Goal: Task Accomplishment & Management: Complete application form

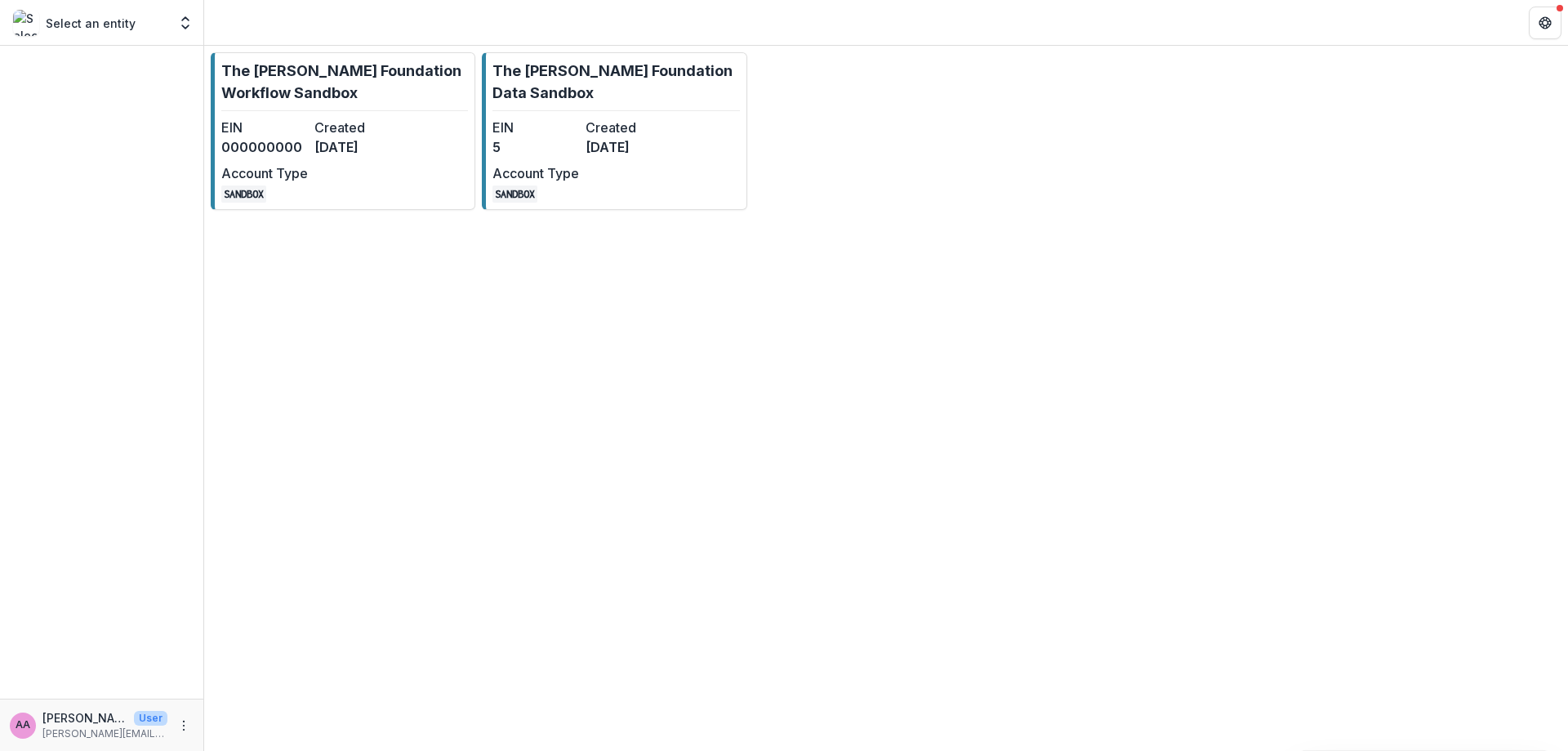
click at [264, 43] on div "Select an entity Aggregate Analysis Foundations The [PERSON_NAME] Foundation Wo…" at bounding box center [784, 23] width 1568 height 46
click at [286, 116] on link "The [PERSON_NAME] Foundation Workflow Sandbox EIN 000000000 Created [DATE] Acco…" at bounding box center [343, 131] width 265 height 158
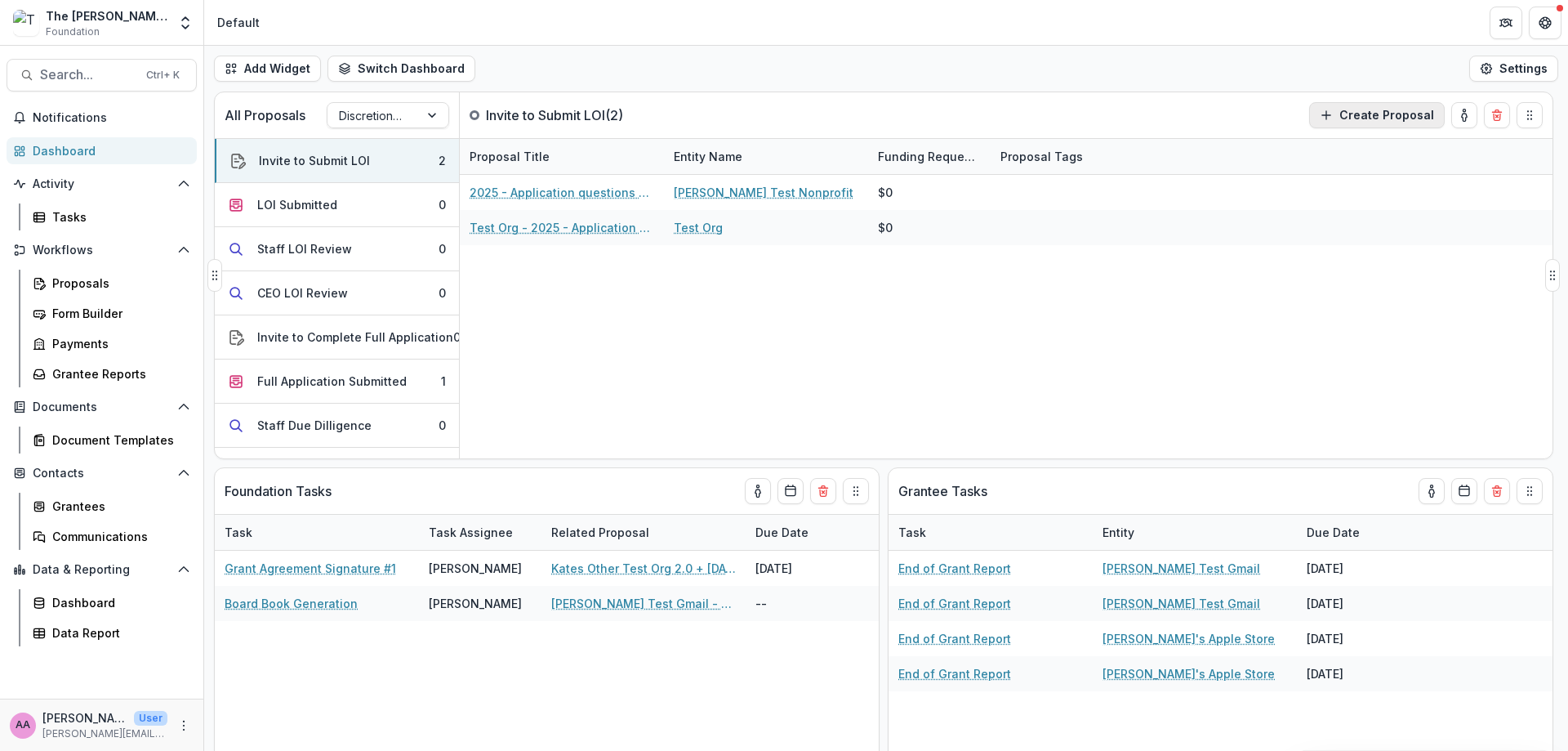
click at [1413, 114] on button "Create Proposal" at bounding box center [1377, 115] width 135 height 26
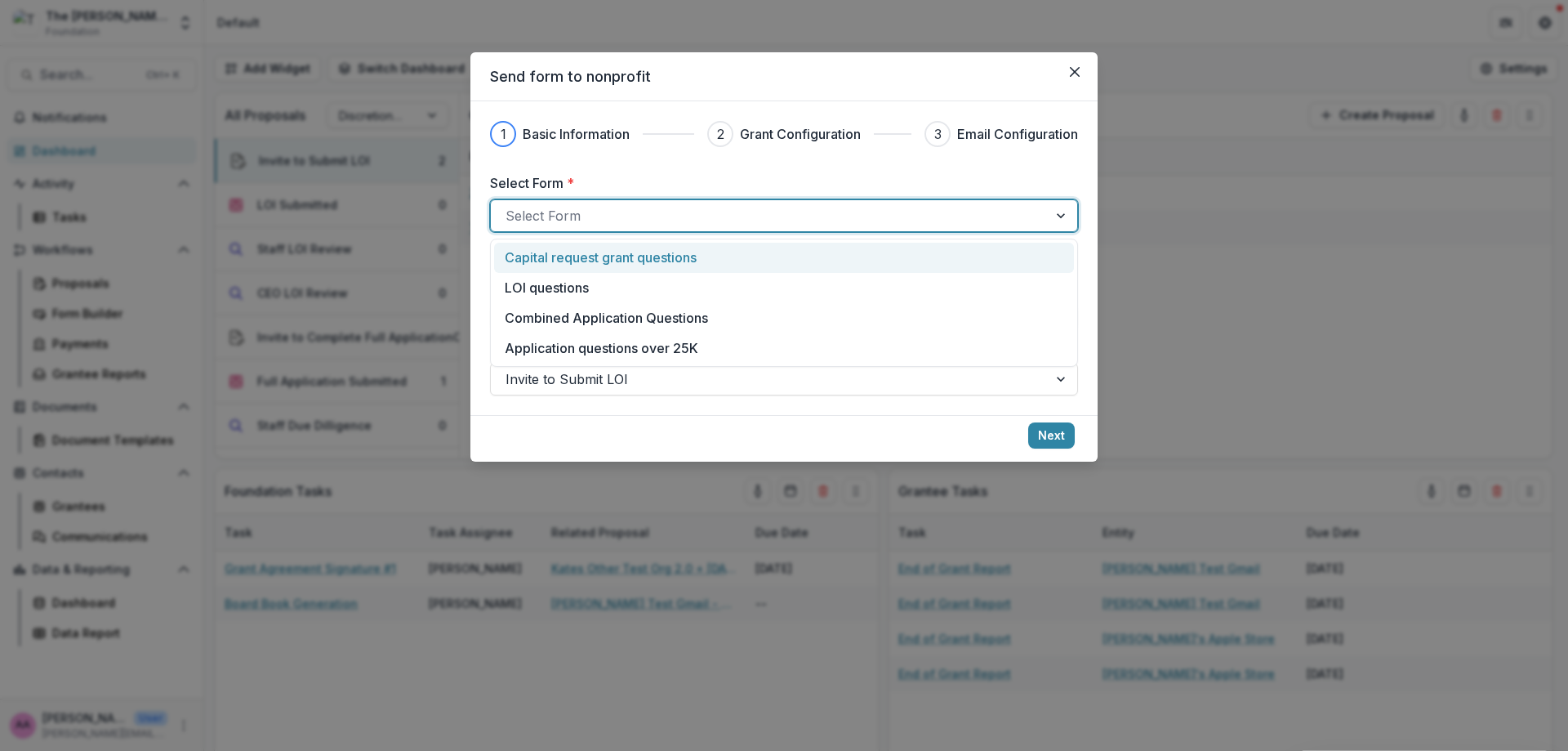
click at [776, 201] on div "Select Form" at bounding box center [783, 215] width 588 height 33
click at [756, 262] on div "Capital request grant questions" at bounding box center [784, 257] width 558 height 19
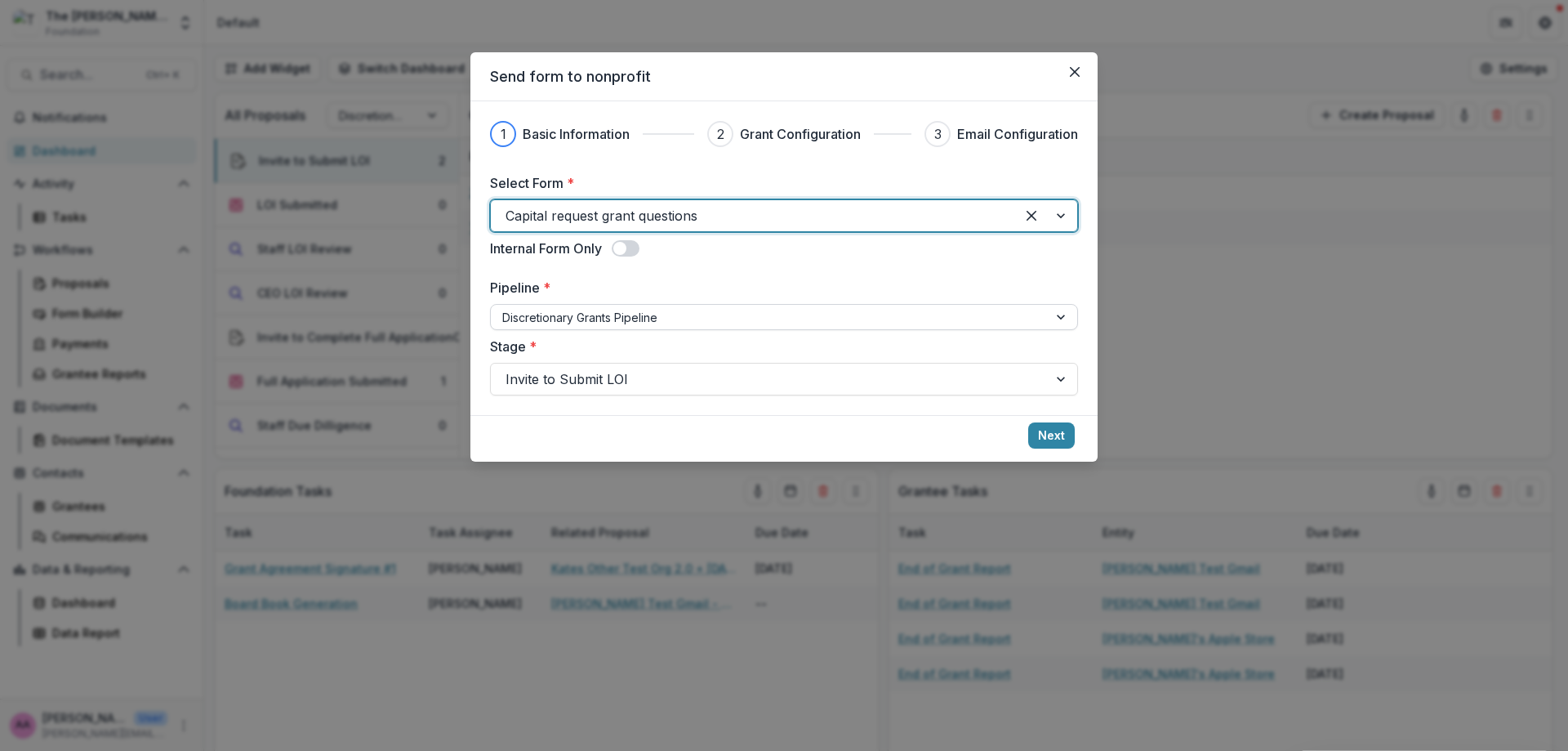
click at [644, 309] on div at bounding box center [769, 317] width 534 height 20
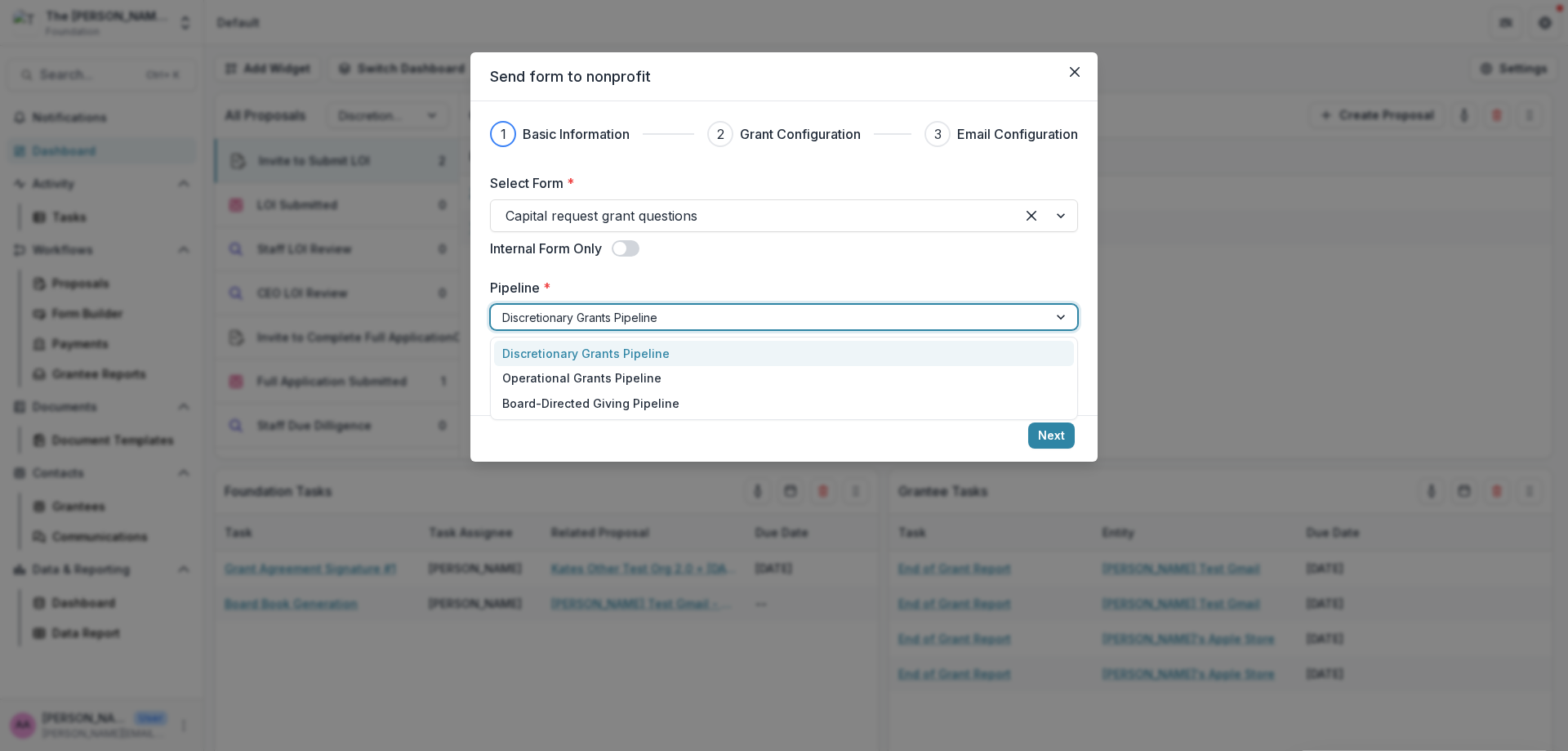
click at [644, 309] on div at bounding box center [769, 317] width 534 height 20
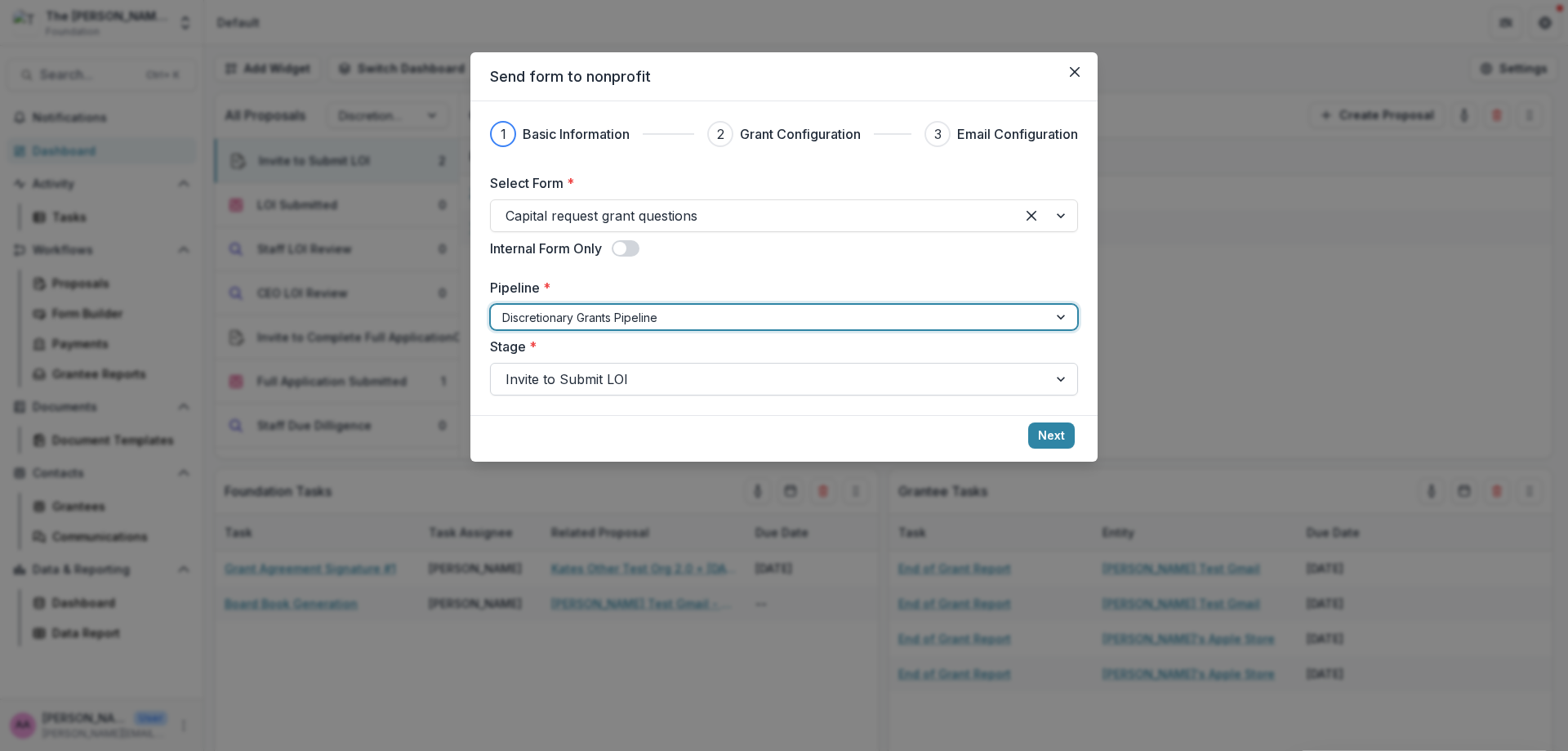
click at [646, 370] on div at bounding box center [769, 379] width 527 height 23
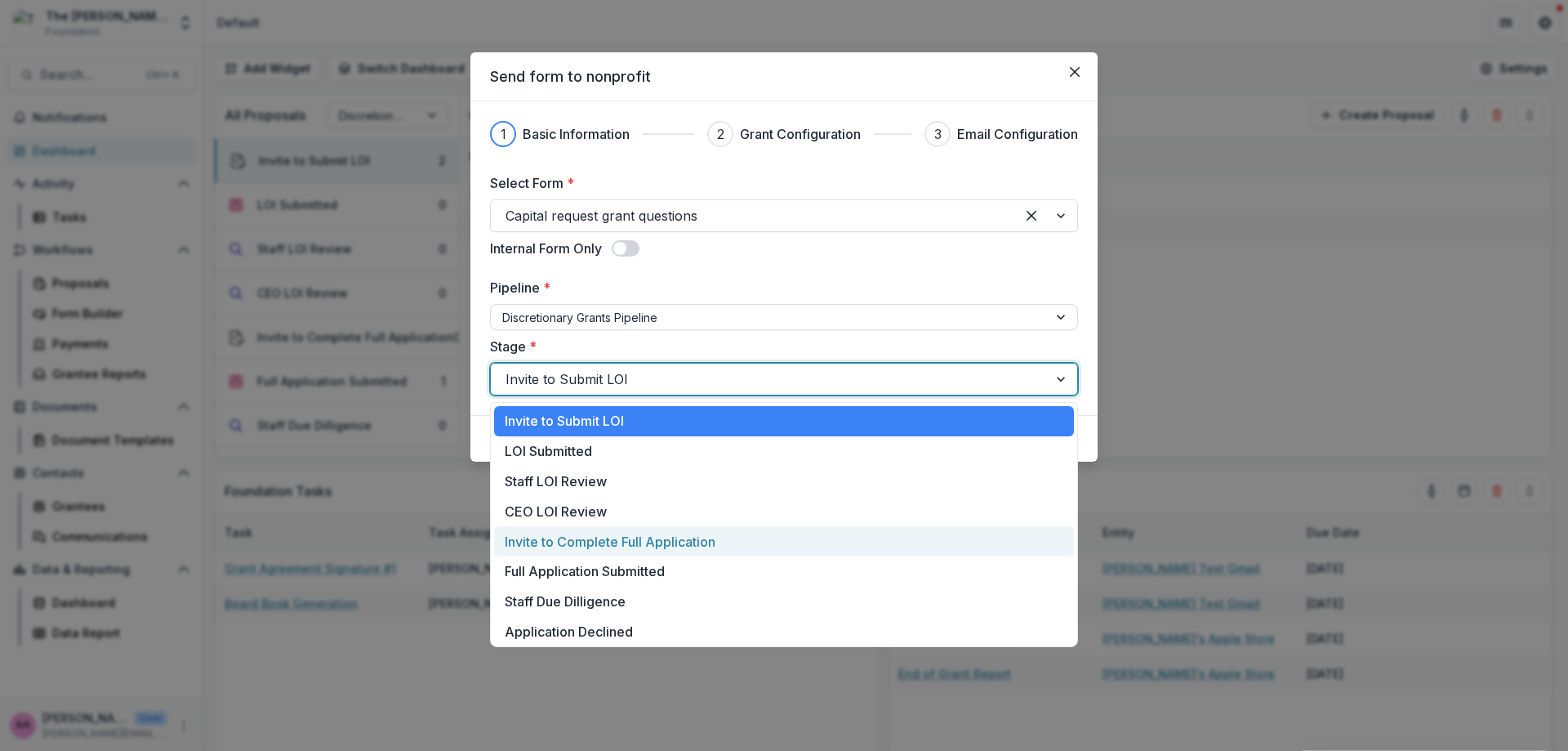
click at [646, 552] on div "Invite to Complete Full Application" at bounding box center [784, 541] width 580 height 30
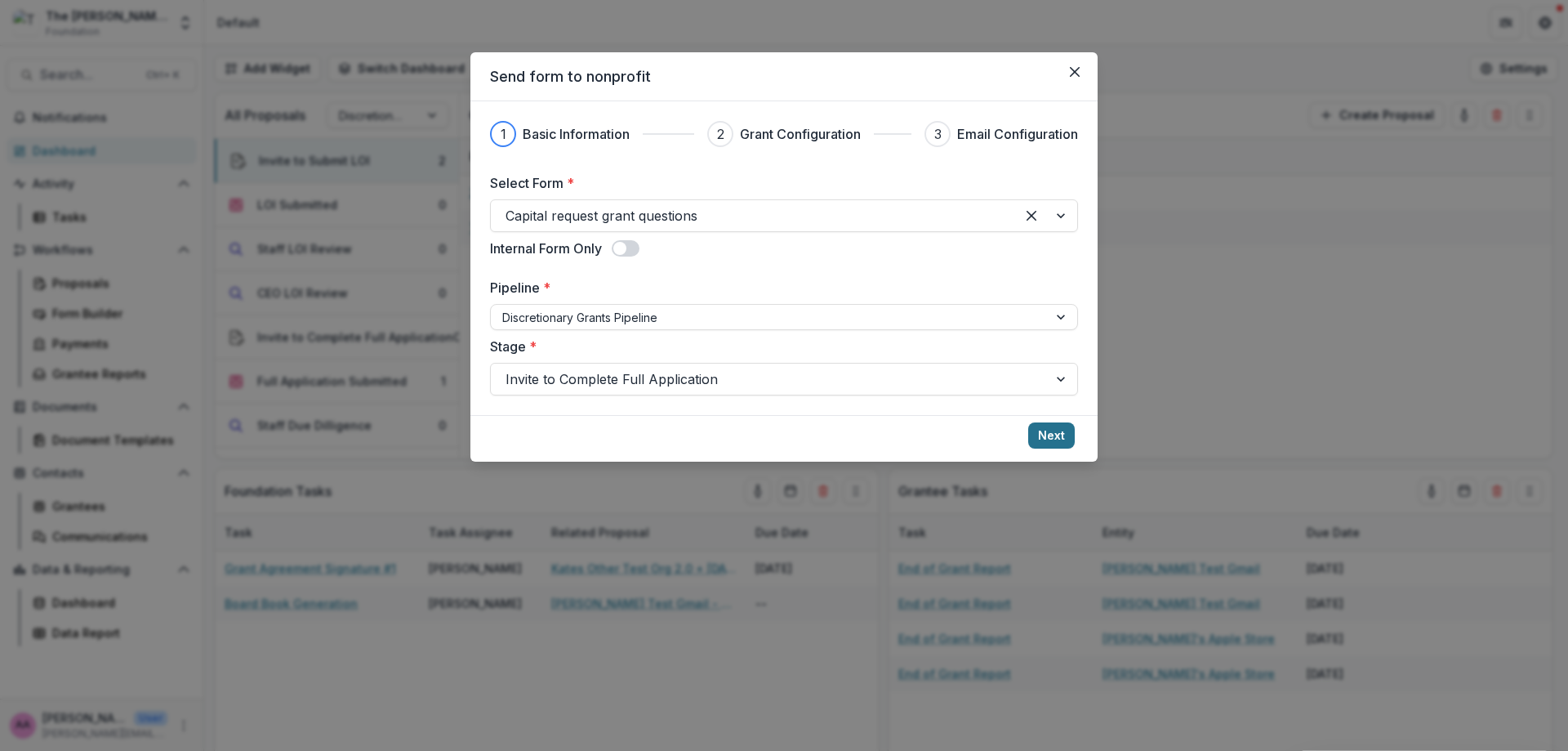
click at [1046, 439] on button "Next" at bounding box center [1051, 435] width 47 height 26
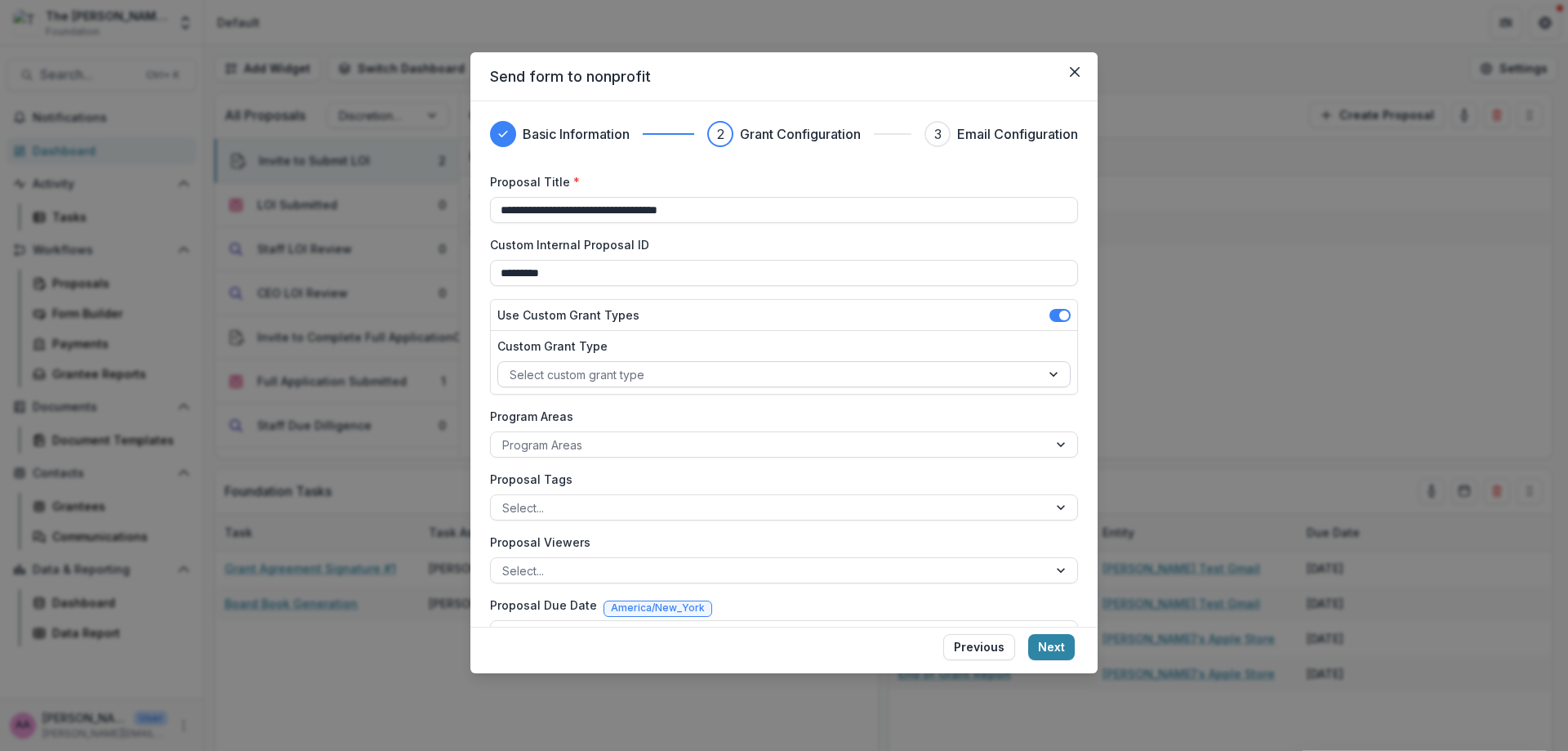
click at [594, 382] on div at bounding box center [769, 375] width 519 height 20
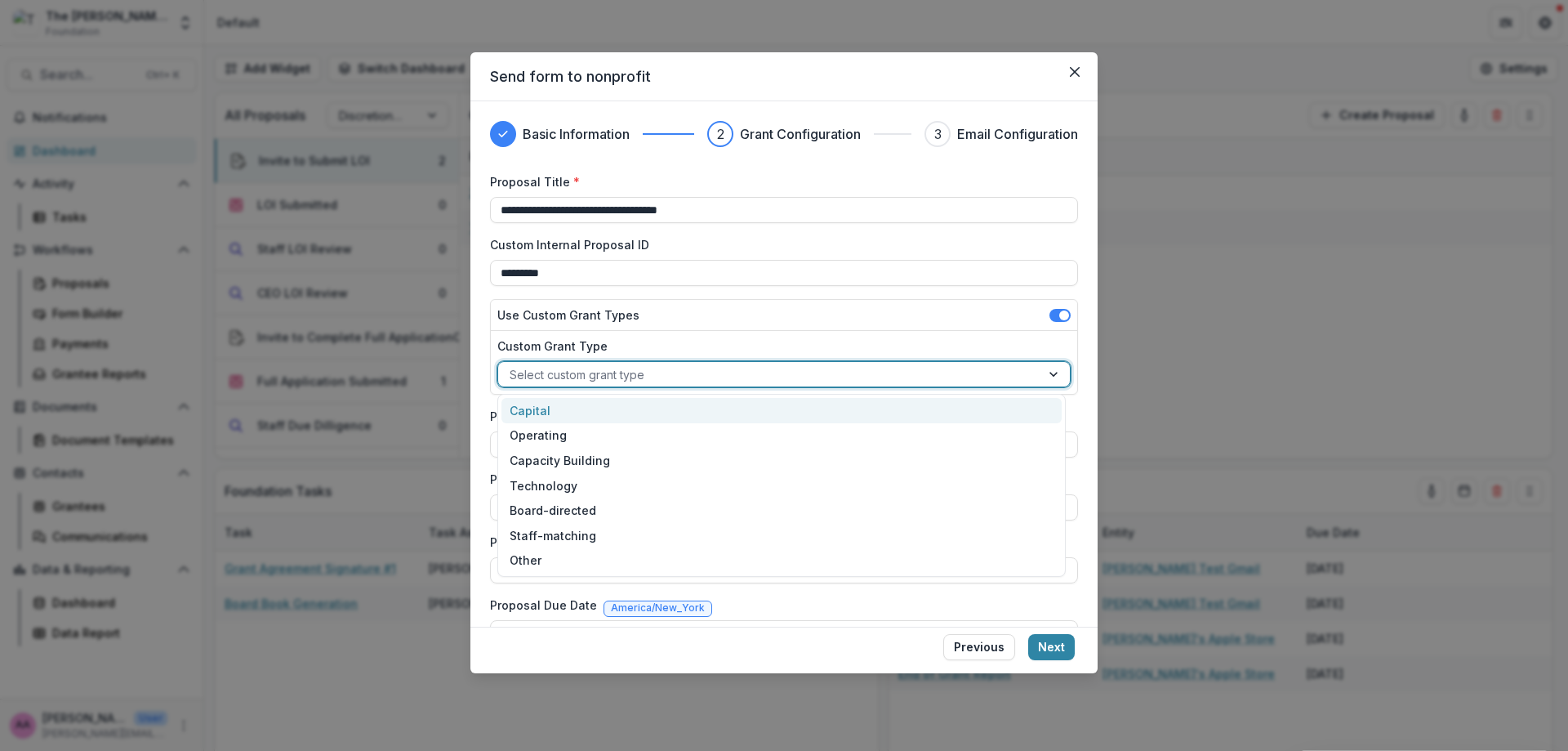
click at [585, 410] on div "Capital" at bounding box center [781, 411] width 560 height 25
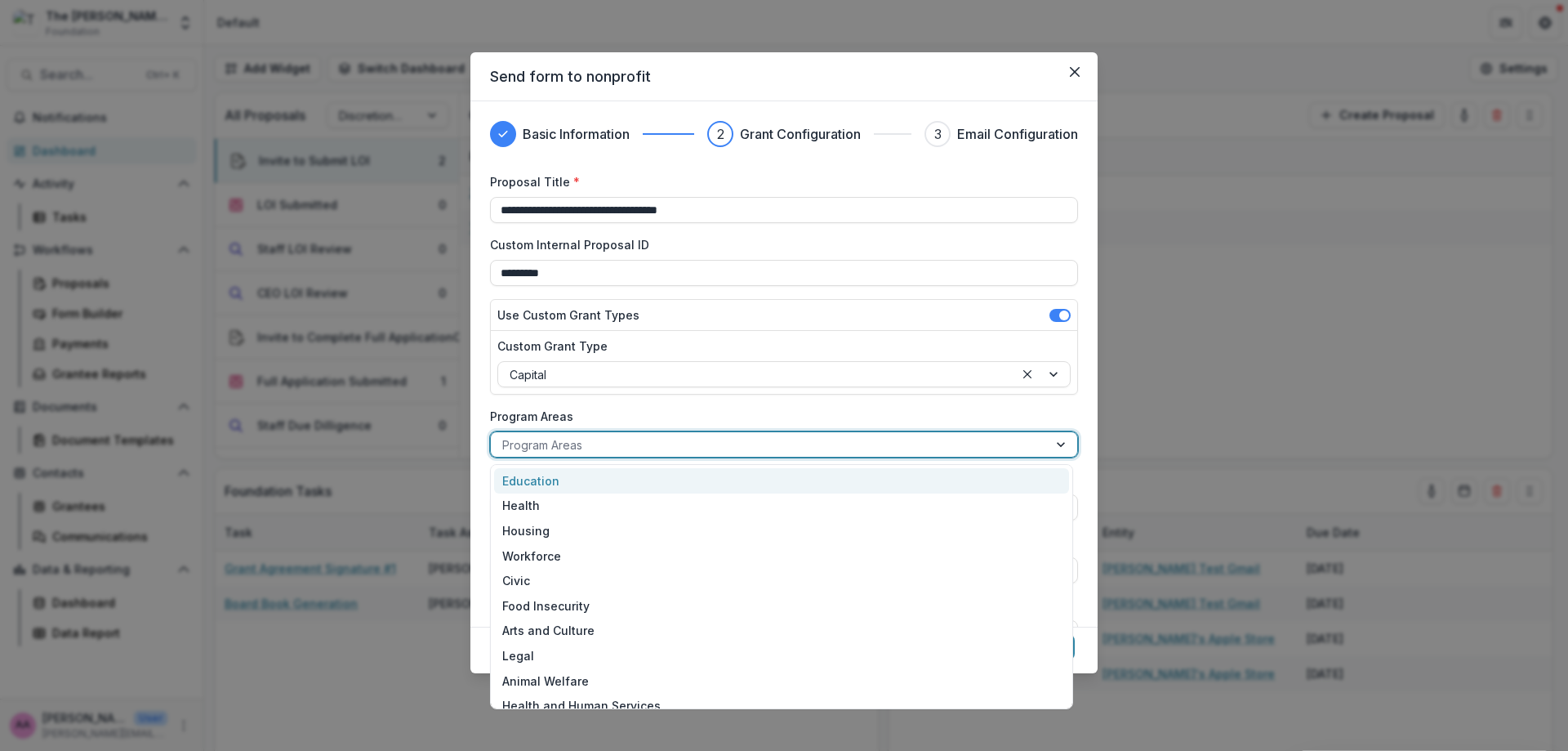
click at [581, 443] on div at bounding box center [769, 445] width 534 height 20
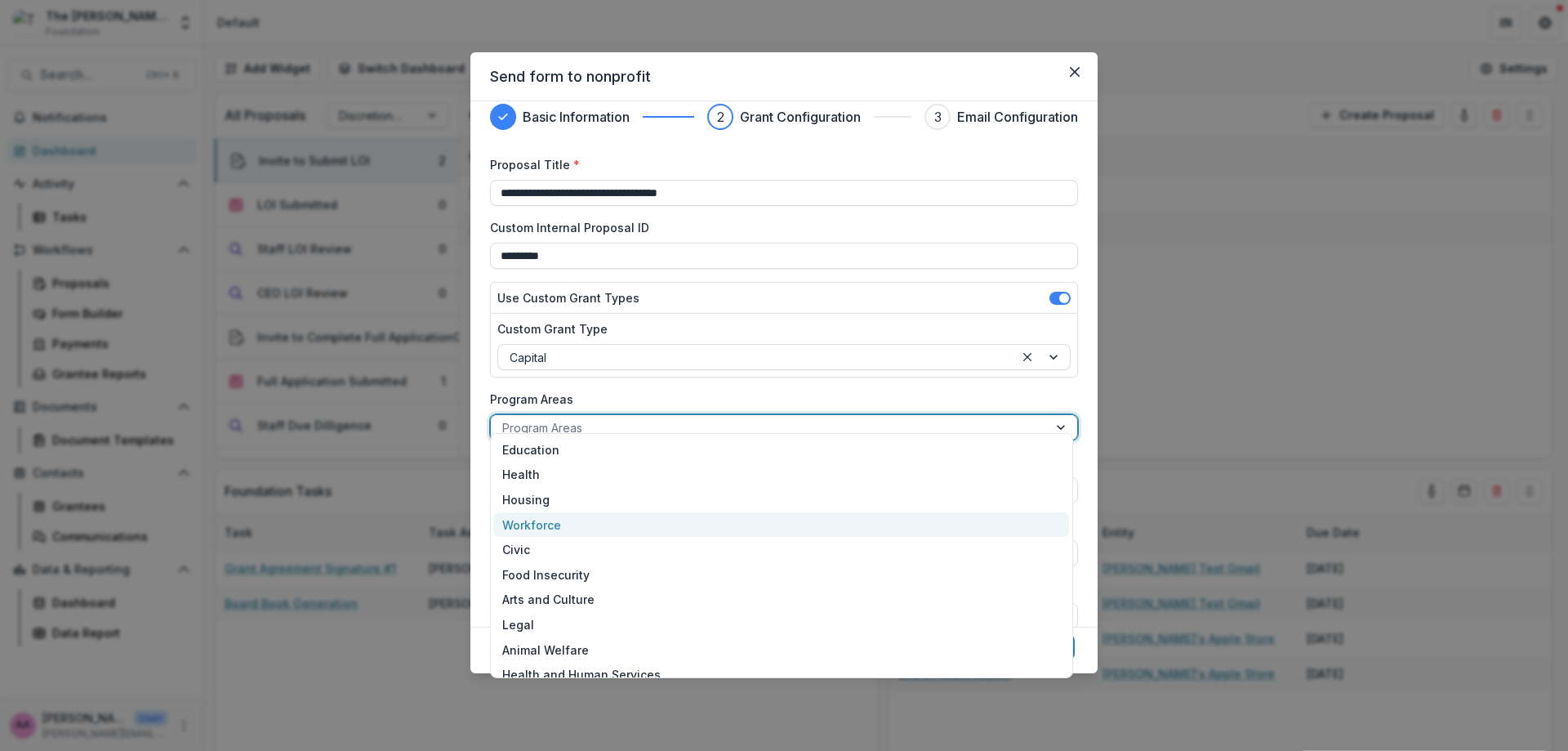
scroll to position [36, 0]
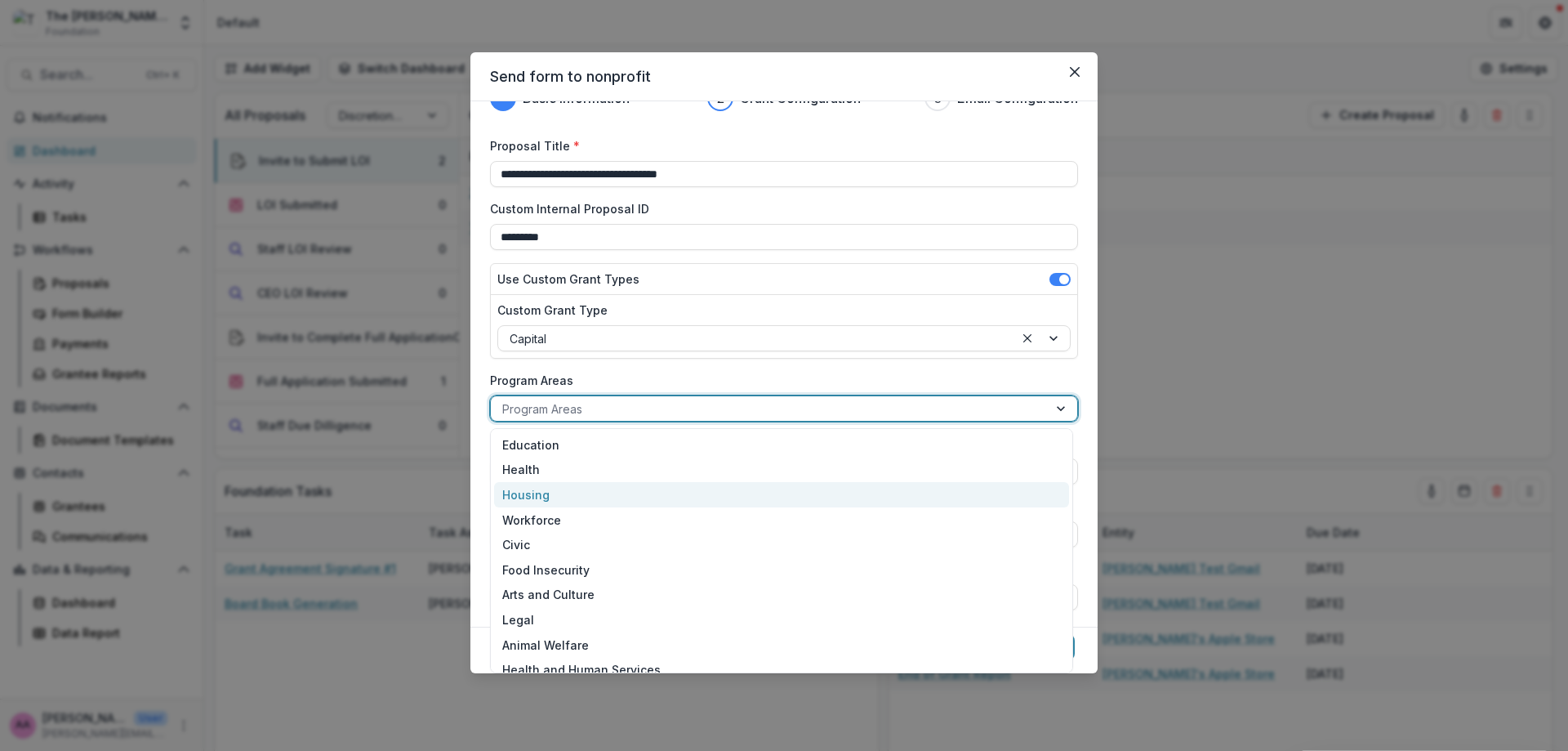
click at [550, 498] on div "Housing" at bounding box center [781, 494] width 575 height 25
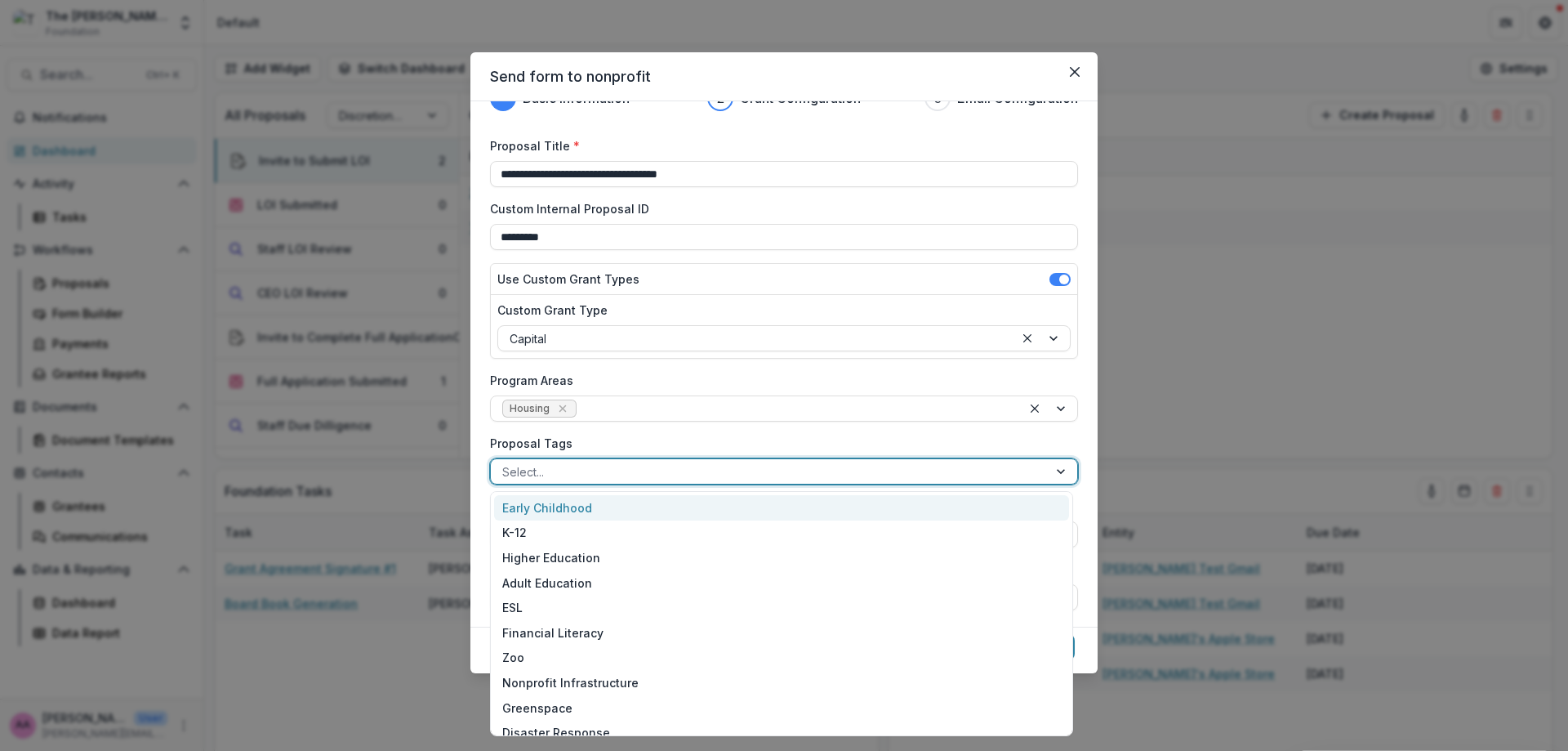
click at [567, 465] on div at bounding box center [769, 472] width 534 height 20
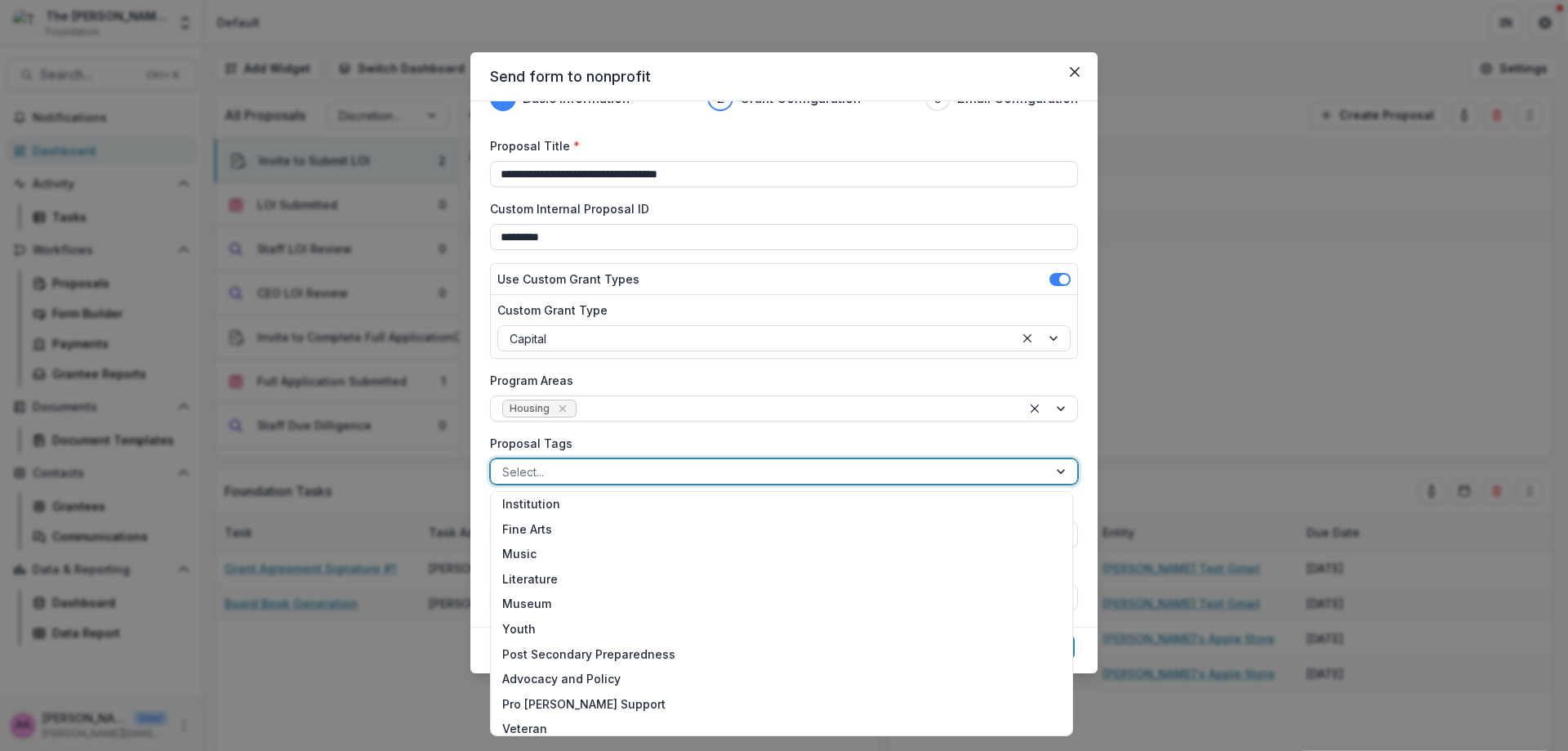
scroll to position [733, 0]
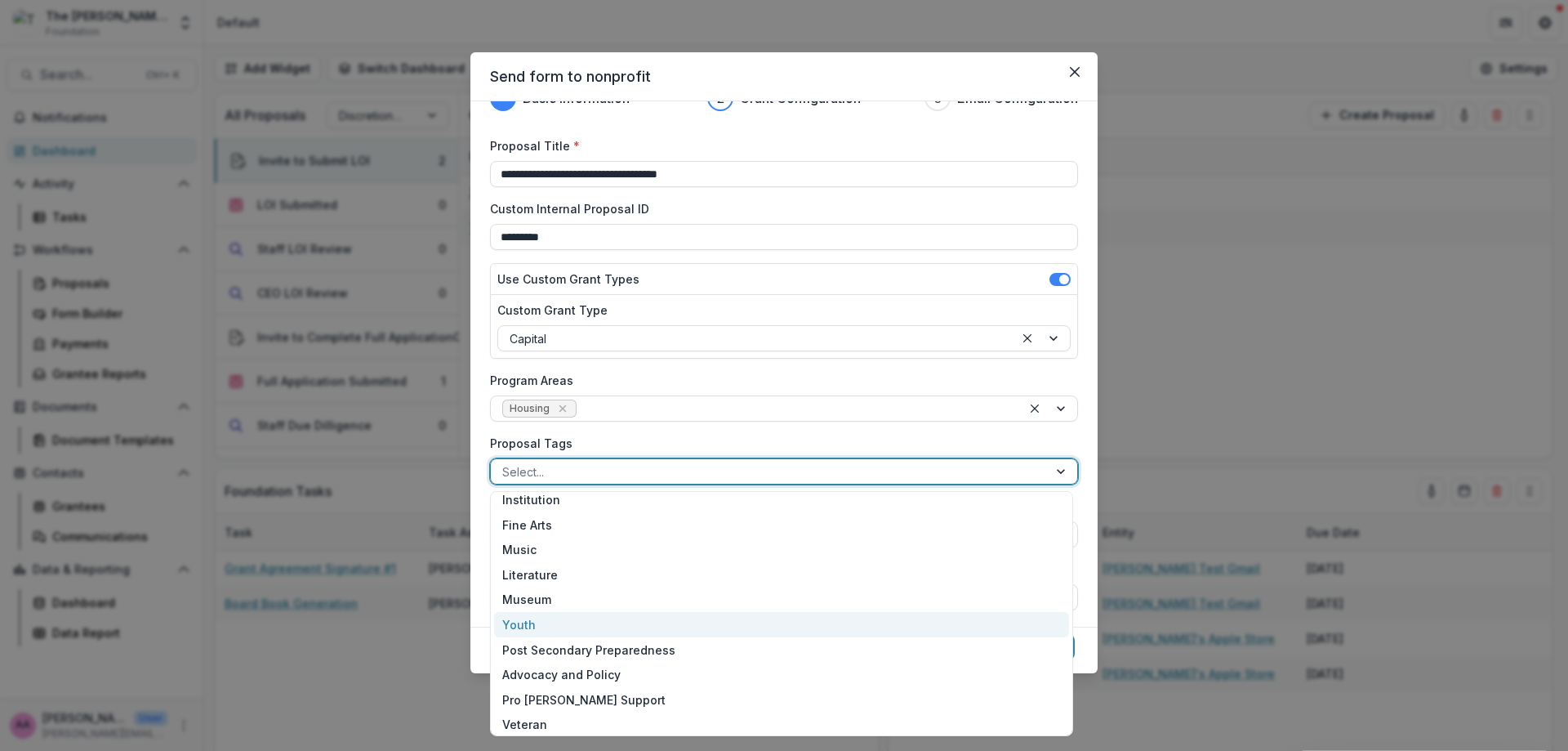
click at [524, 621] on div "Youth" at bounding box center [781, 625] width 575 height 25
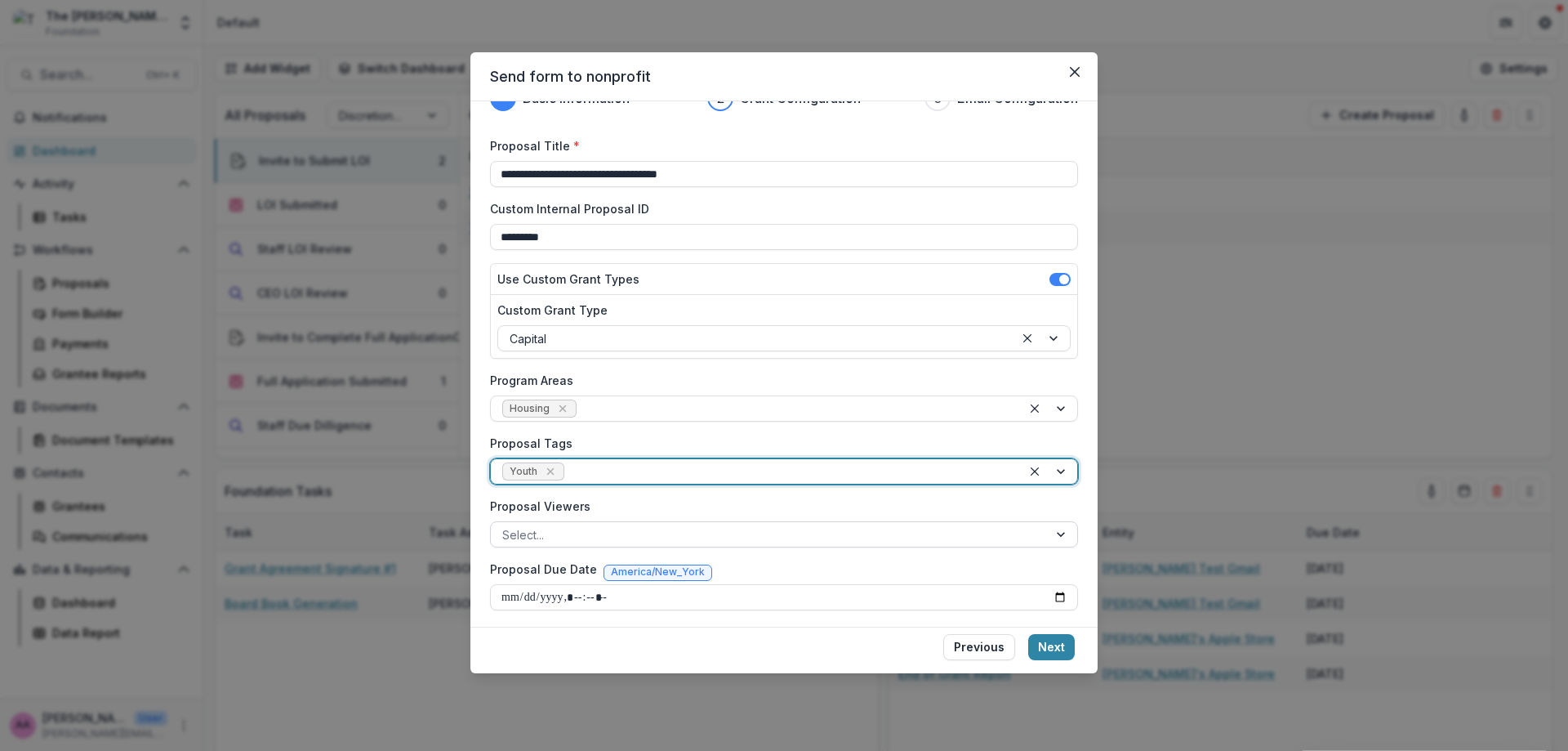
click at [577, 543] on div at bounding box center [769, 534] width 534 height 20
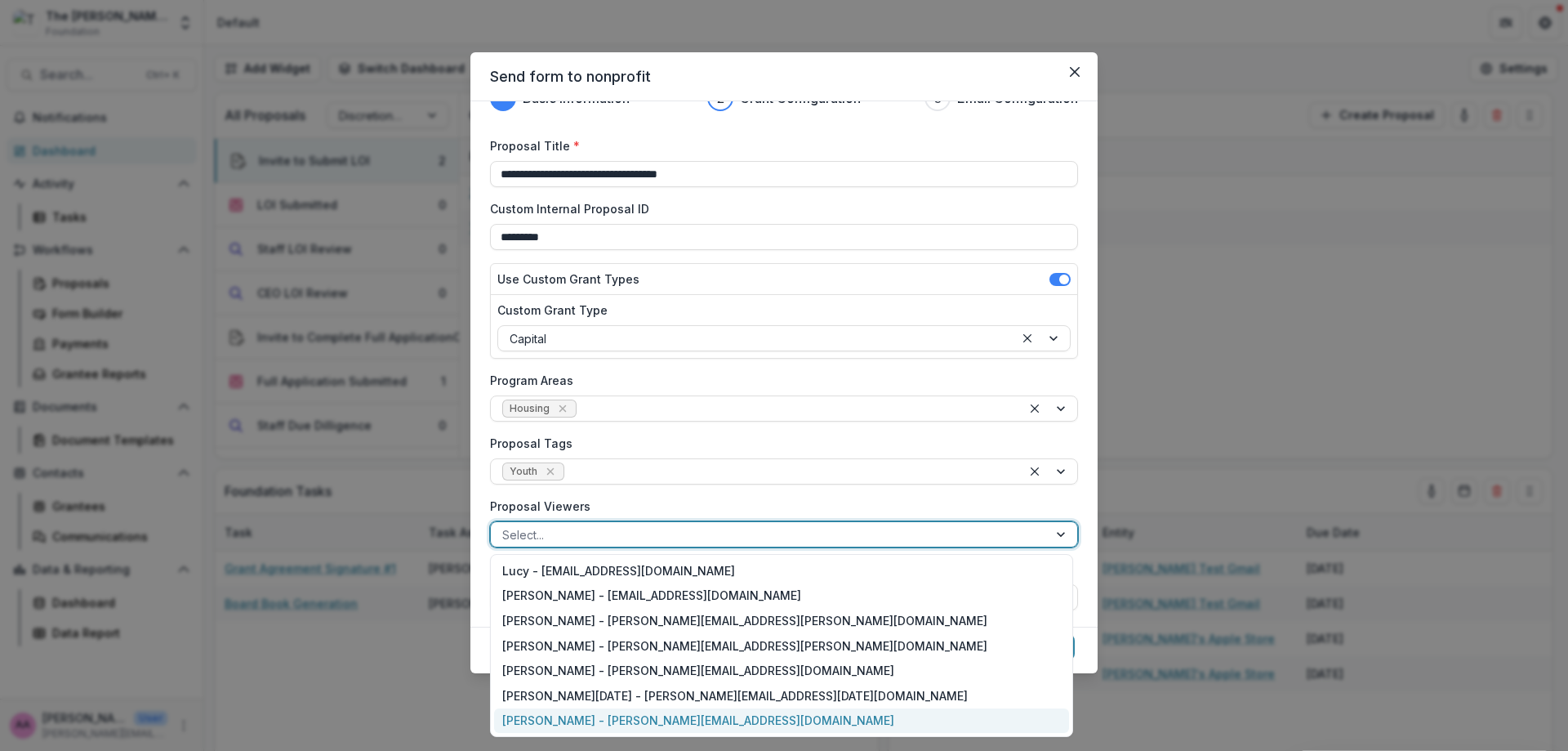
click at [634, 731] on div "[PERSON_NAME] - [PERSON_NAME][EMAIL_ADDRESS][DOMAIN_NAME]" at bounding box center [781, 721] width 575 height 25
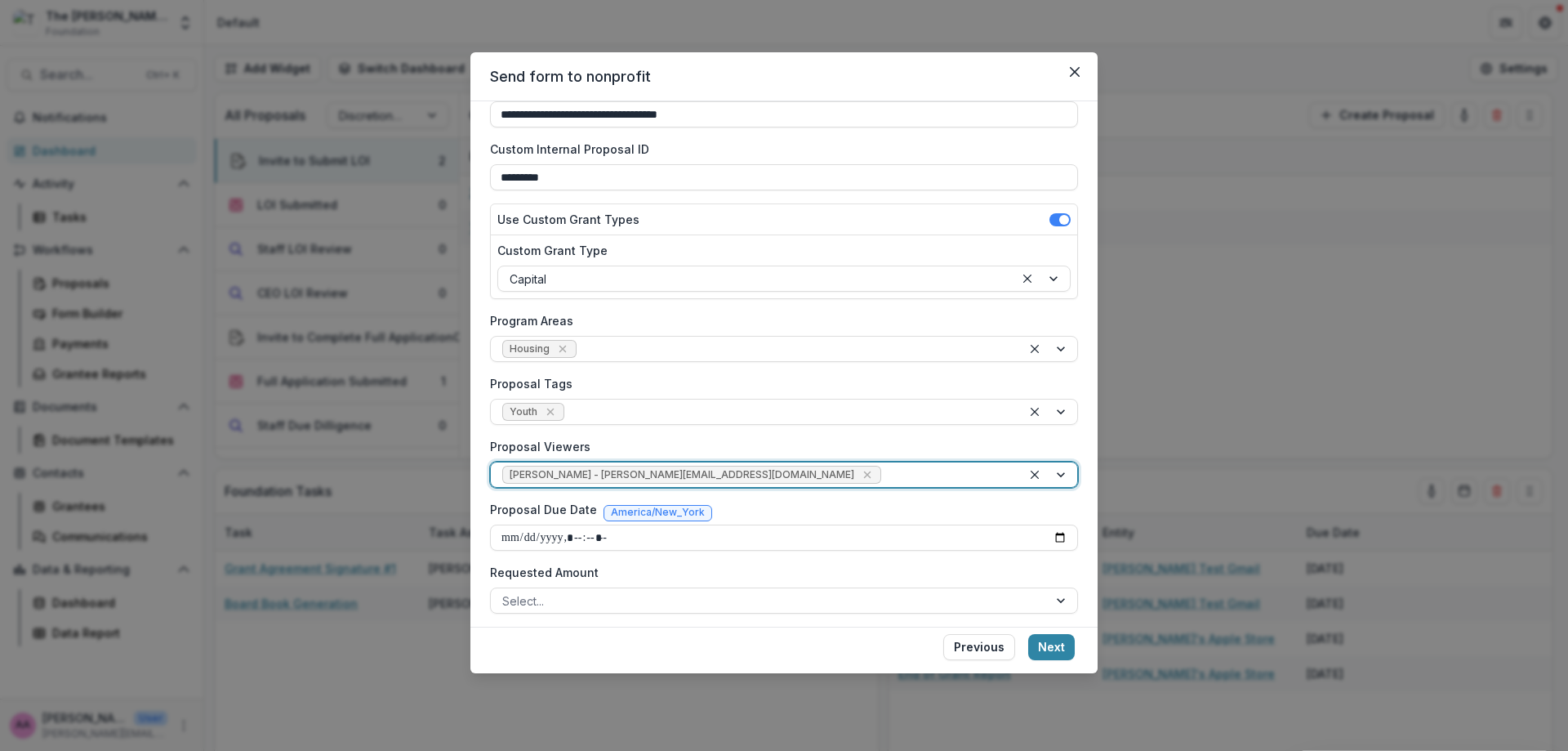
scroll to position [96, 0]
click at [1055, 539] on input "Proposal Due Date" at bounding box center [783, 536] width 588 height 26
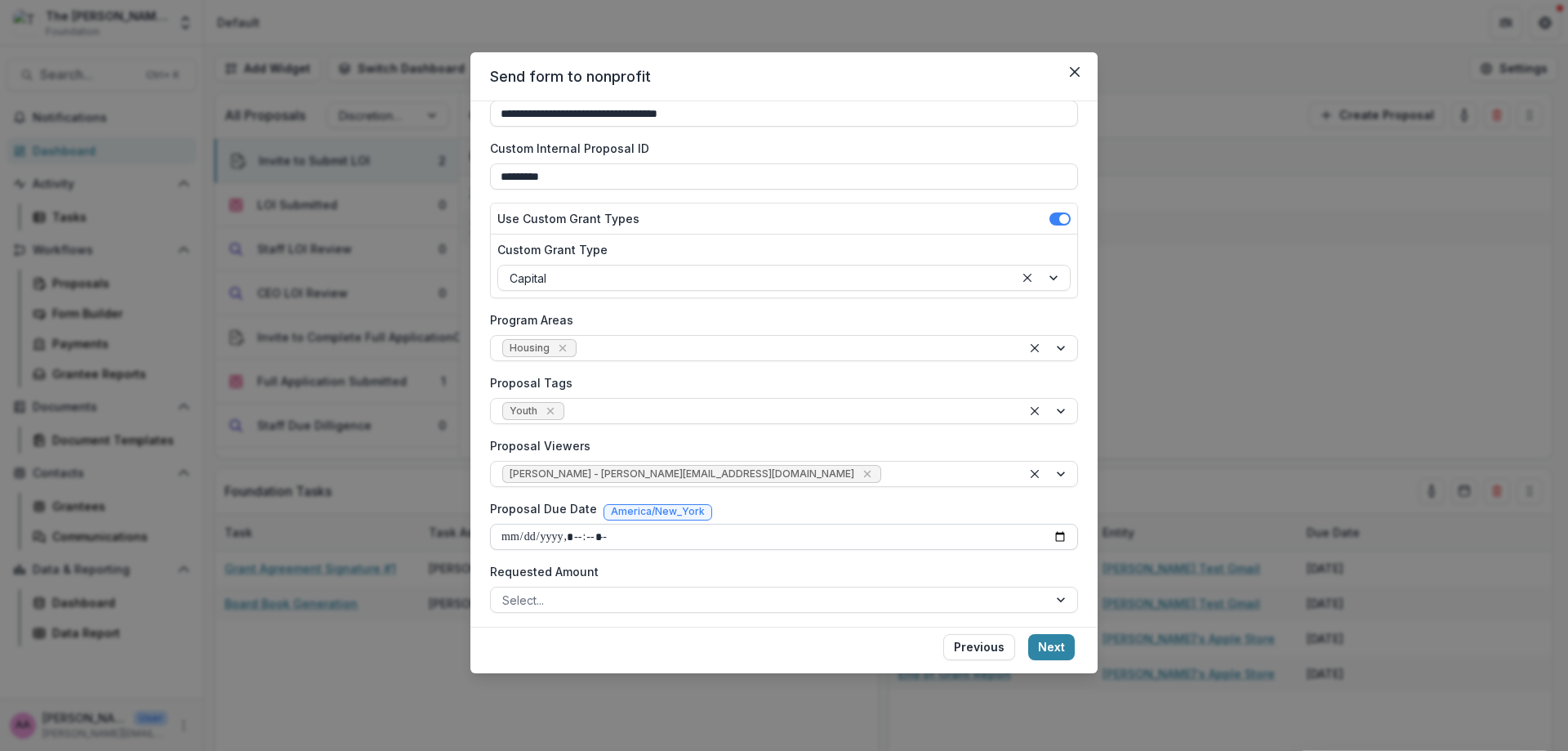
click at [1055, 539] on input "Proposal Due Date" at bounding box center [783, 536] width 588 height 26
click at [844, 602] on div at bounding box center [769, 600] width 534 height 20
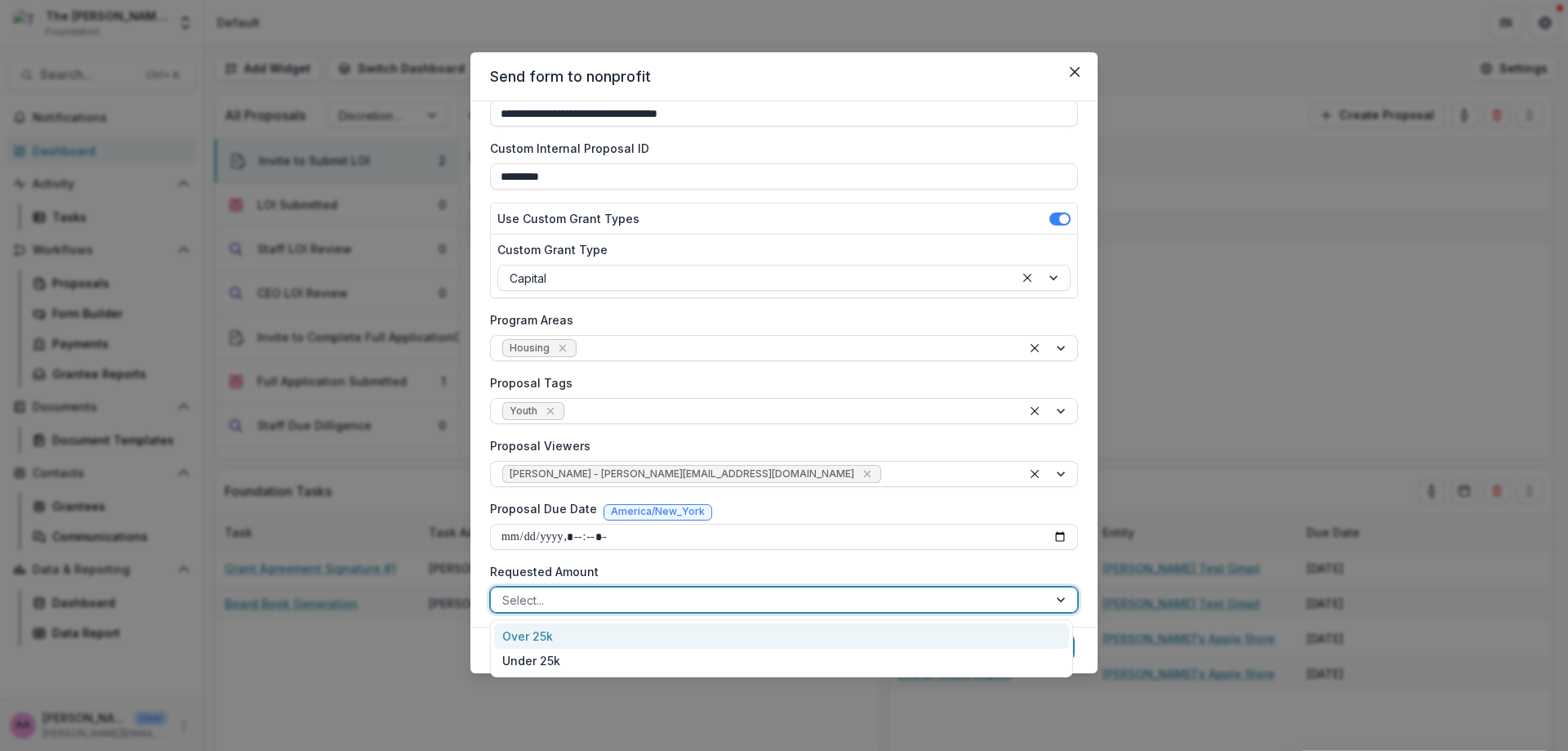
click at [827, 641] on div "Over 25k" at bounding box center [781, 636] width 575 height 25
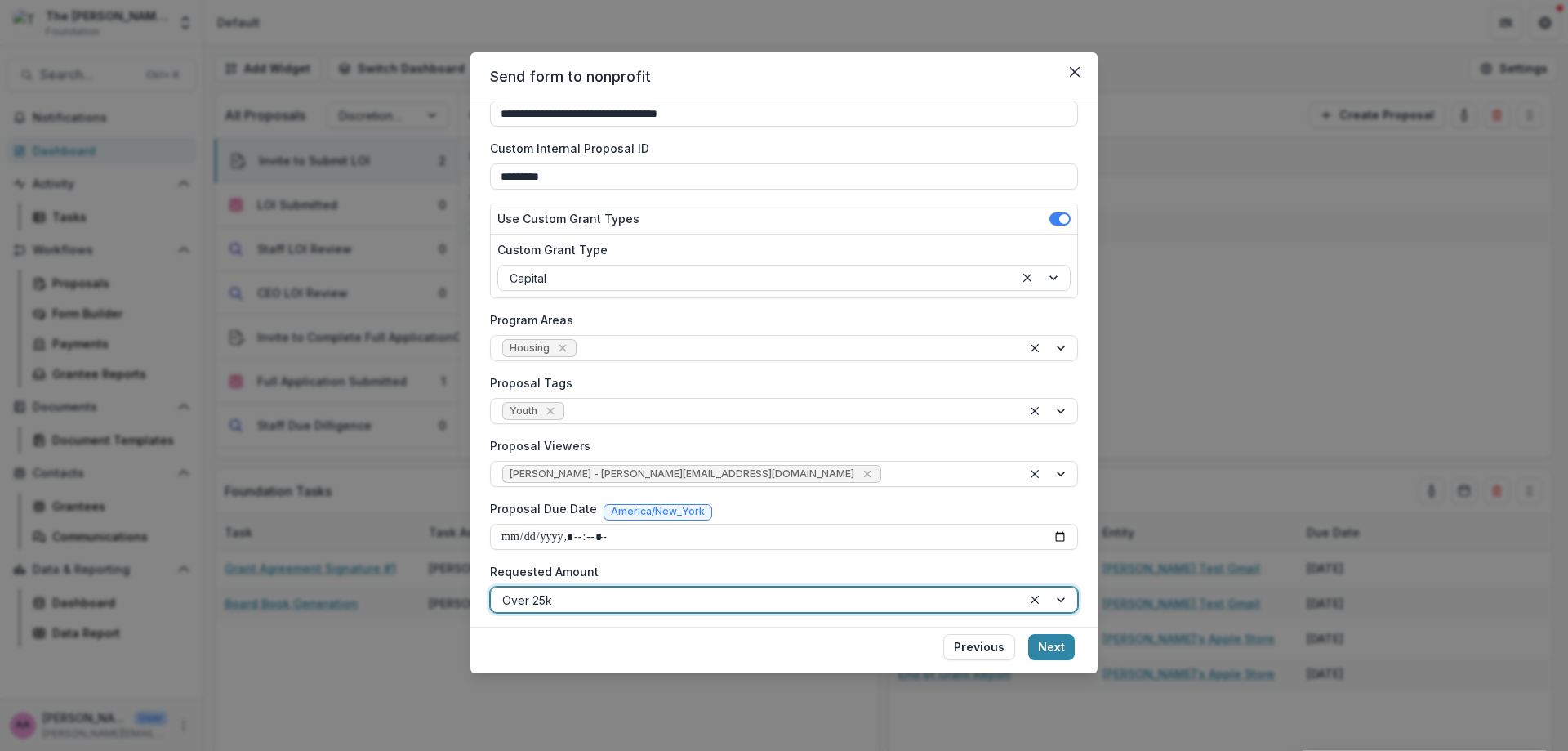
scroll to position [165, 0]
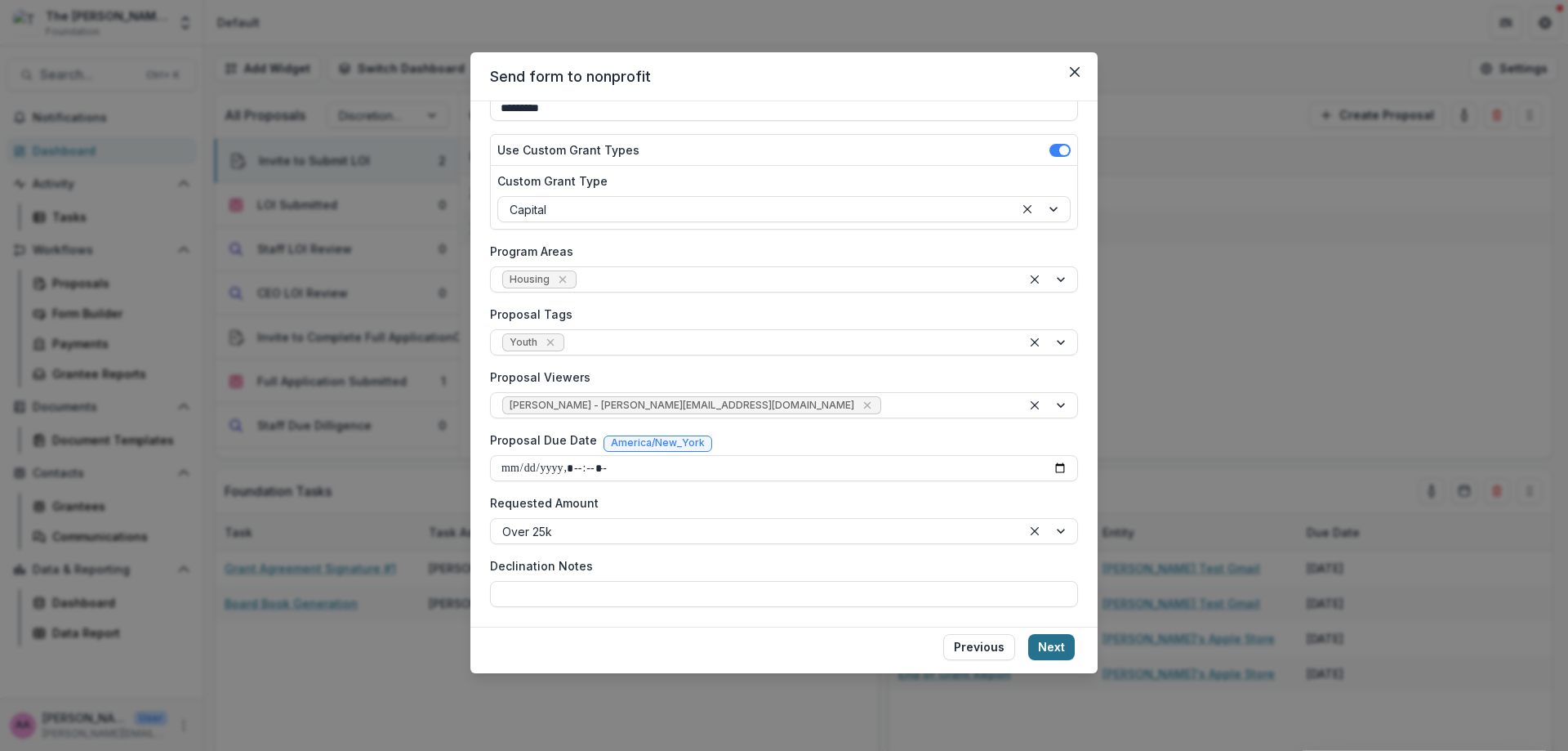
click at [1046, 646] on button "Next" at bounding box center [1051, 646] width 47 height 26
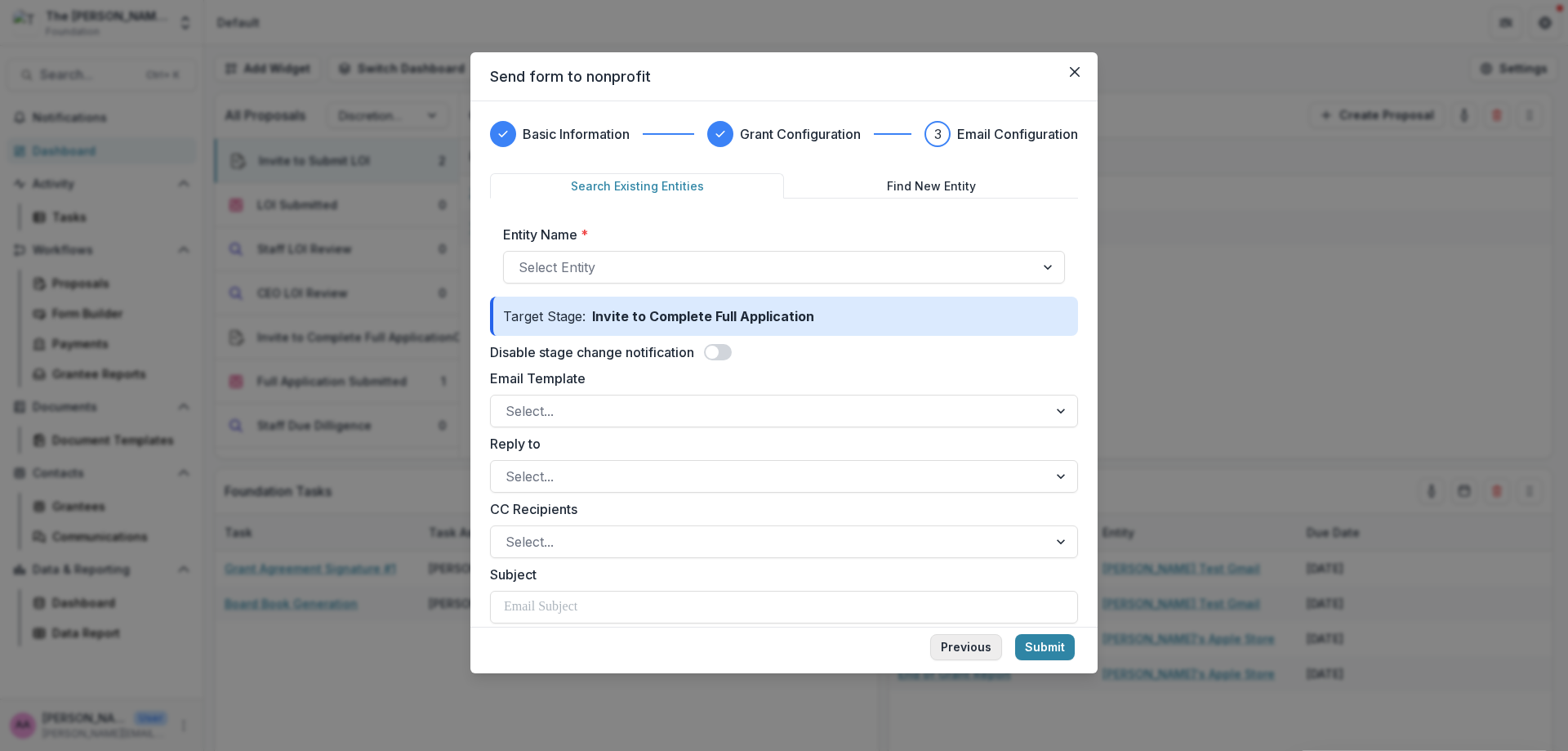
click at [977, 656] on button "Previous" at bounding box center [966, 646] width 72 height 26
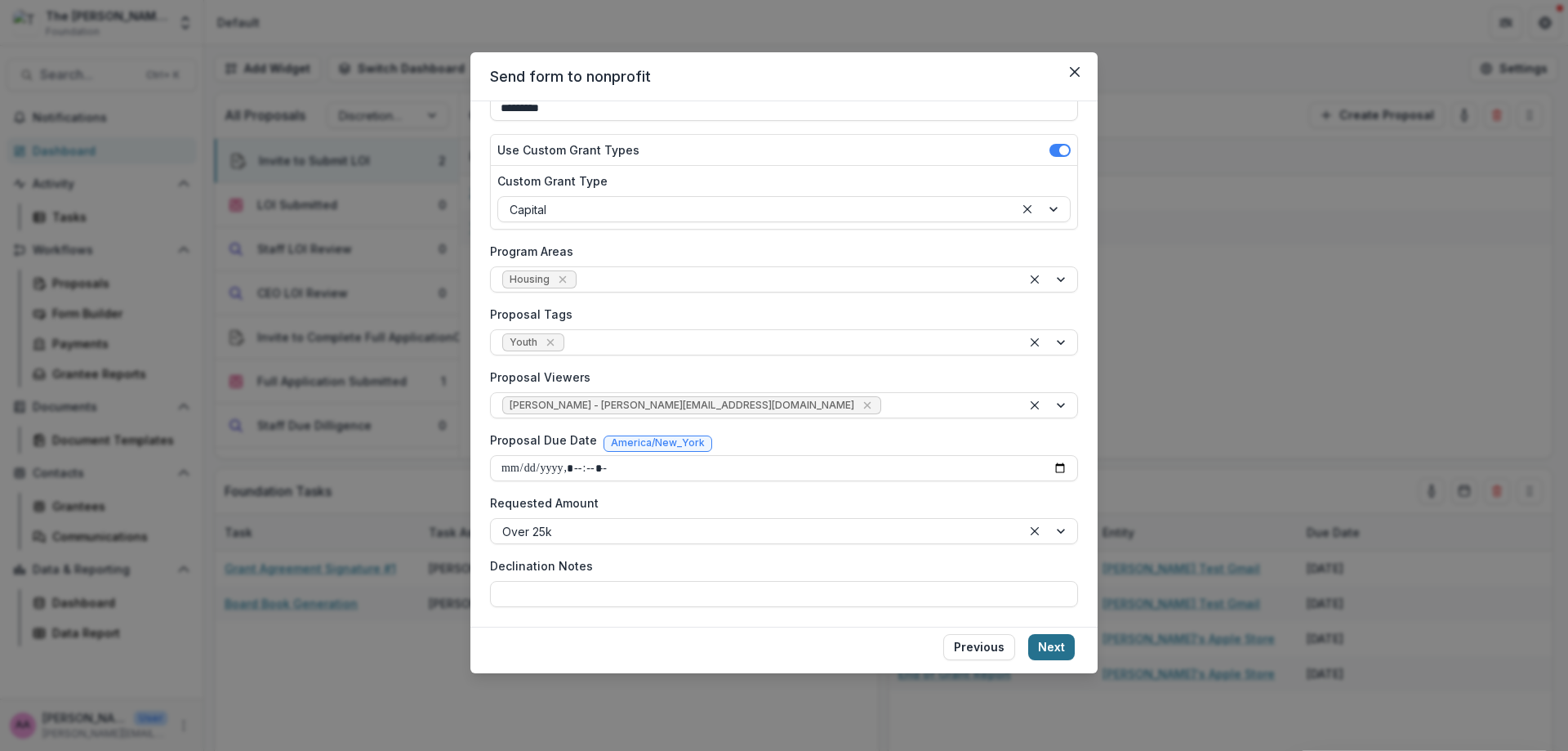
click at [1058, 650] on button "Next" at bounding box center [1051, 646] width 47 height 26
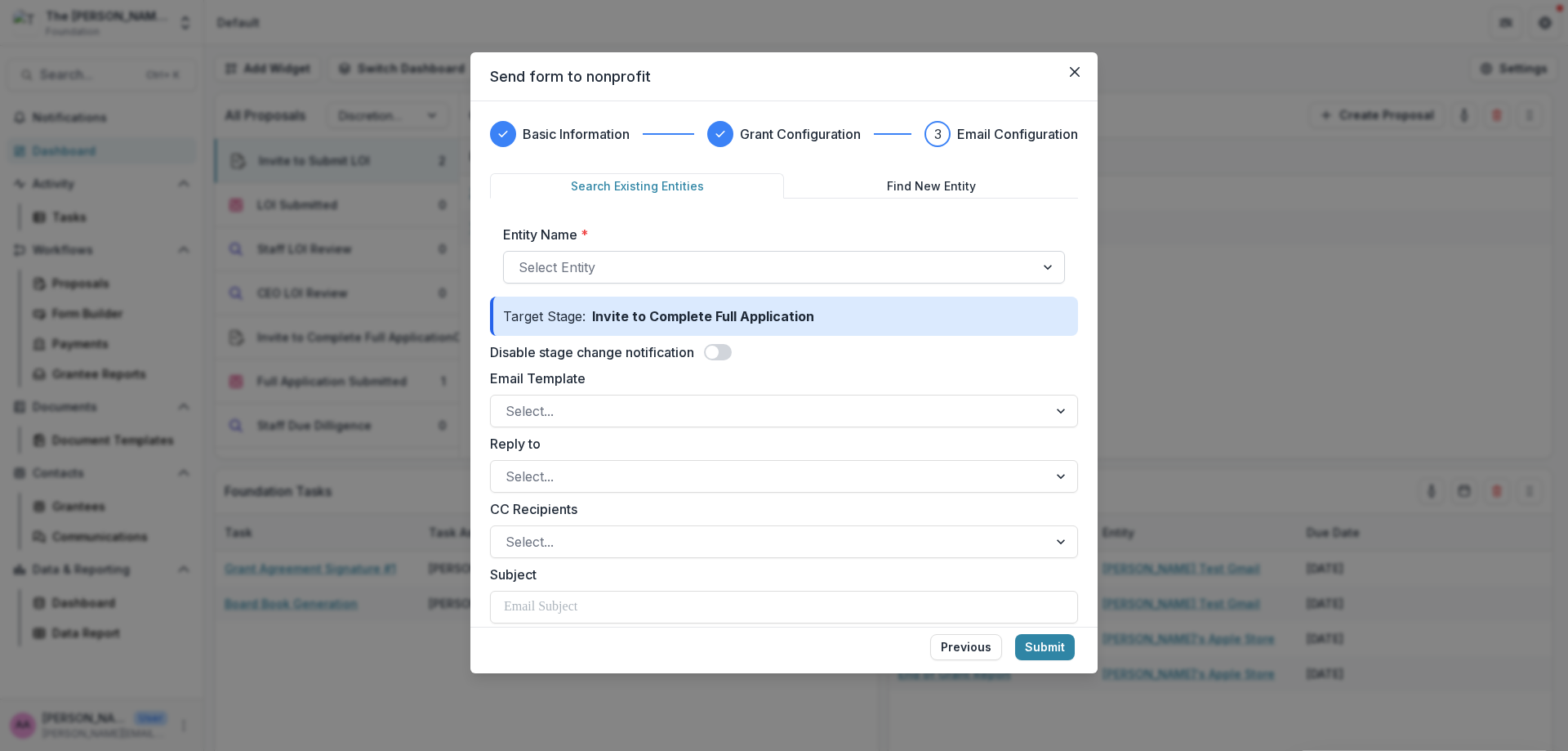
click at [953, 270] on div at bounding box center [769, 267] width 501 height 23
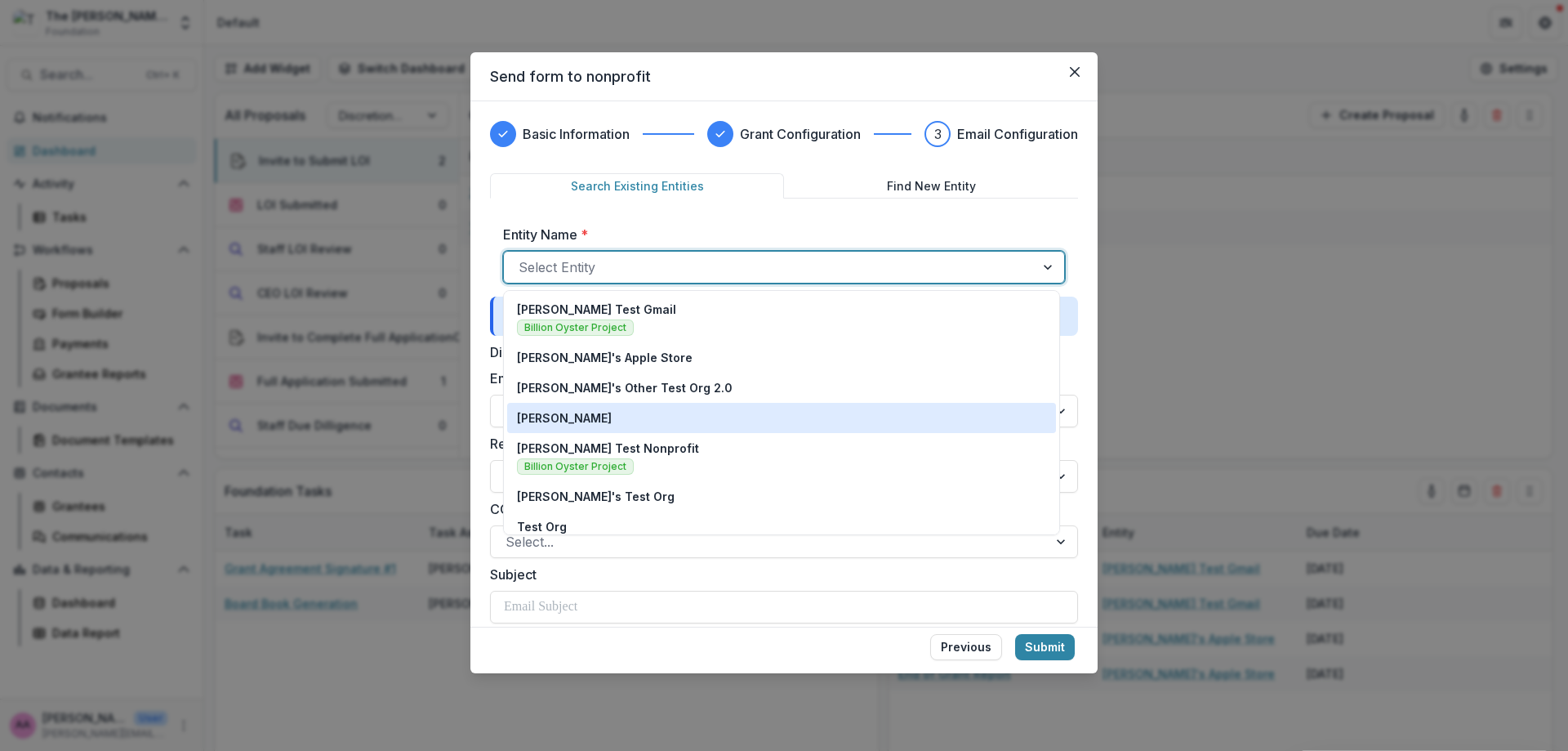
click at [777, 409] on div "[PERSON_NAME]" at bounding box center [781, 417] width 529 height 18
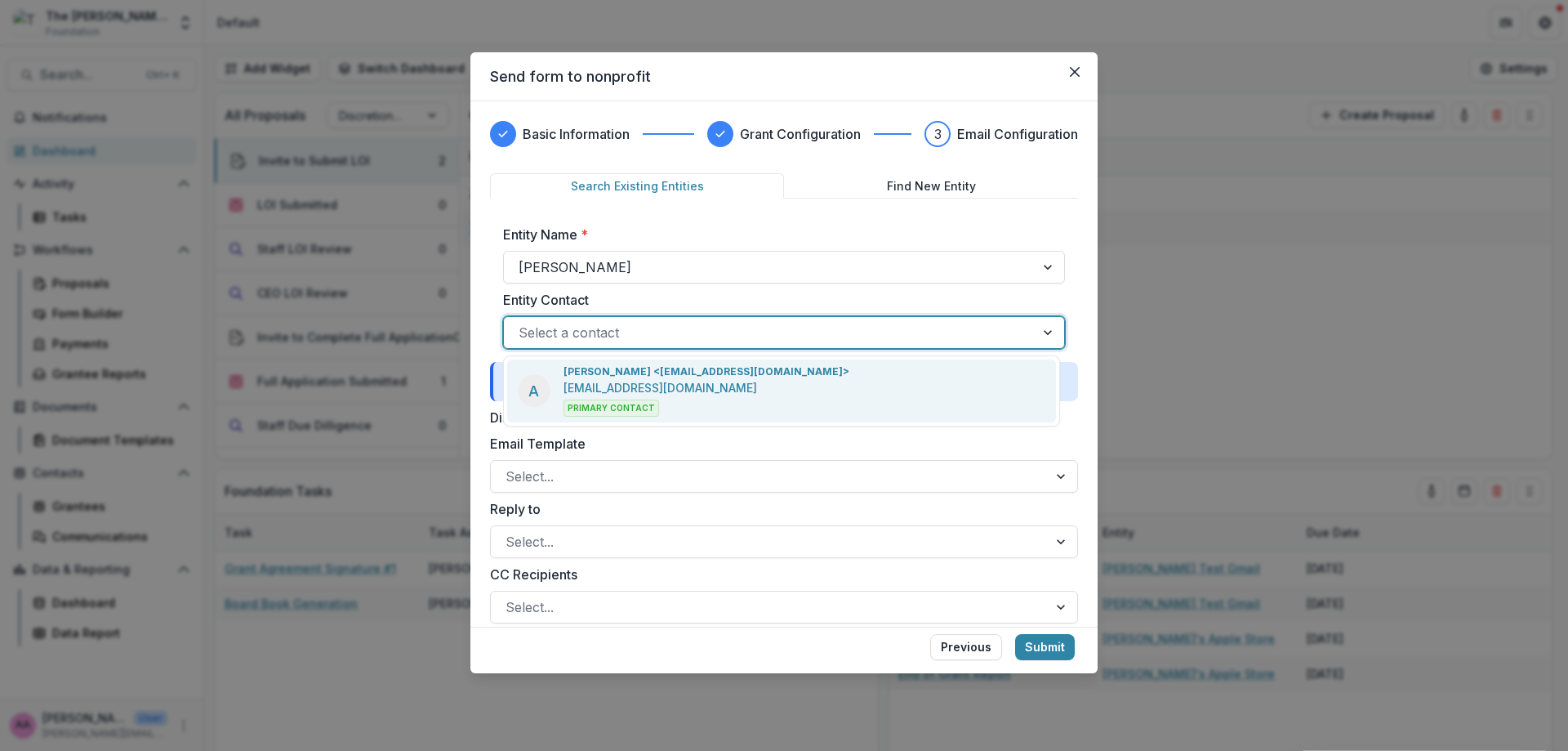
click at [698, 335] on div at bounding box center [769, 332] width 501 height 23
click at [686, 373] on p "[PERSON_NAME] <[EMAIL_ADDRESS][DOMAIN_NAME]>" at bounding box center [706, 372] width 286 height 15
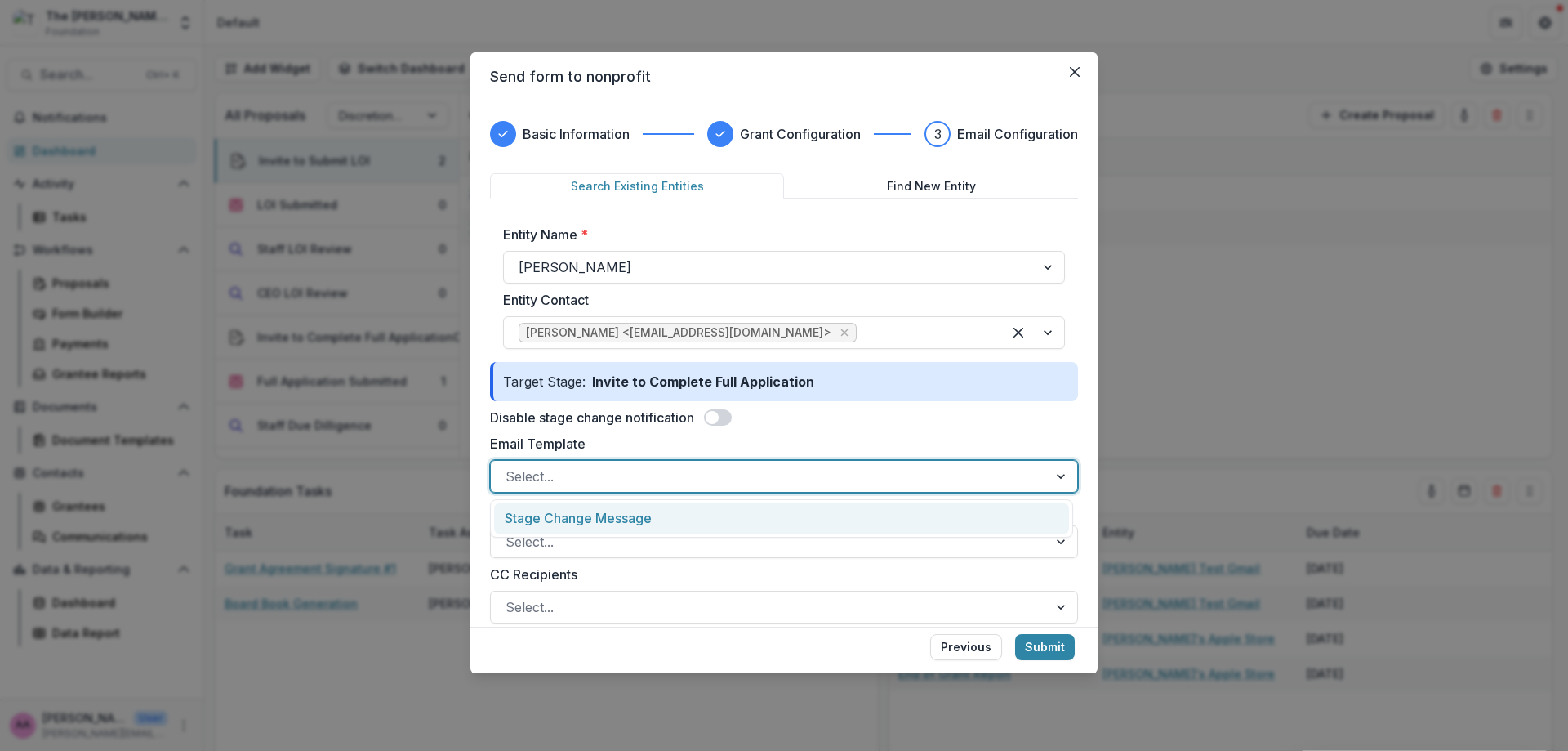
click at [621, 473] on div at bounding box center [769, 476] width 527 height 23
click at [621, 513] on div "Stage Change Message" at bounding box center [781, 519] width 575 height 30
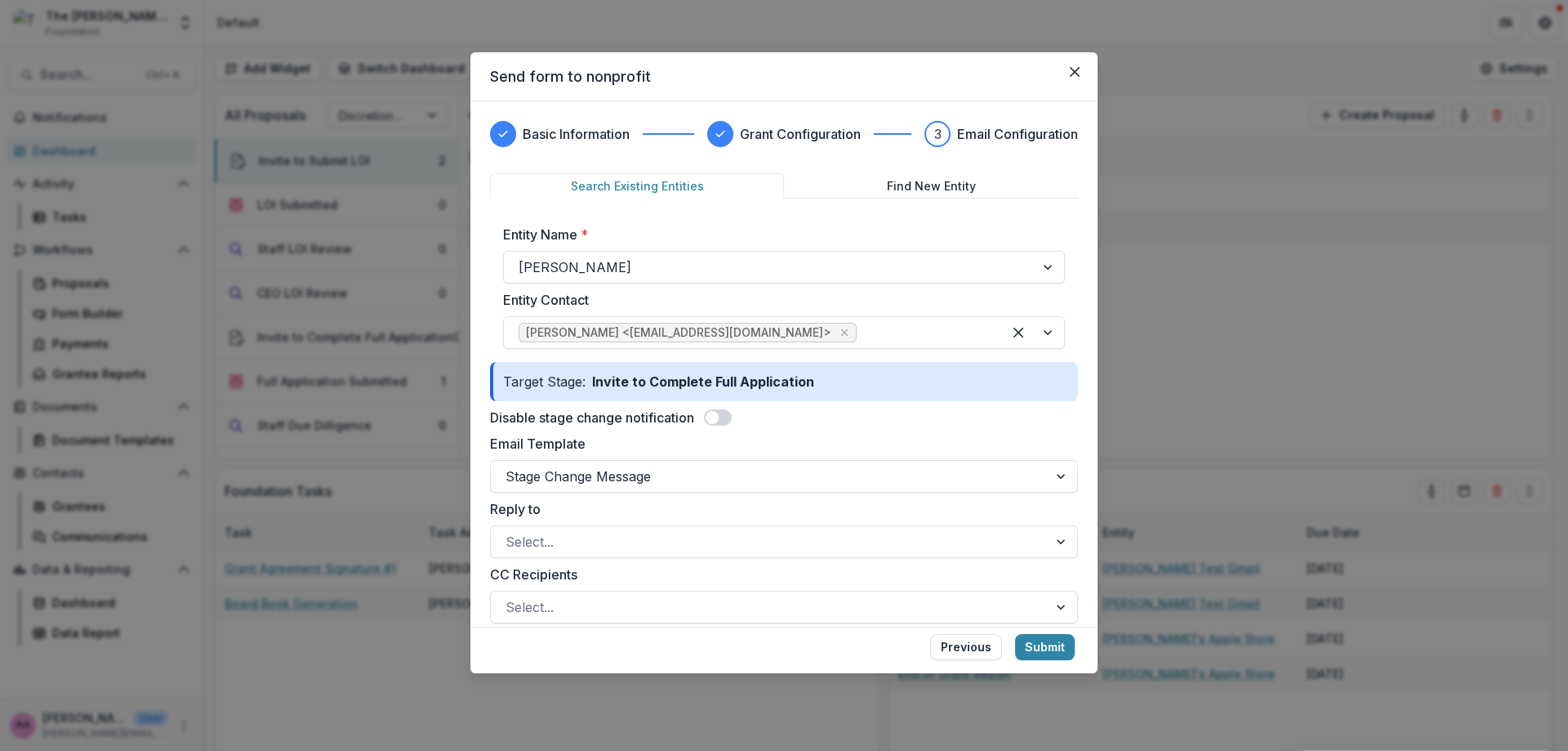
click at [737, 496] on form "**********" at bounding box center [783, 724] width 588 height 1102
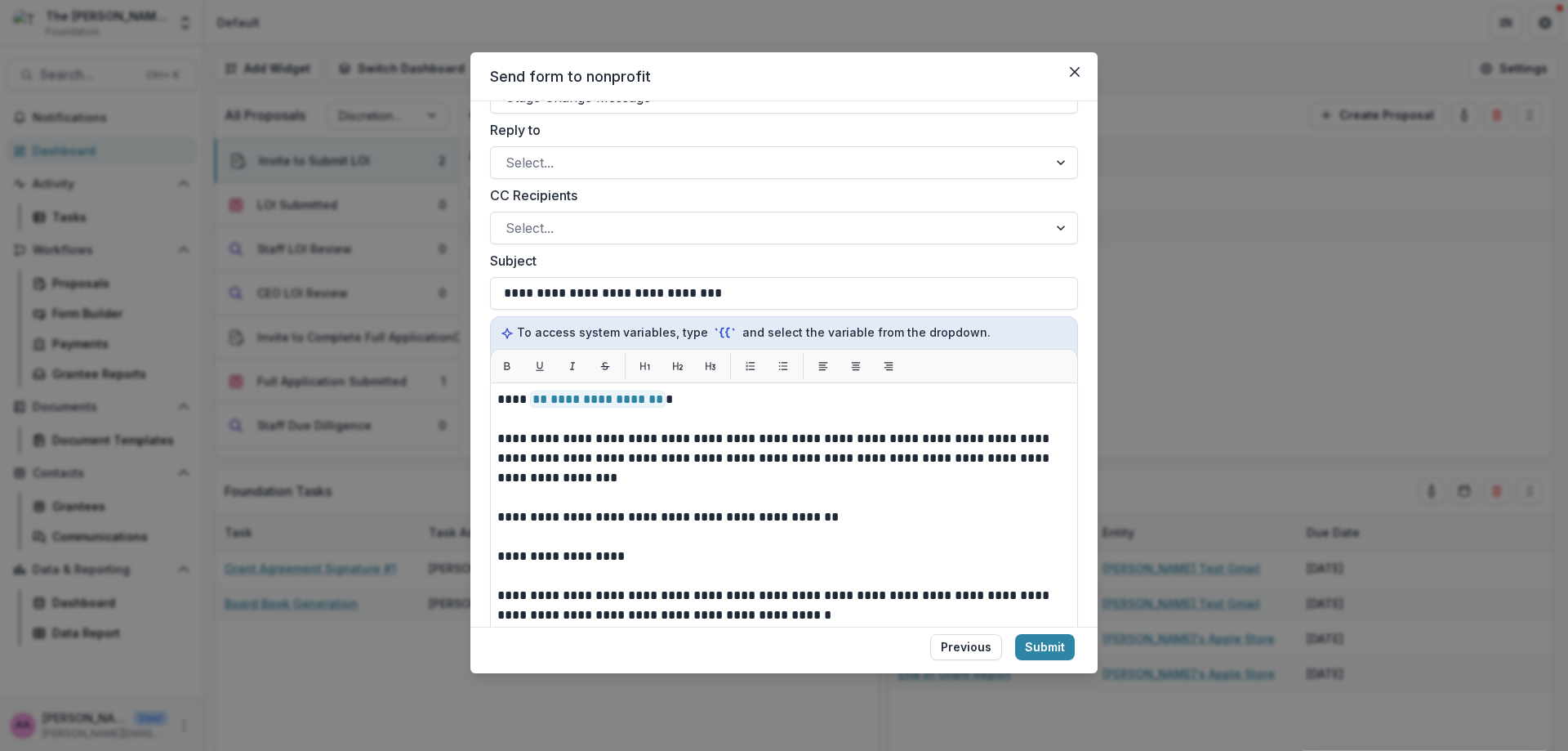
scroll to position [419, 0]
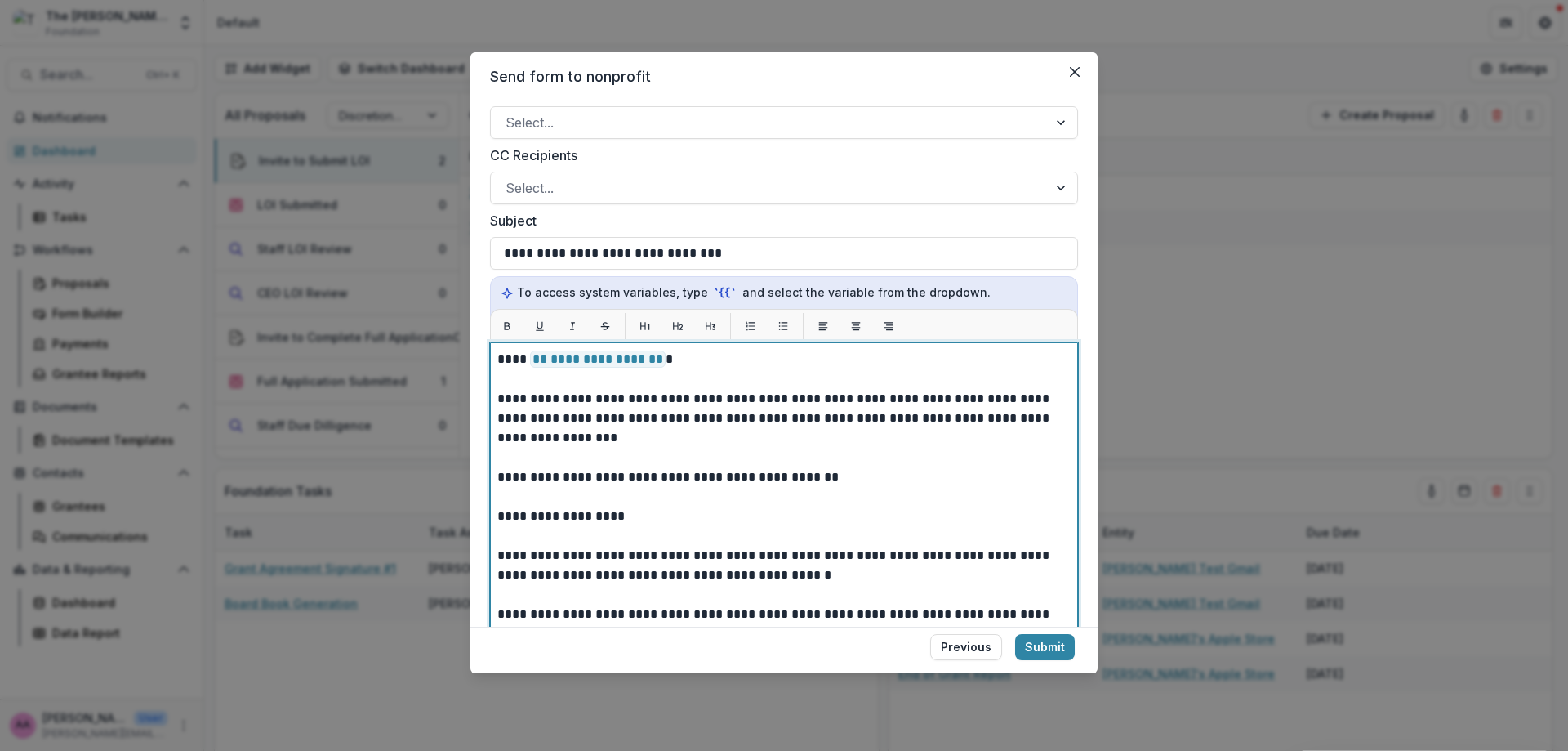
click at [981, 399] on p "**********" at bounding box center [779, 418] width 563 height 59
click at [781, 492] on p at bounding box center [784, 496] width 573 height 19
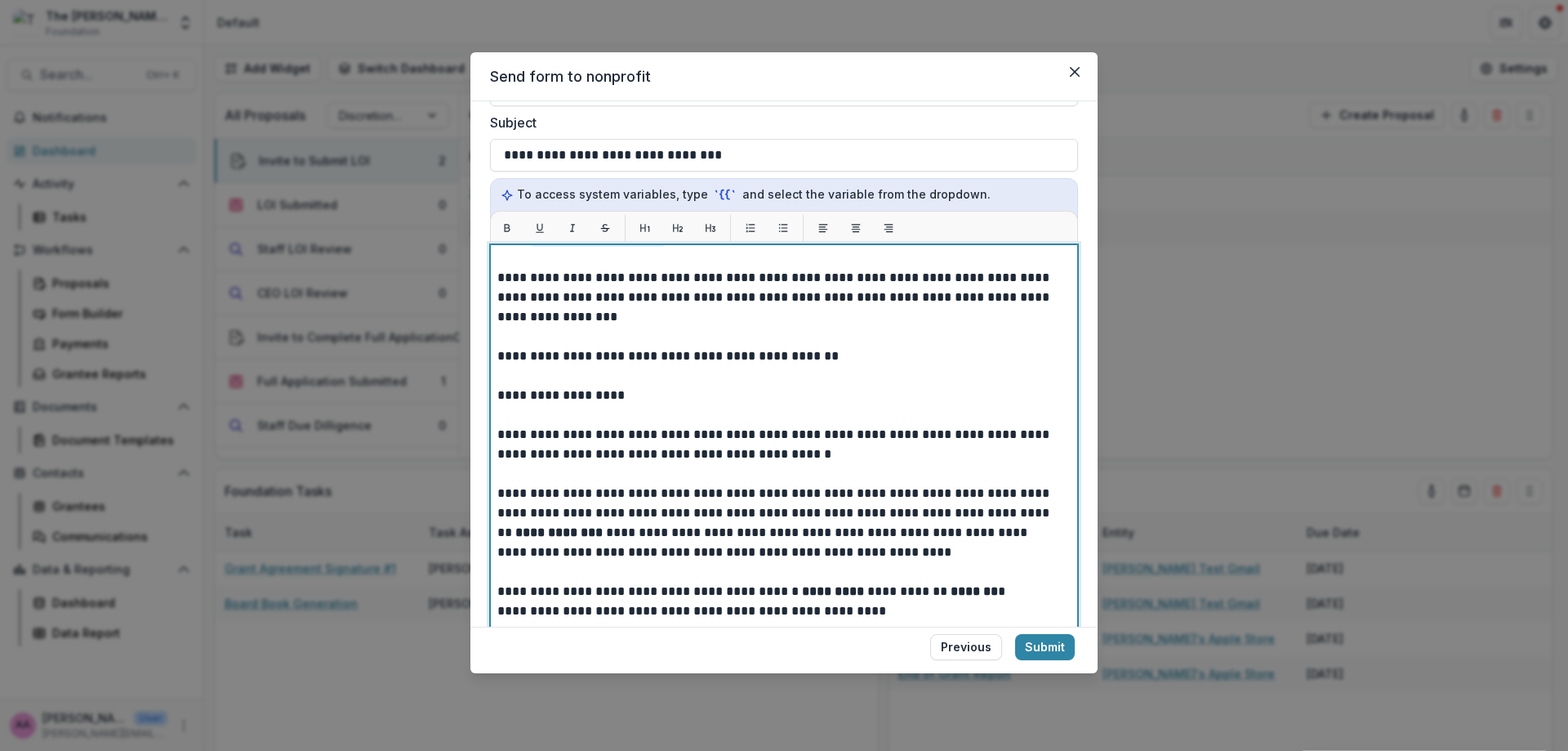
scroll to position [0, 0]
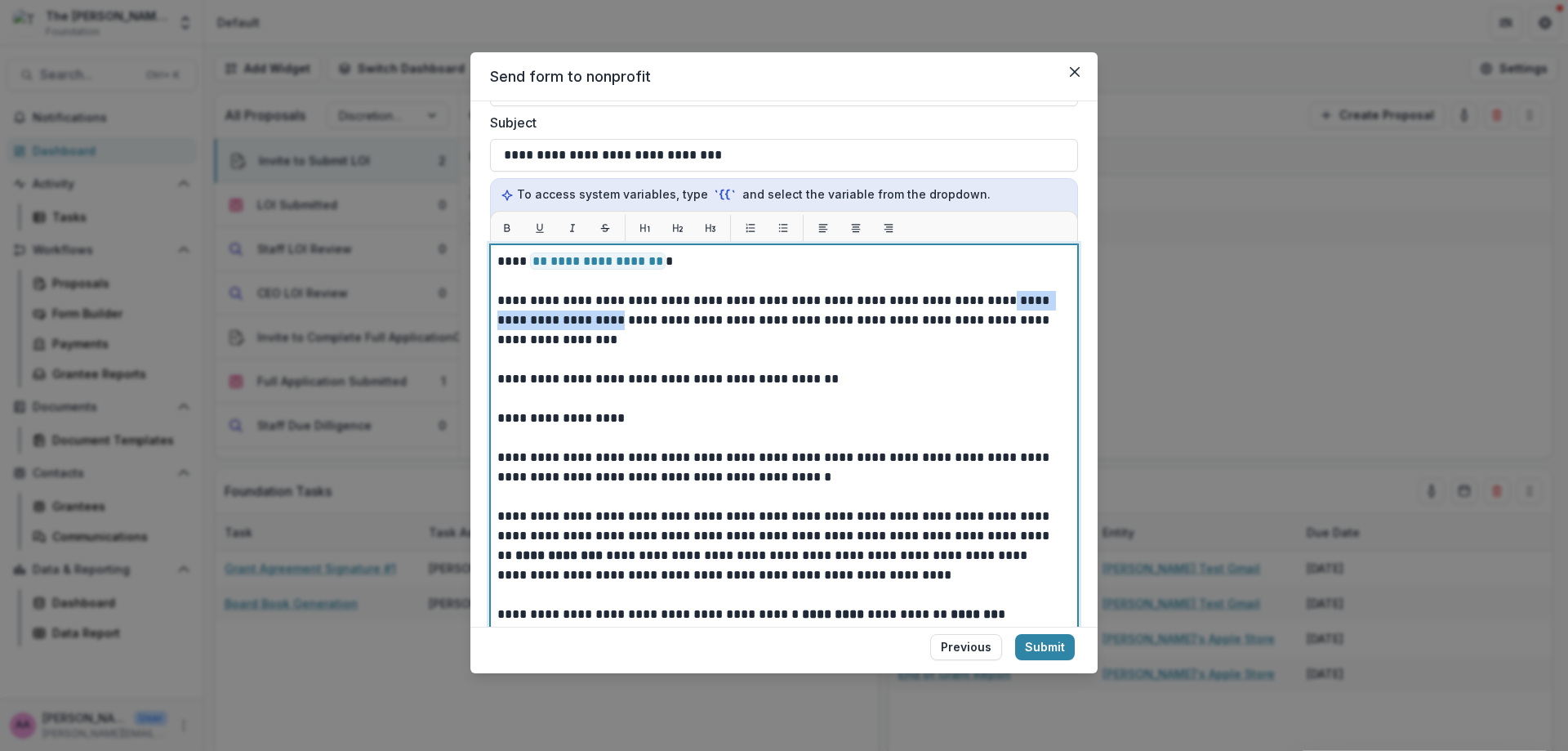
drag, startPoint x: 980, startPoint y: 300, endPoint x: 601, endPoint y: 319, distance: 379.5
click at [601, 319] on p "**********" at bounding box center [779, 320] width 563 height 59
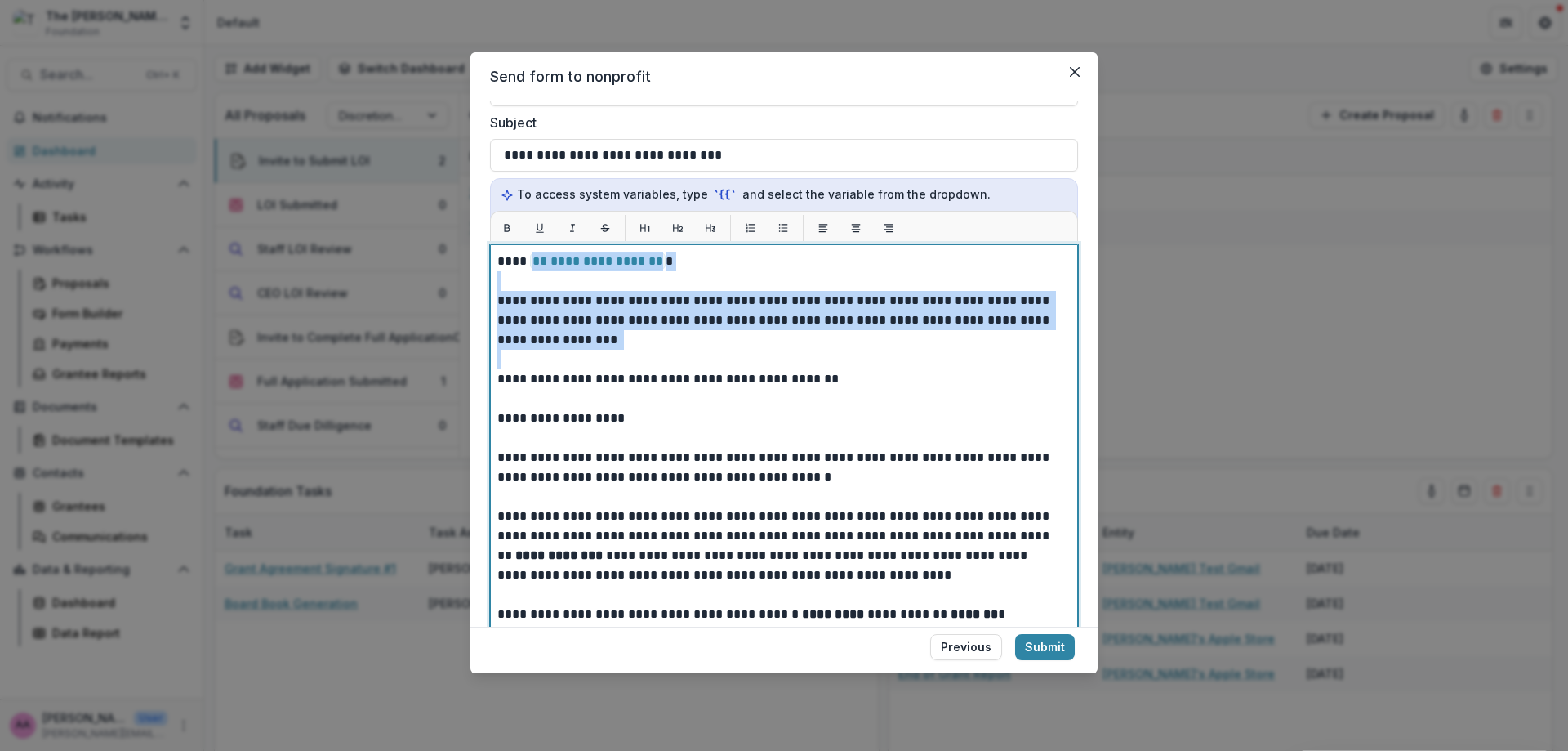
drag, startPoint x: 728, startPoint y: 303, endPoint x: 528, endPoint y: 287, distance: 200.6
click at [528, 284] on div "**********" at bounding box center [784, 487] width 573 height 471
click at [507, 312] on p "**********" at bounding box center [779, 320] width 563 height 59
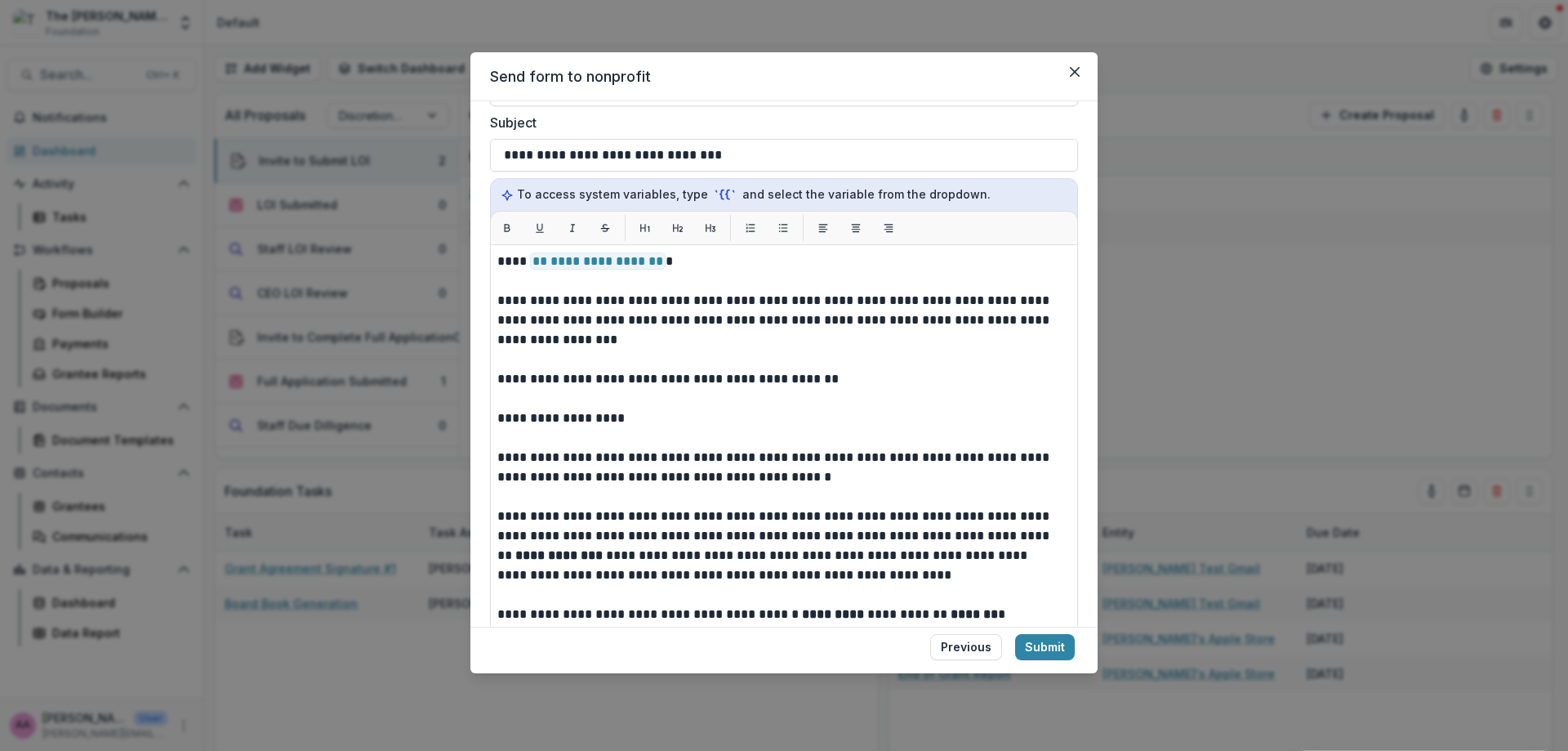
click at [468, 283] on div "**********" at bounding box center [784, 376] width 1568 height 751
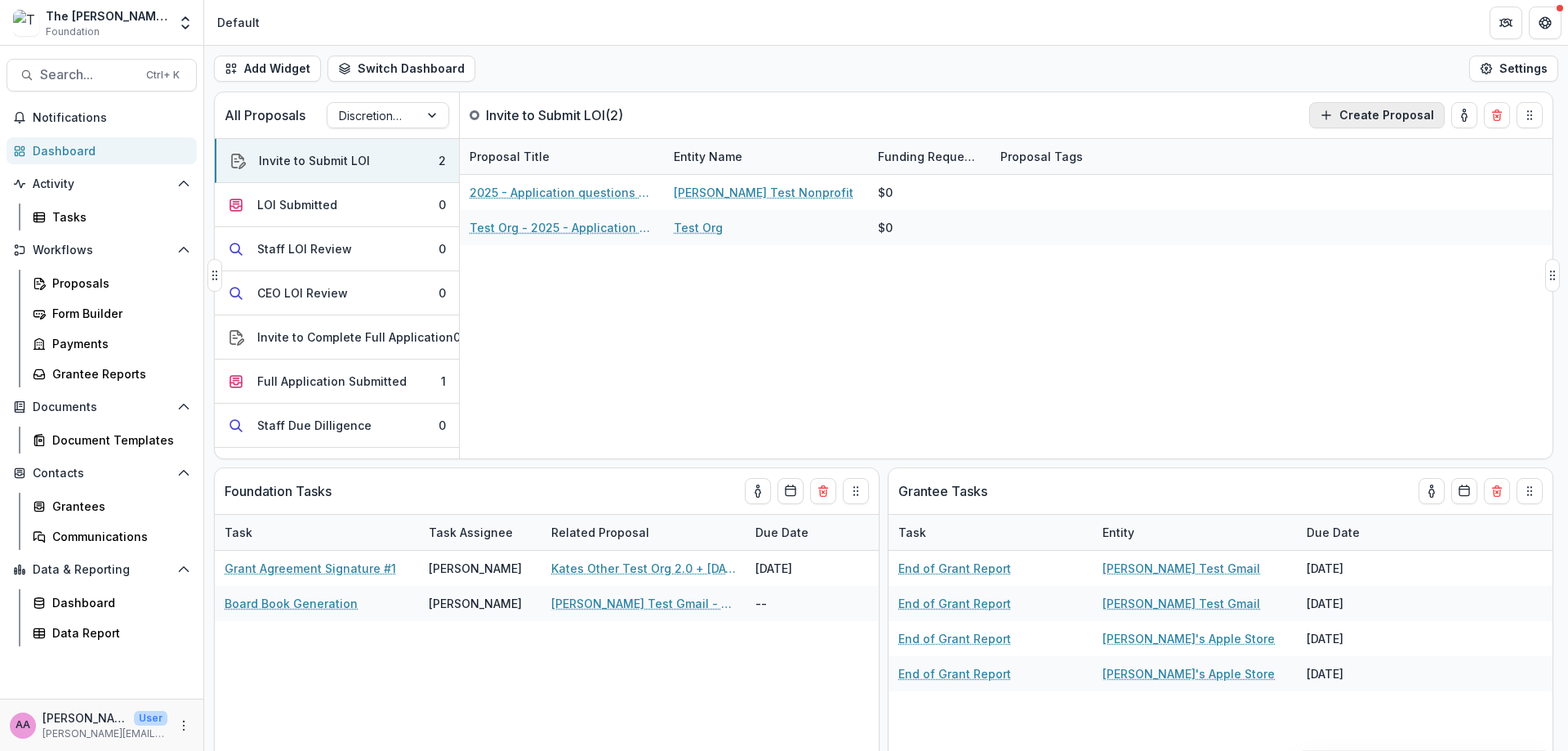
click at [1417, 120] on button "Create Proposal" at bounding box center [1377, 115] width 135 height 26
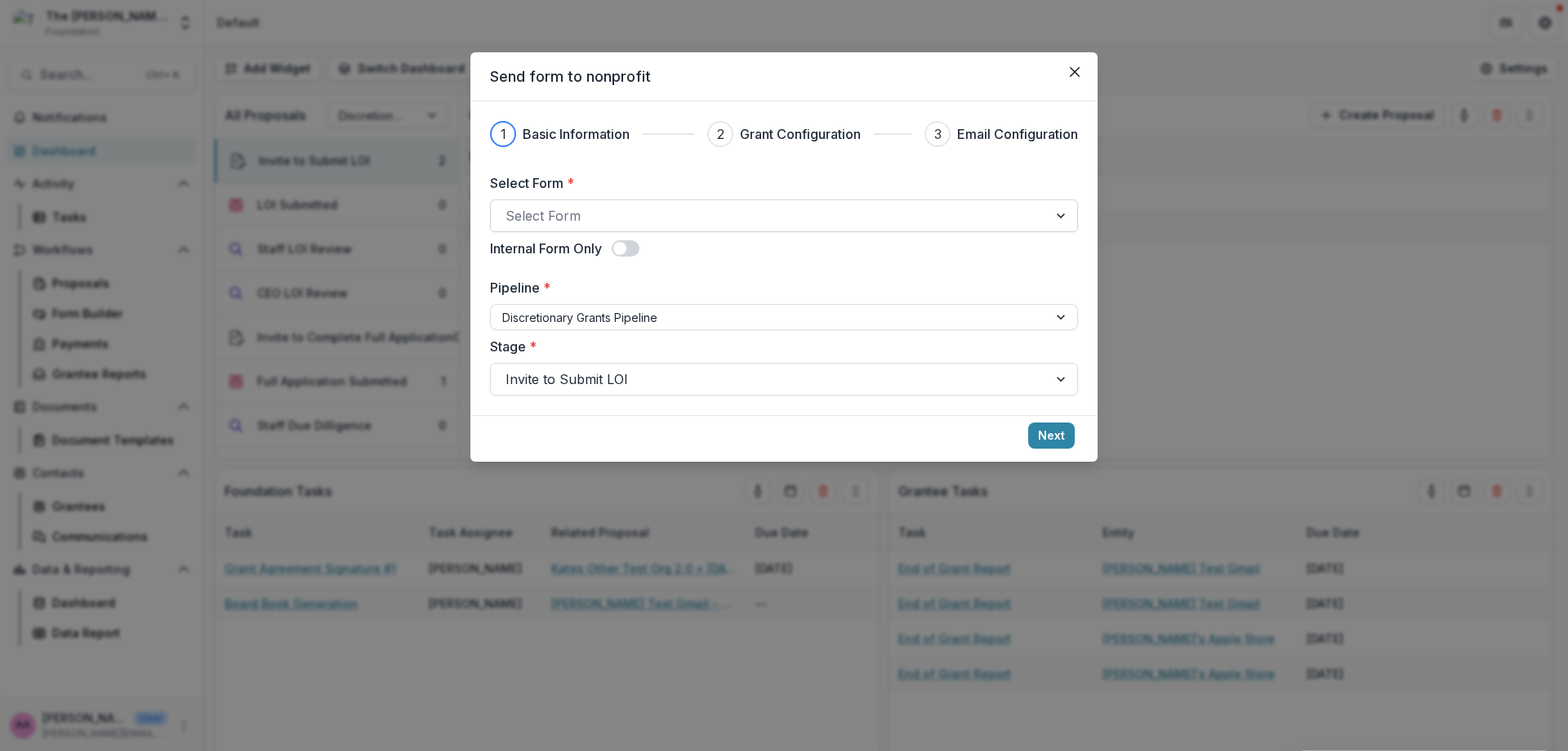
drag, startPoint x: 614, startPoint y: 205, endPoint x: 603, endPoint y: 232, distance: 29.2
click at [614, 206] on div at bounding box center [769, 215] width 527 height 23
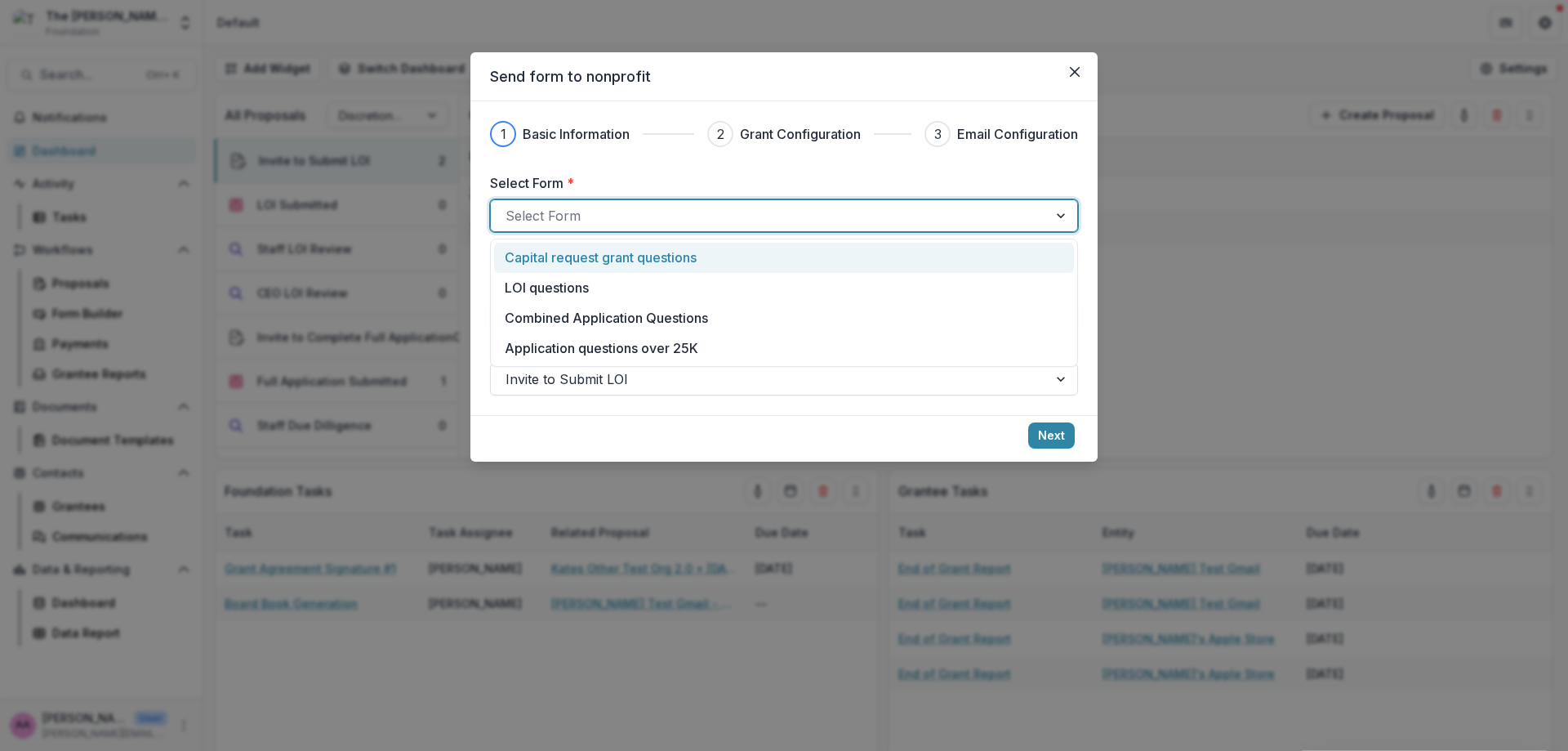
click at [599, 264] on p "Capital request grant questions" at bounding box center [601, 257] width 192 height 19
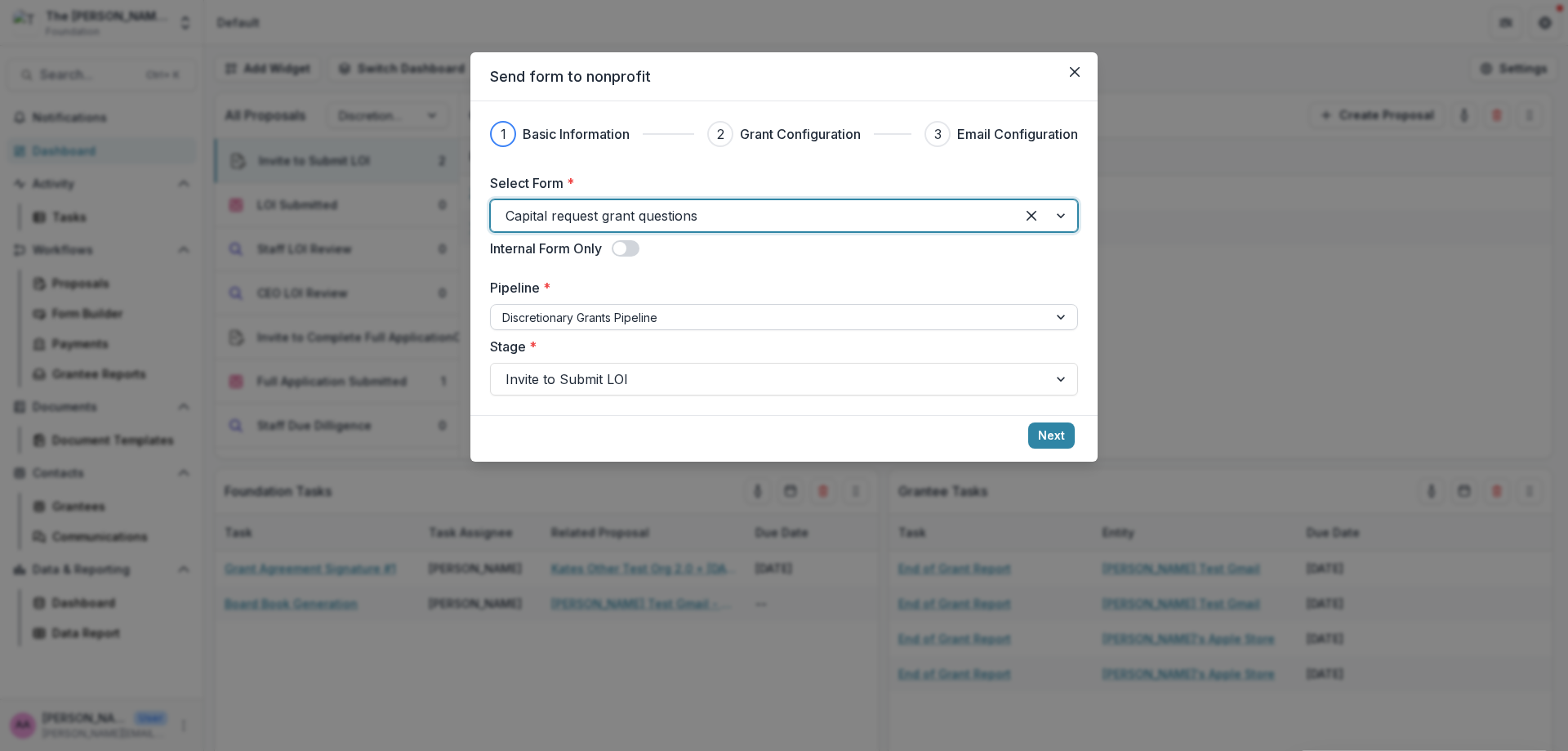
click at [606, 308] on div at bounding box center [769, 317] width 534 height 20
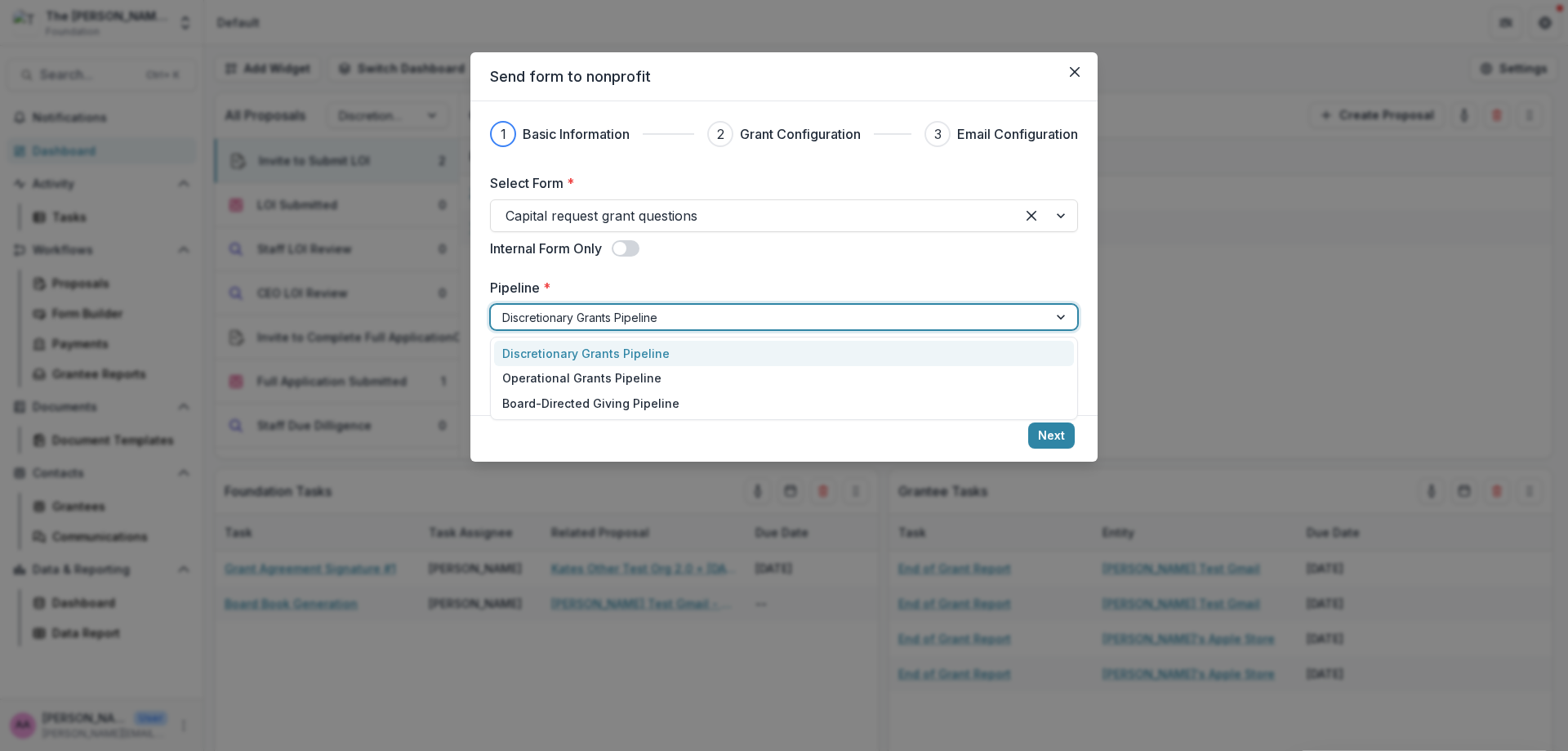
click at [606, 308] on div at bounding box center [769, 317] width 534 height 20
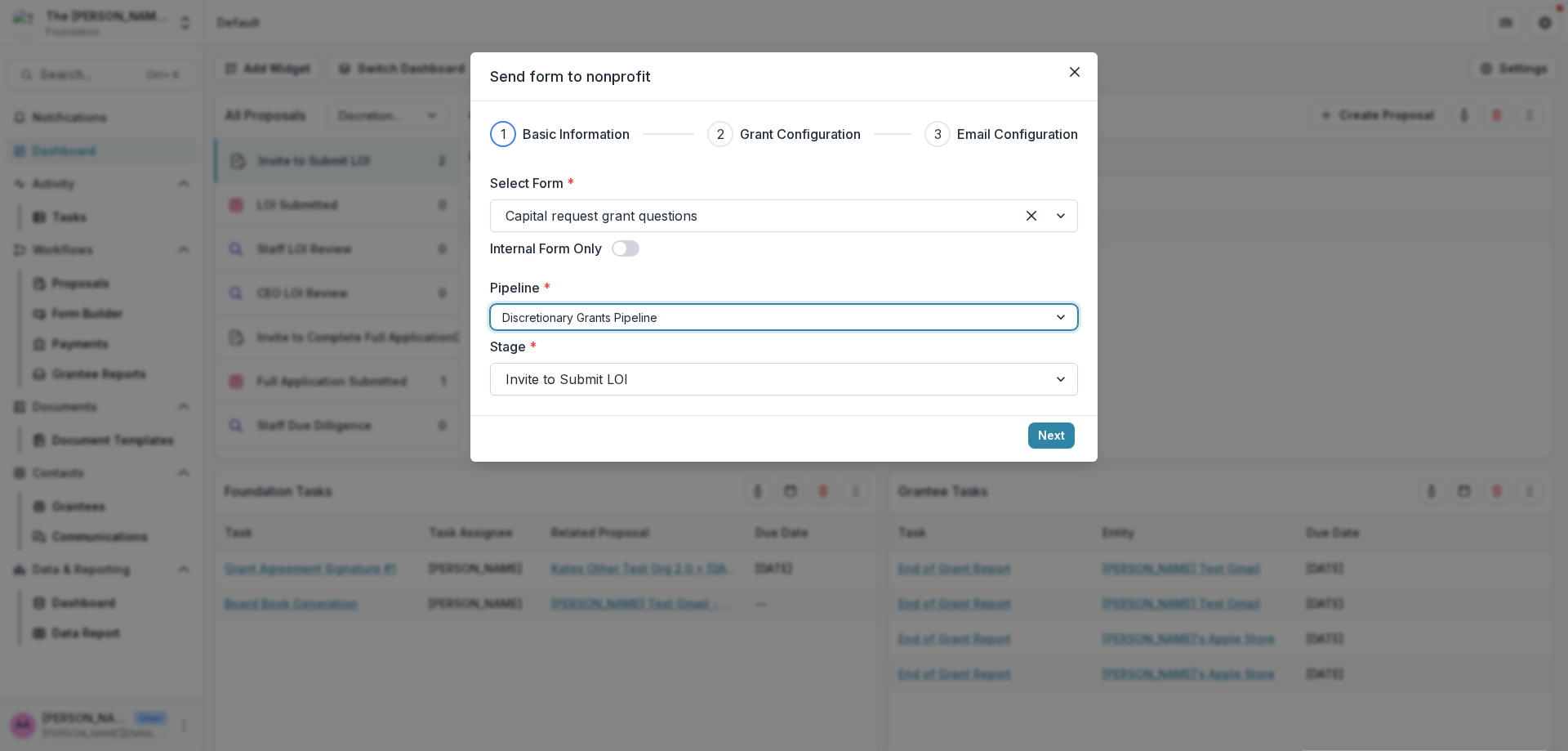
click at [598, 384] on div at bounding box center [769, 379] width 527 height 23
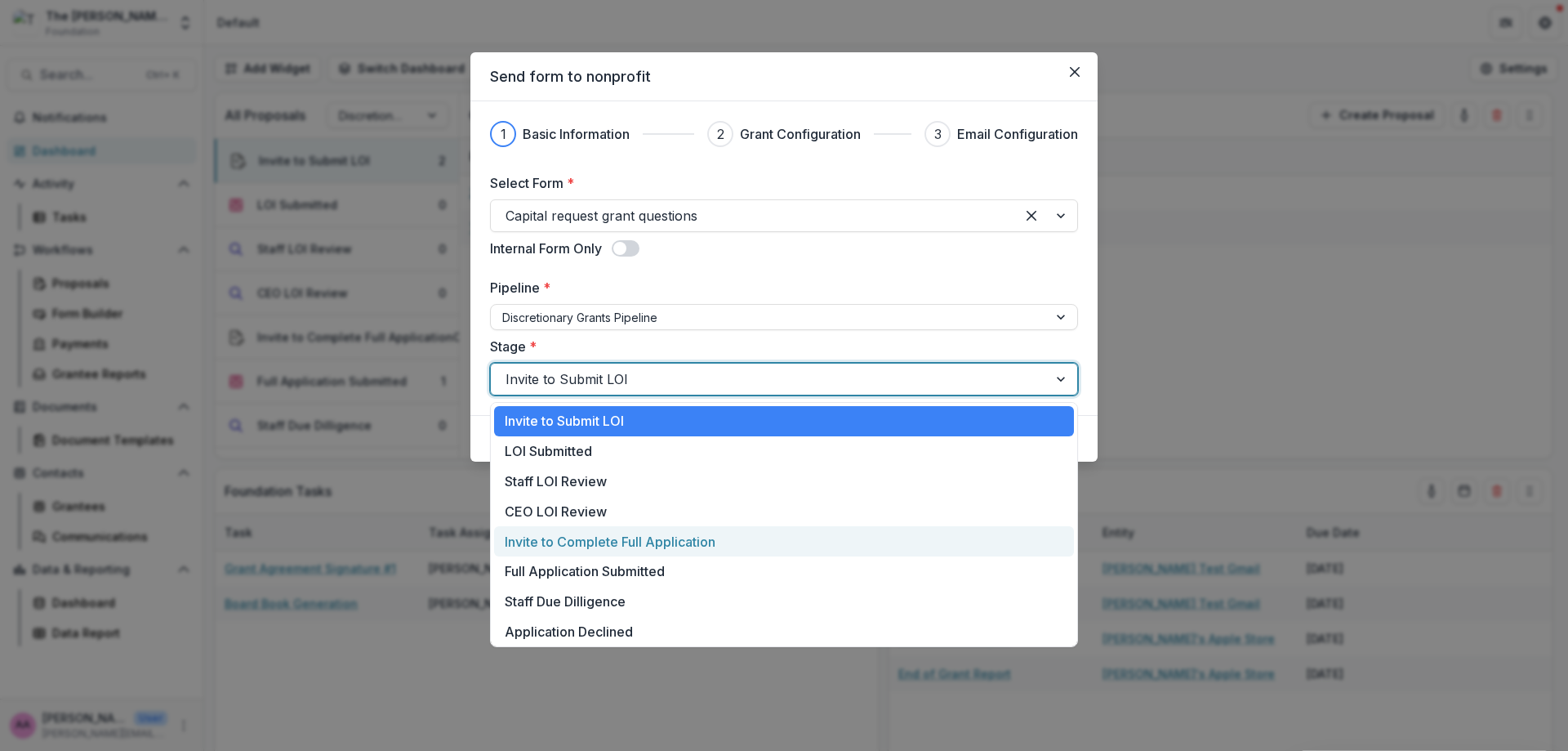
click at [619, 547] on div "Invite to Complete Full Application" at bounding box center [784, 541] width 580 height 30
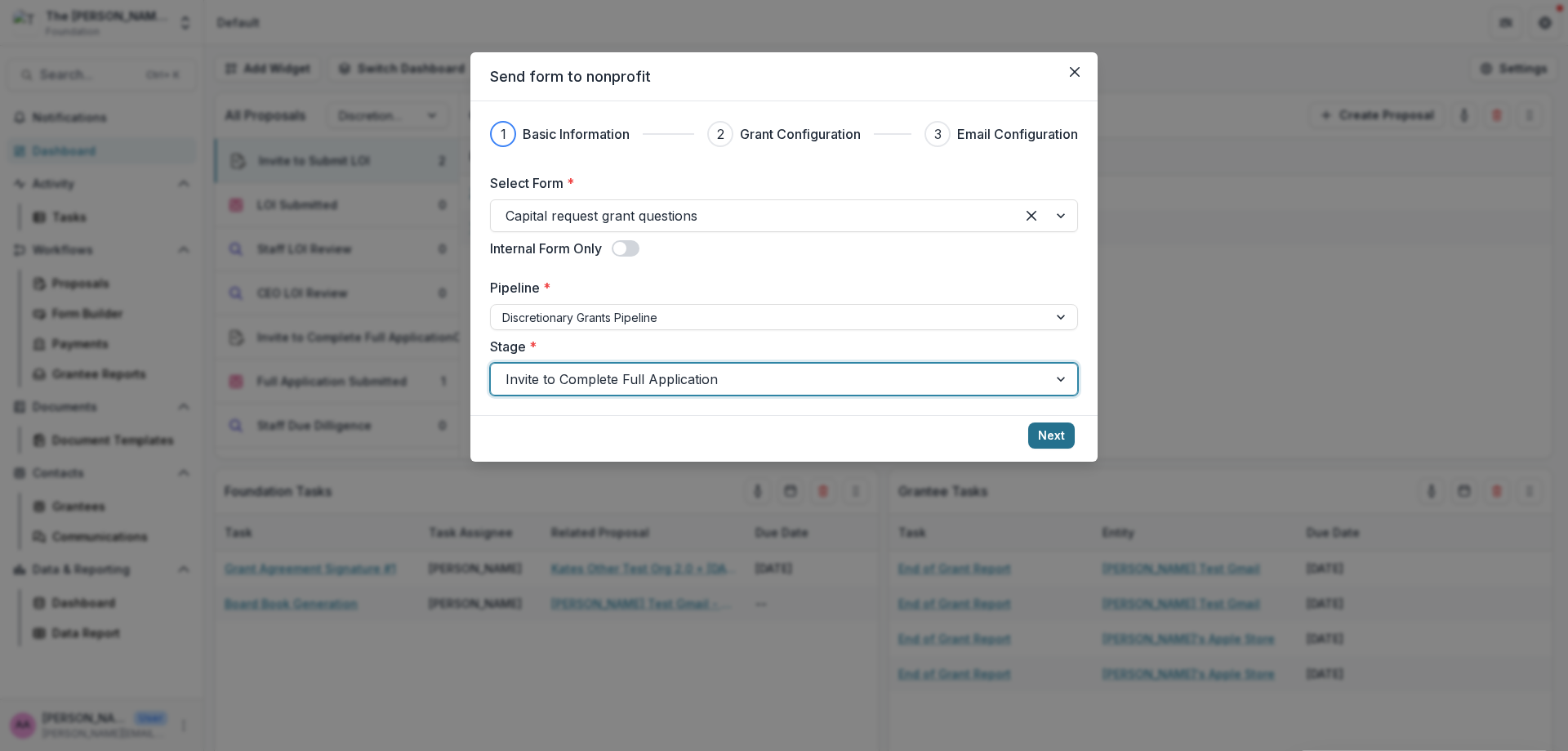
click at [1049, 434] on button "Next" at bounding box center [1051, 435] width 47 height 26
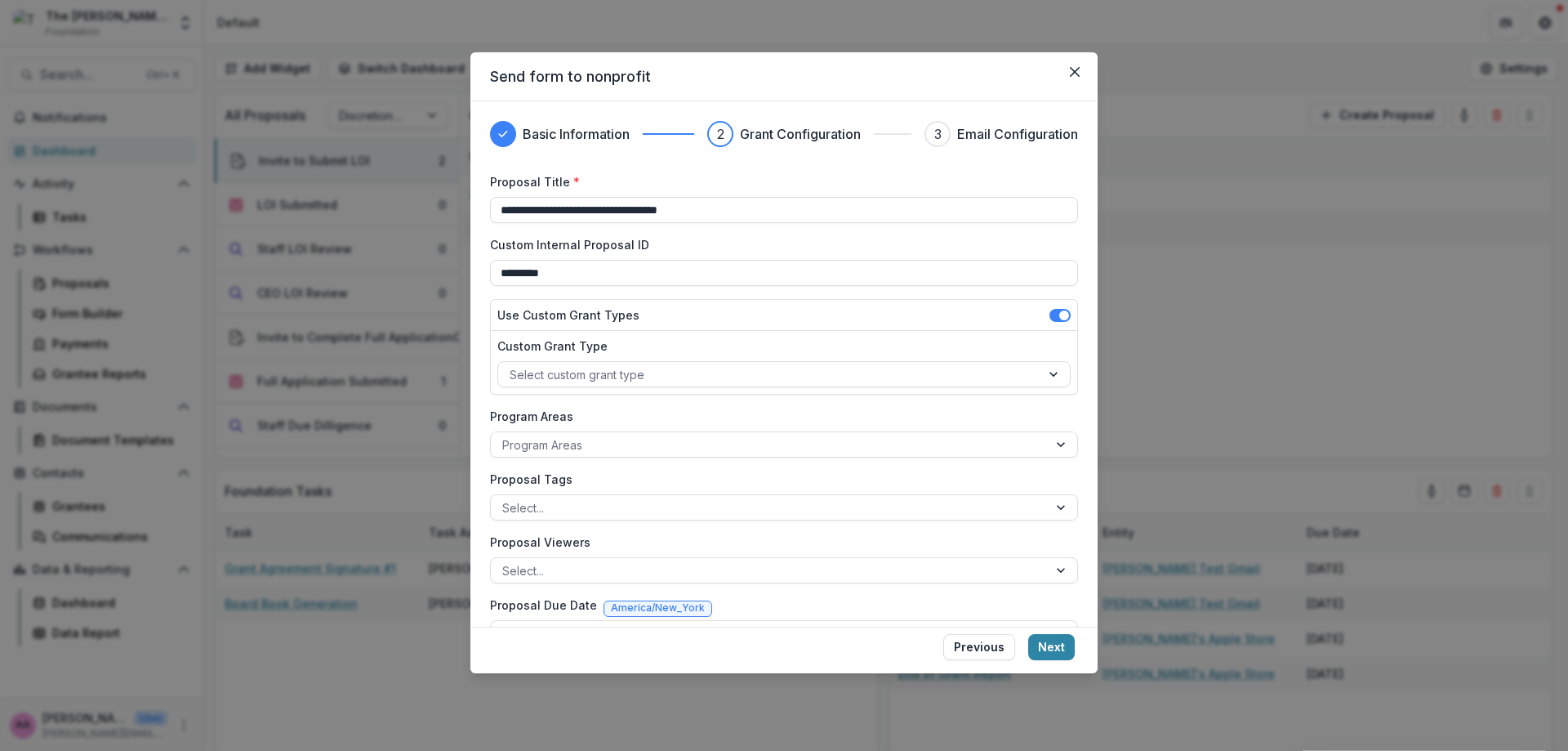
drag, startPoint x: 749, startPoint y: 213, endPoint x: 458, endPoint y: 210, distance: 291.0
click at [458, 210] on div "**********" at bounding box center [784, 376] width 1568 height 751
click at [972, 650] on button "Previous" at bounding box center [979, 646] width 72 height 26
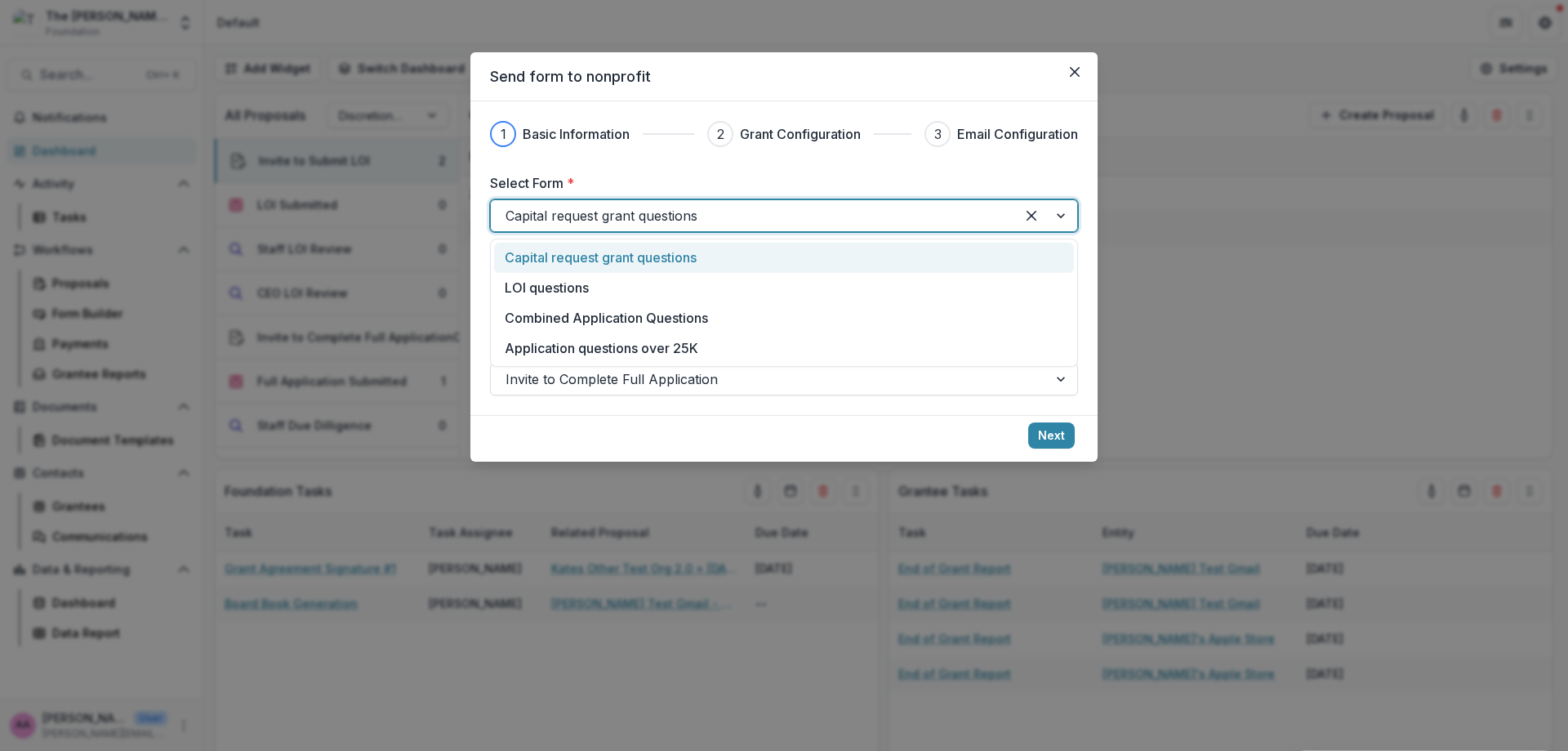
click at [501, 199] on div "Capital request grant questions" at bounding box center [783, 215] width 588 height 33
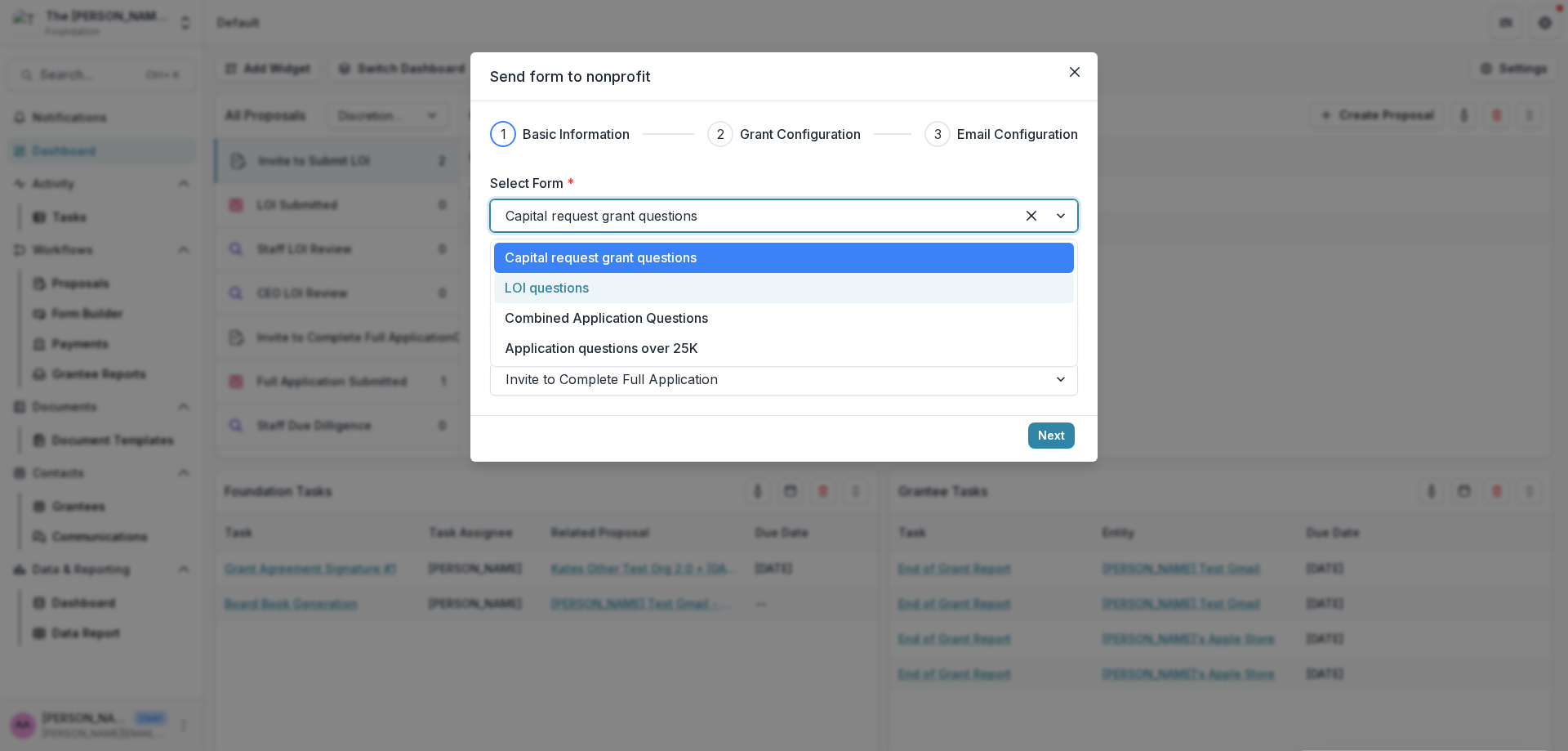
click at [540, 298] on p "LOI questions" at bounding box center [547, 287] width 84 height 19
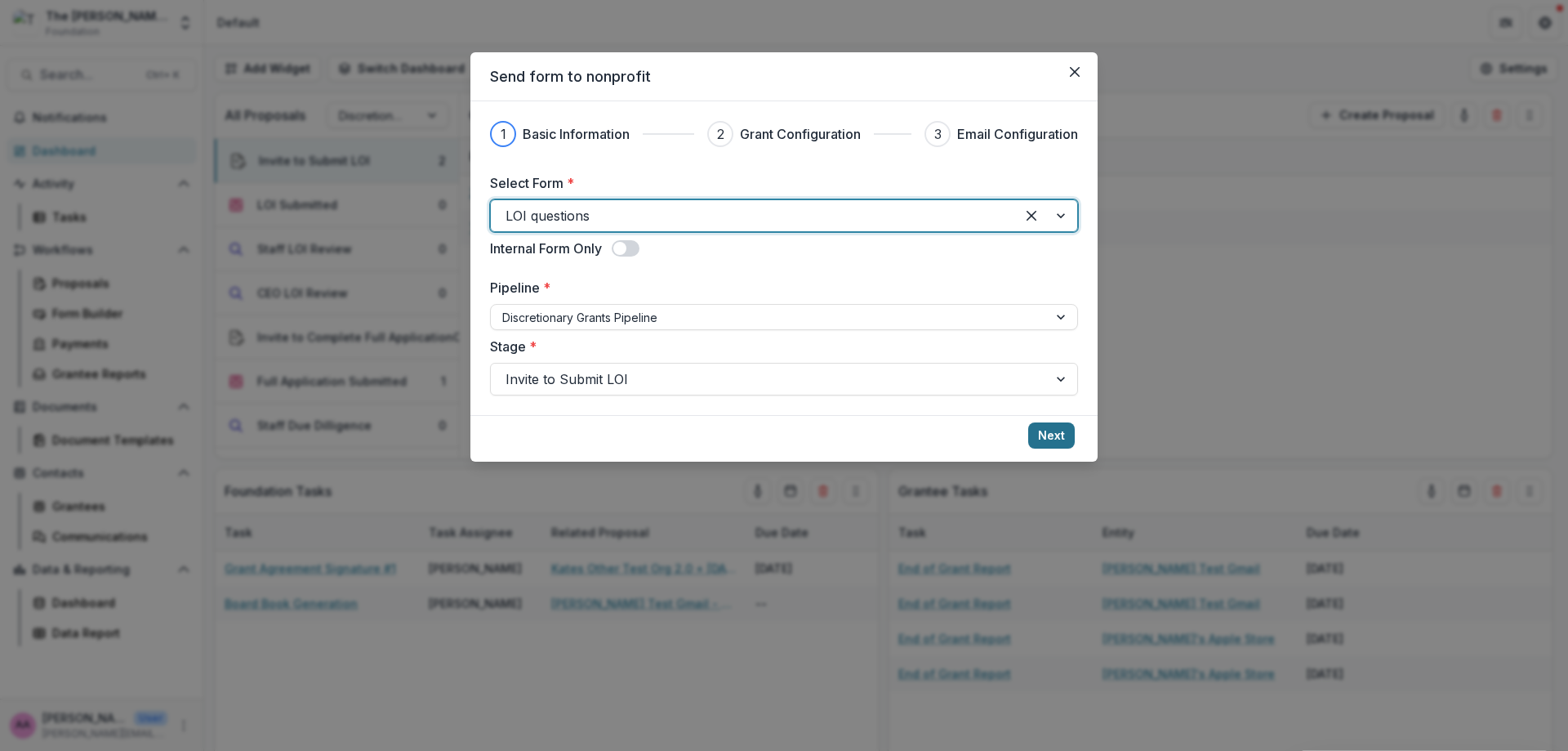
click at [1053, 429] on button "Next" at bounding box center [1051, 435] width 47 height 26
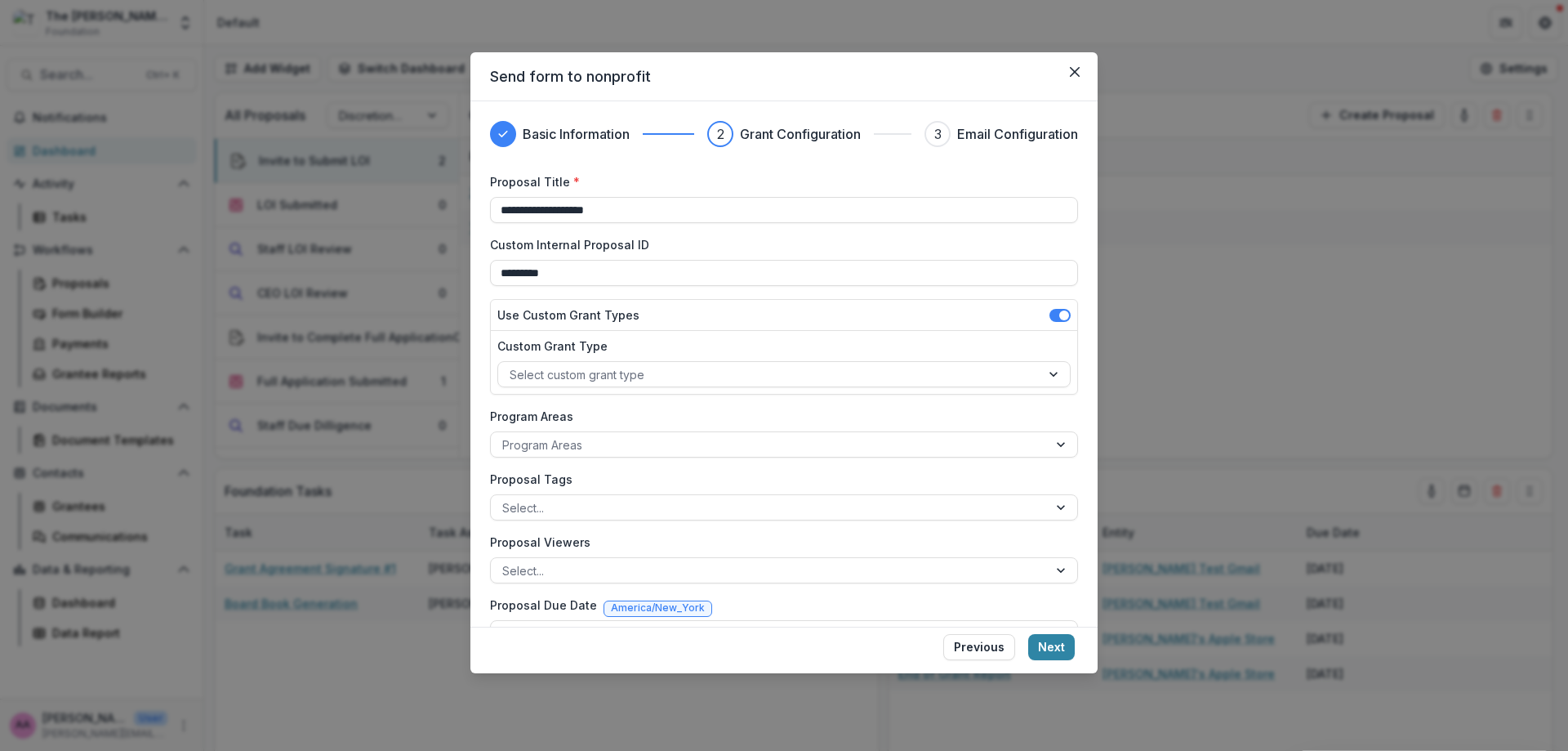
click at [673, 192] on div "**********" at bounding box center [783, 198] width 588 height 50
click at [673, 205] on input "**********" at bounding box center [783, 209] width 588 height 26
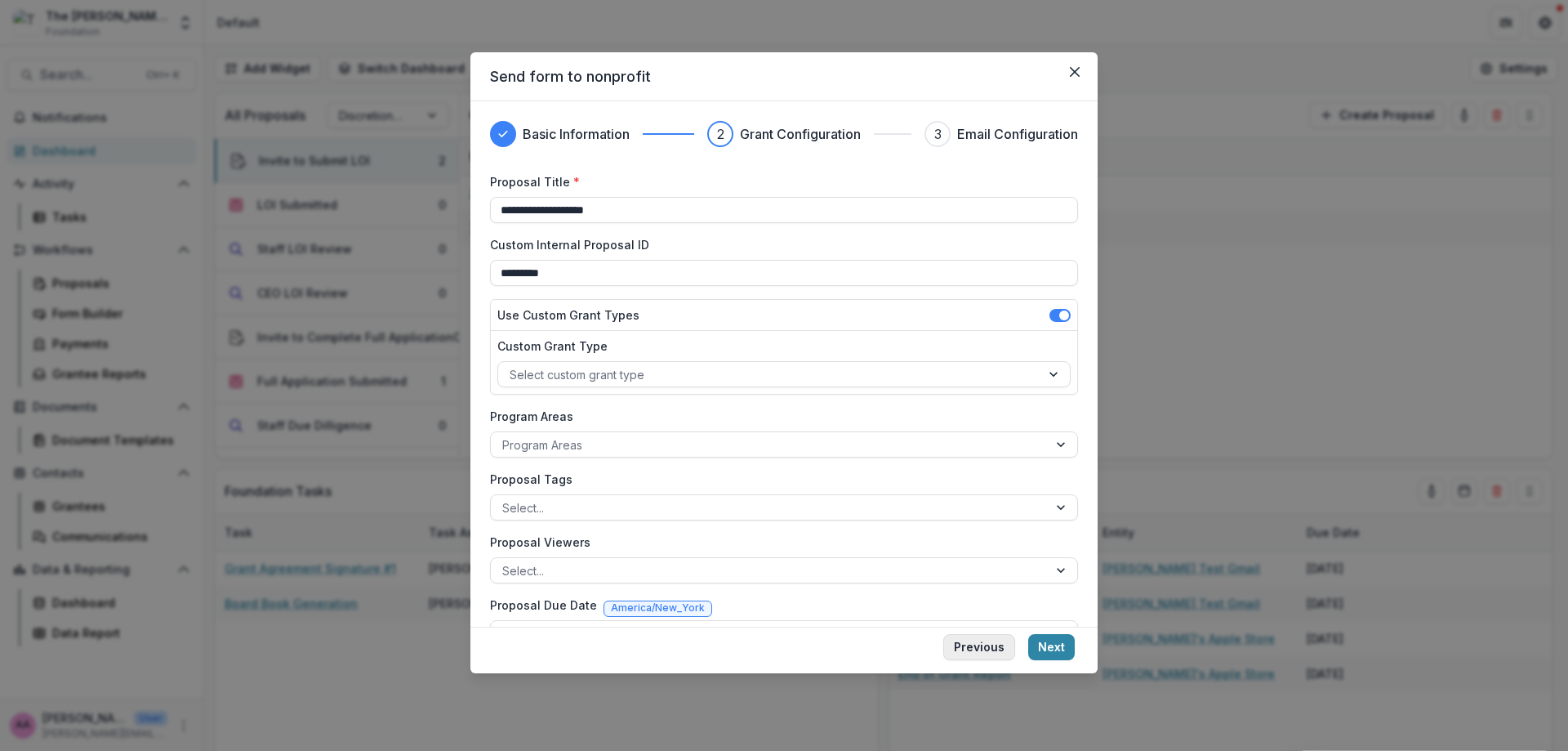
click at [995, 657] on button "Previous" at bounding box center [979, 646] width 72 height 26
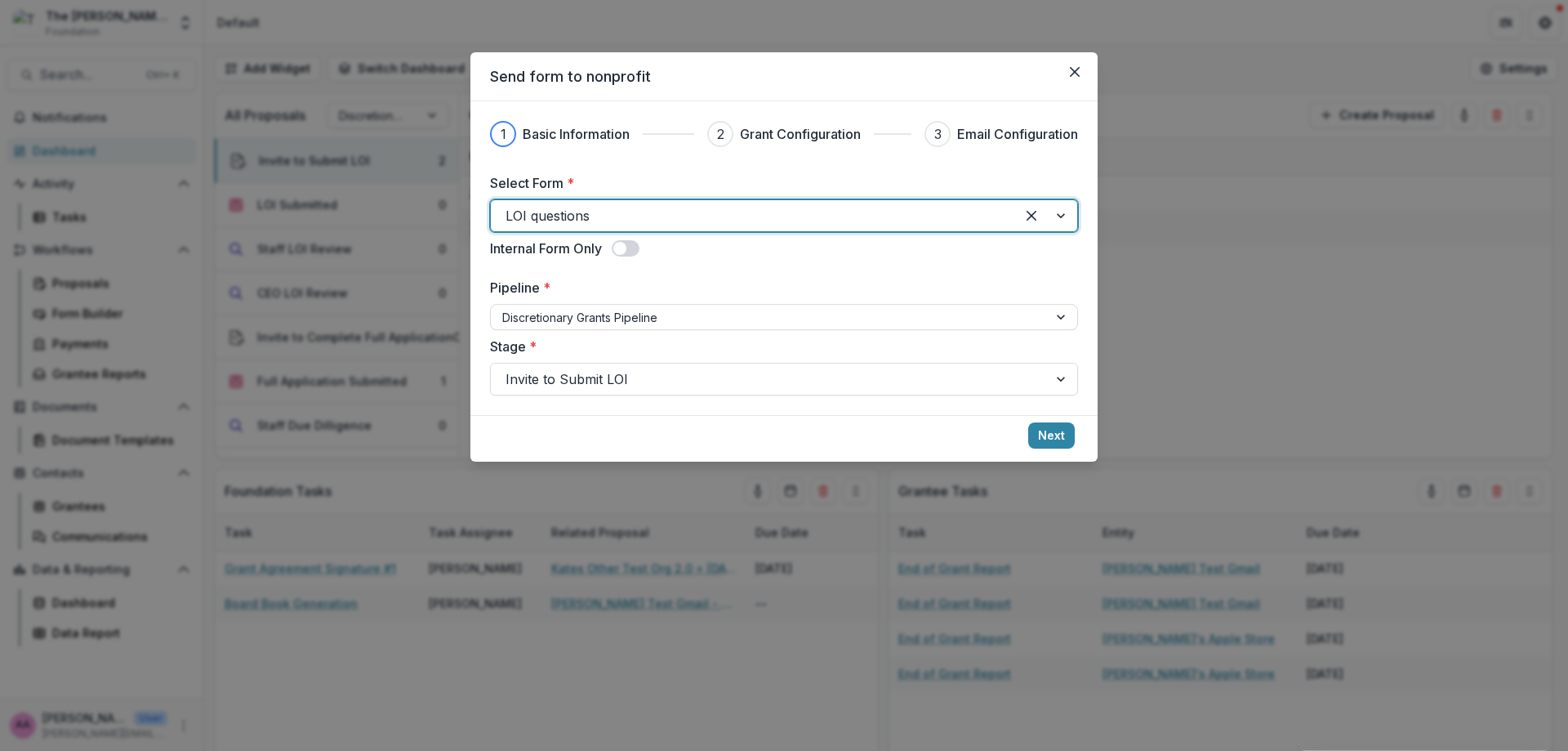
click at [681, 209] on div at bounding box center [753, 215] width 495 height 23
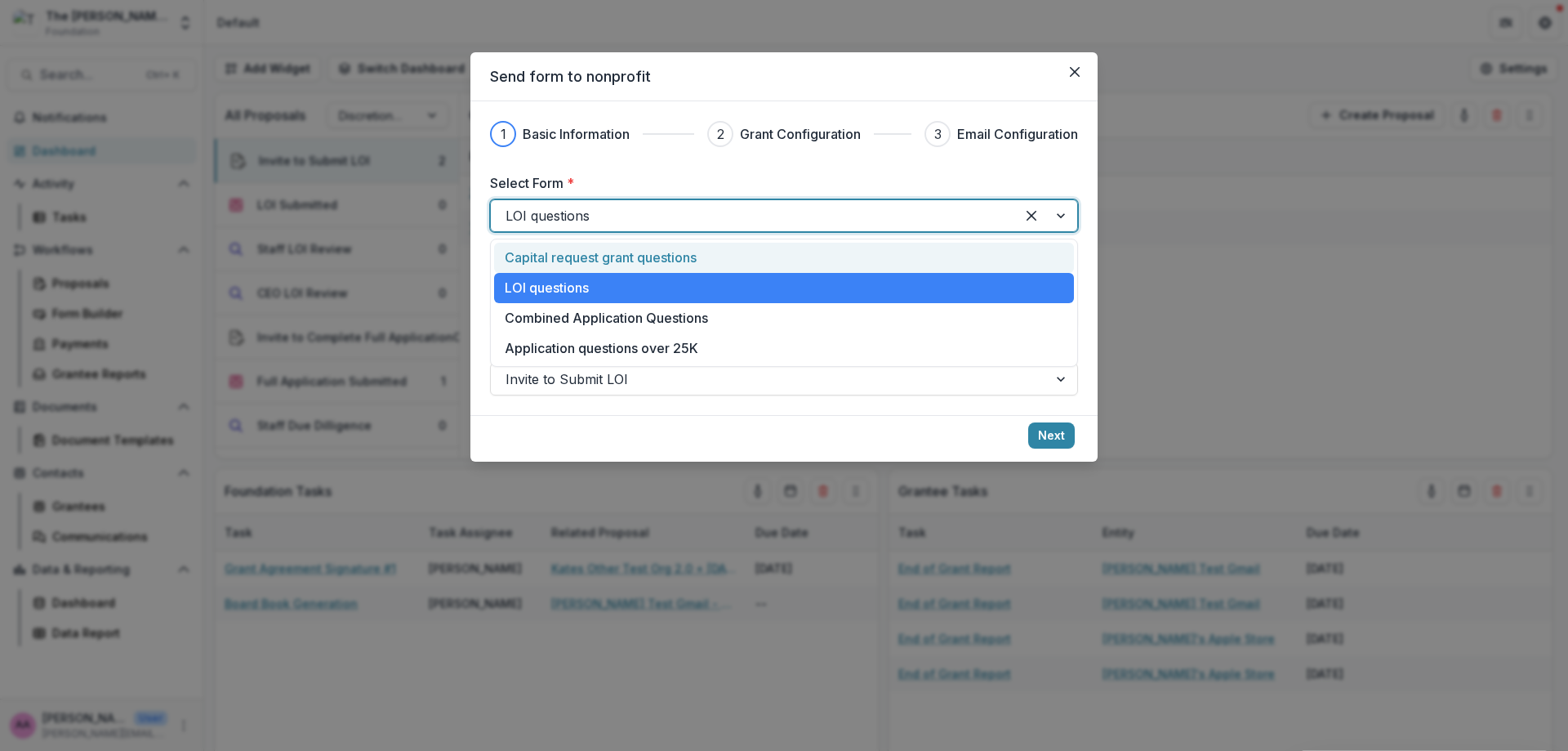
click at [700, 262] on div "Capital request grant questions" at bounding box center [784, 257] width 558 height 19
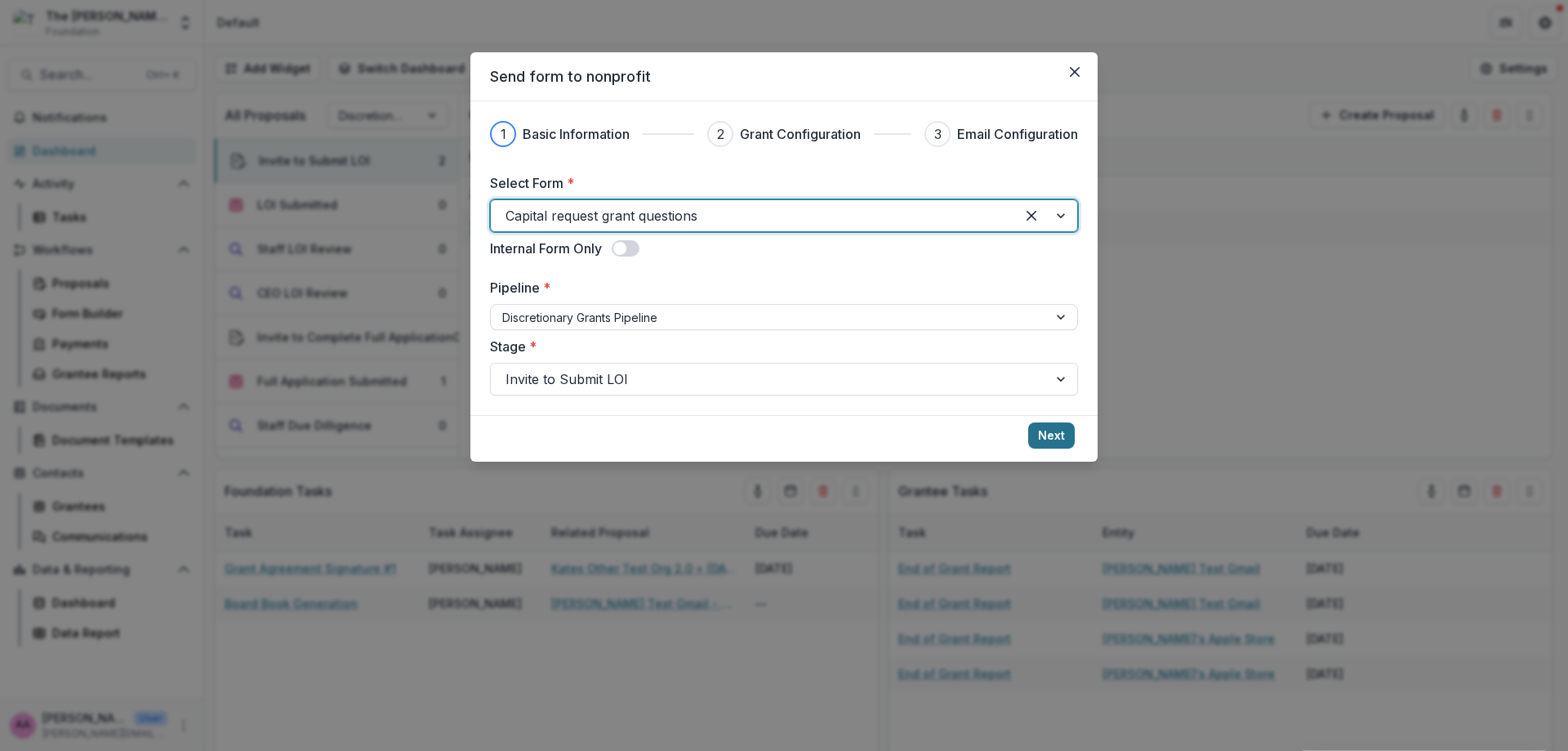
click at [1051, 437] on button "Next" at bounding box center [1051, 435] width 47 height 26
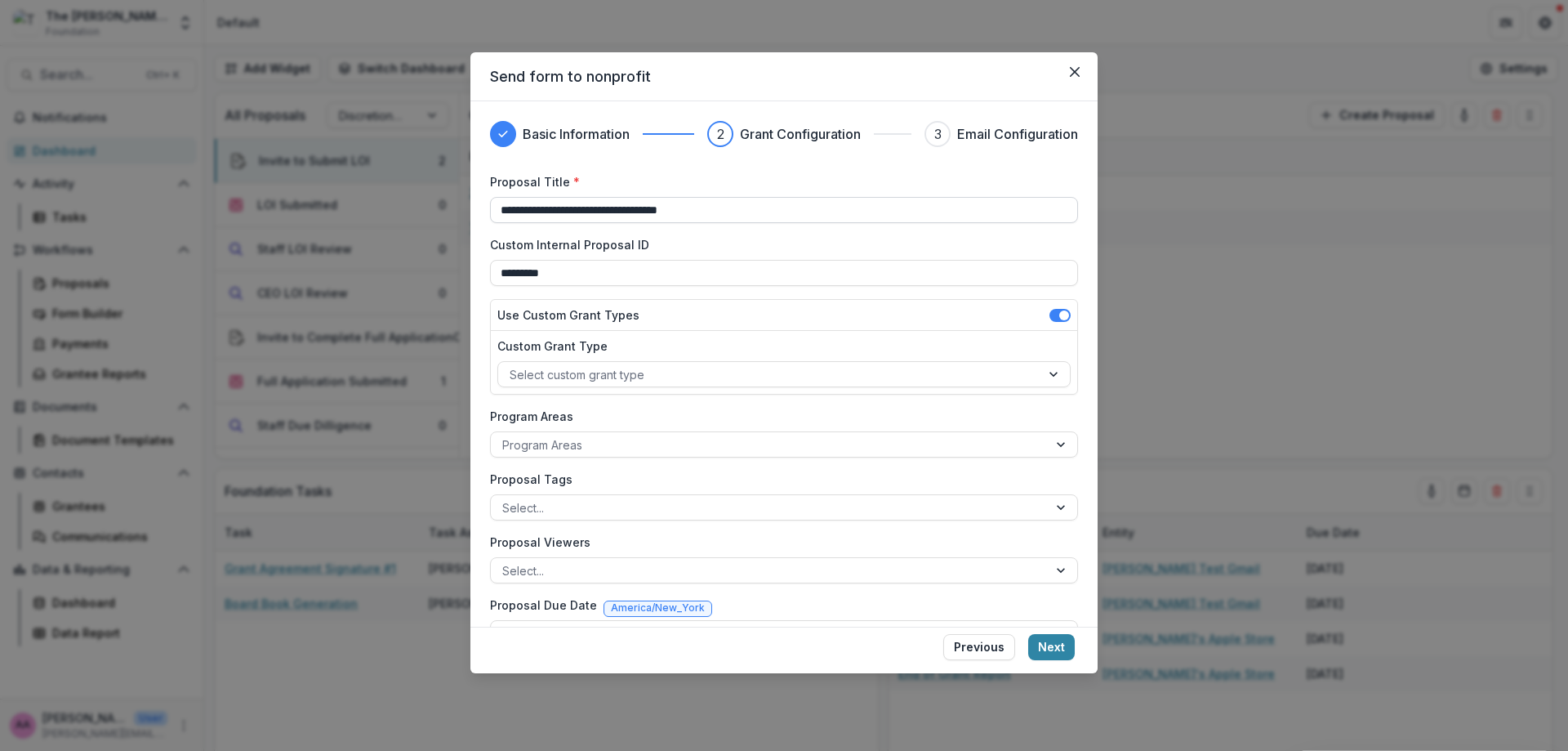
click at [686, 217] on input "**********" at bounding box center [783, 209] width 588 height 26
type input "*"
type input "**********"
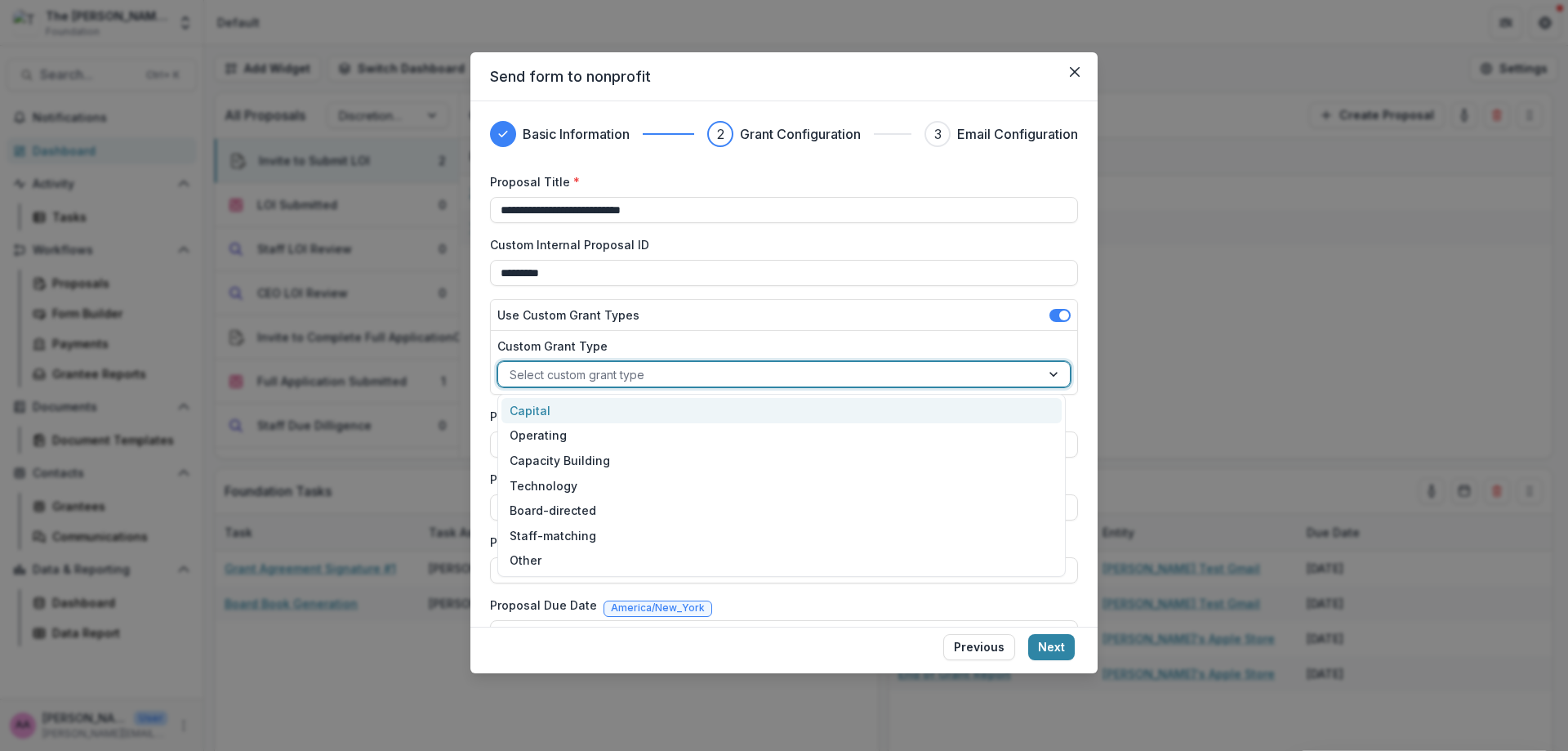
click at [549, 365] on div at bounding box center [769, 375] width 519 height 20
click at [545, 403] on div "Capital" at bounding box center [781, 411] width 560 height 25
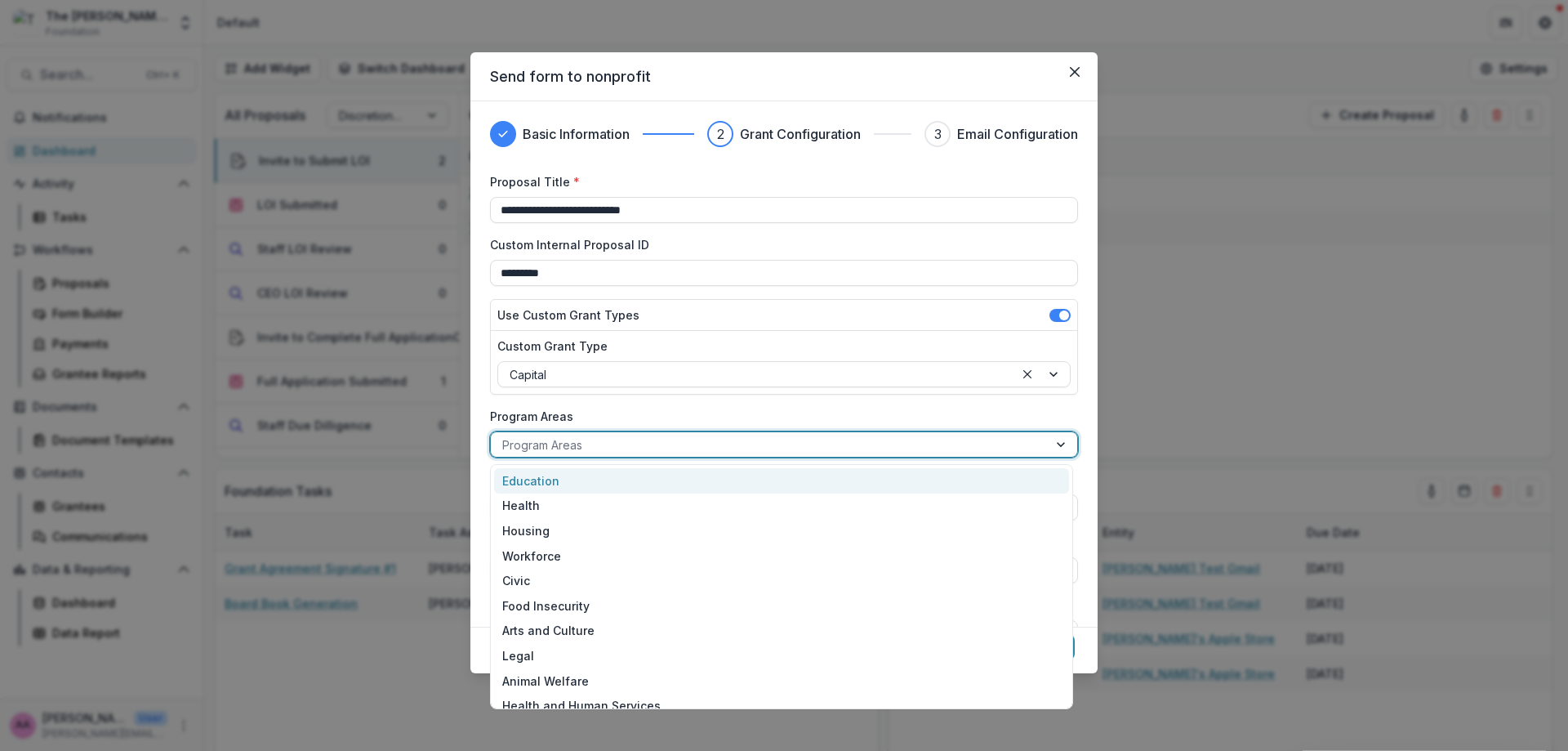
click at [551, 433] on div "Program Areas" at bounding box center [769, 445] width 557 height 23
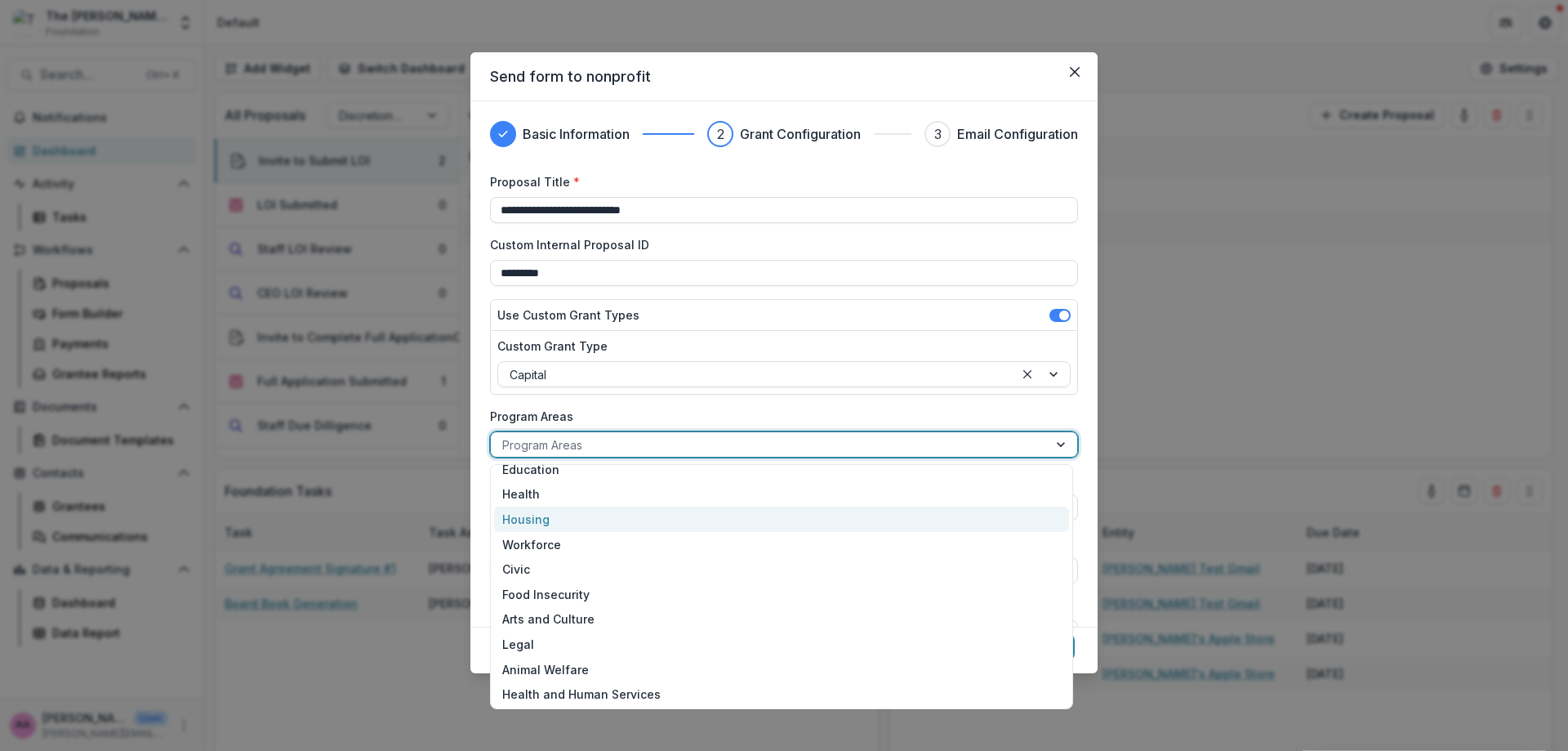
click at [544, 518] on div "Housing" at bounding box center [781, 519] width 575 height 25
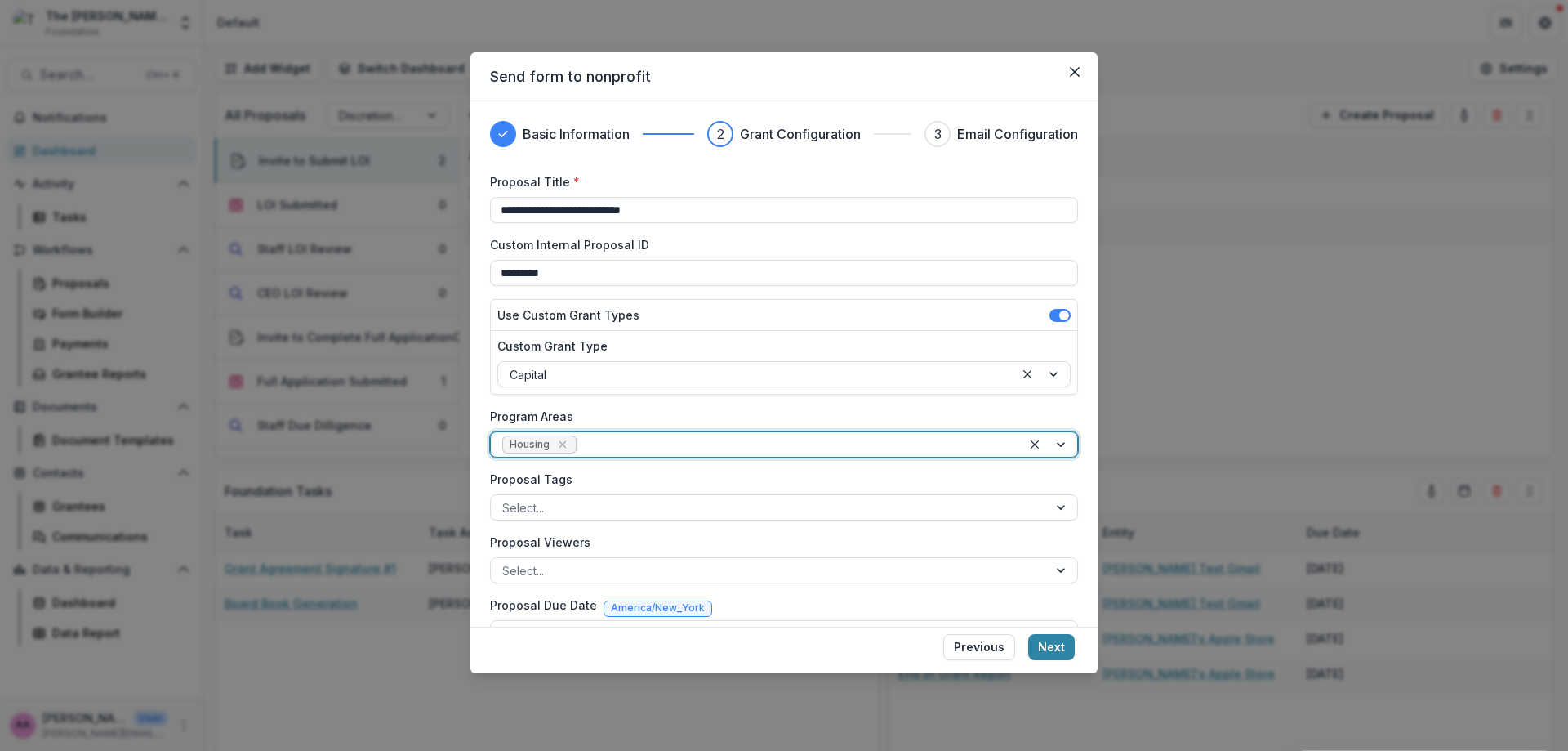
click at [544, 518] on div "Select..." at bounding box center [769, 508] width 557 height 23
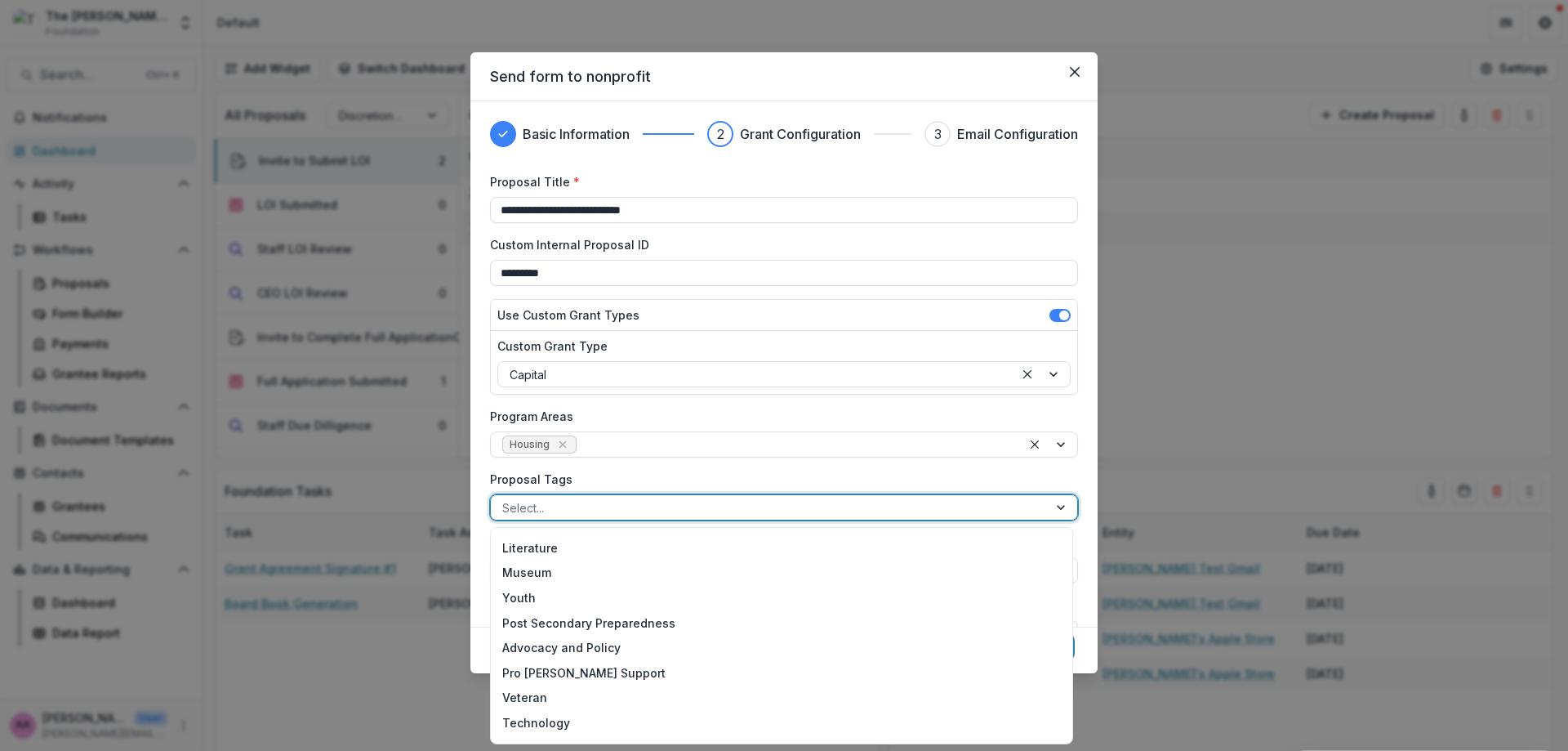
scroll to position [797, 0]
click at [549, 592] on div "Youth" at bounding box center [781, 597] width 575 height 25
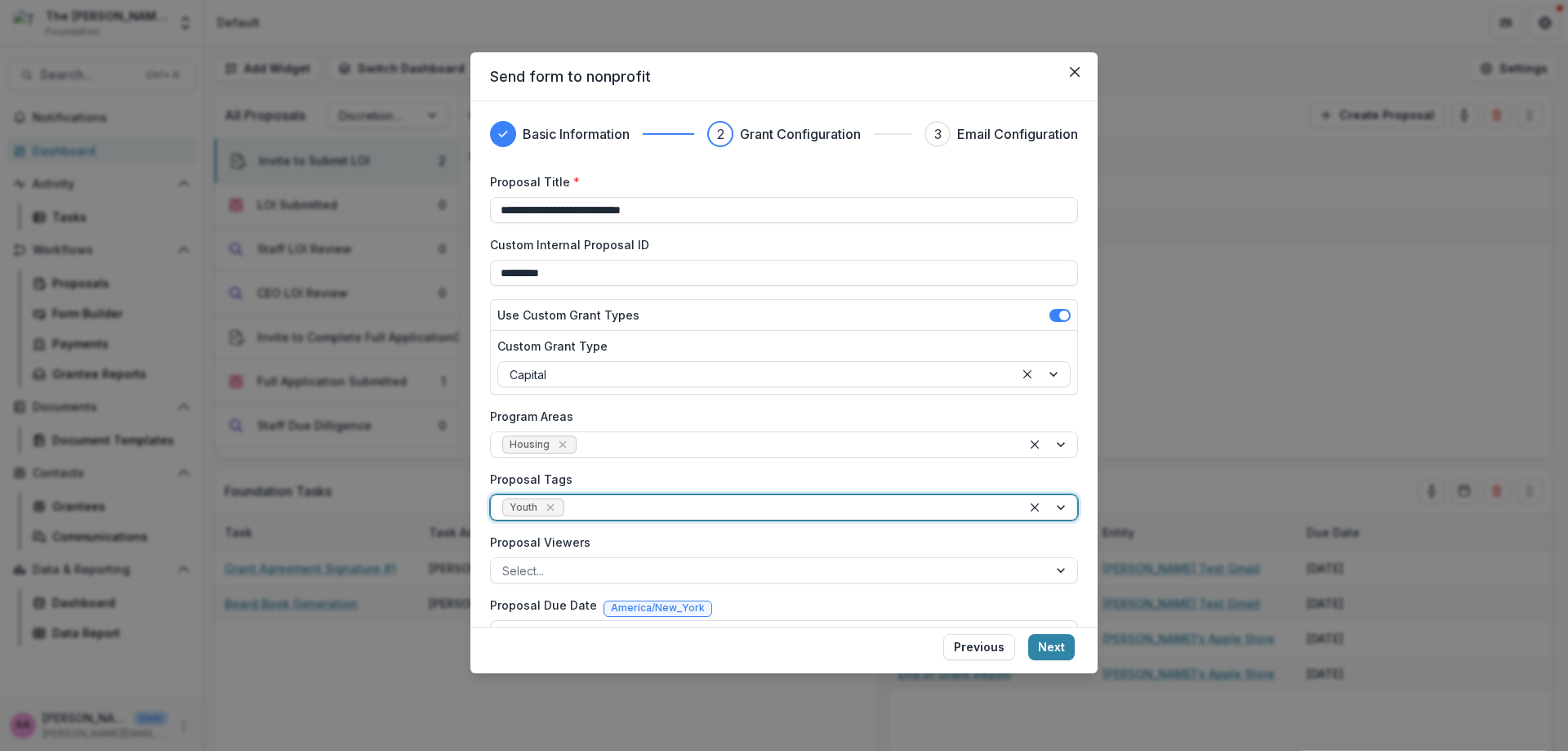
click at [541, 554] on div "Proposal Viewers Select..." at bounding box center [783, 559] width 588 height 50
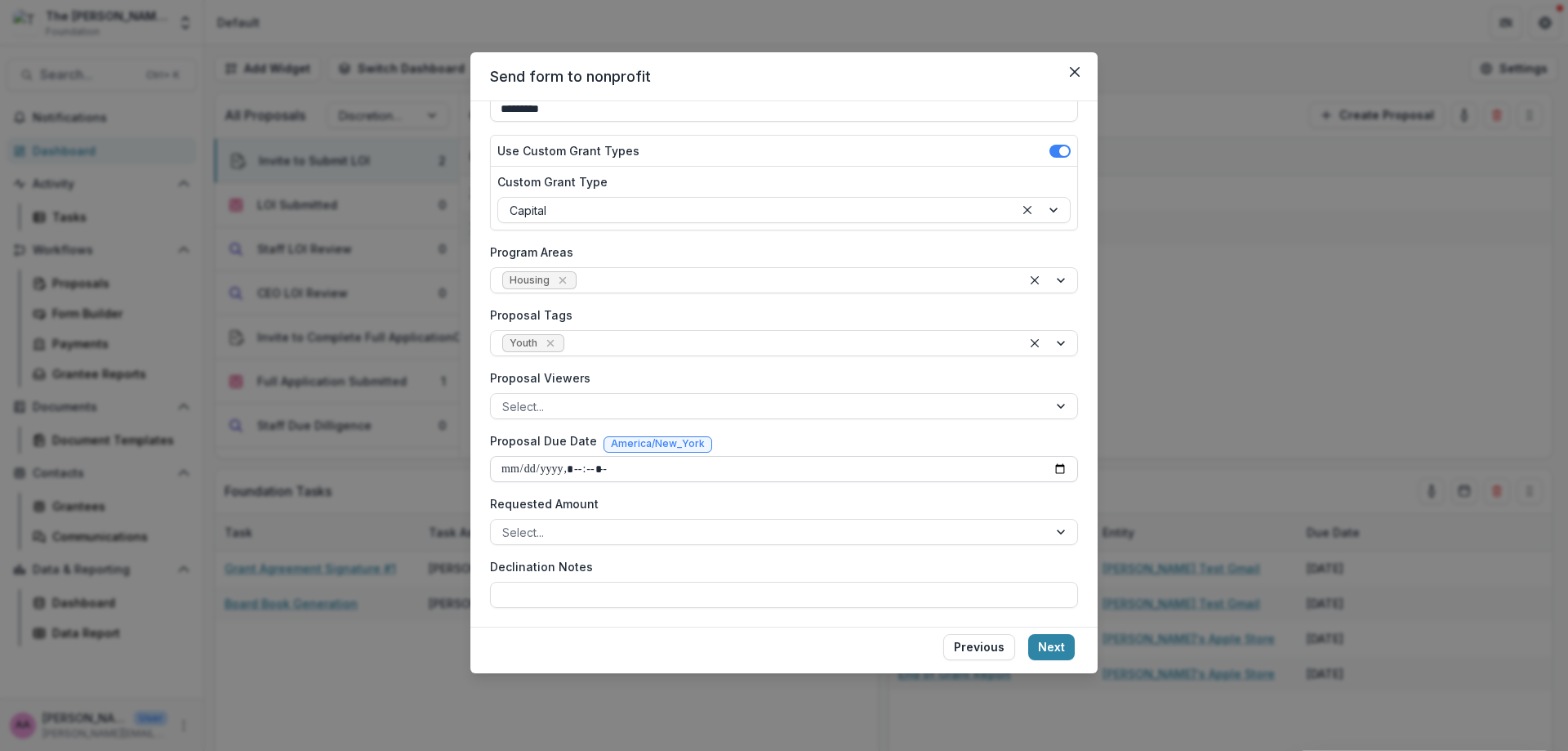
scroll to position [165, 0]
click at [557, 391] on div "Proposal Viewers Select..." at bounding box center [783, 394] width 588 height 50
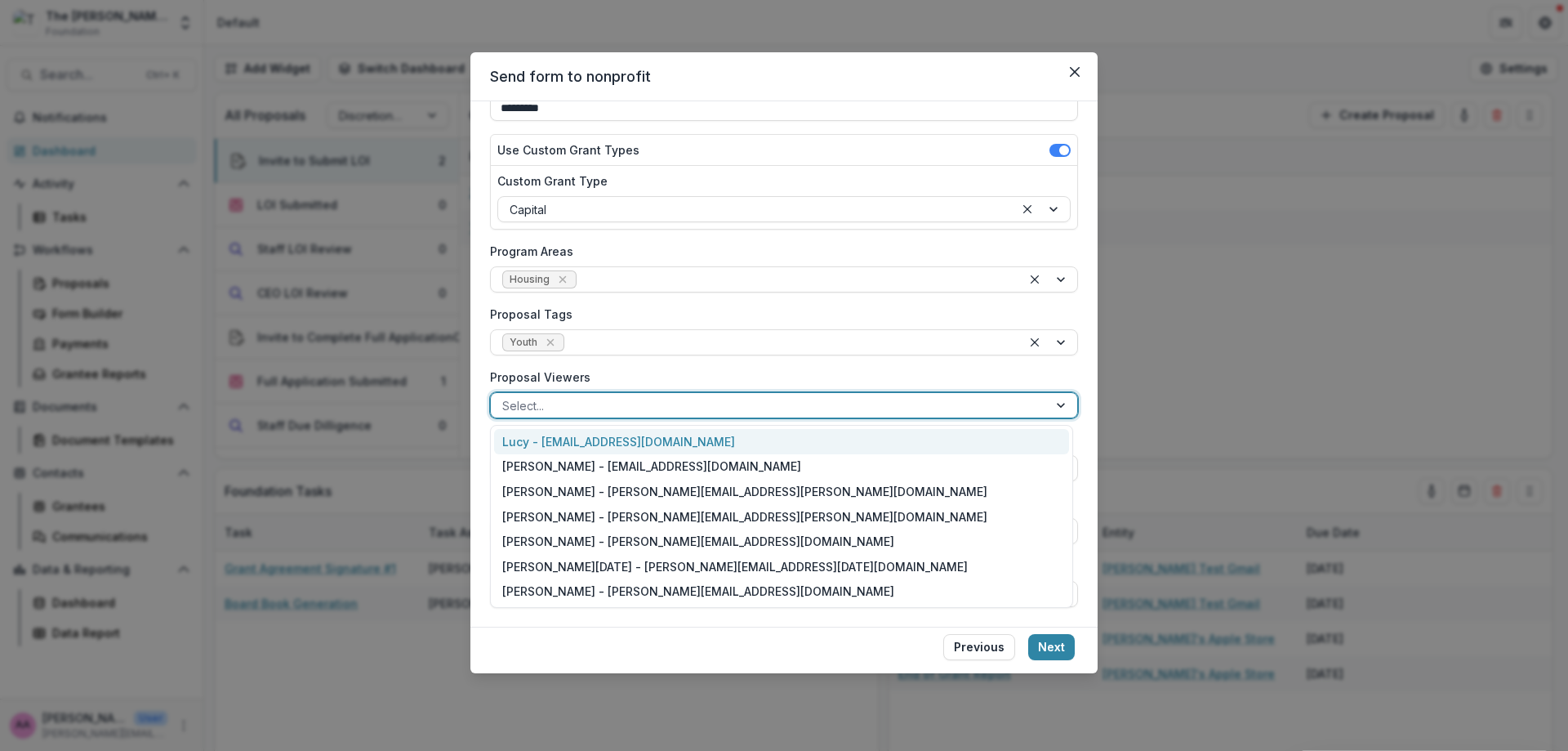
click at [560, 401] on div at bounding box center [769, 406] width 534 height 20
click at [598, 377] on label "Proposal Viewers" at bounding box center [779, 377] width 578 height 18
click at [506, 397] on input "Proposal Viewers" at bounding box center [504, 406] width 3 height 18
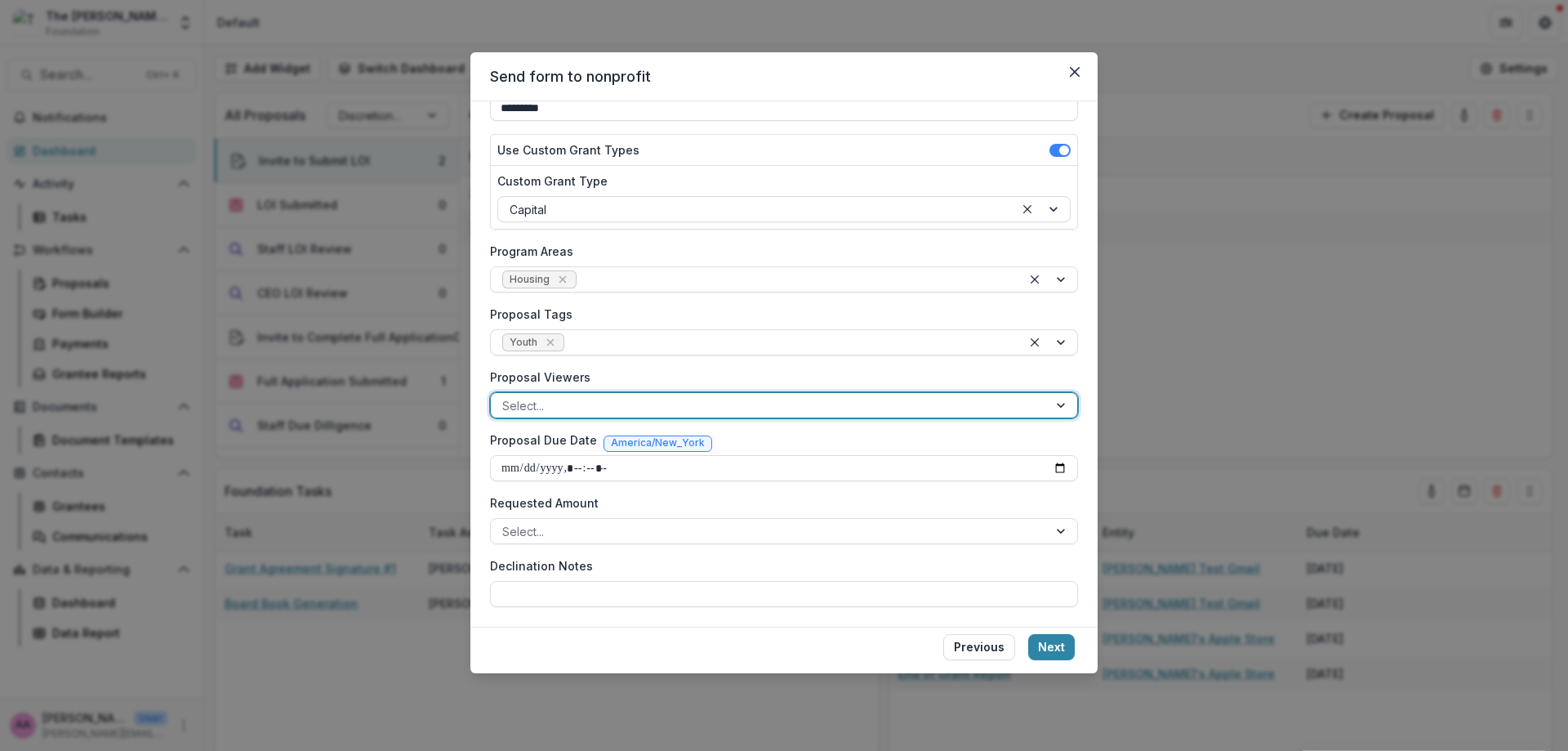
click at [583, 415] on div at bounding box center [769, 406] width 534 height 20
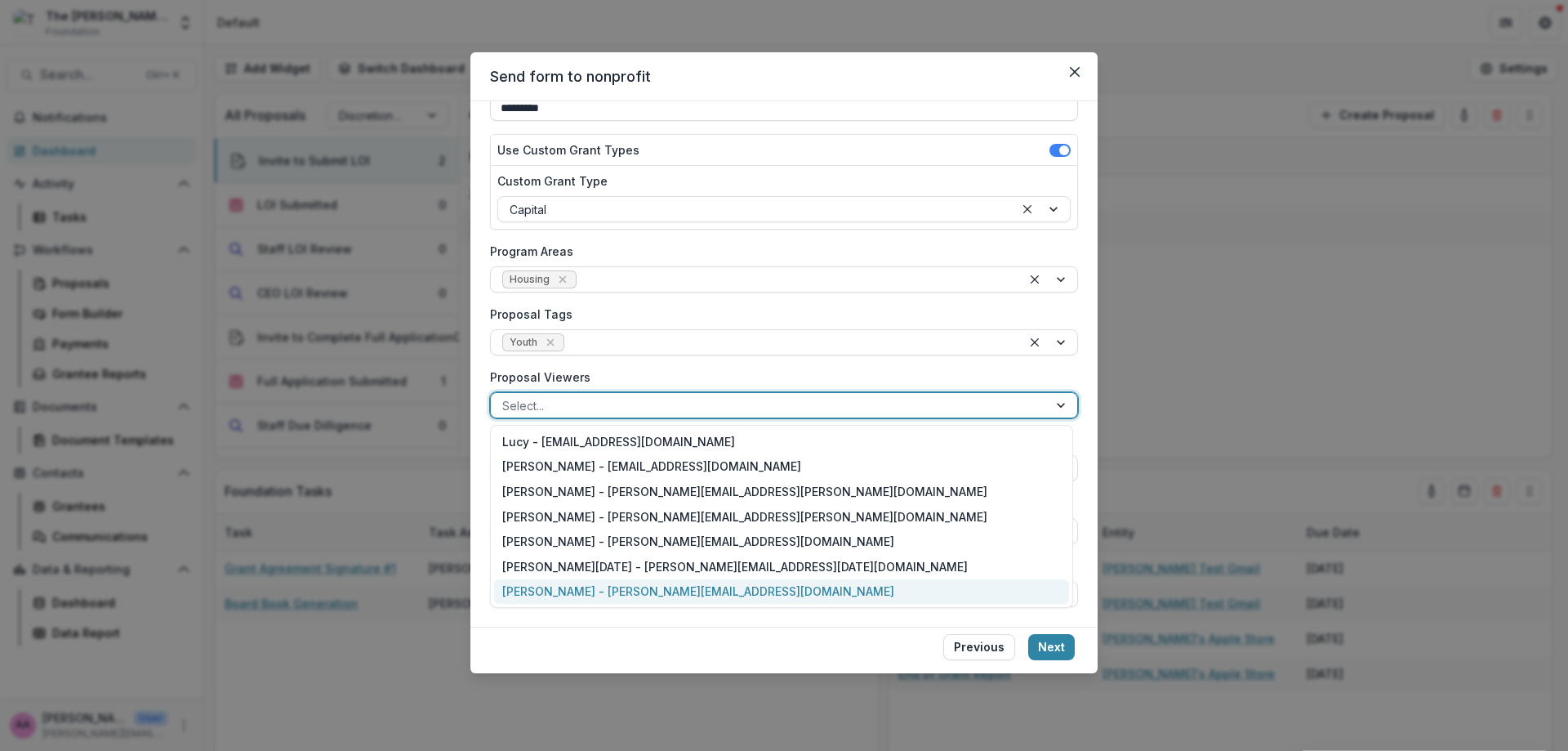
click at [557, 592] on div "[PERSON_NAME] - [PERSON_NAME][EMAIL_ADDRESS][DOMAIN_NAME]" at bounding box center [781, 592] width 575 height 25
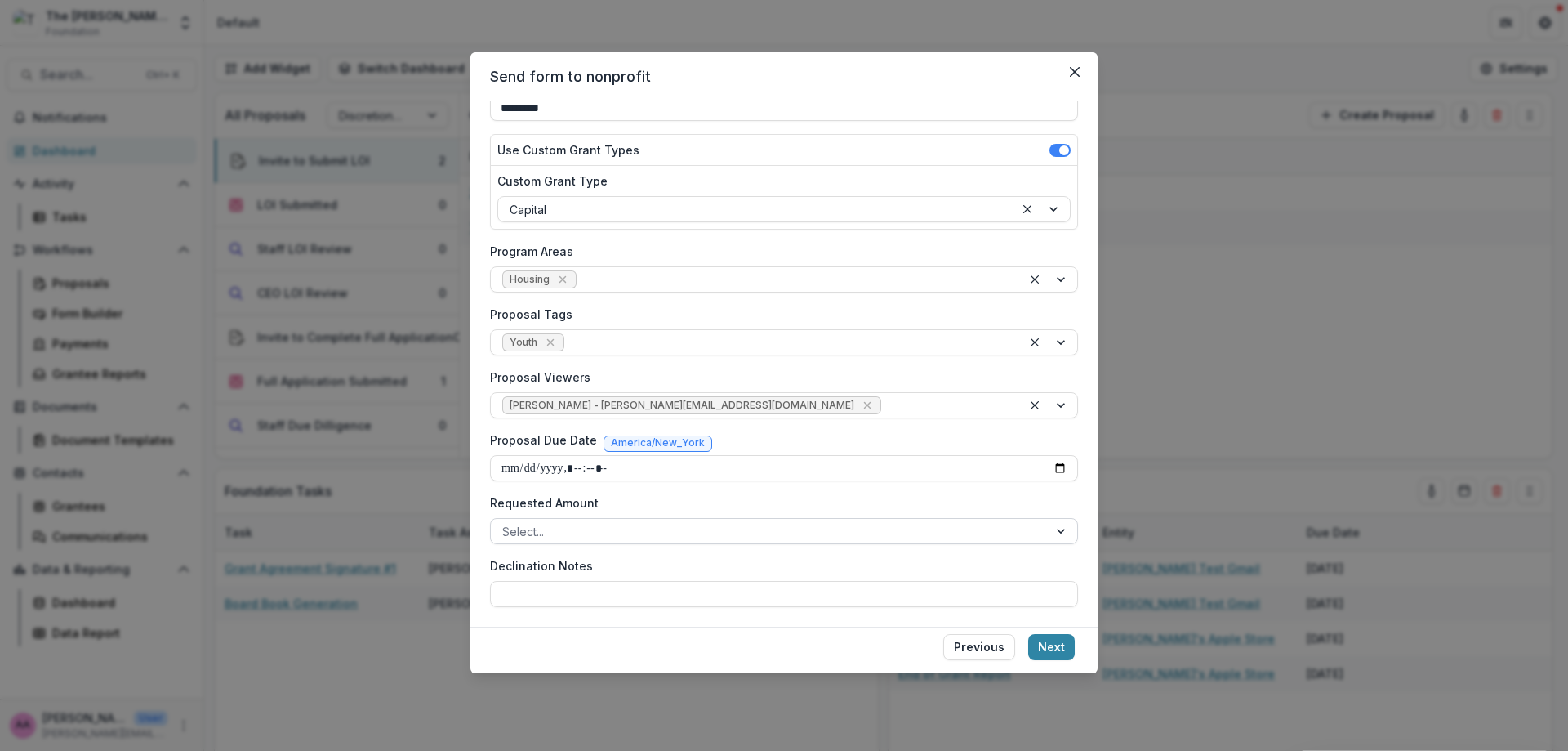
click at [606, 531] on div at bounding box center [769, 531] width 534 height 20
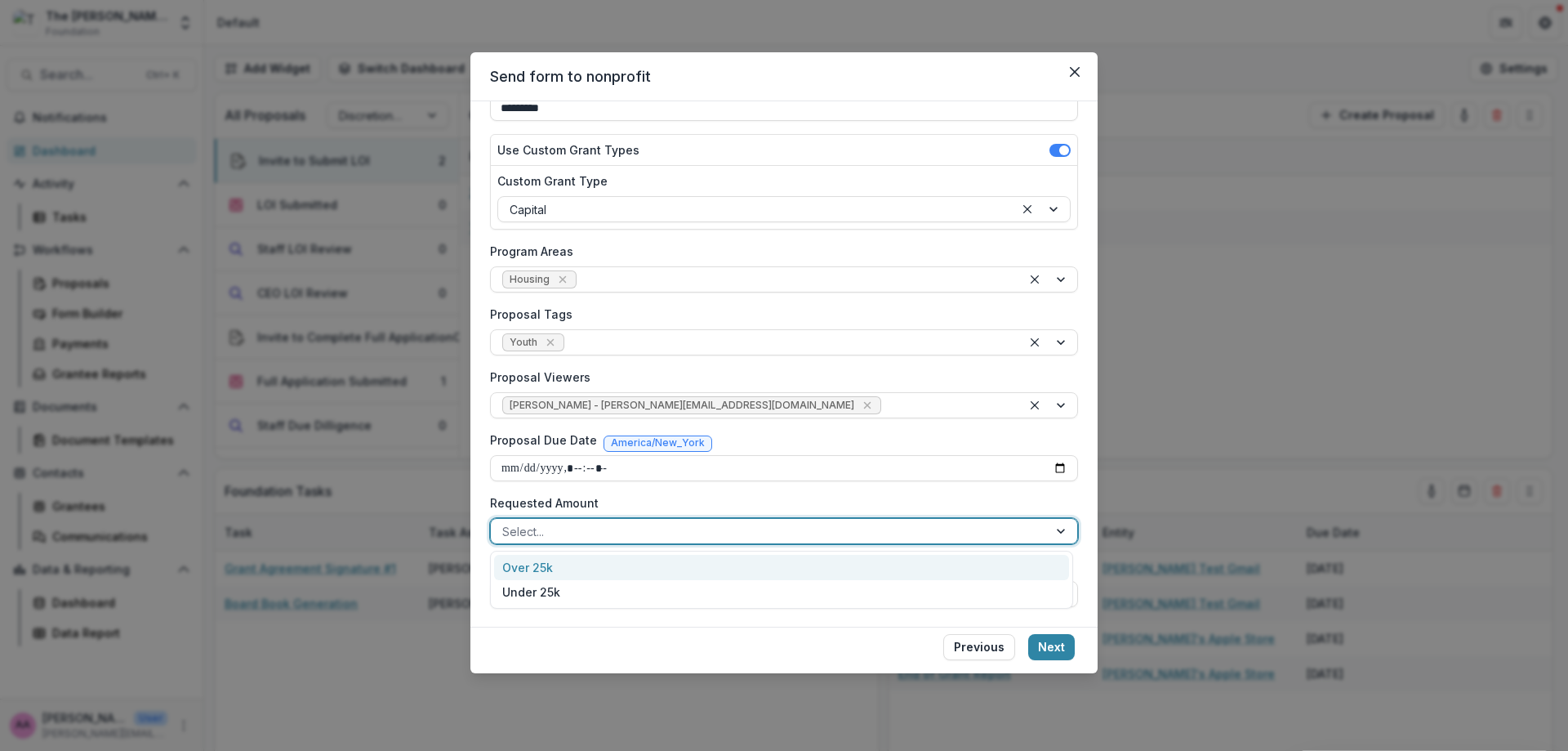
click at [603, 575] on div "Over 25k" at bounding box center [781, 567] width 575 height 25
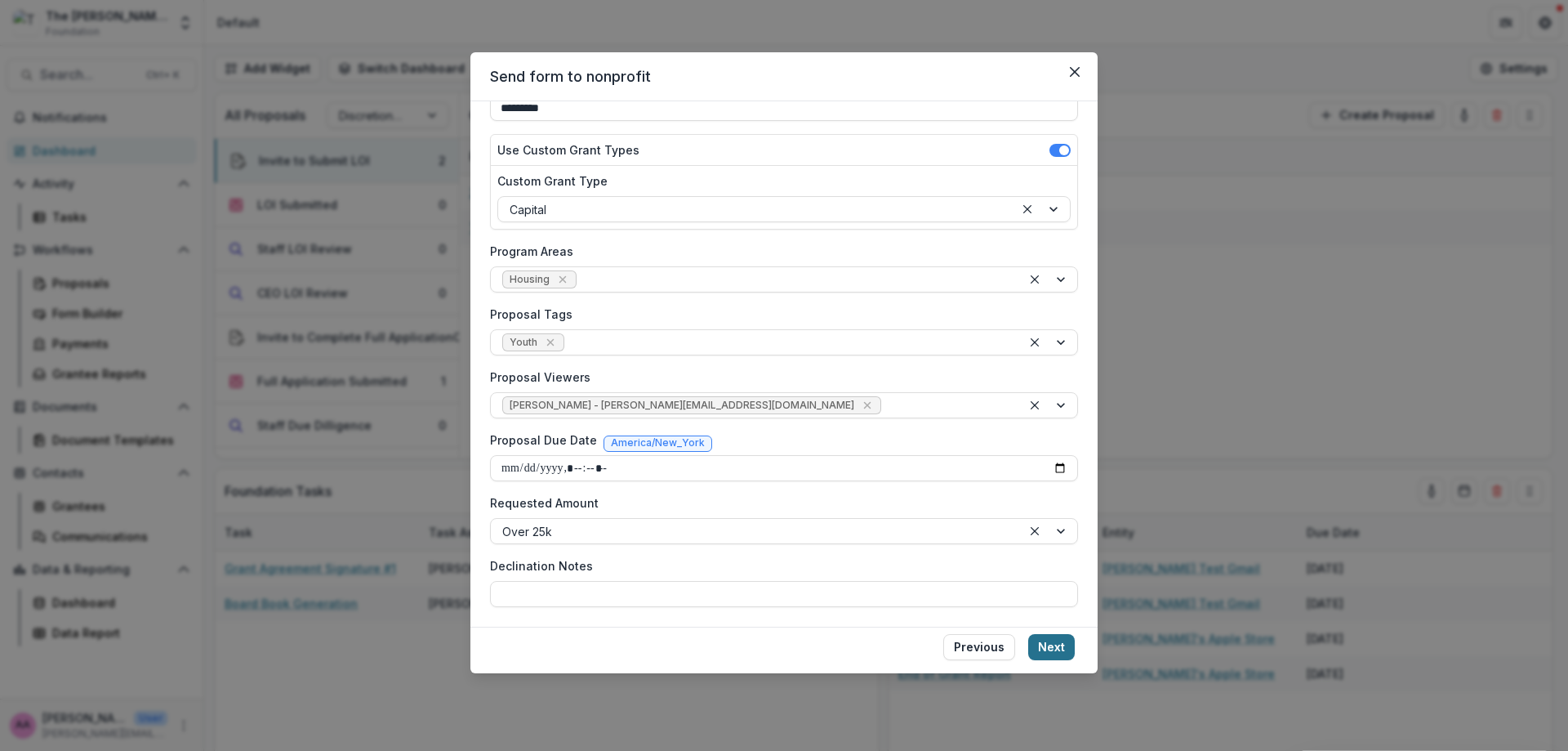
click at [1062, 646] on button "Next" at bounding box center [1051, 646] width 47 height 26
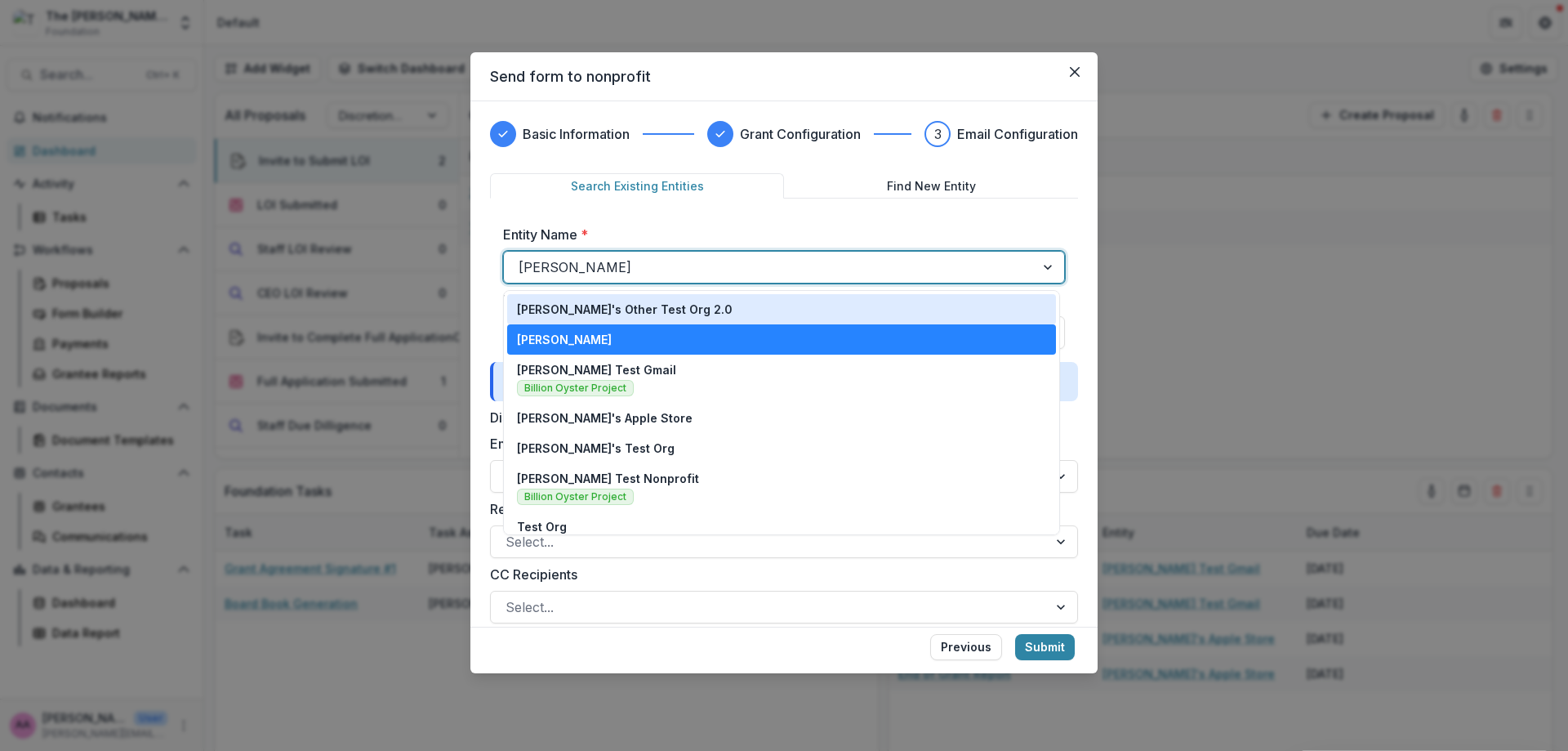
click at [786, 260] on div at bounding box center [769, 267] width 501 height 23
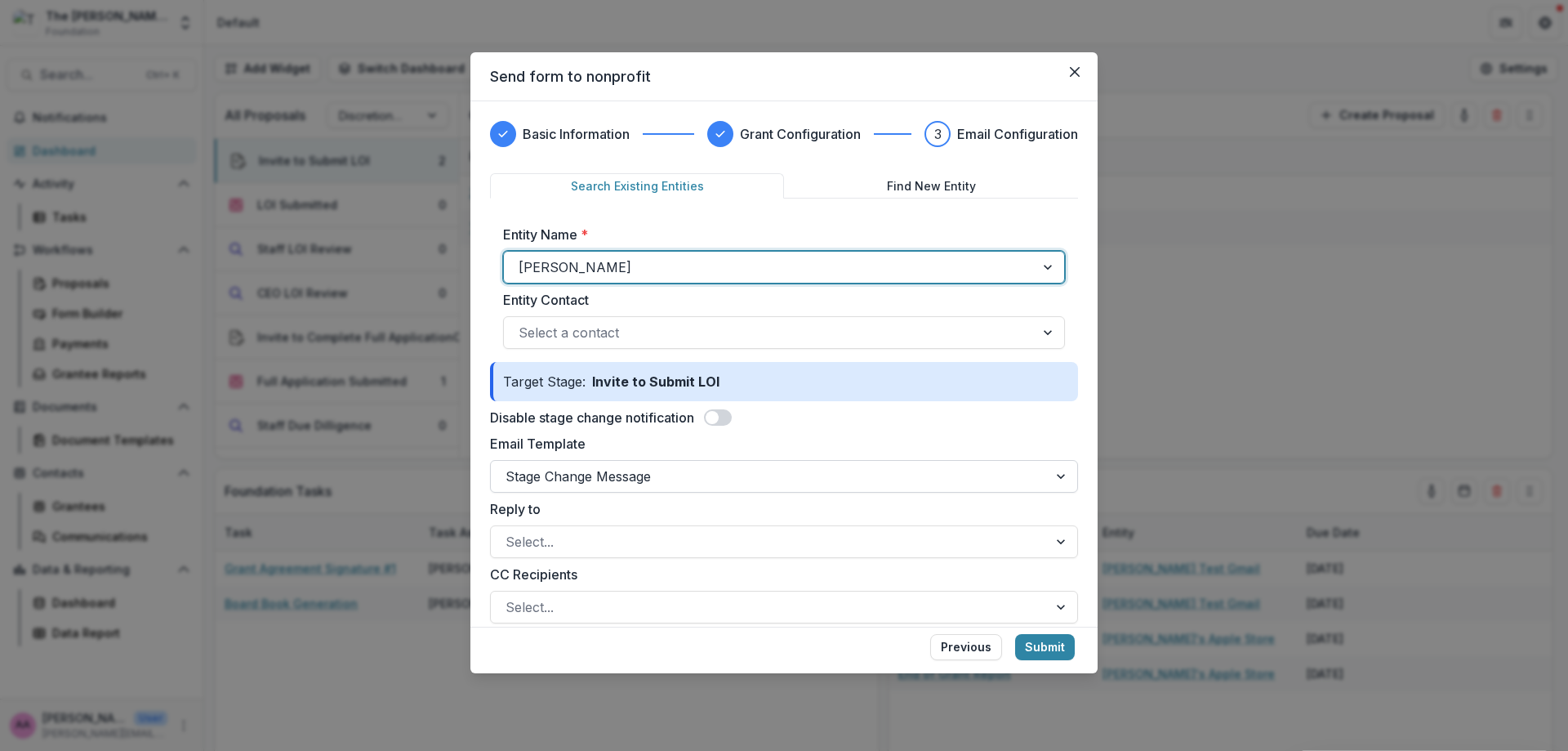
click at [709, 463] on div "Stage Change Message" at bounding box center [769, 476] width 557 height 26
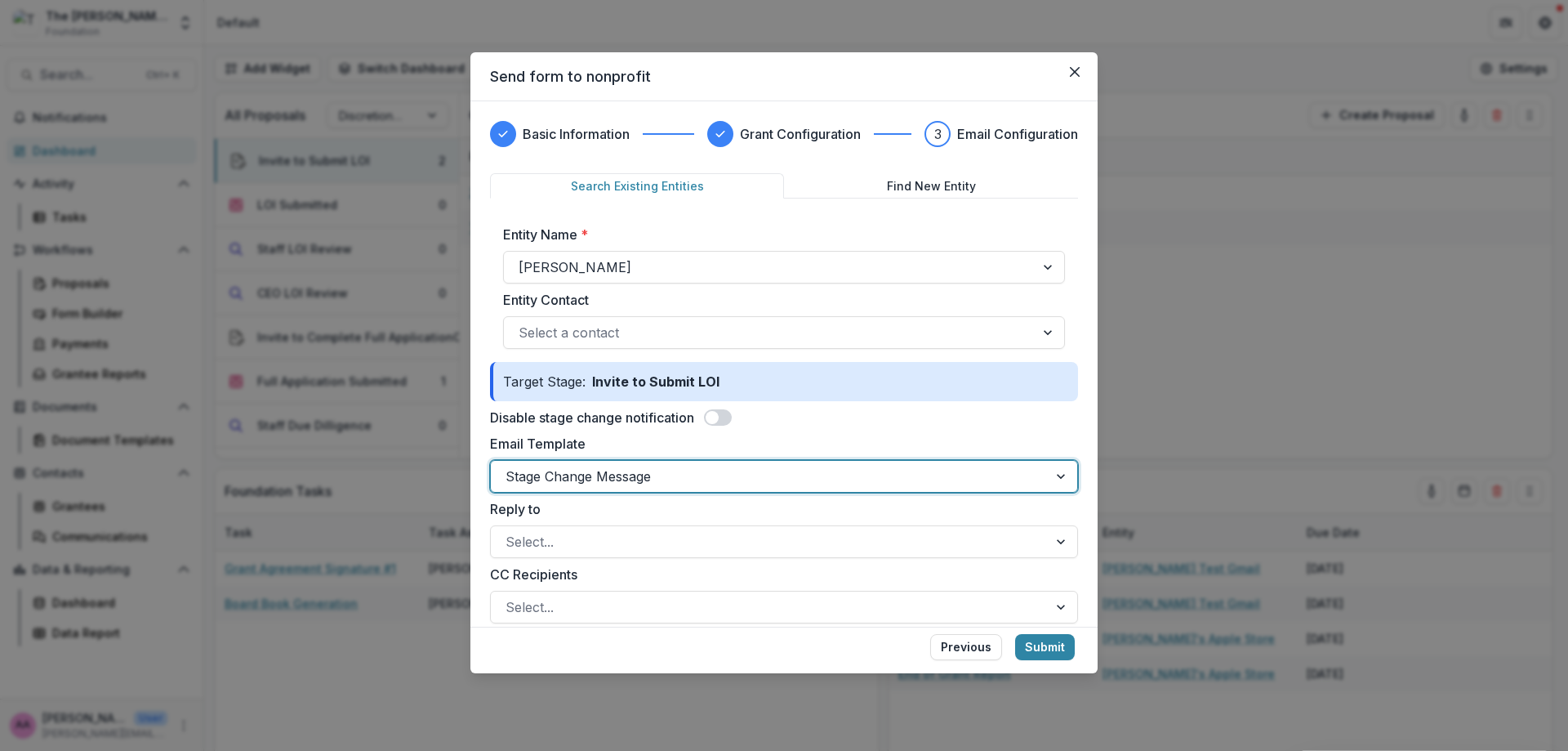
click at [709, 463] on div "Stage Change Message" at bounding box center [769, 476] width 557 height 26
click at [972, 656] on button "Previous" at bounding box center [966, 646] width 72 height 26
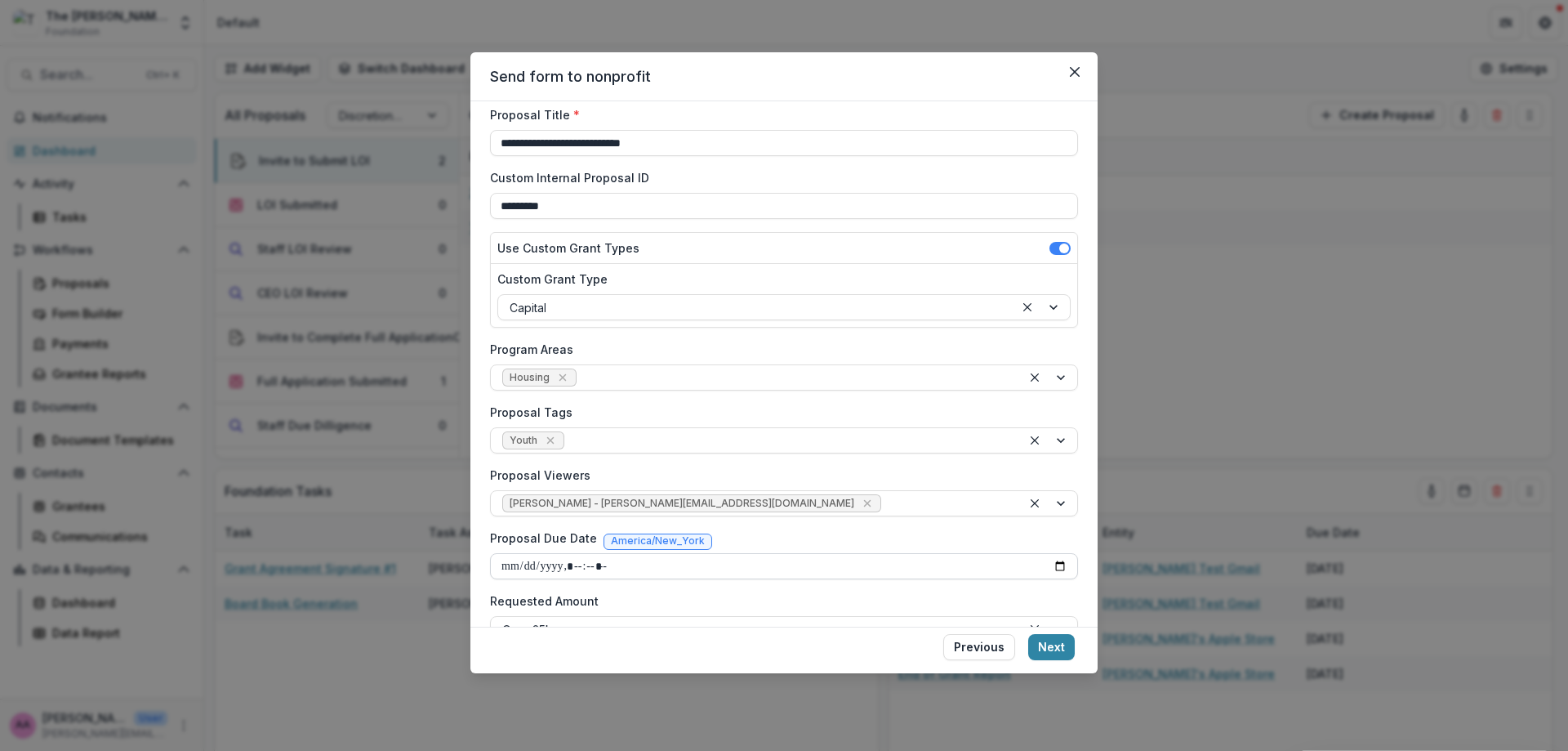
scroll to position [0, 0]
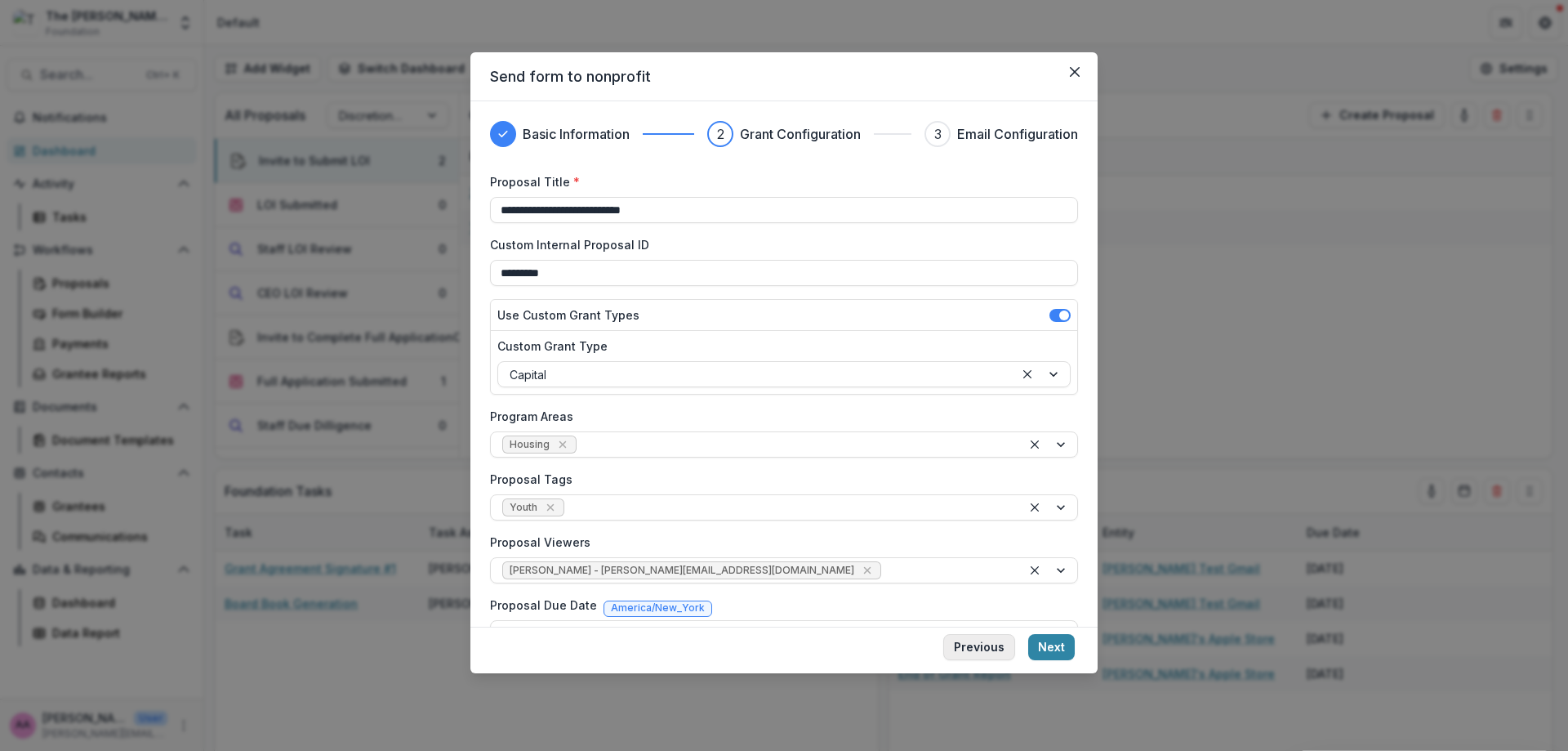
click at [1013, 649] on button "Previous" at bounding box center [979, 646] width 72 height 26
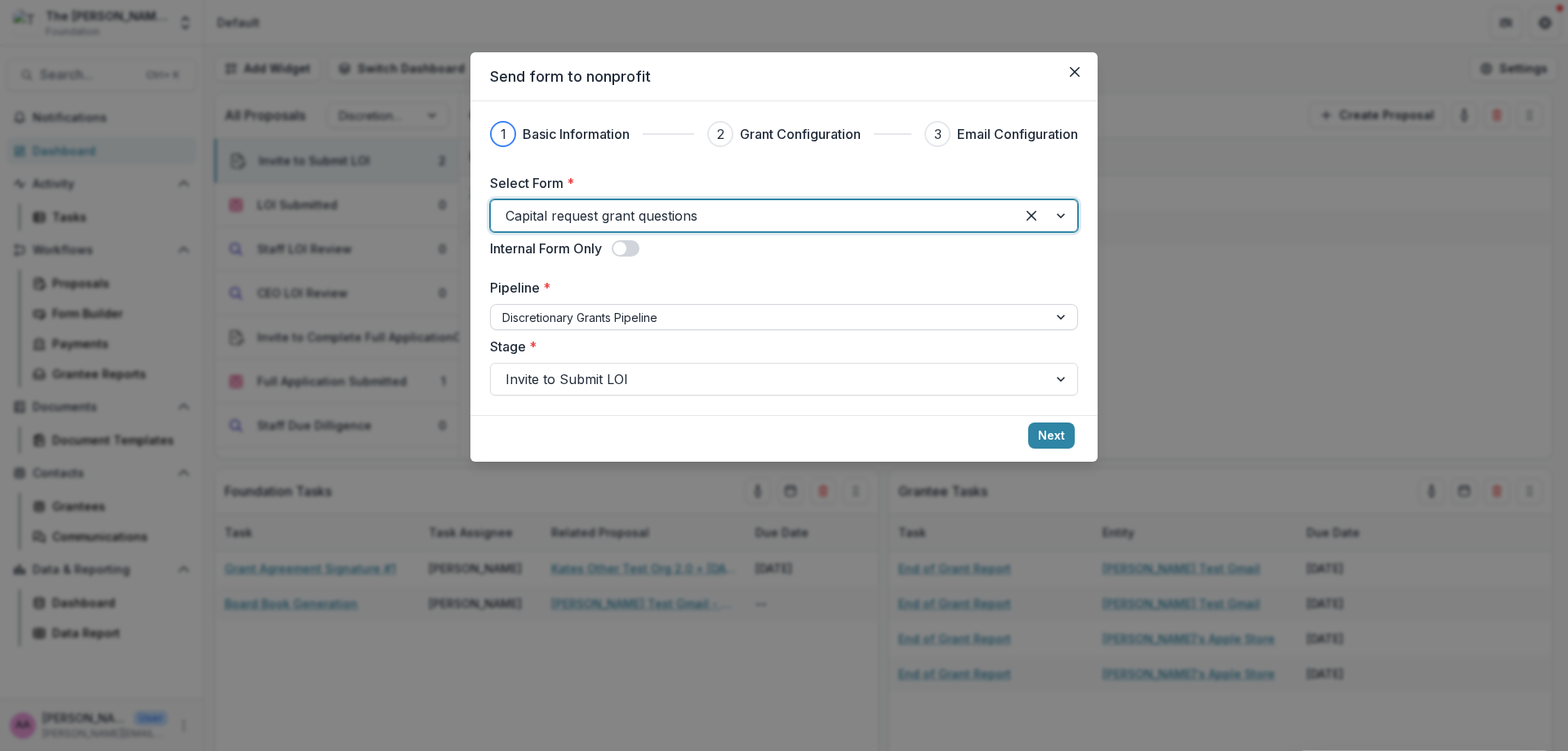
click at [647, 315] on div at bounding box center [769, 317] width 534 height 20
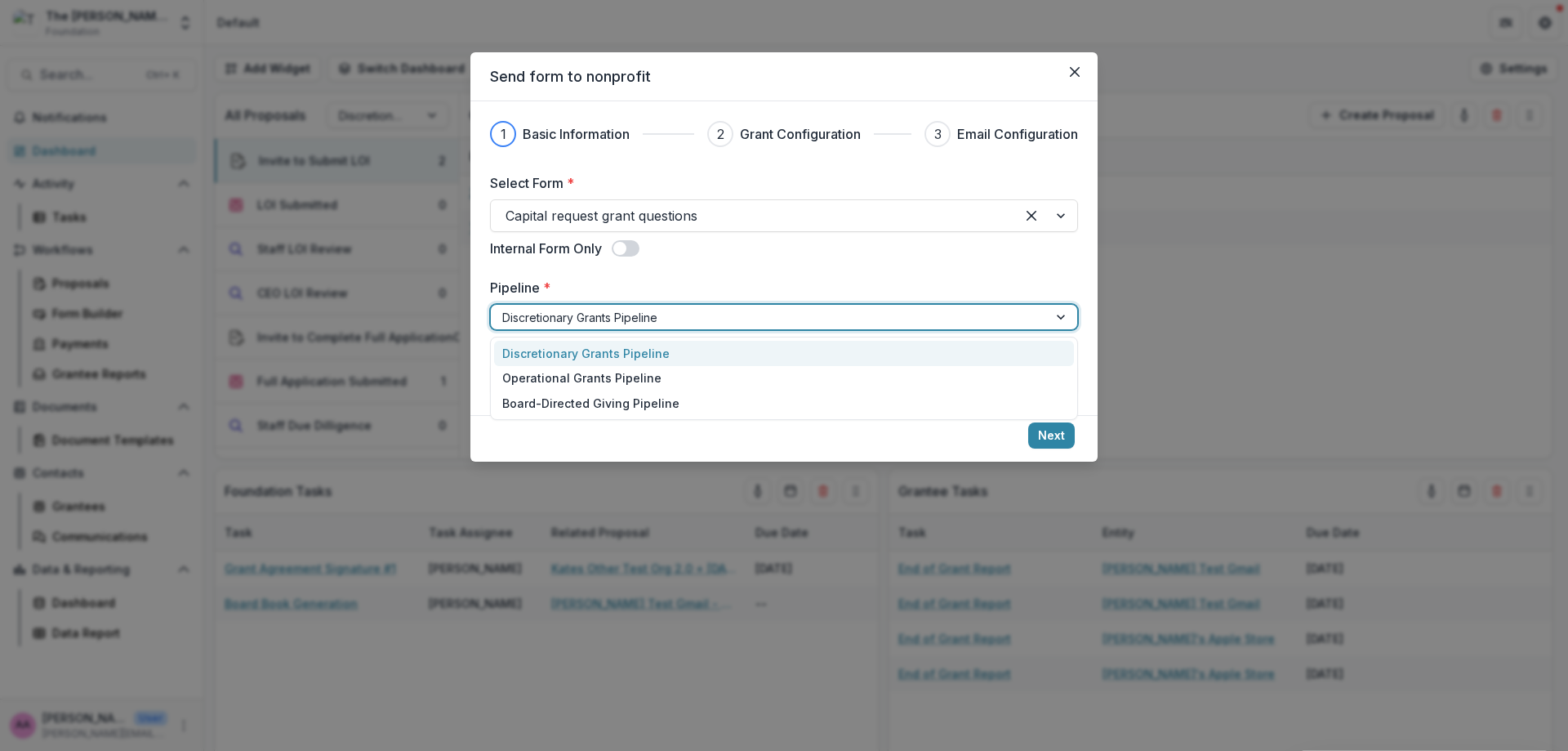
click at [647, 315] on div at bounding box center [769, 317] width 534 height 20
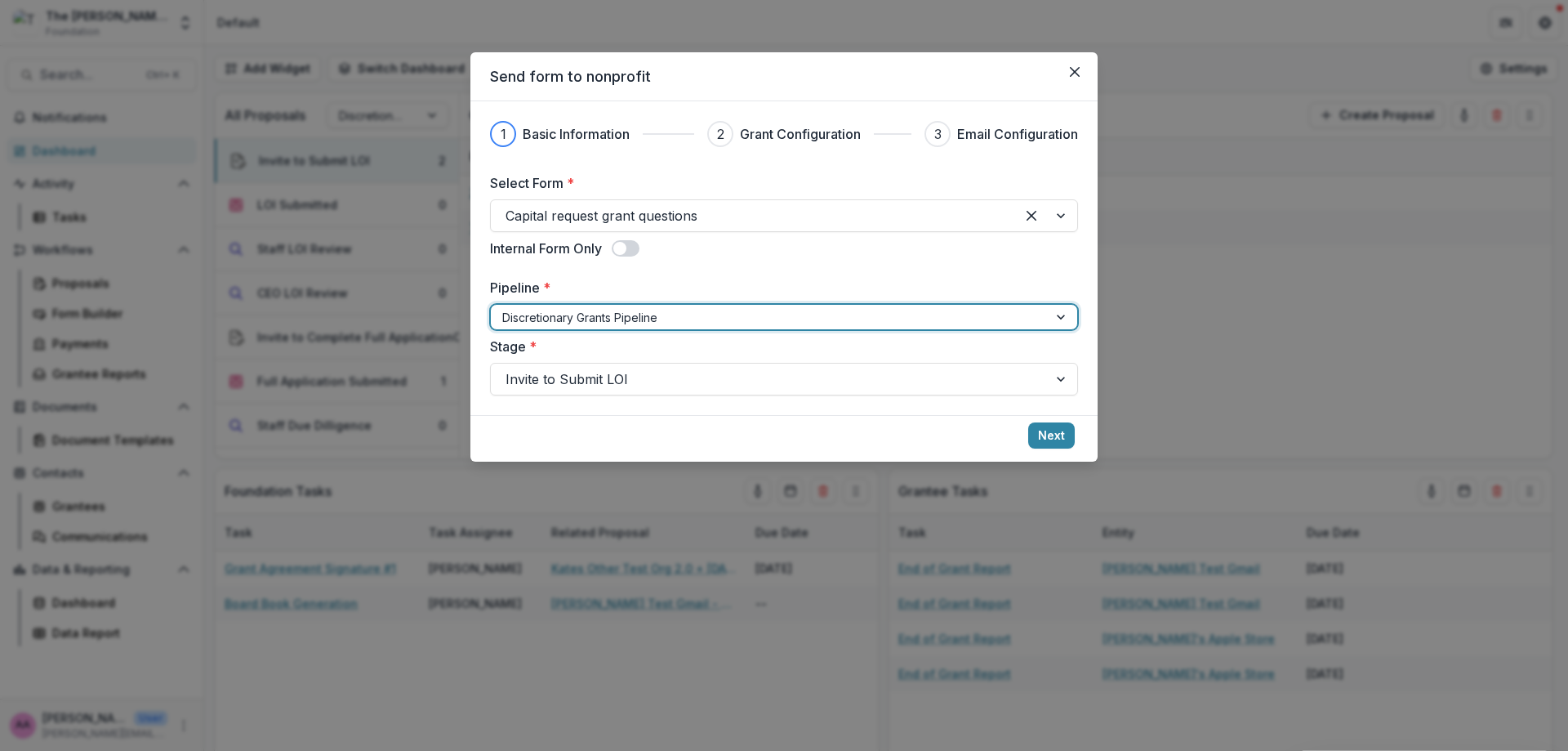
click at [648, 398] on div "1 Basic Information 2 Grant Configuration 3 Email Configuration Select Form * C…" at bounding box center [784, 258] width 627 height 314
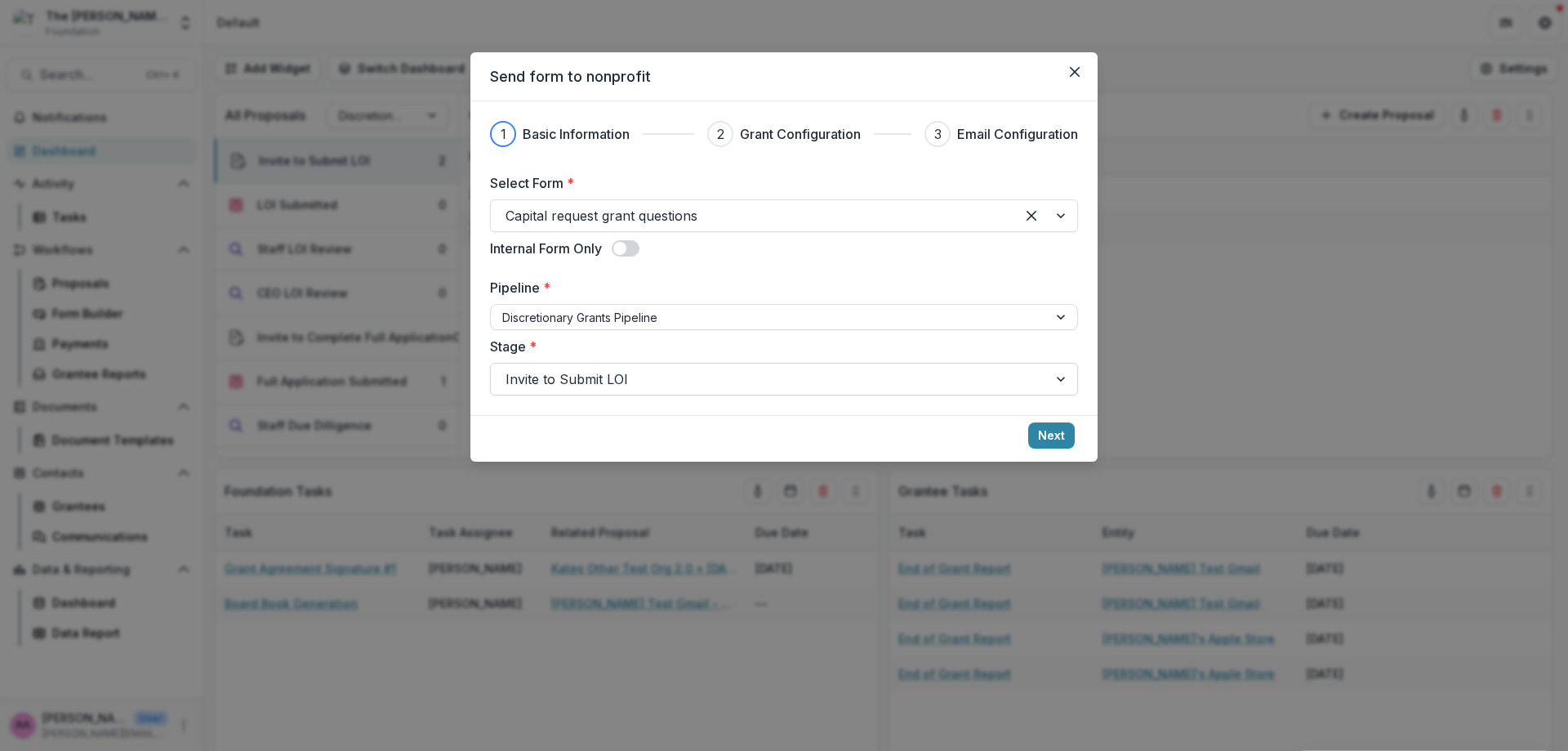
click at [645, 378] on div at bounding box center [769, 379] width 527 height 23
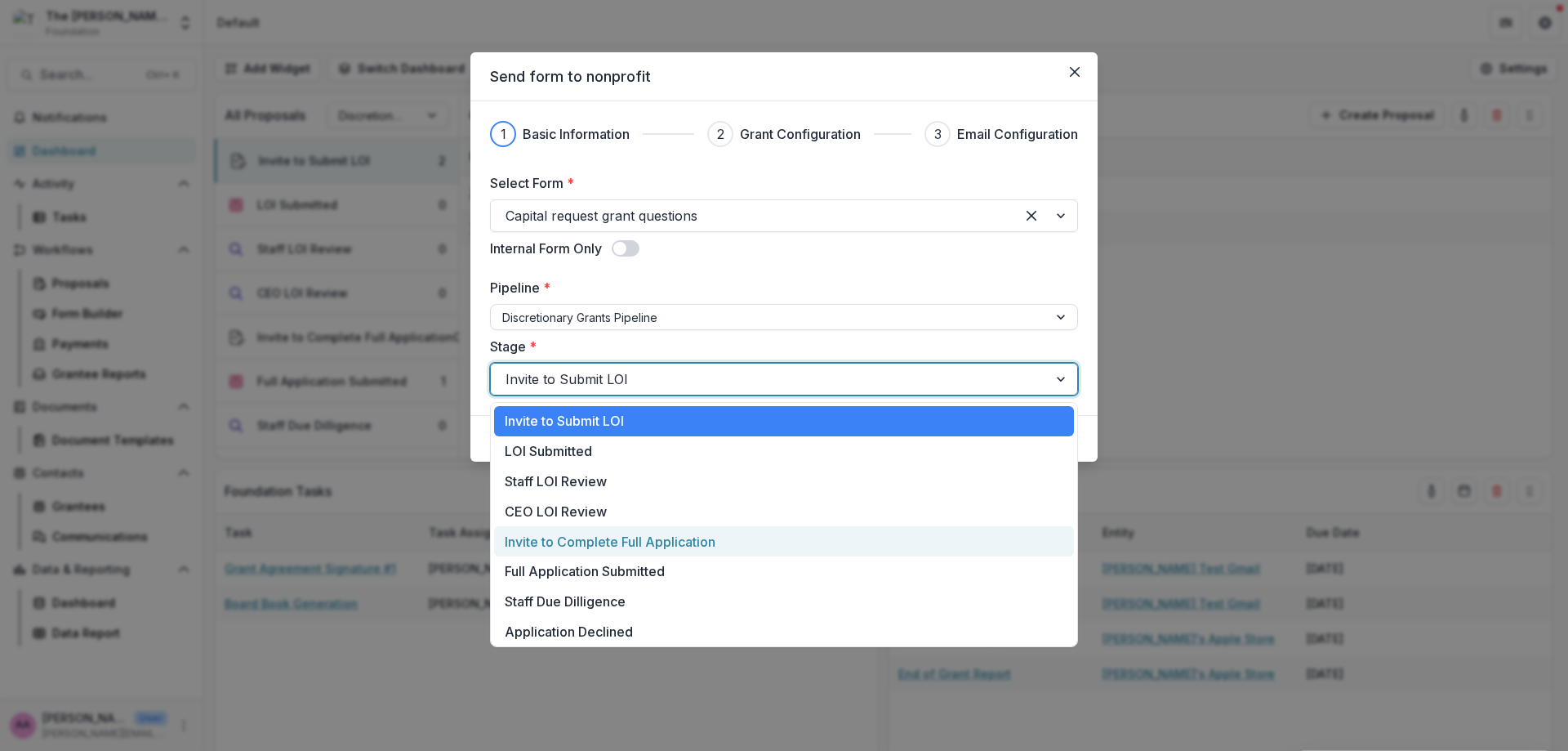
click at [677, 549] on div "Invite to Complete Full Application" at bounding box center [784, 541] width 580 height 30
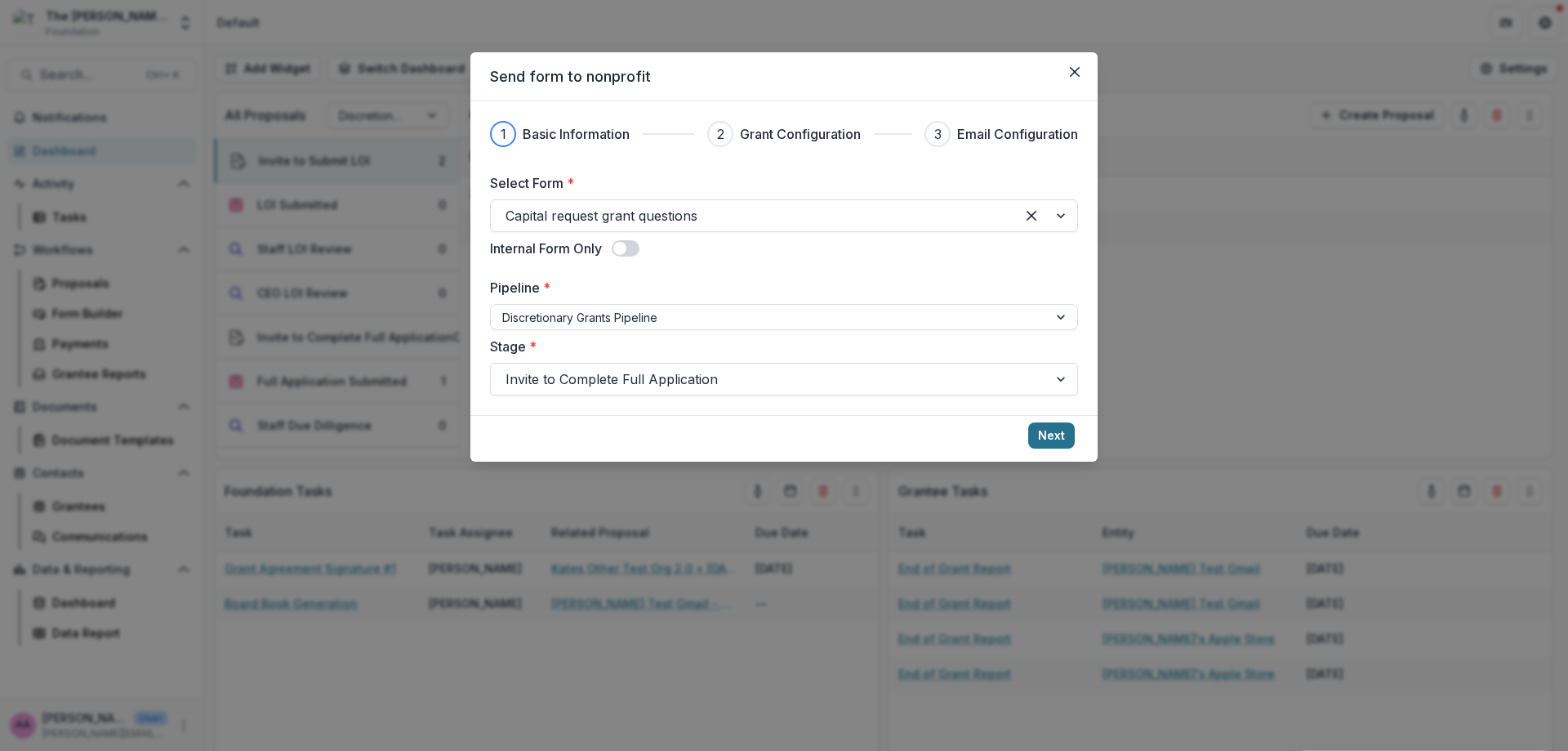
click at [1056, 435] on button "Next" at bounding box center [1051, 435] width 47 height 26
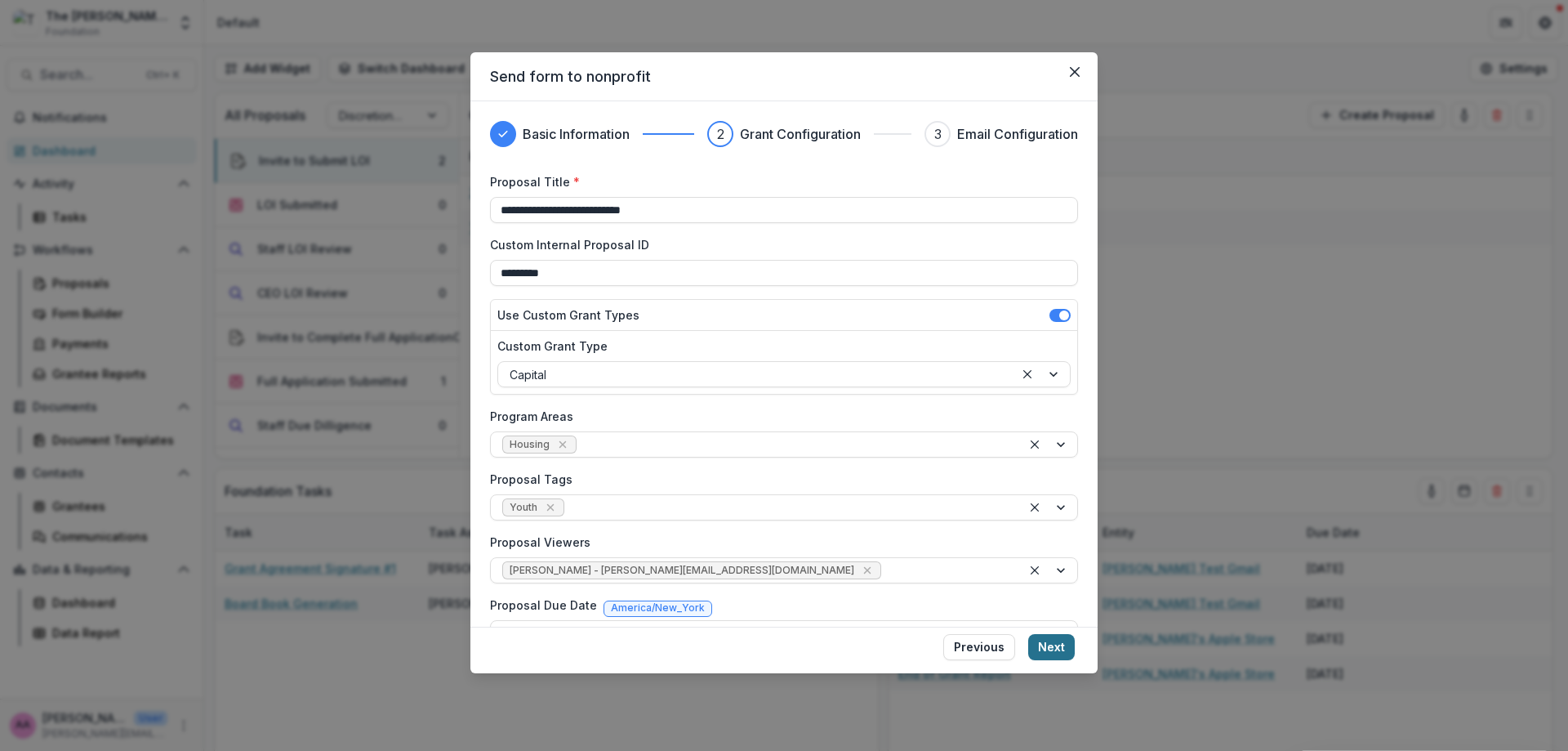
click at [1053, 649] on button "Next" at bounding box center [1051, 646] width 47 height 26
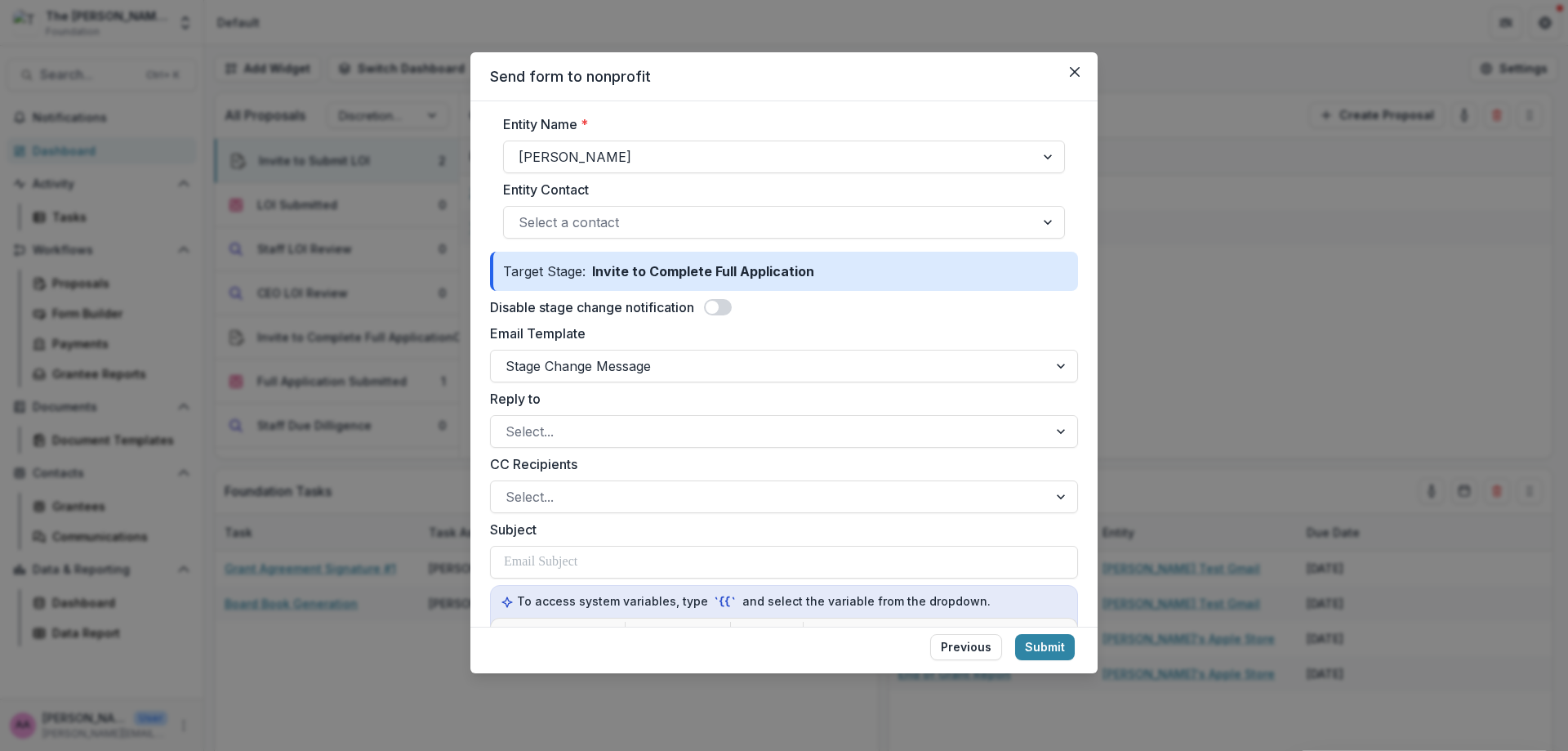
scroll to position [12, 0]
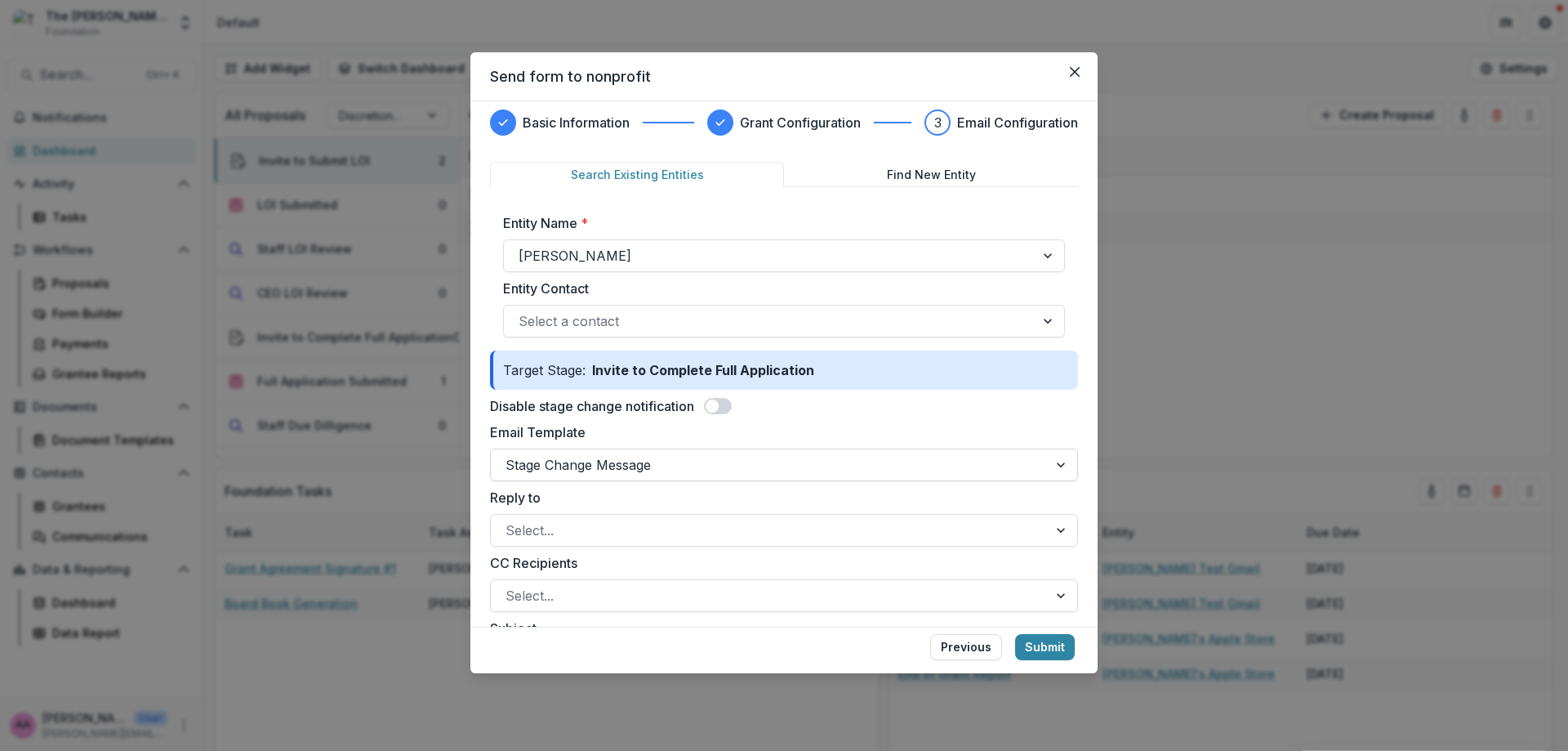
click at [538, 462] on div at bounding box center [769, 464] width 527 height 23
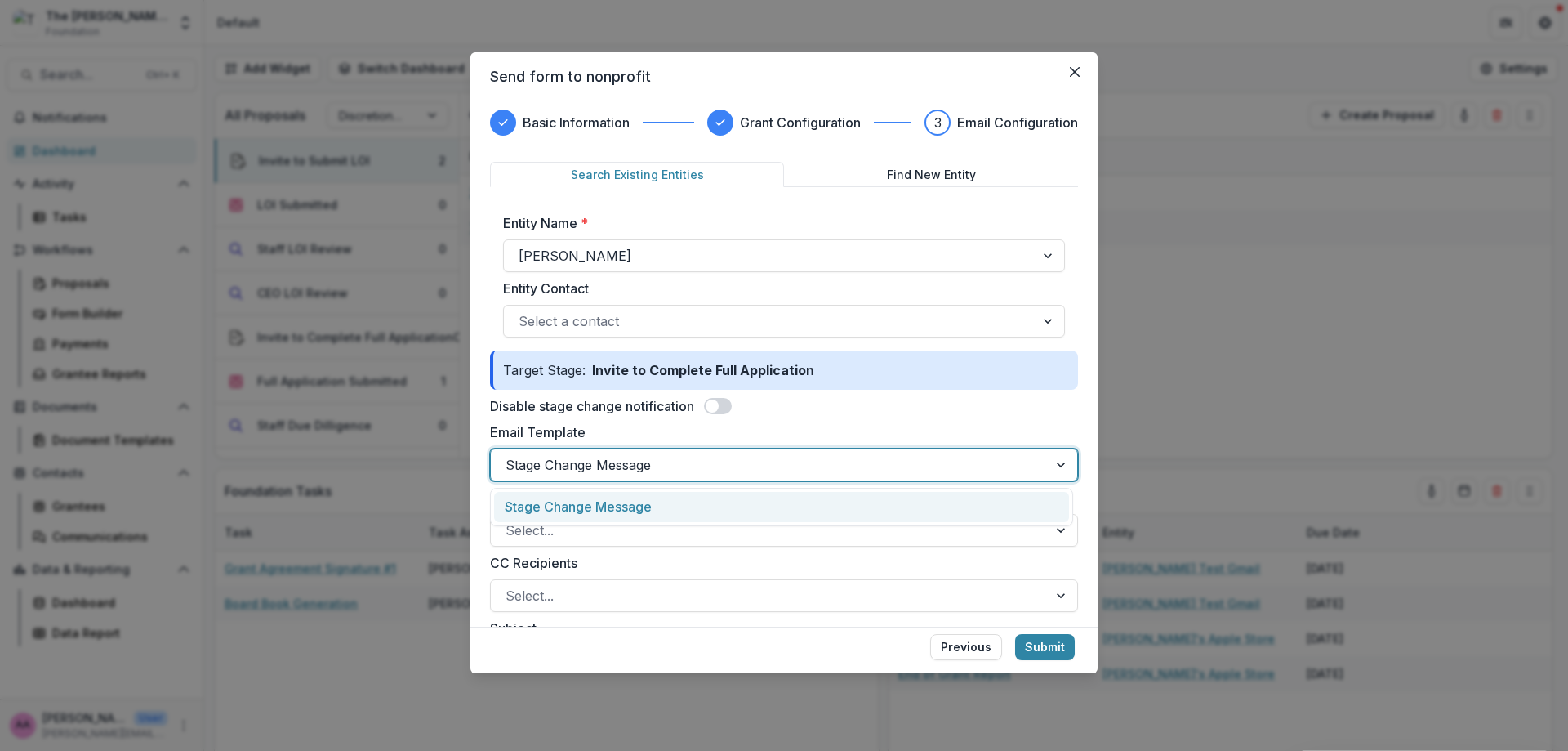
click at [541, 493] on div "Stage Change Message" at bounding box center [781, 507] width 575 height 30
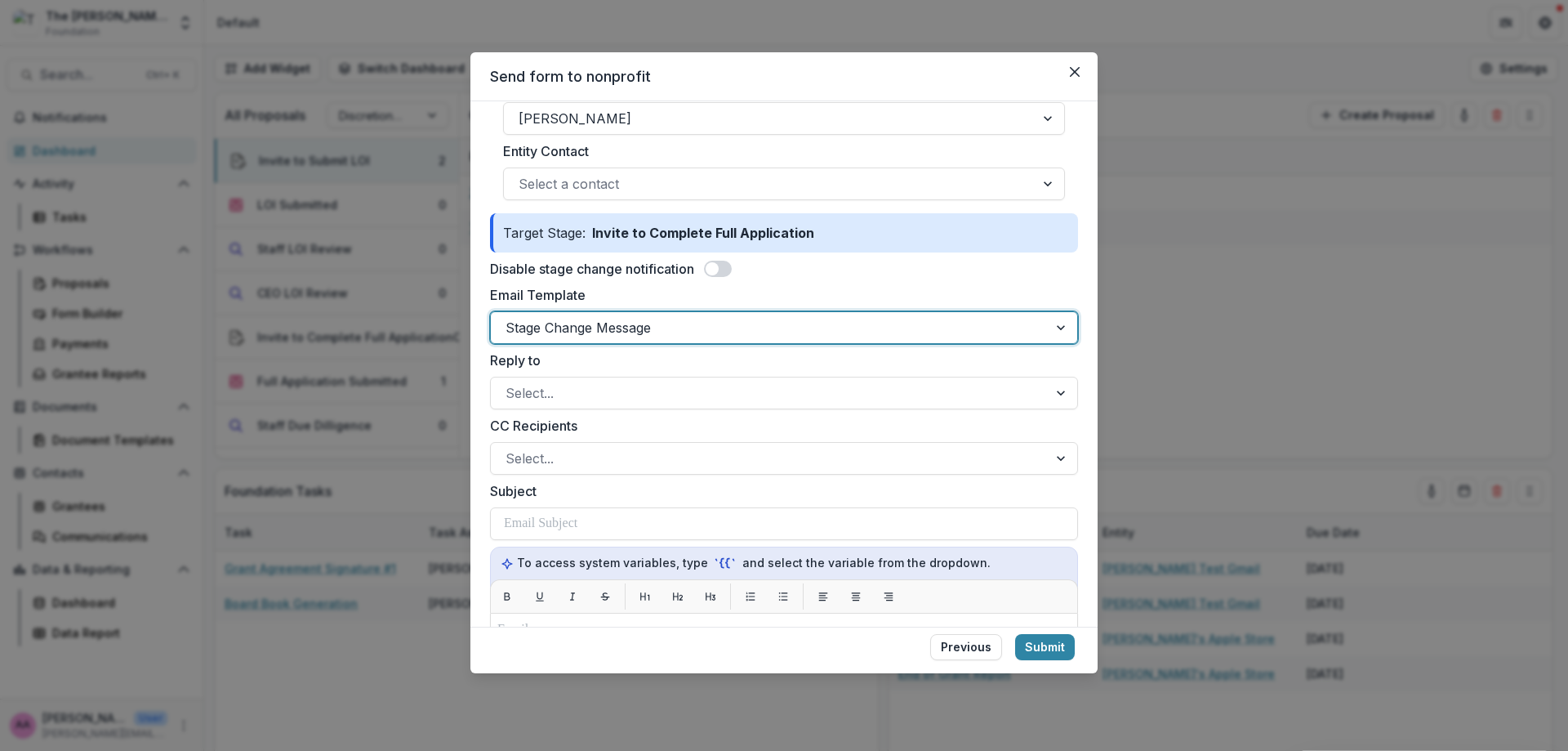
scroll to position [119, 0]
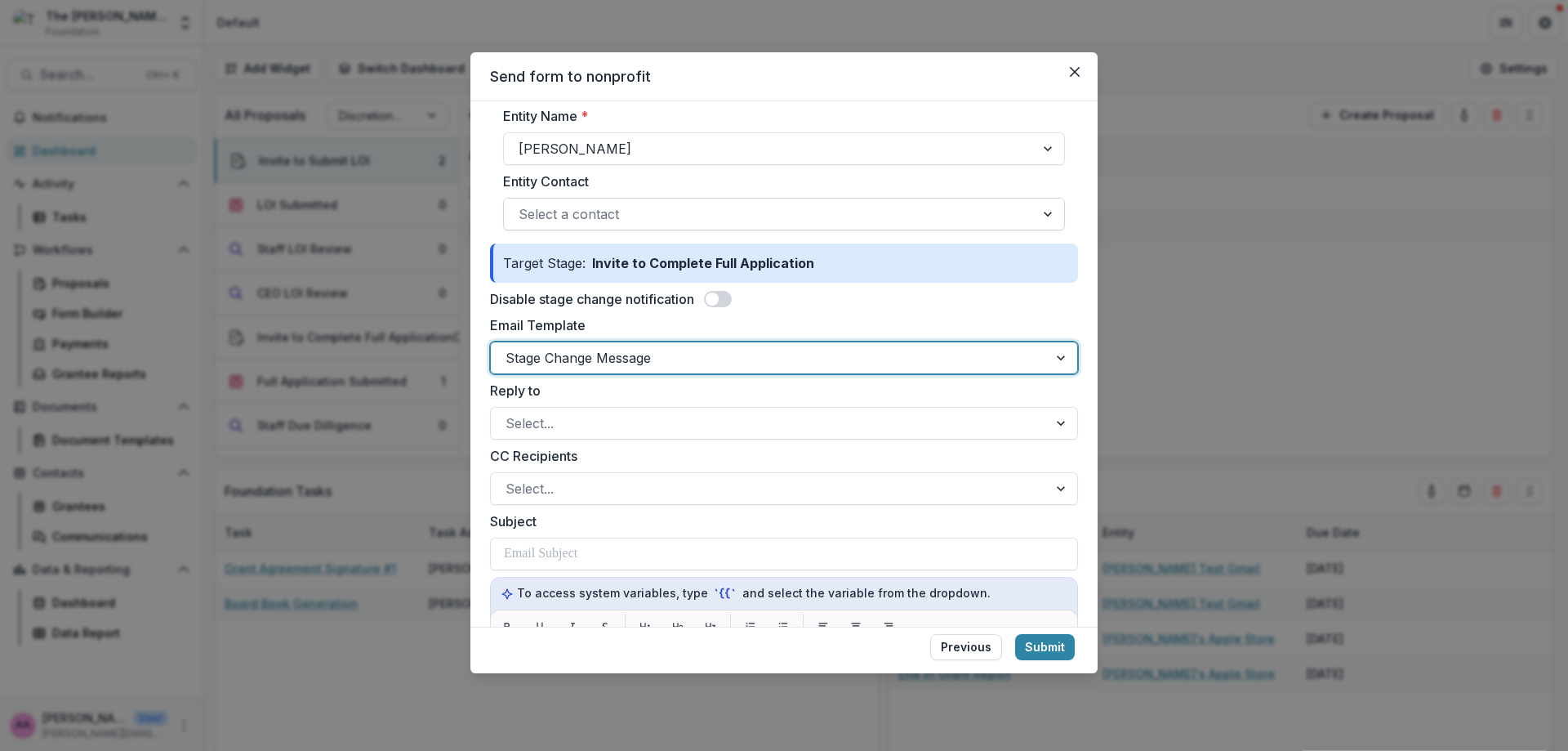
click at [536, 207] on div at bounding box center [769, 213] width 501 height 23
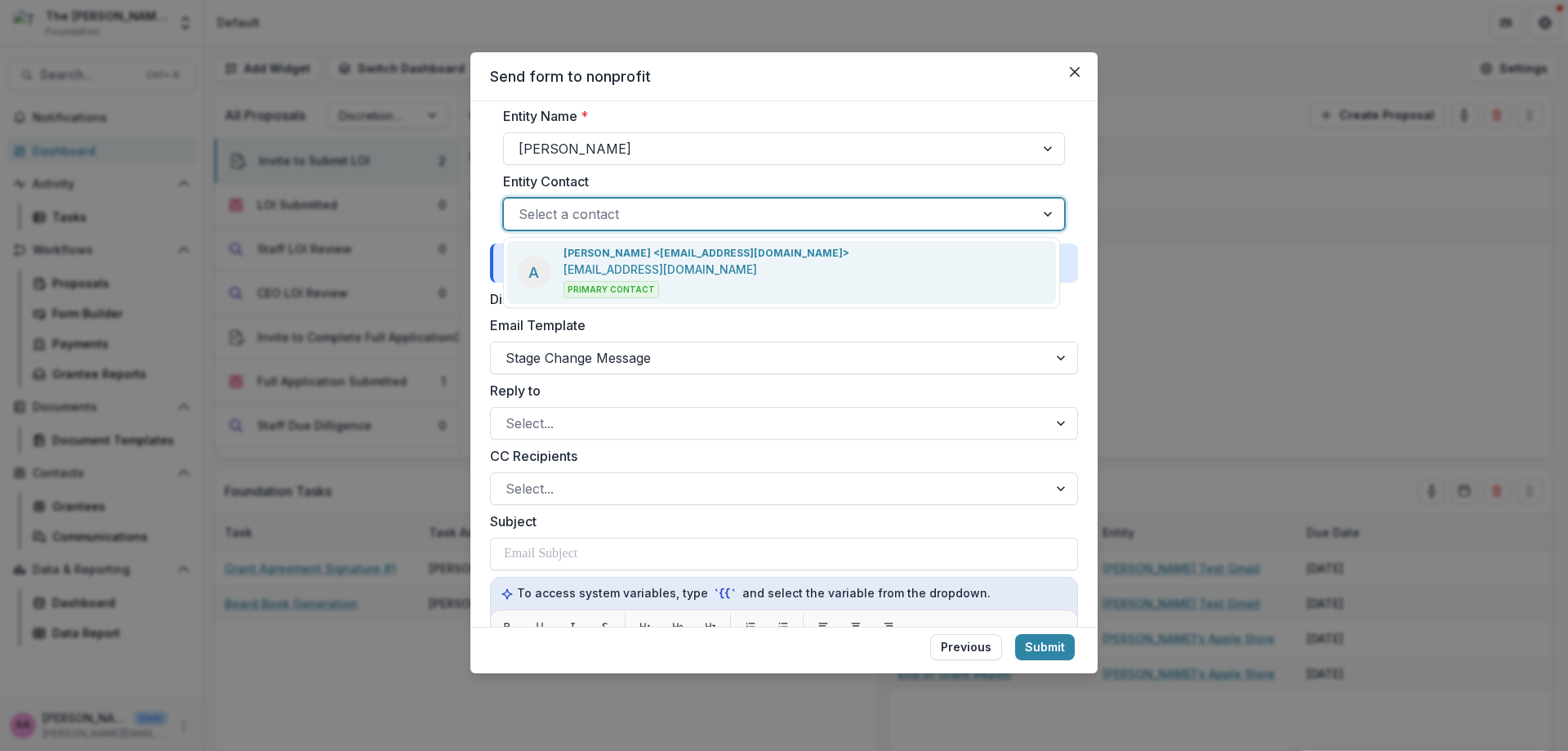
click at [543, 254] on div "A [PERSON_NAME] <[EMAIL_ADDRESS][DOMAIN_NAME]> [EMAIL_ADDRESS][DOMAIN_NAME] Pri…" at bounding box center [683, 272] width 332 height 53
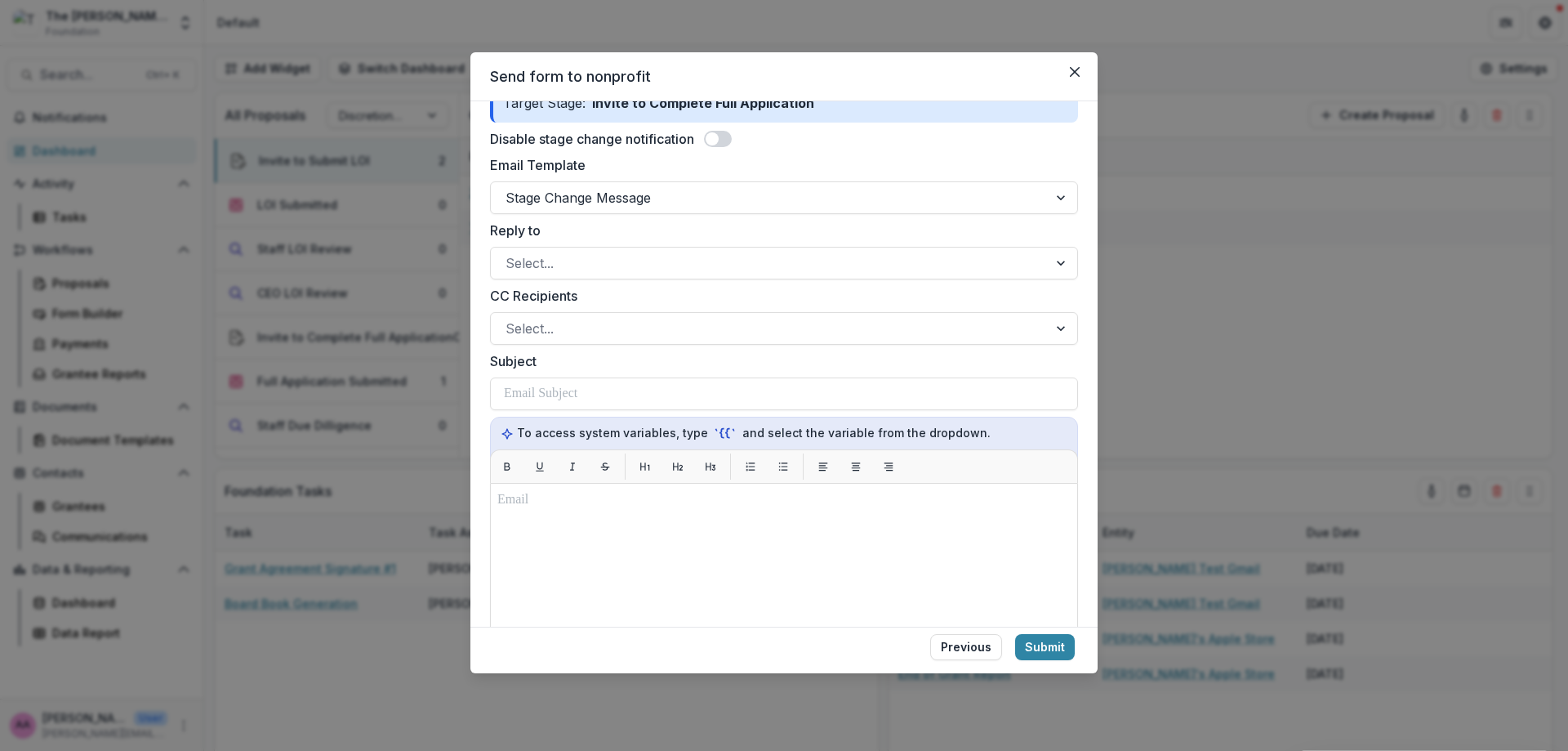
scroll to position [0, 0]
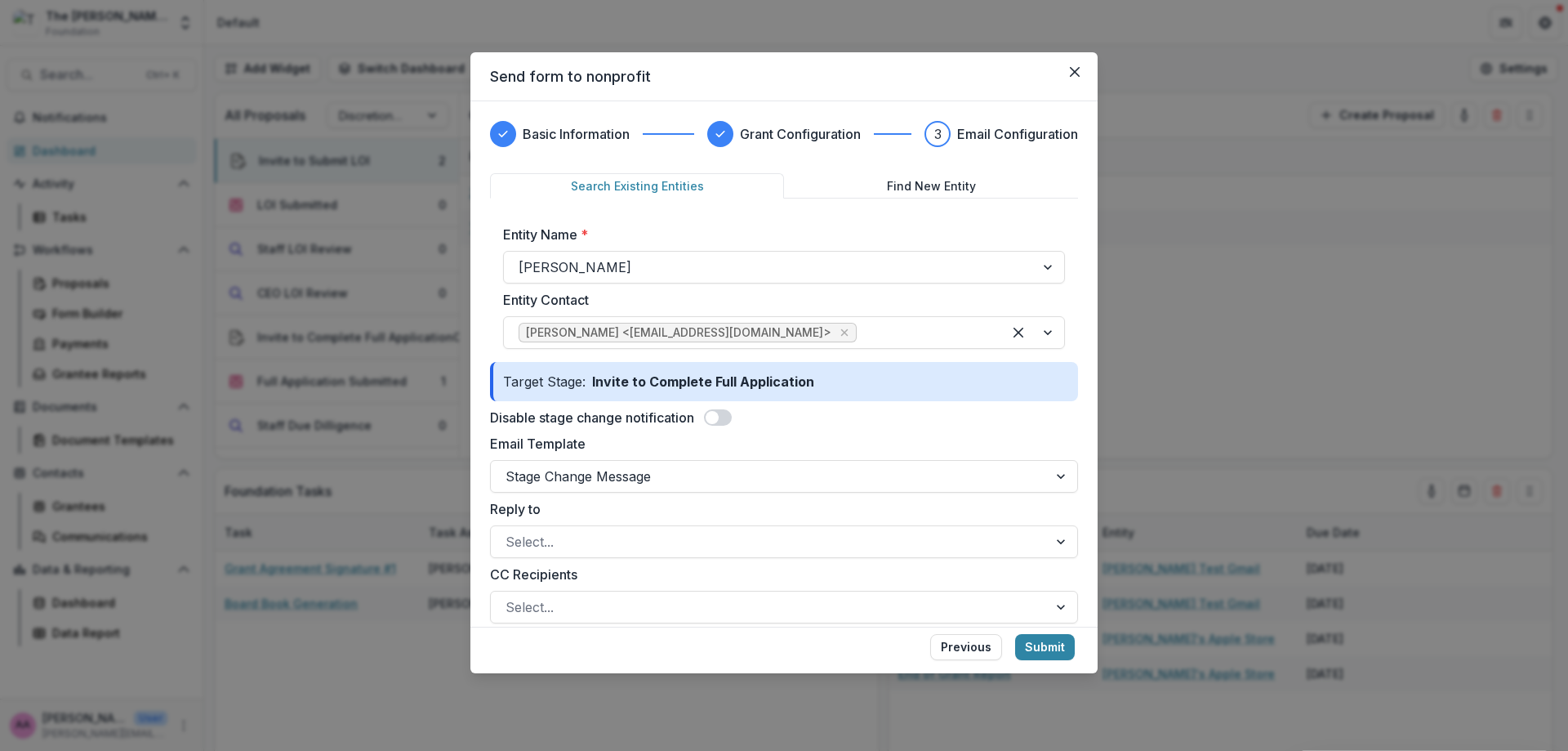
click at [754, 431] on form "Search Existing Entities Find New Entity Entity Name * [PERSON_NAME] Test Entit…" at bounding box center [783, 724] width 588 height 1102
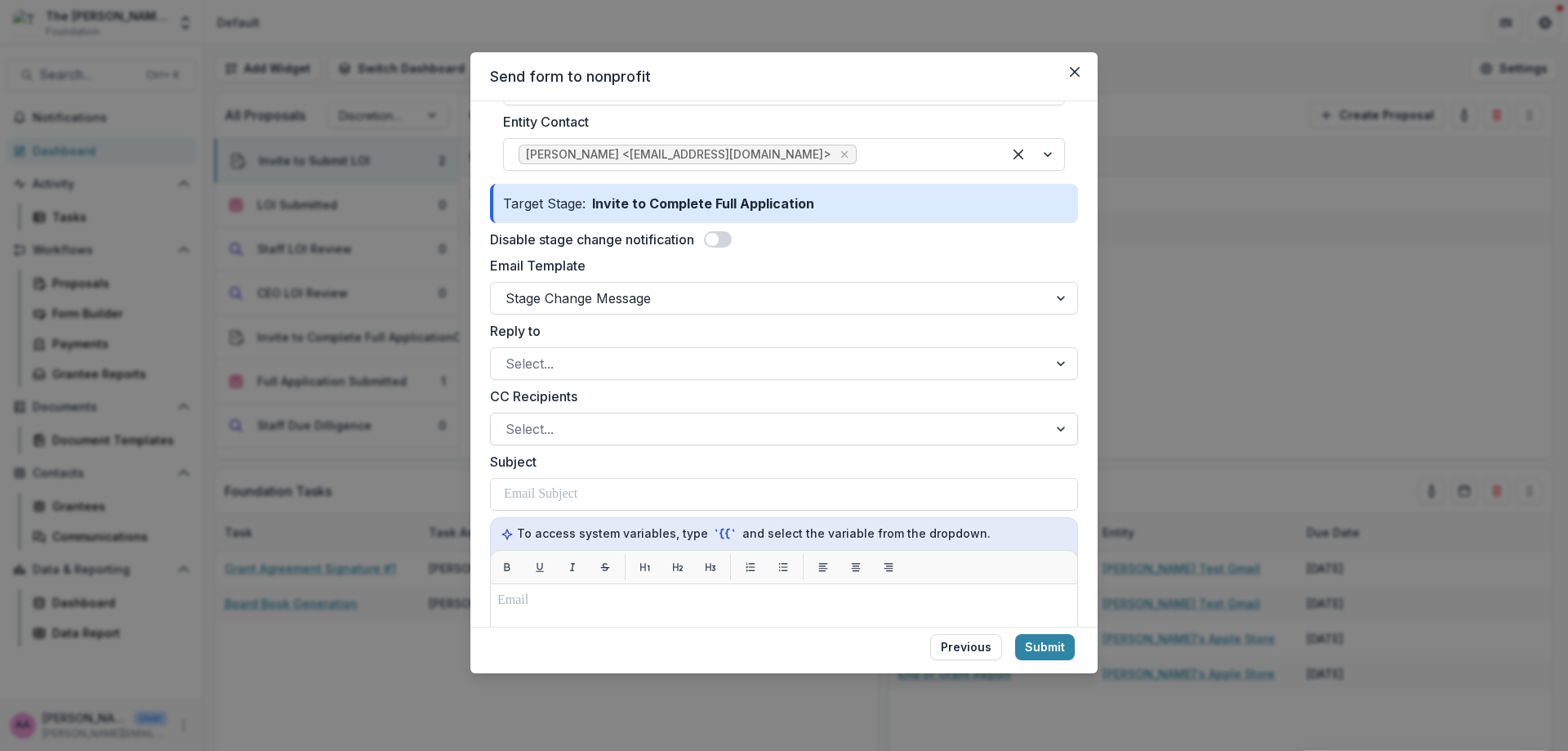
scroll to position [182, 0]
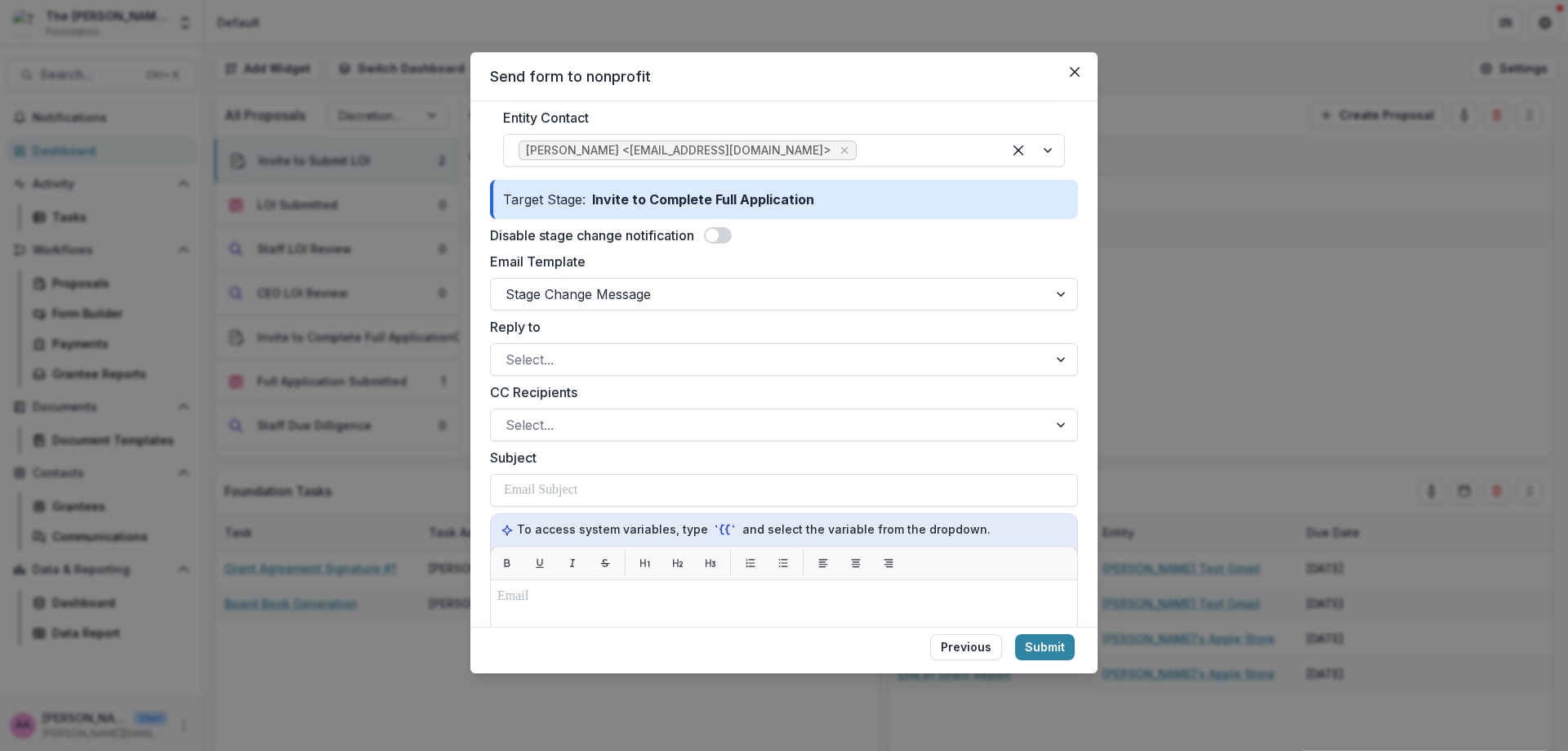
click at [542, 339] on div "Reply to Select..." at bounding box center [783, 346] width 588 height 59
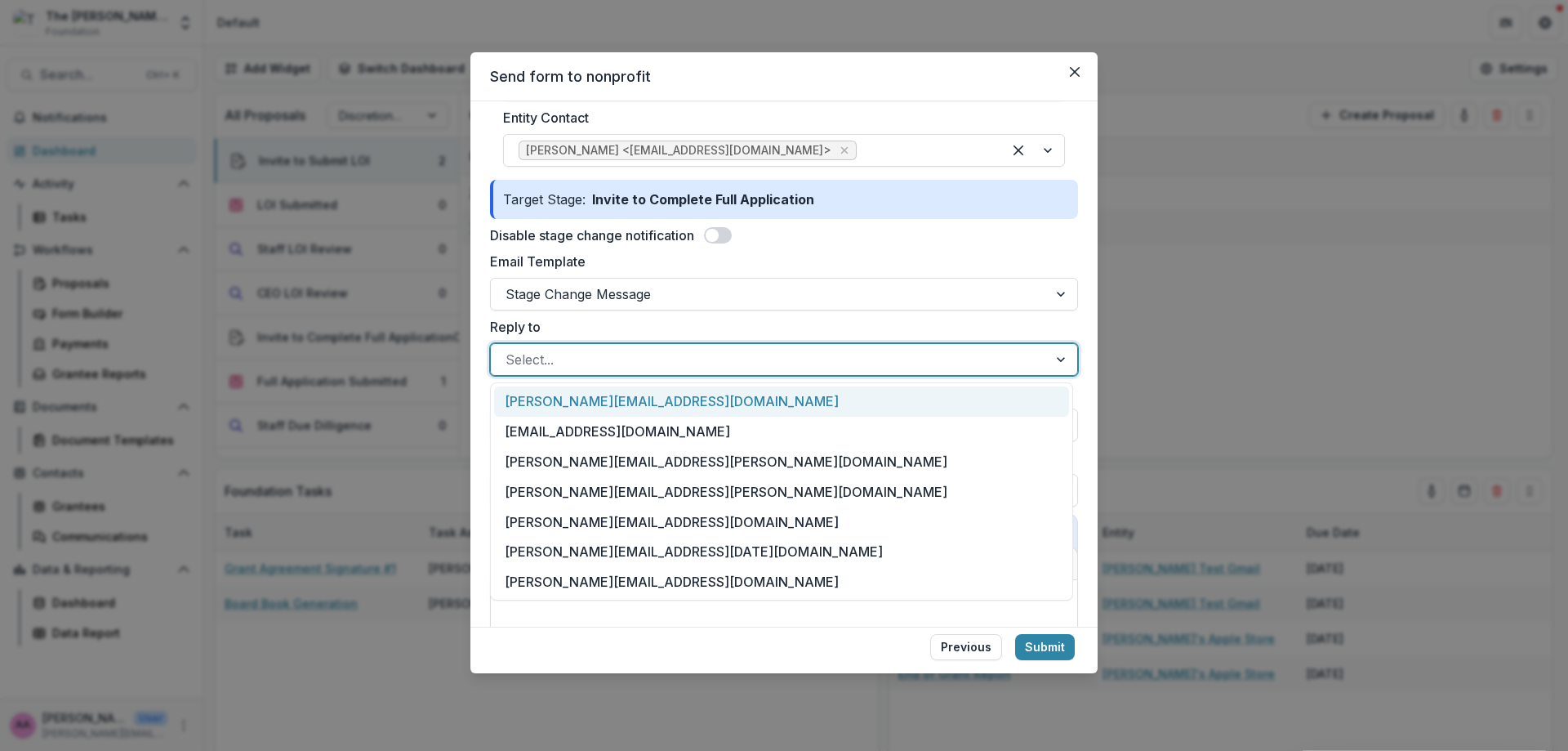
click at [543, 352] on div at bounding box center [769, 359] width 527 height 23
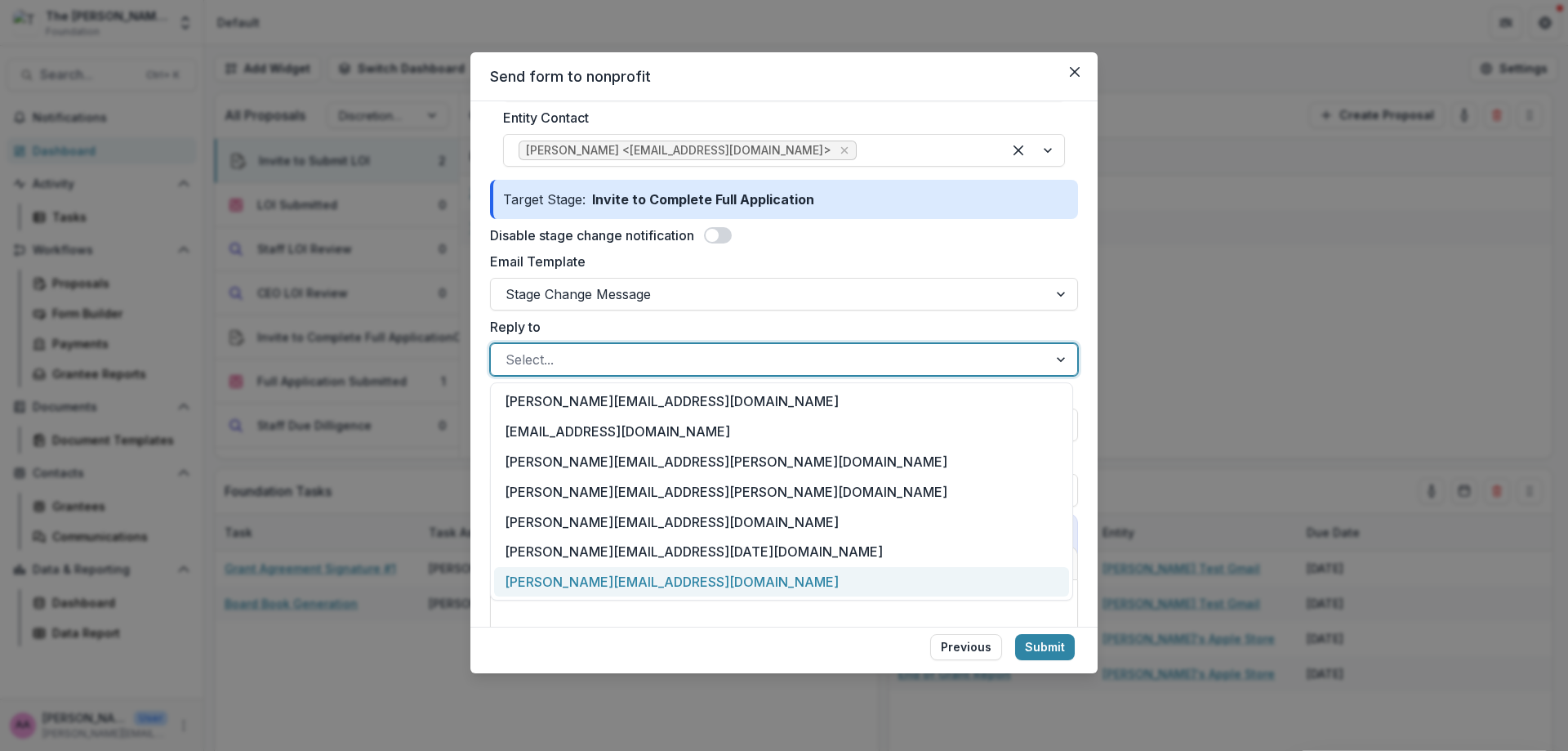
click at [618, 568] on div "[PERSON_NAME][EMAIL_ADDRESS][DOMAIN_NAME]" at bounding box center [781, 582] width 575 height 30
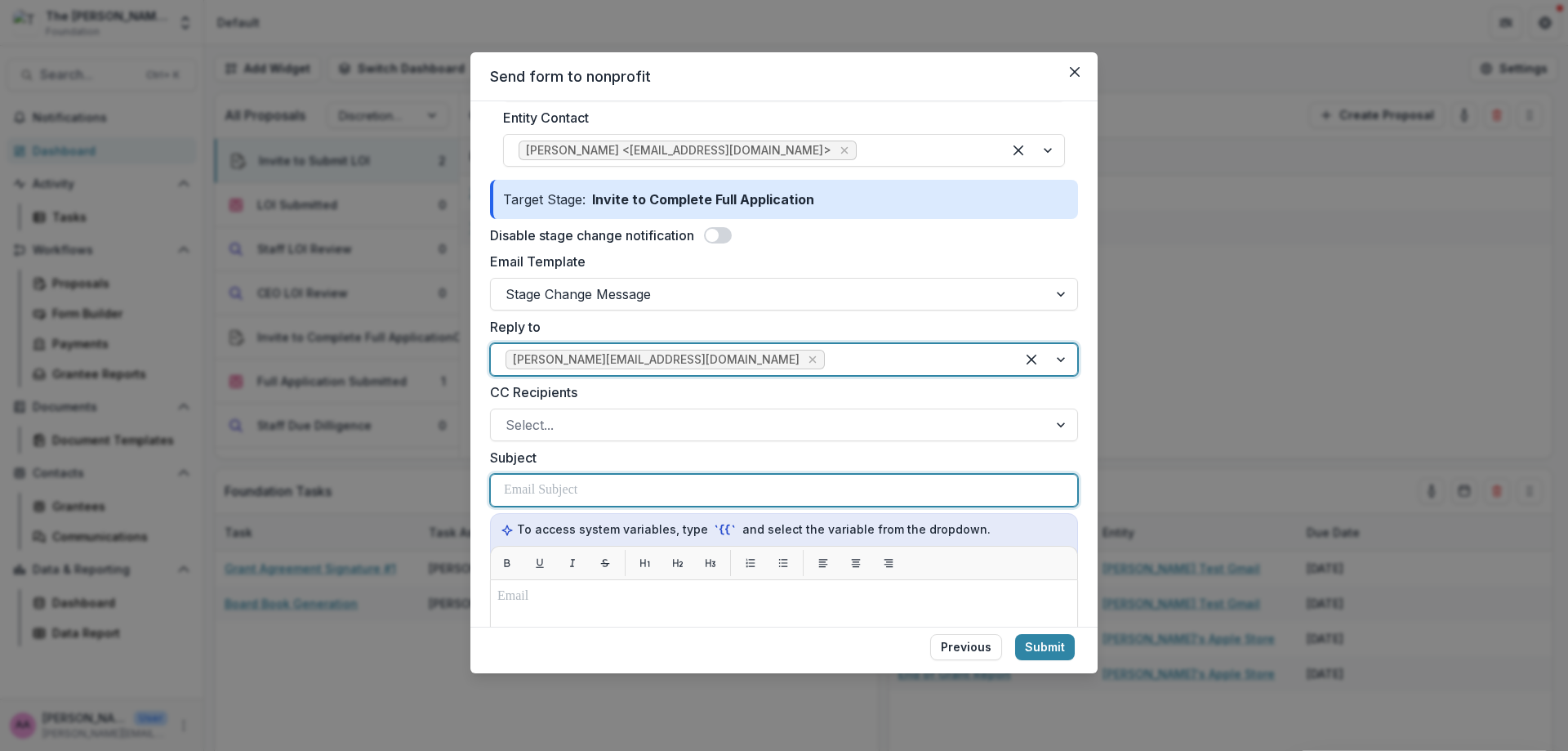
click at [598, 480] on div at bounding box center [784, 490] width 560 height 31
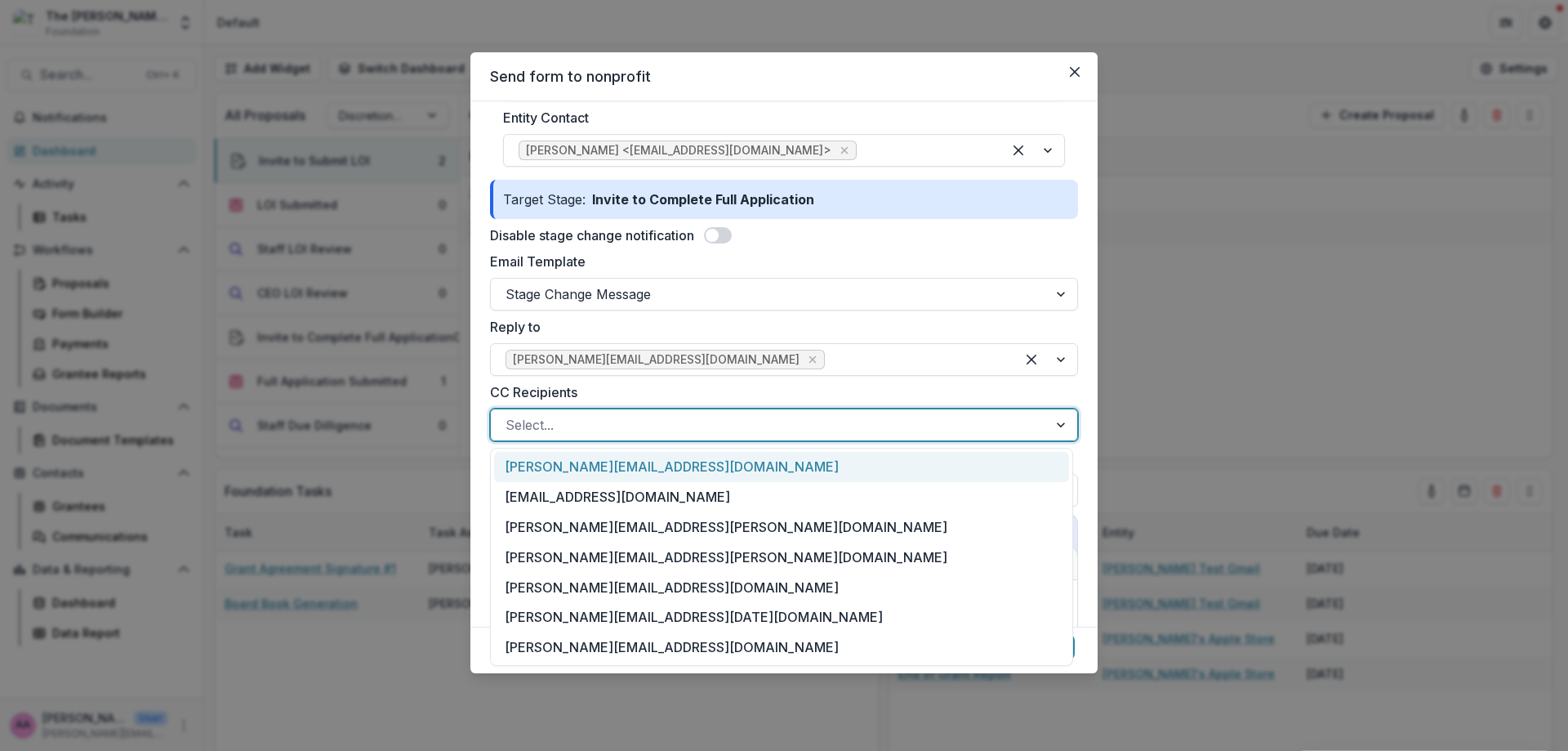
click at [583, 411] on div "Select..." at bounding box center [769, 424] width 557 height 26
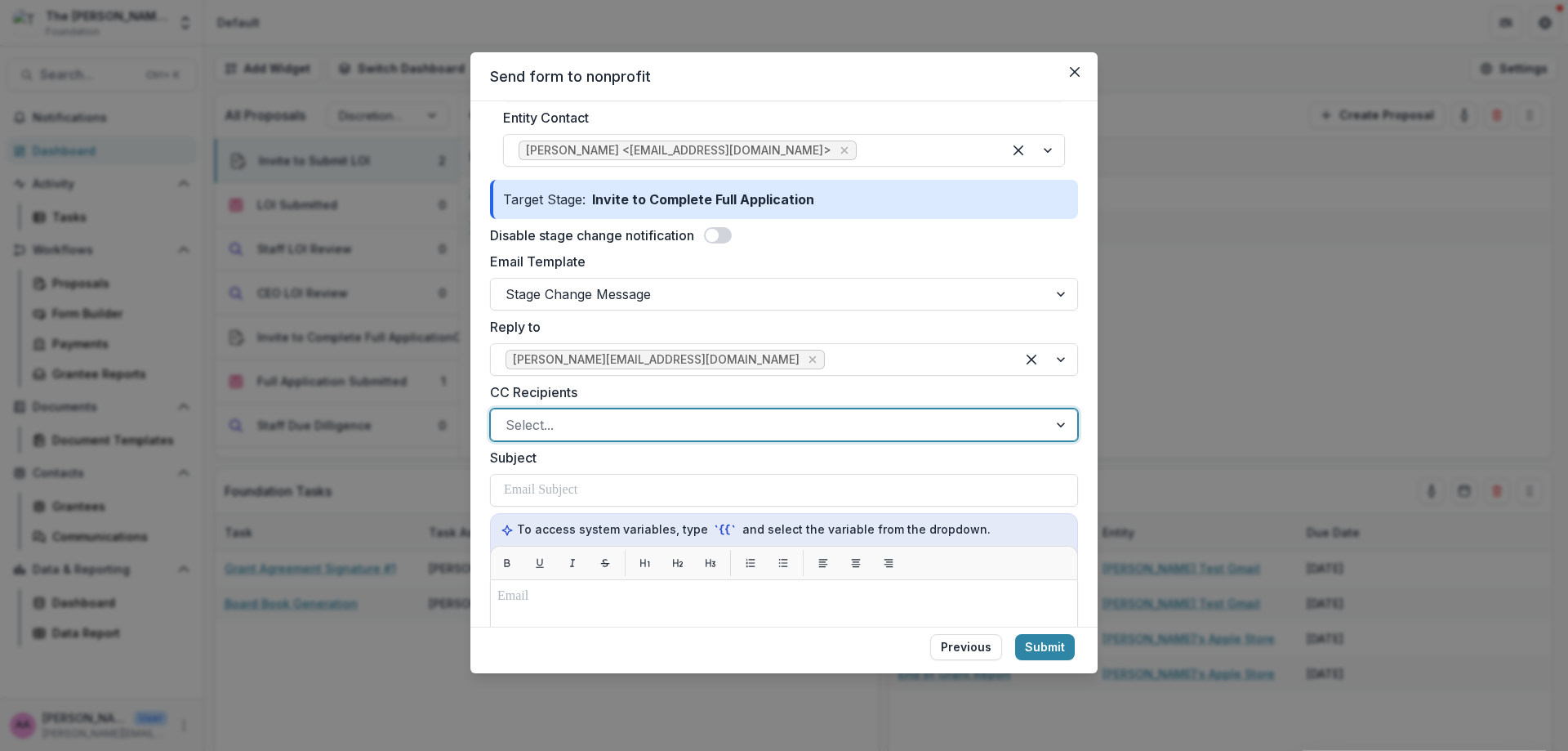
click at [583, 411] on div "Select..." at bounding box center [769, 424] width 557 height 26
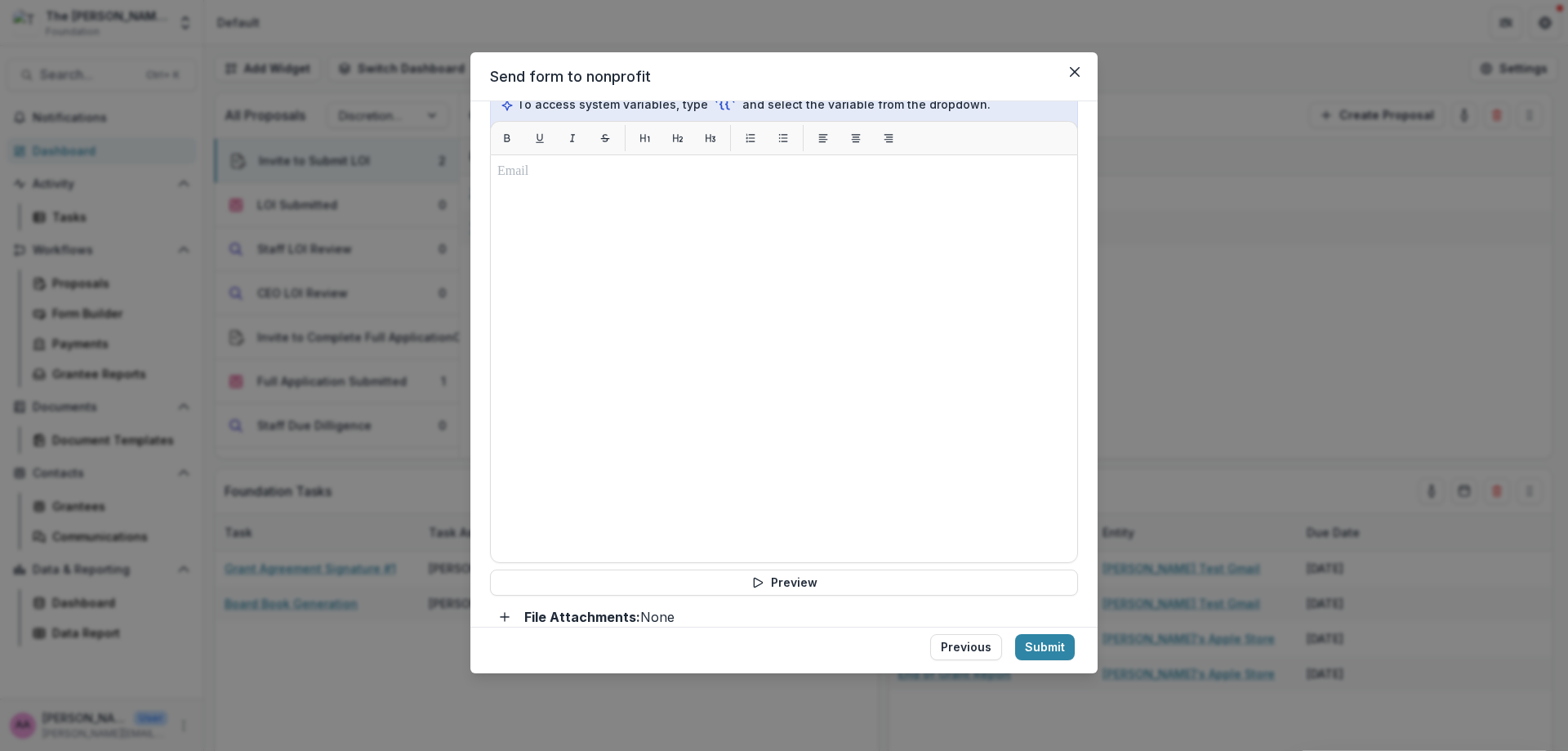
scroll to position [668, 0]
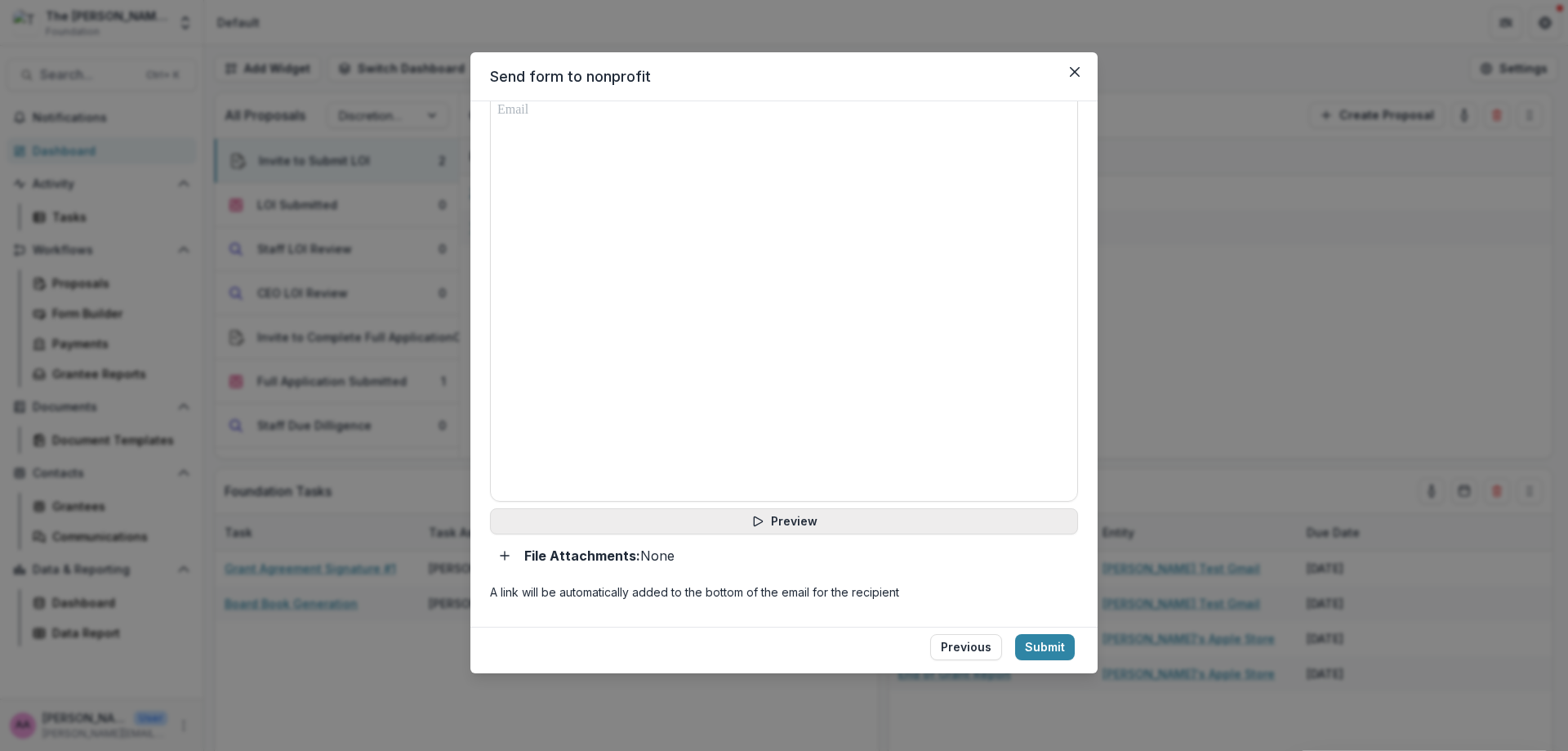
click at [625, 528] on button "Preview" at bounding box center [783, 521] width 588 height 26
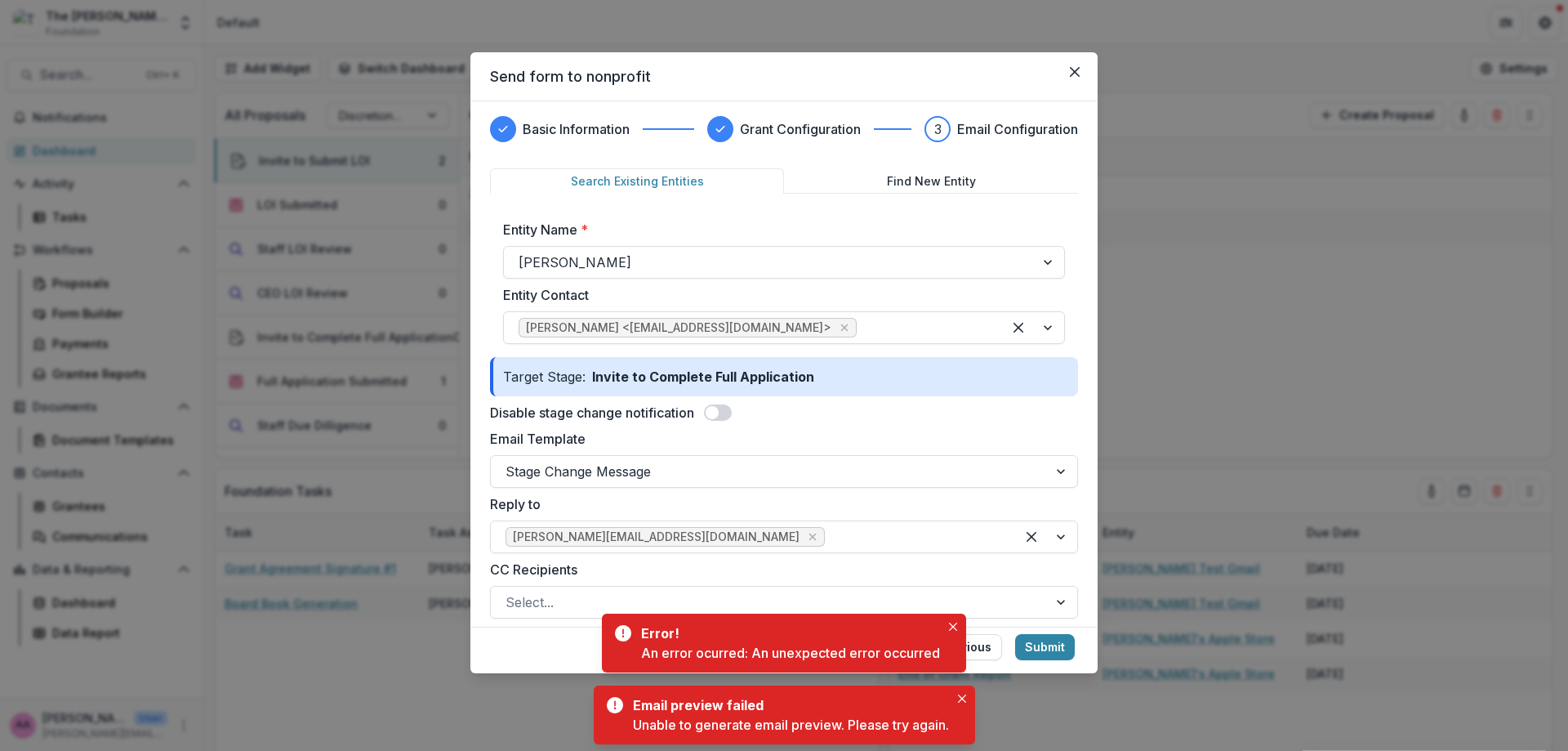
scroll to position [0, 0]
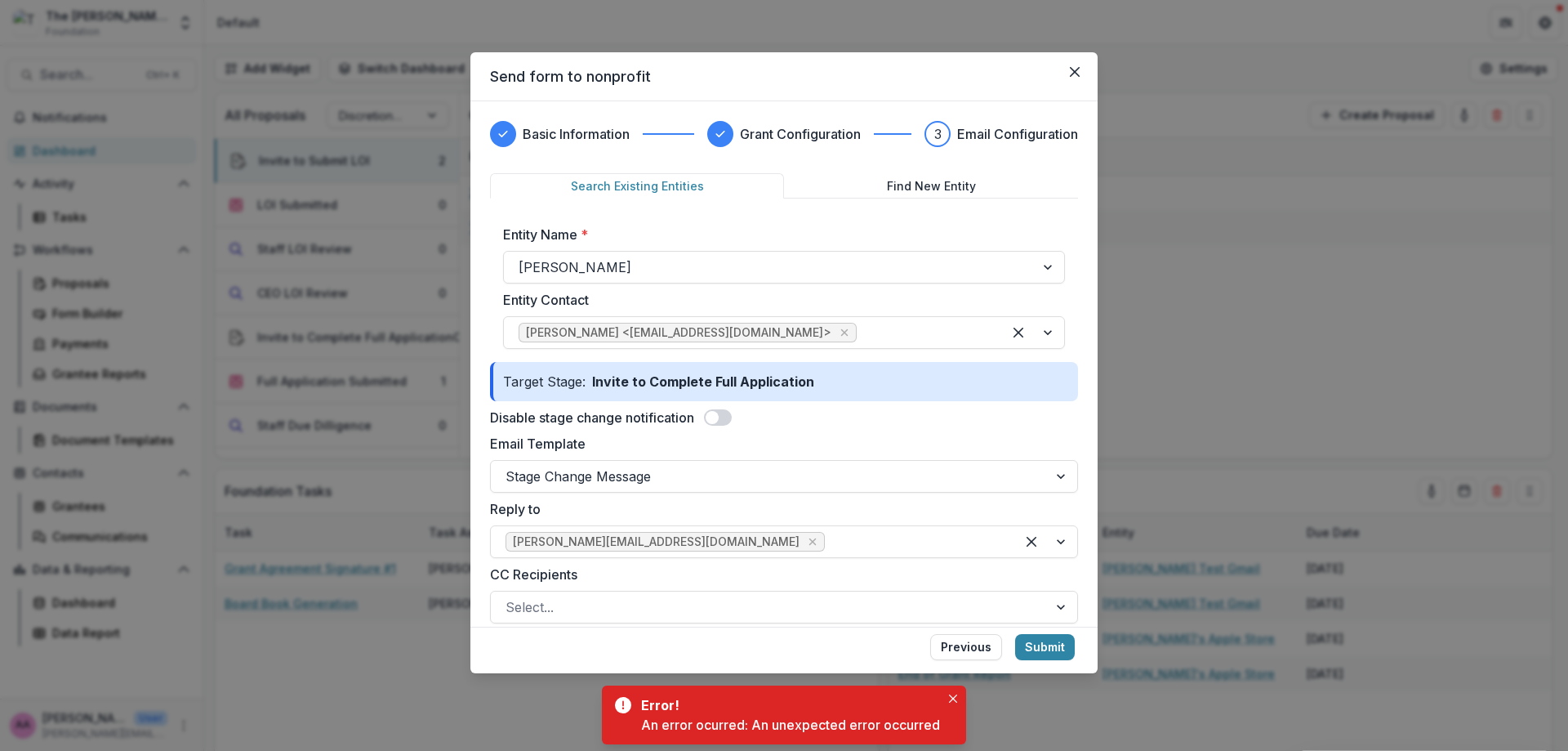
click at [727, 424] on span at bounding box center [717, 417] width 28 height 17
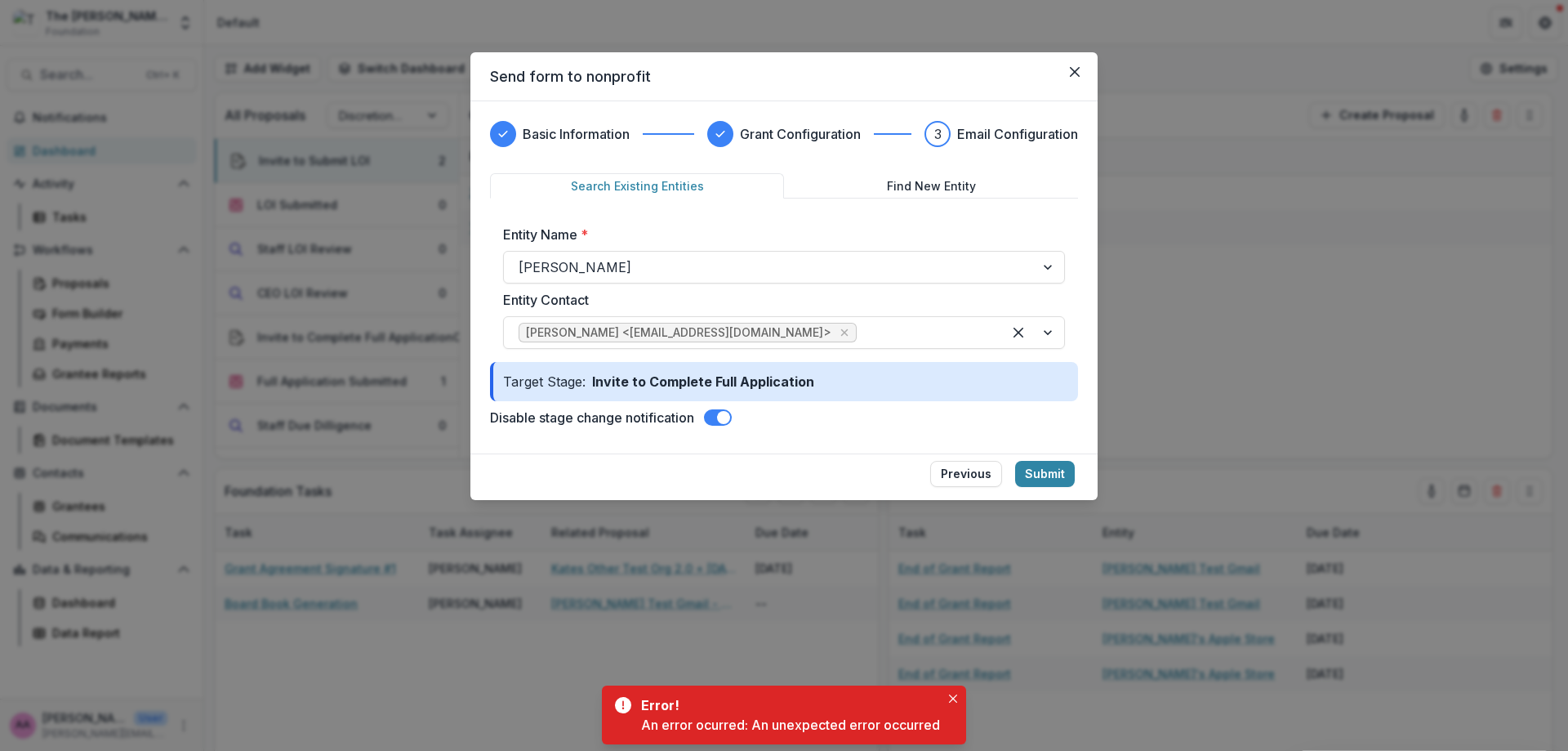
click at [727, 424] on span at bounding box center [717, 417] width 28 height 17
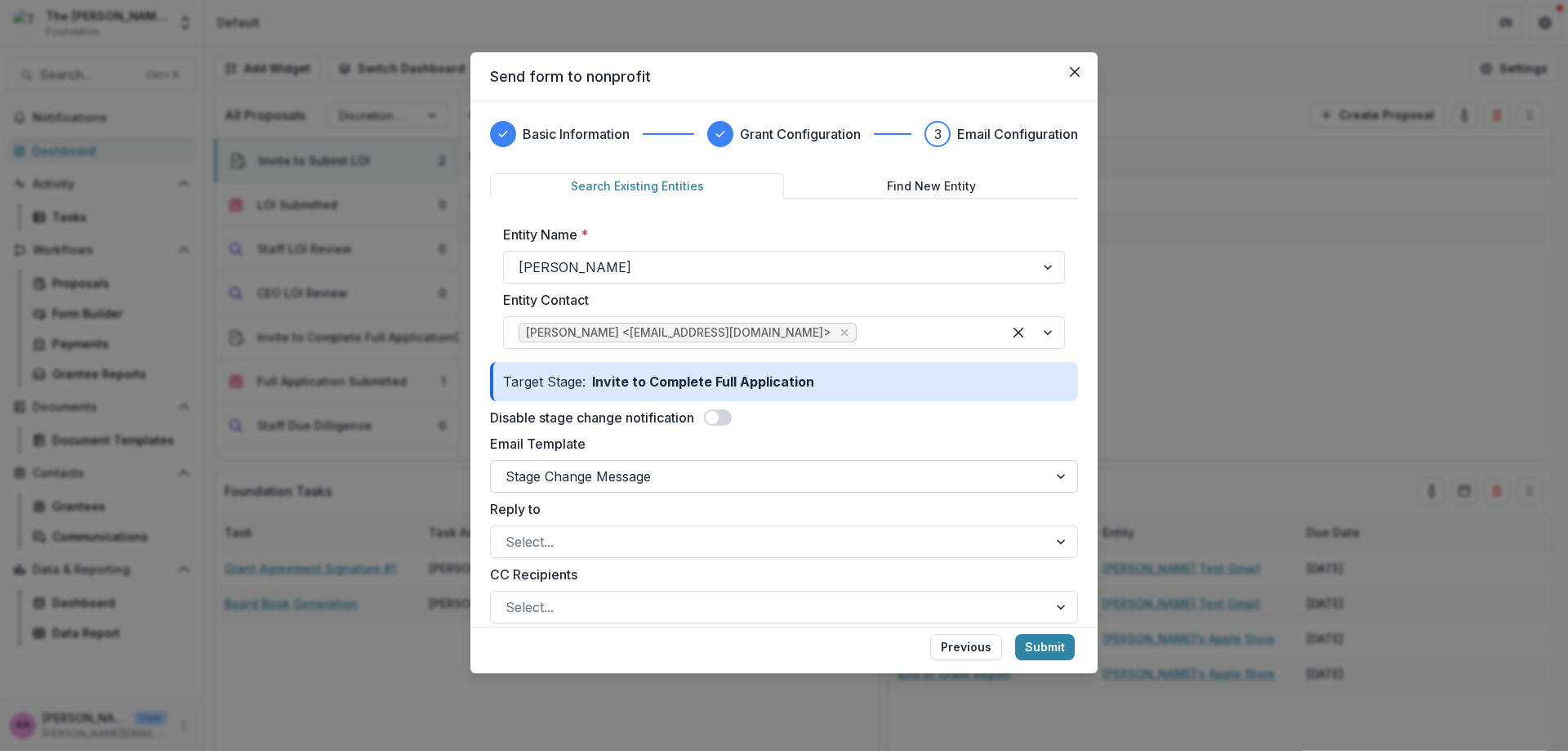
click at [687, 485] on div at bounding box center [769, 476] width 527 height 23
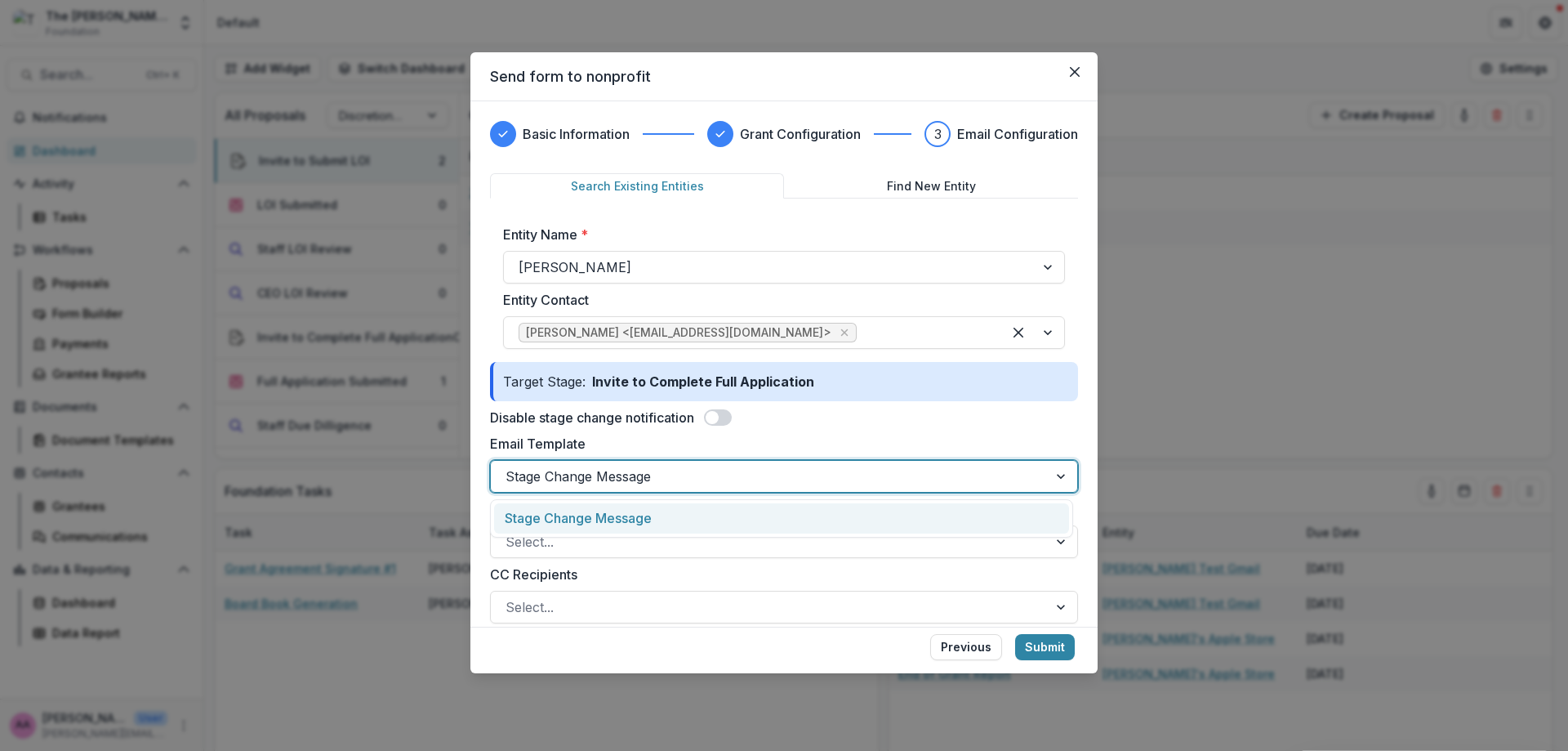
click at [684, 511] on div "Stage Change Message" at bounding box center [781, 519] width 575 height 30
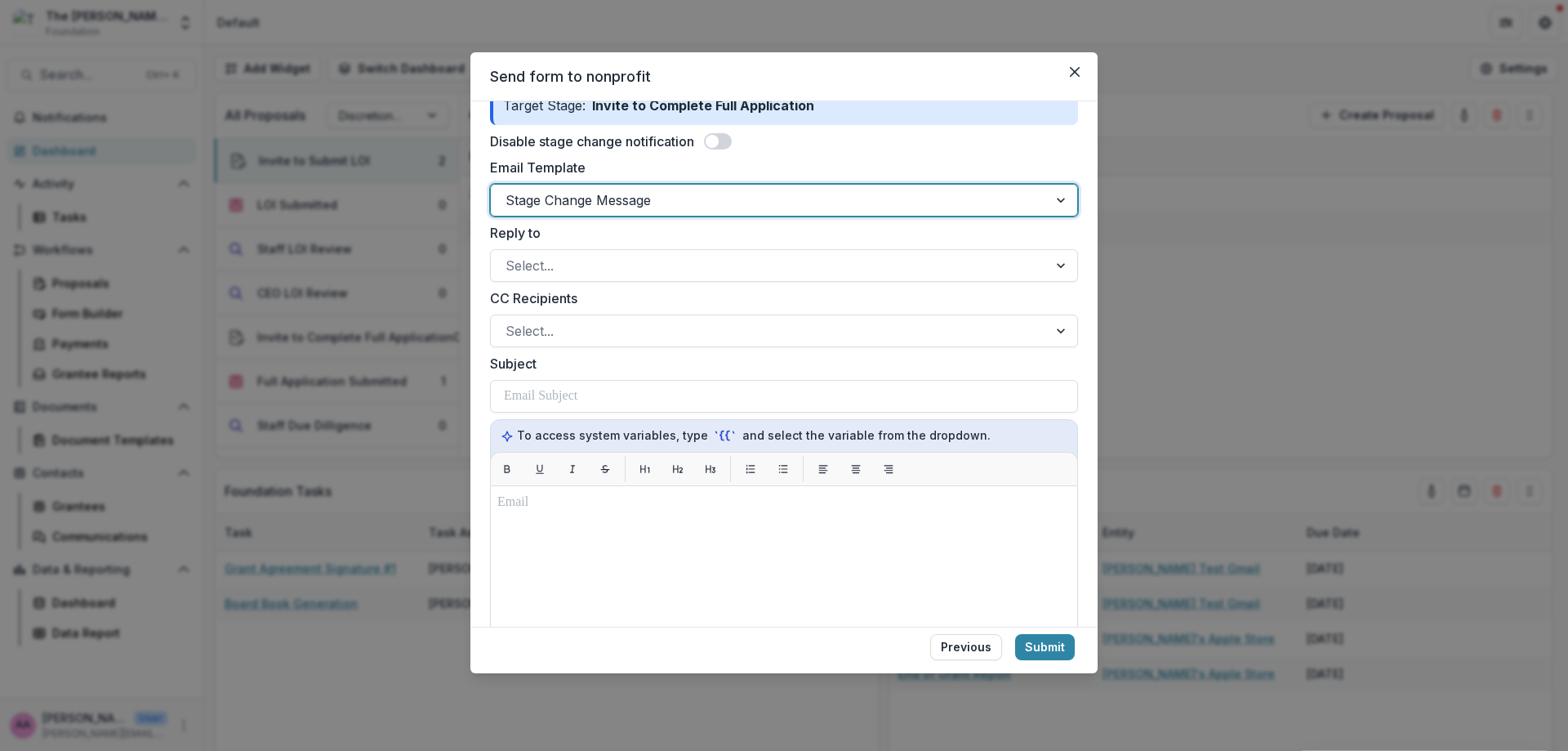
scroll to position [291, 0]
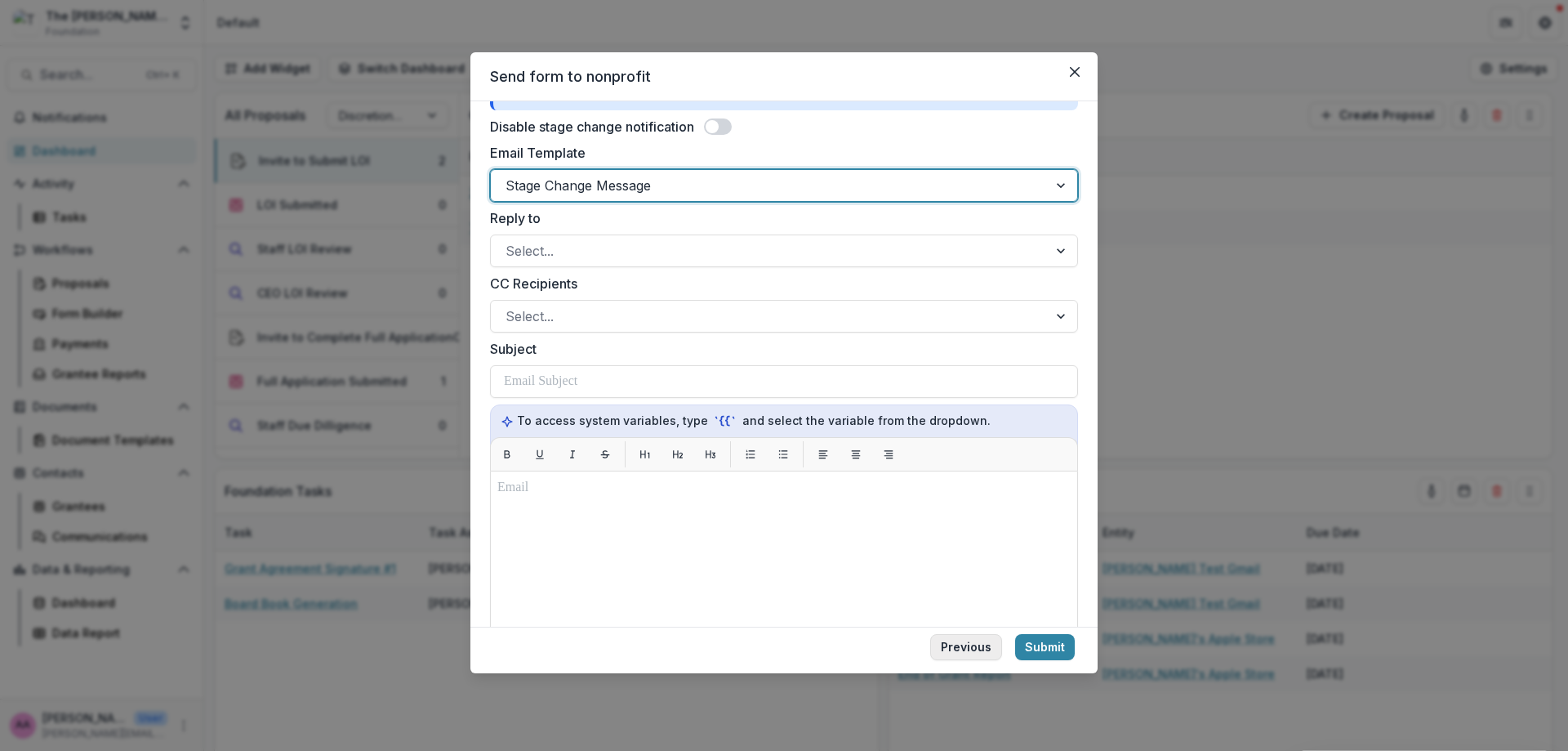
click at [965, 651] on button "Previous" at bounding box center [966, 646] width 72 height 26
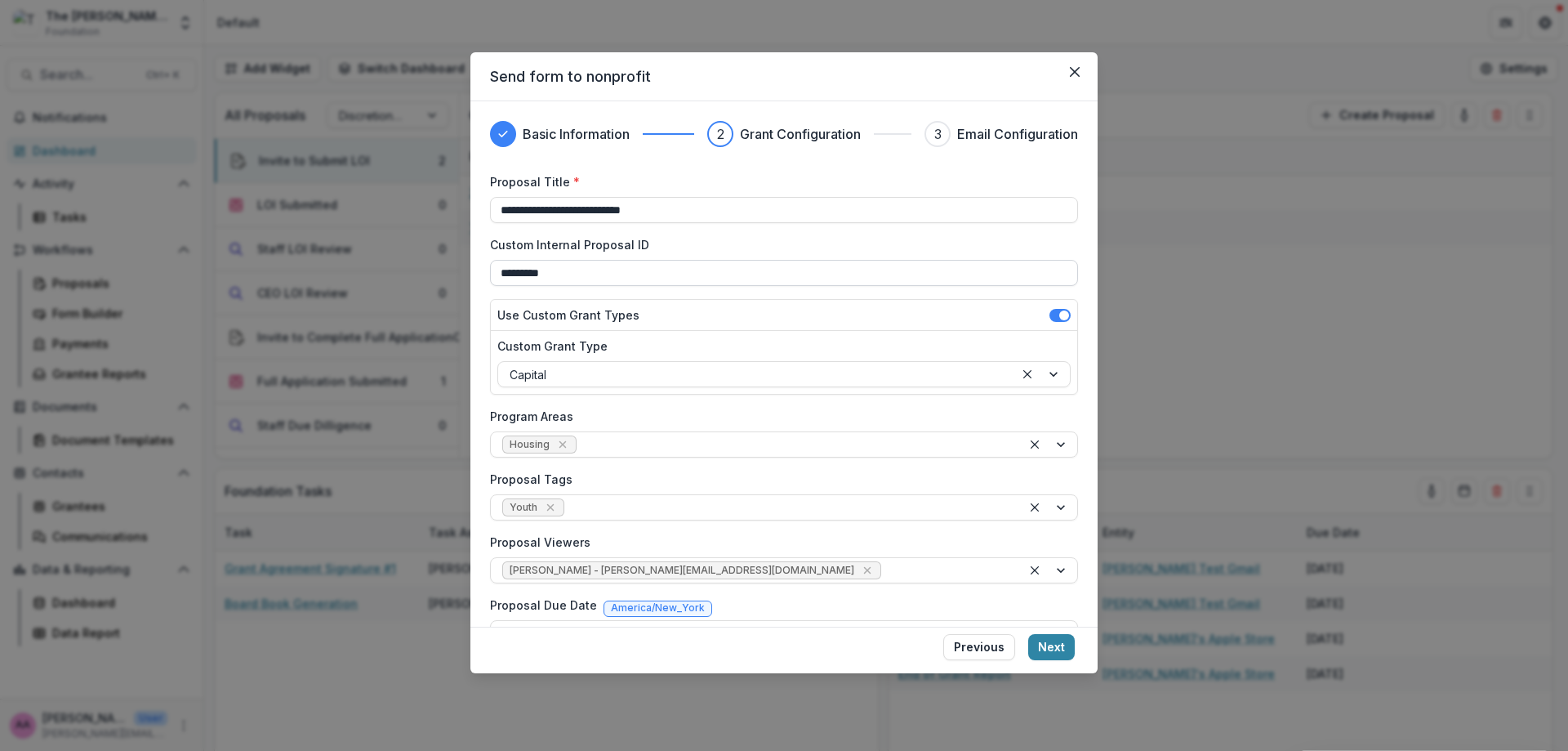
click at [715, 276] on input "*********" at bounding box center [783, 273] width 588 height 26
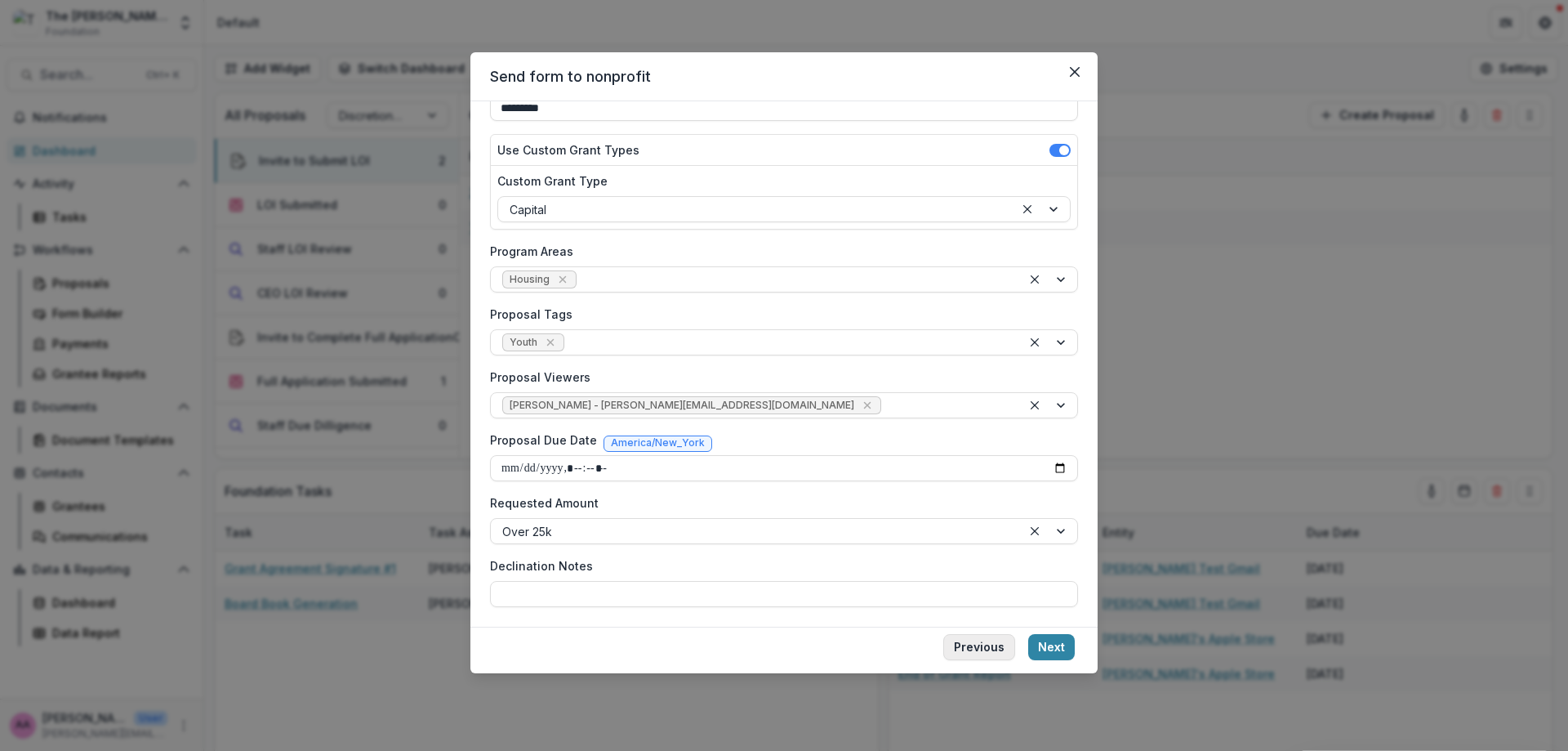
click at [967, 639] on button "Previous" at bounding box center [979, 646] width 72 height 26
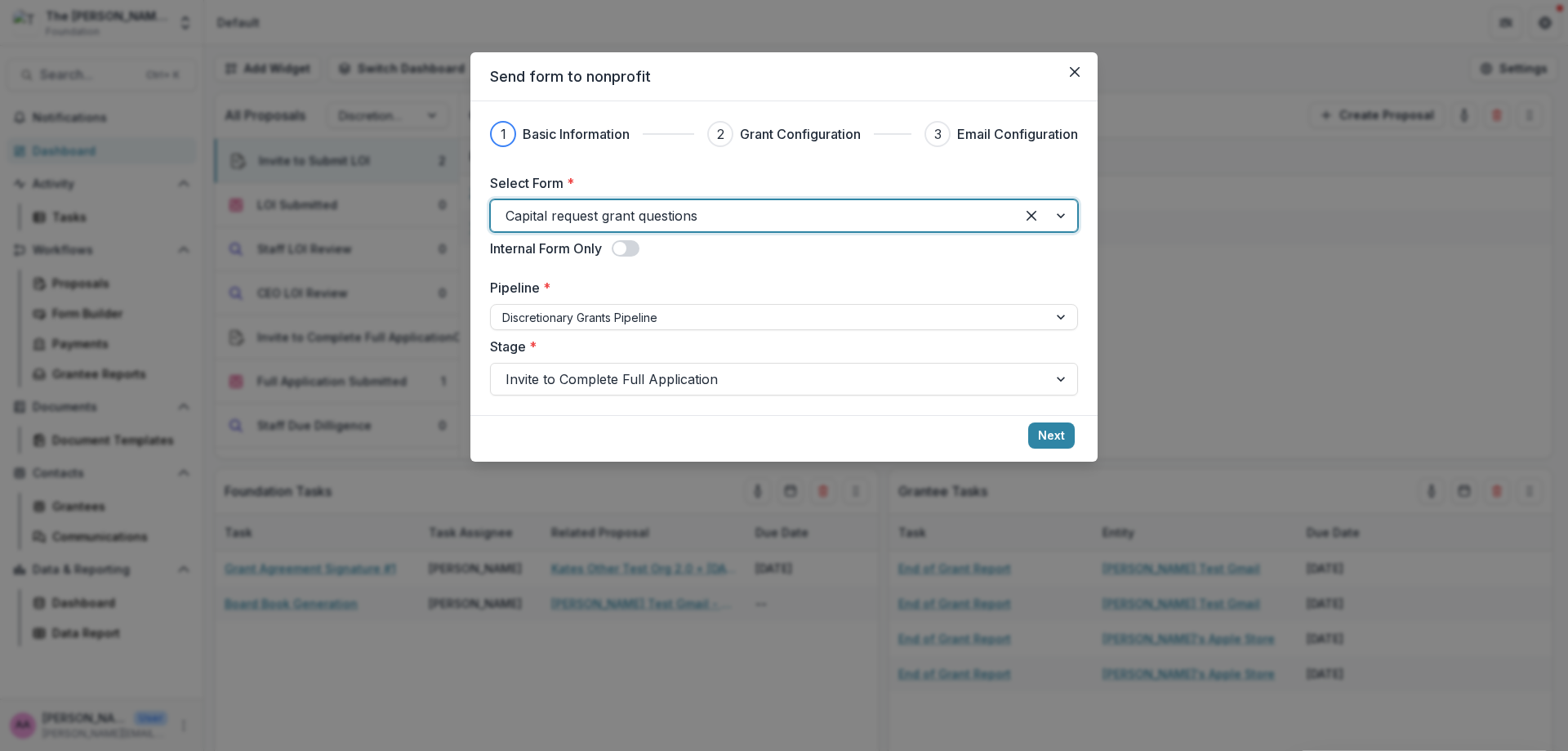
click at [1080, 438] on footer "Next" at bounding box center [784, 438] width 627 height 47
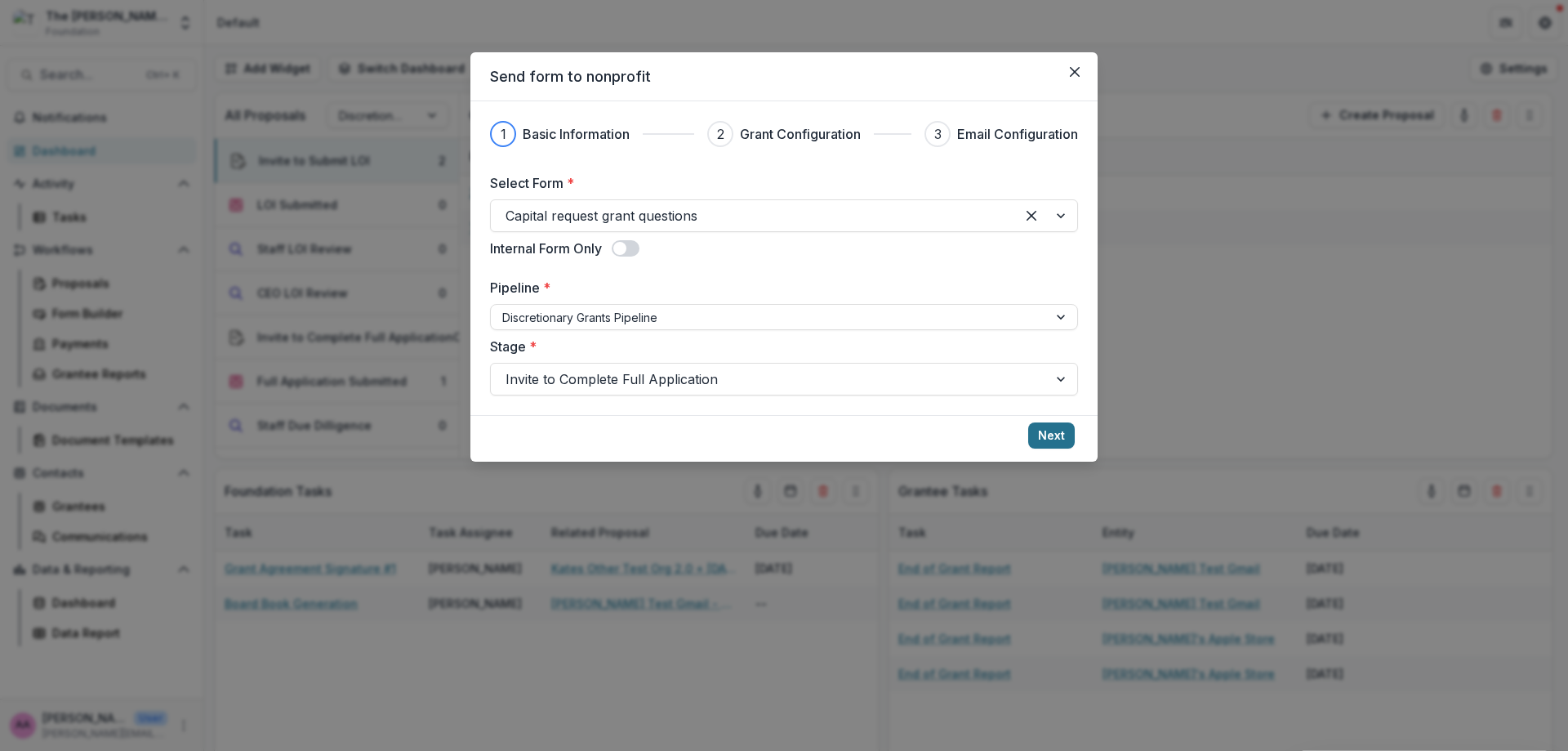
click at [1066, 439] on button "Next" at bounding box center [1051, 435] width 47 height 26
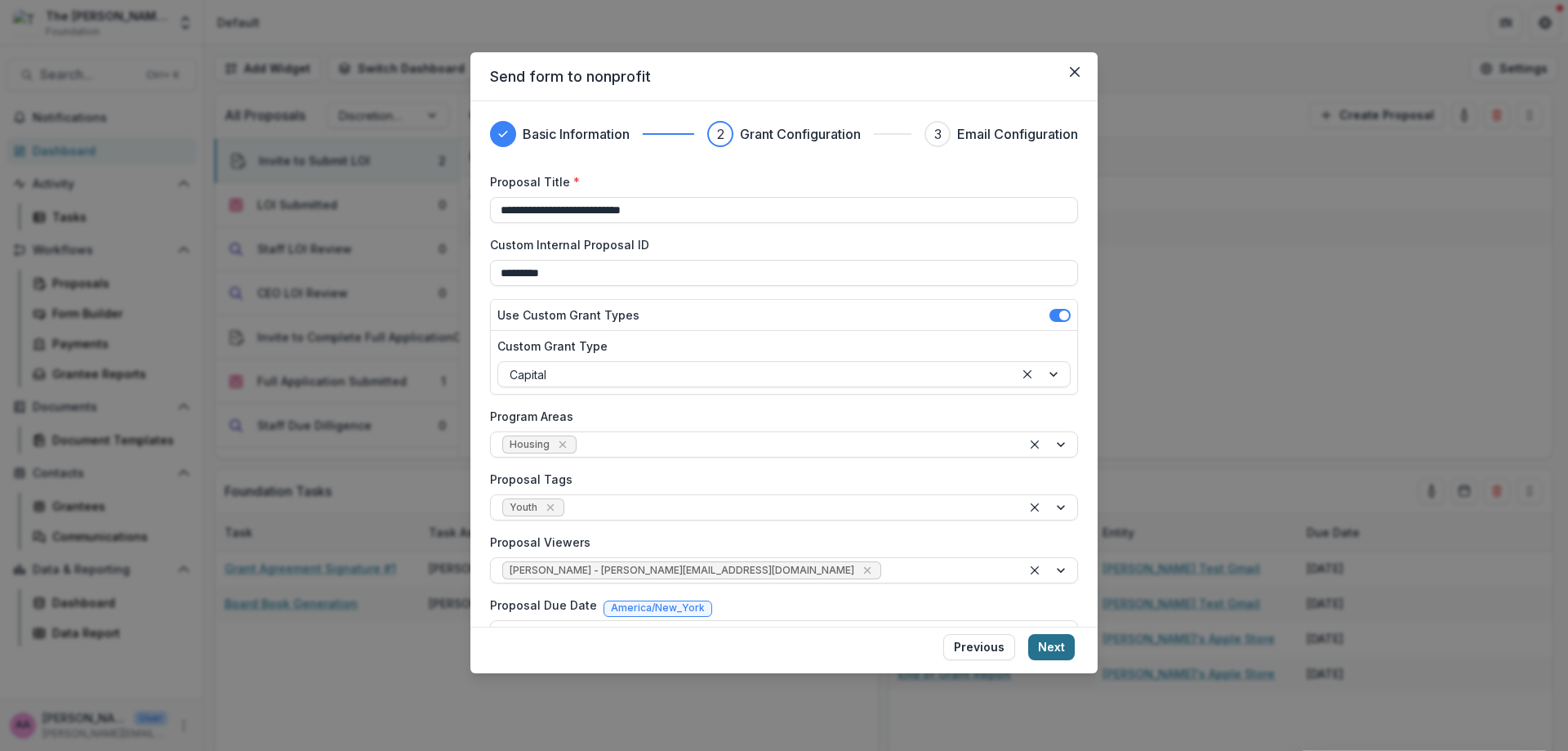
click at [1060, 637] on button "Next" at bounding box center [1051, 646] width 47 height 26
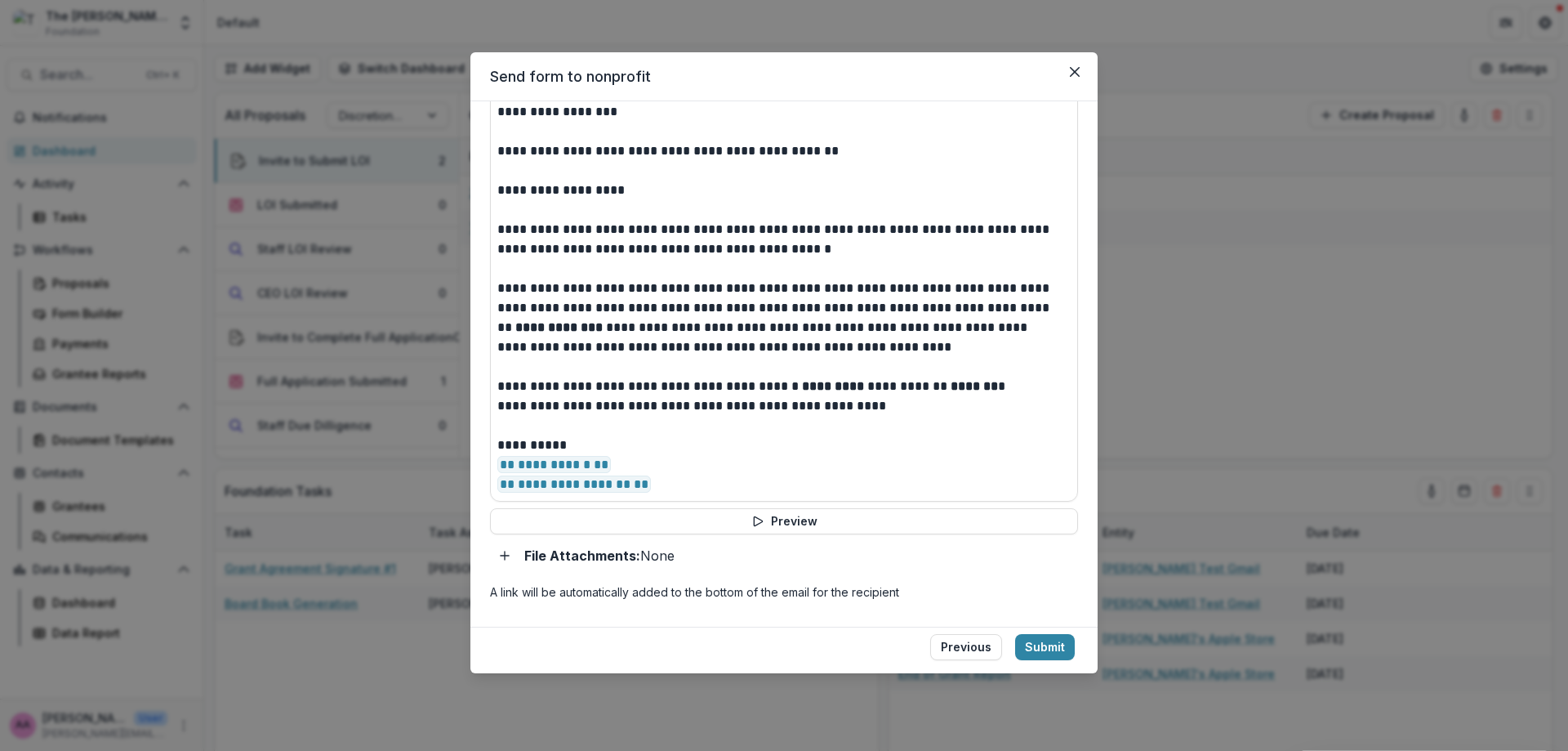
scroll to position [0, 0]
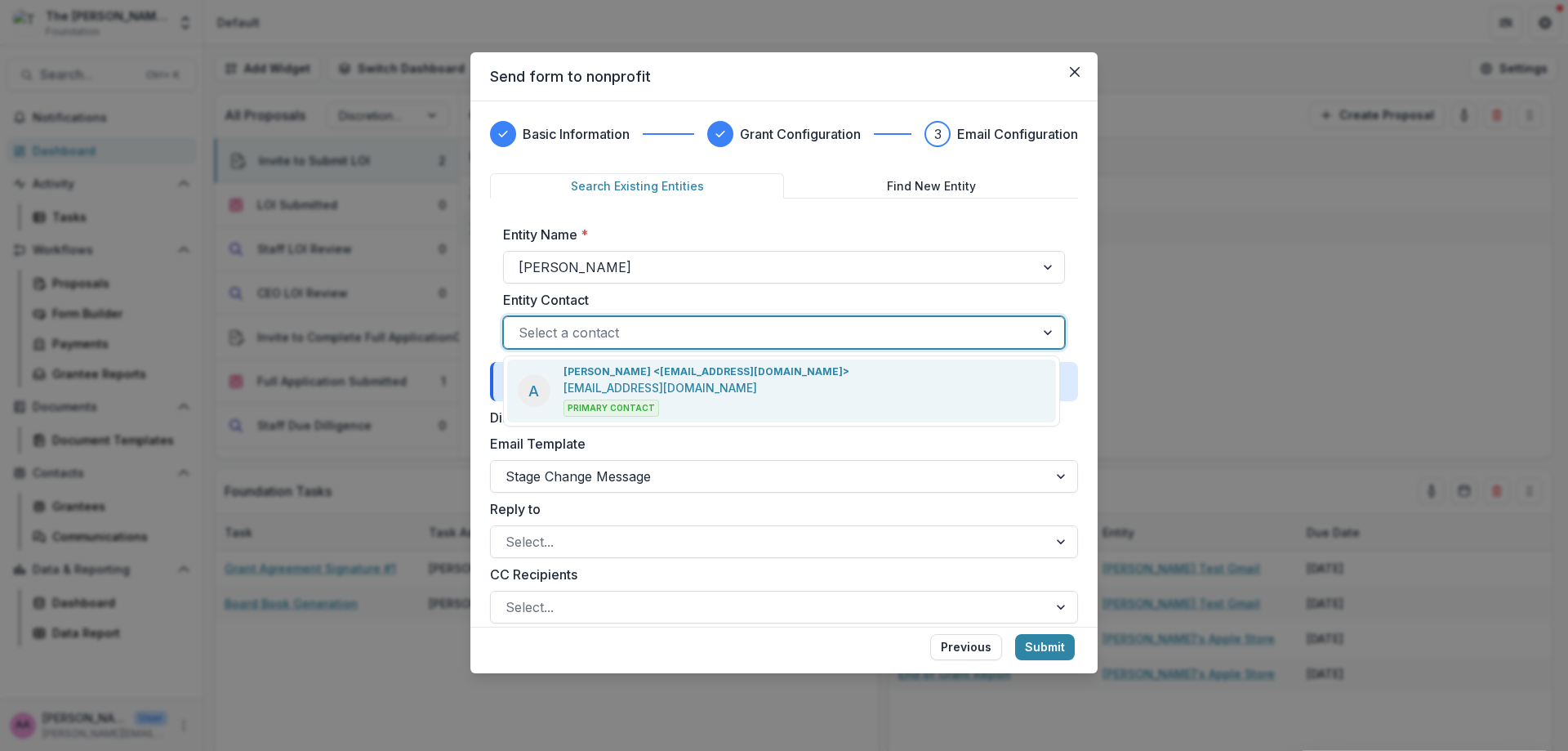
click at [683, 319] on div "Select a contact" at bounding box center [769, 332] width 531 height 26
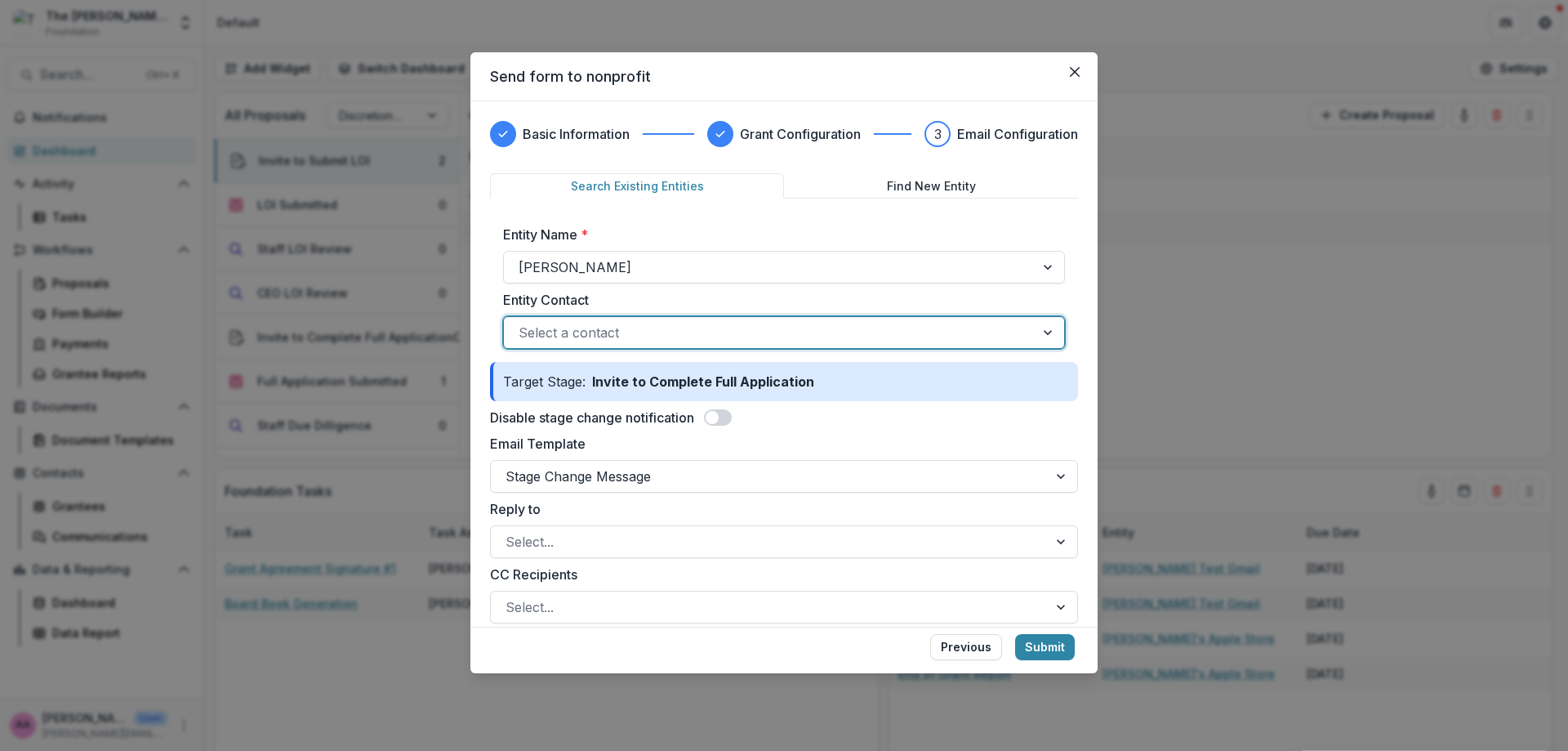
click at [677, 337] on div at bounding box center [769, 332] width 501 height 23
click at [664, 373] on p "Invite to Complete Full Application" at bounding box center [702, 381] width 235 height 19
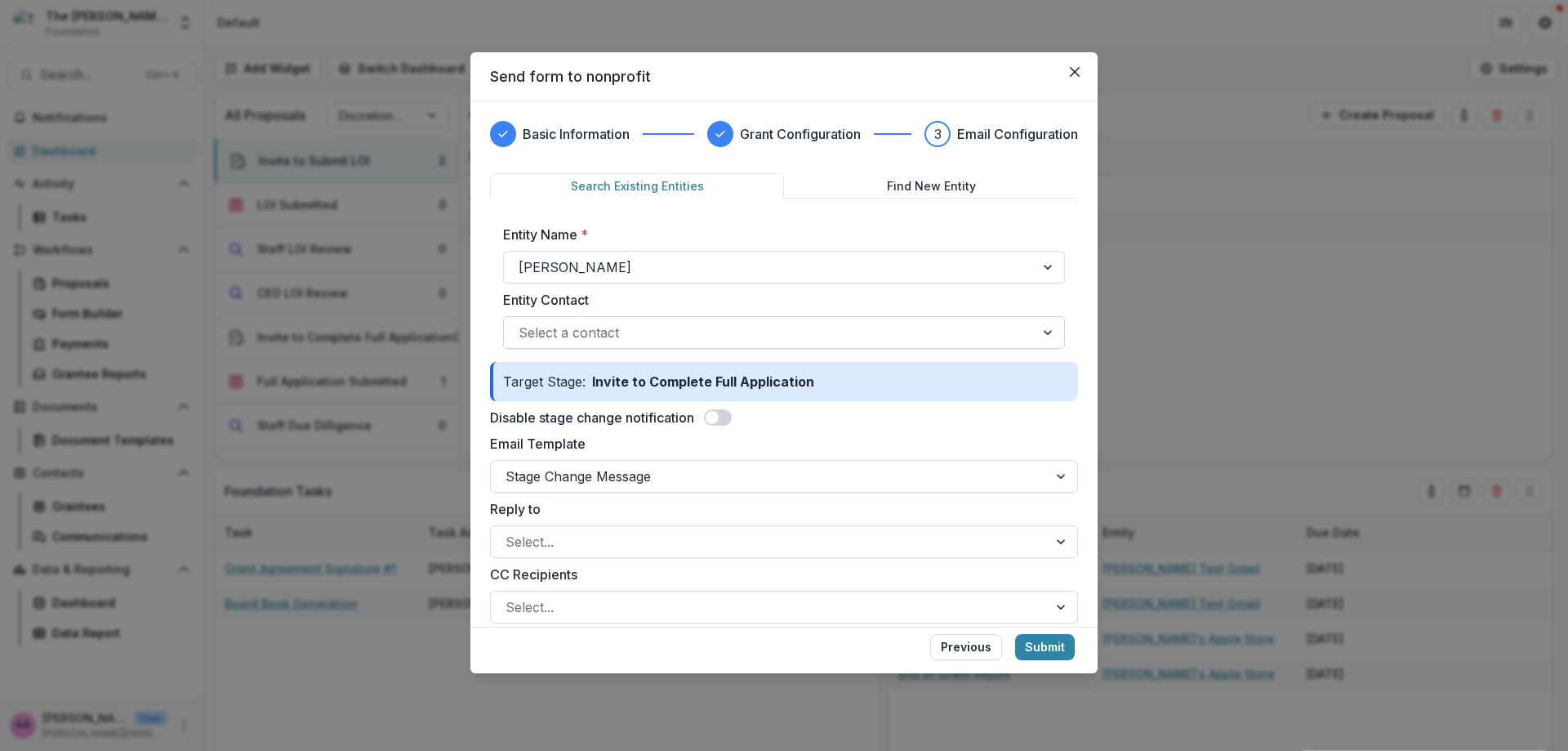
click at [647, 337] on div at bounding box center [769, 332] width 501 height 23
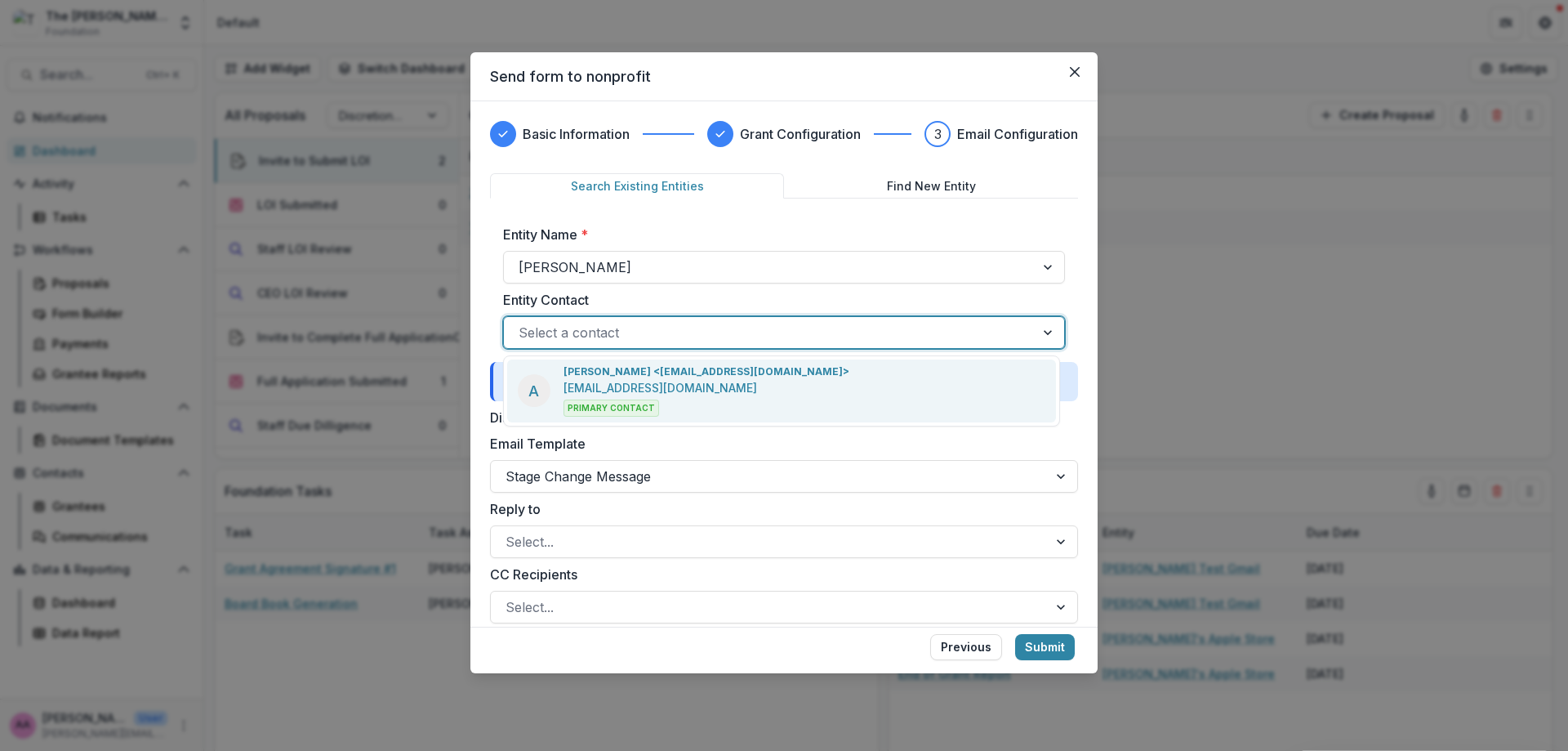
click at [644, 381] on p "[EMAIL_ADDRESS][DOMAIN_NAME]" at bounding box center [660, 387] width 194 height 18
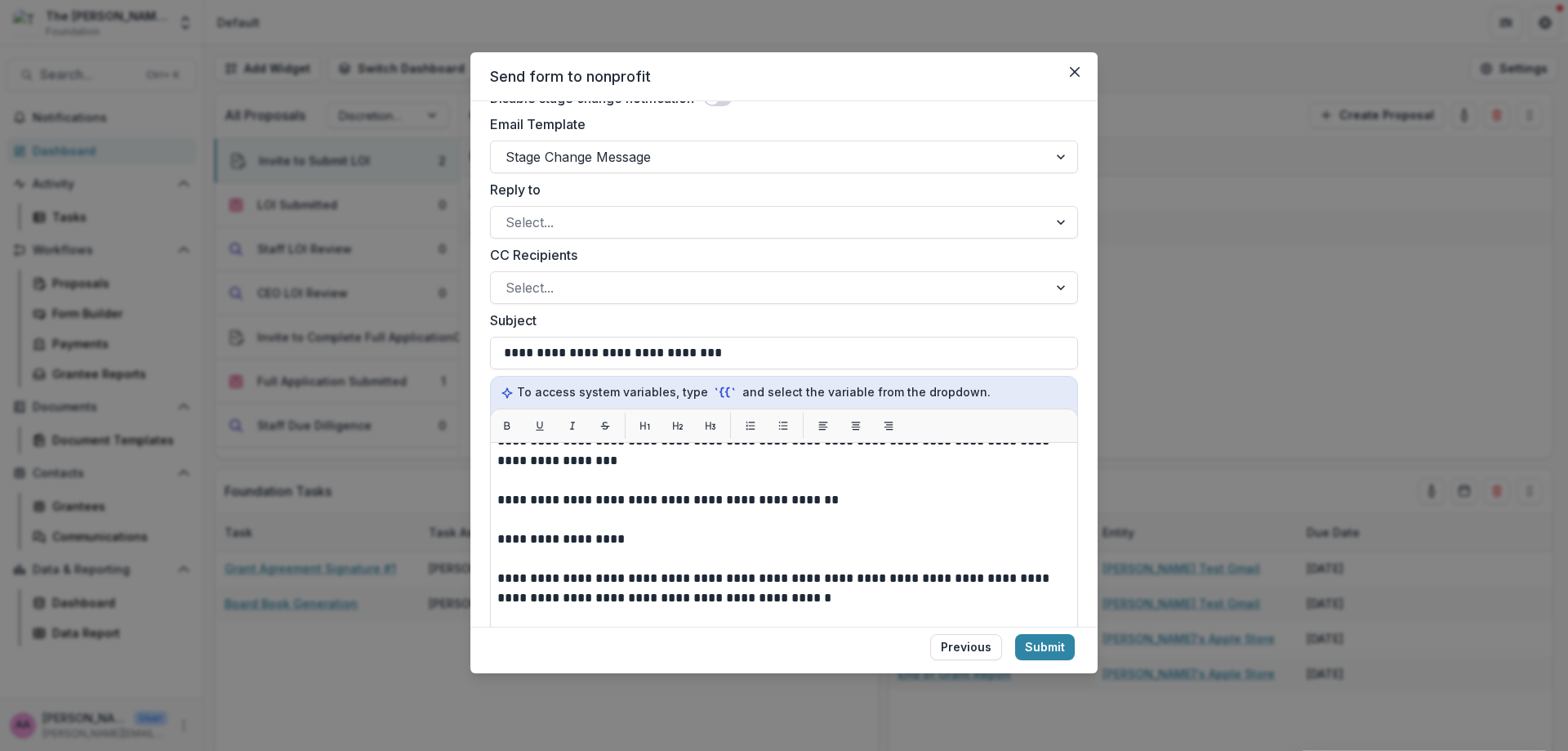
scroll to position [326, 0]
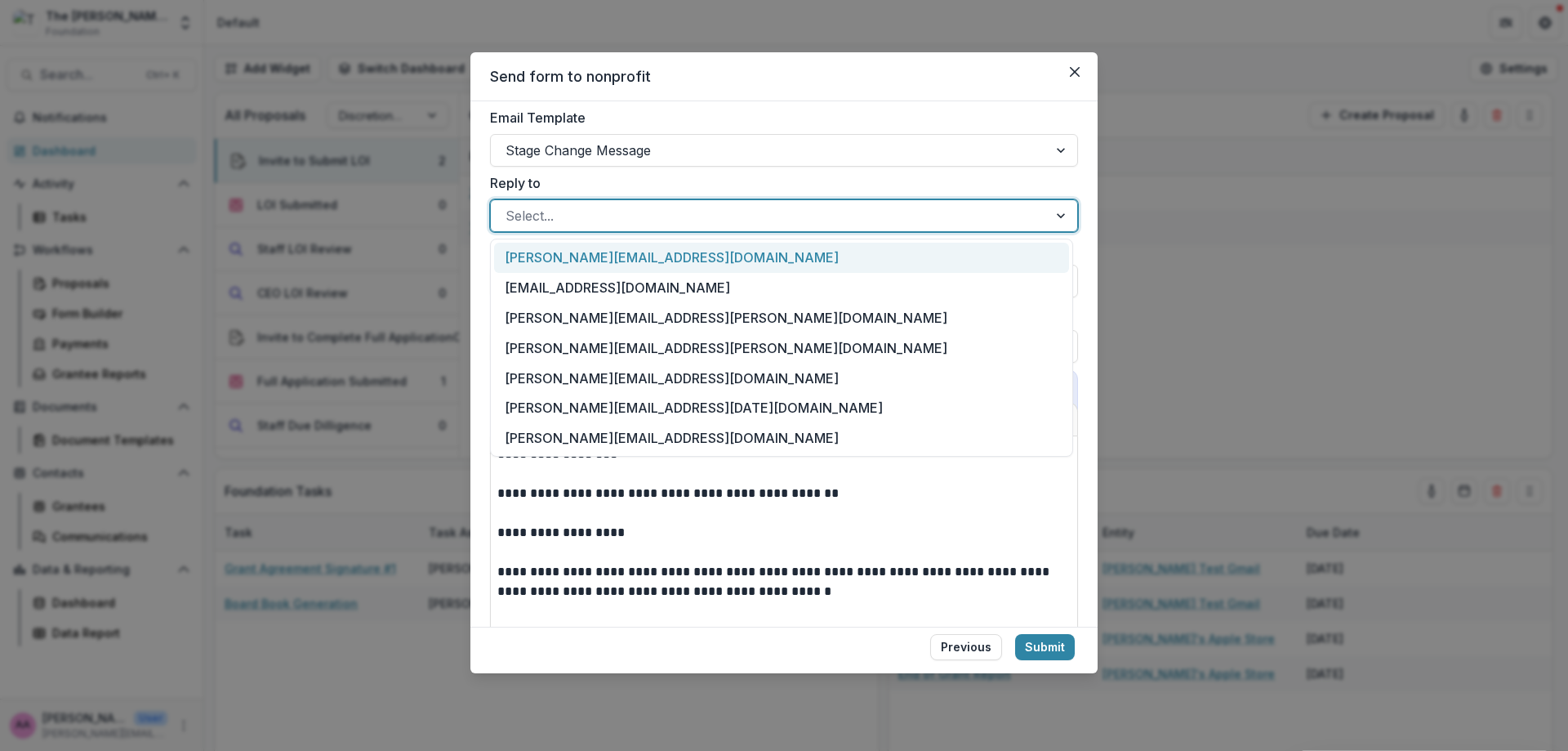
click at [570, 216] on div at bounding box center [769, 215] width 527 height 23
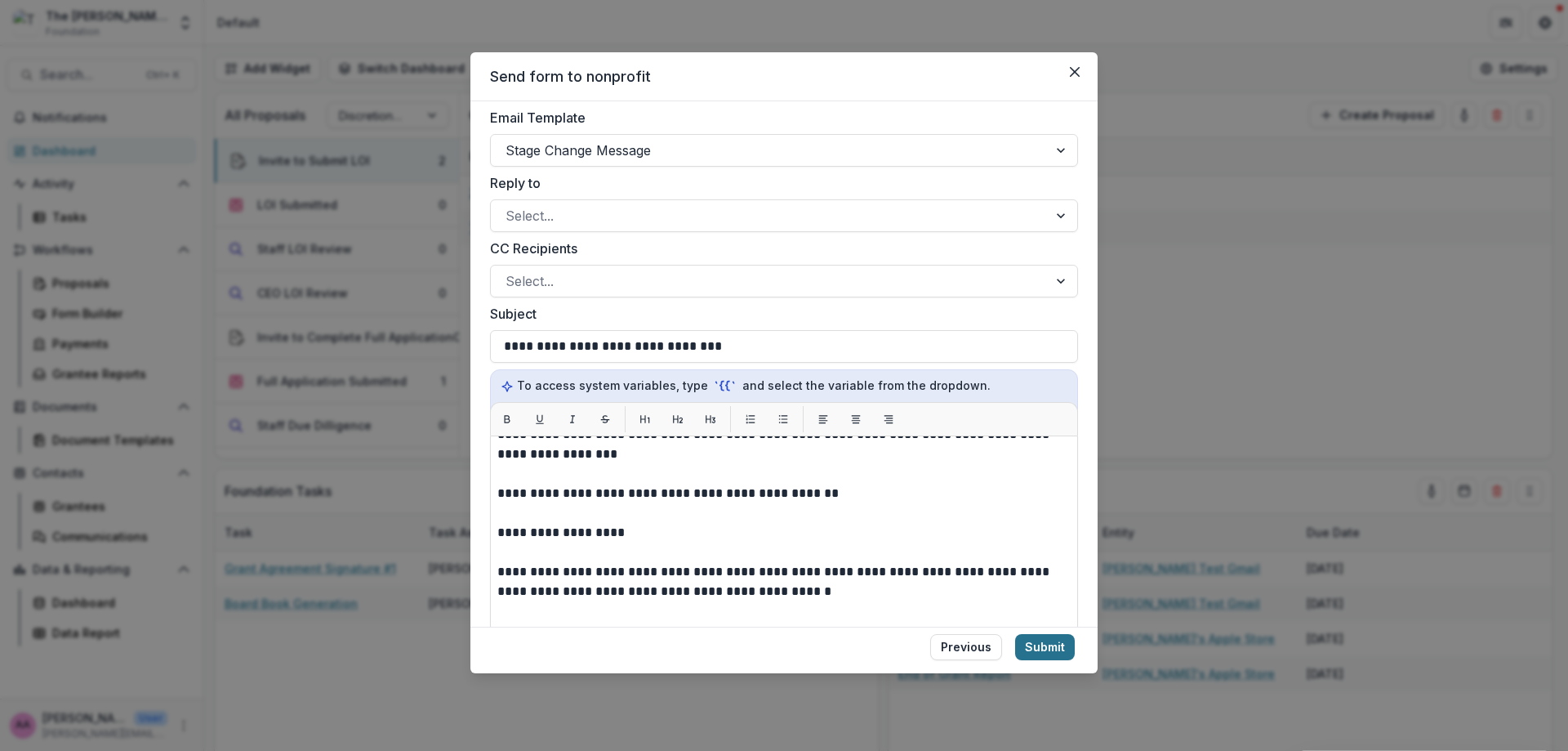
click at [1016, 642] on button "Submit" at bounding box center [1044, 646] width 59 height 26
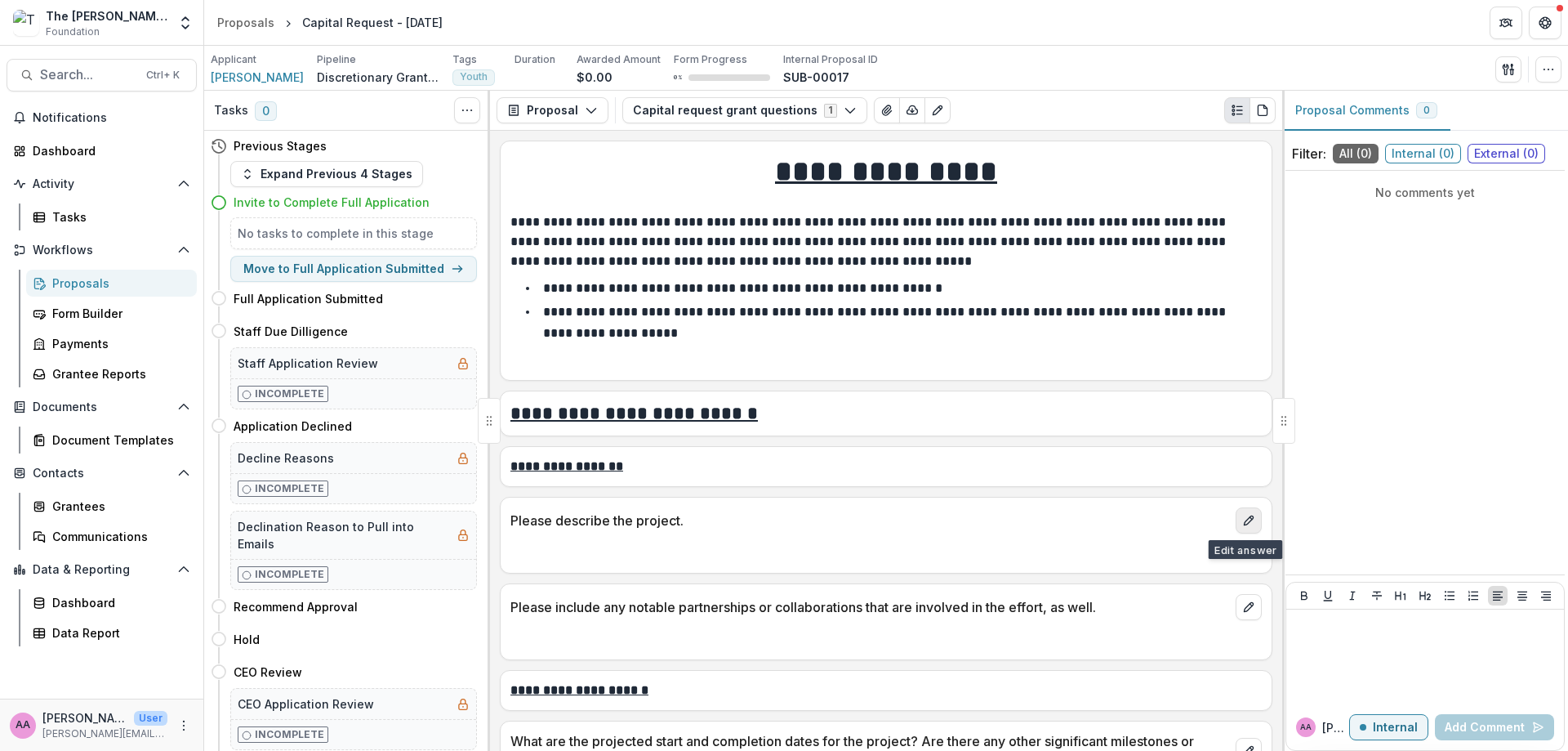
click at [1242, 522] on icon "edit" at bounding box center [1249, 521] width 13 height 13
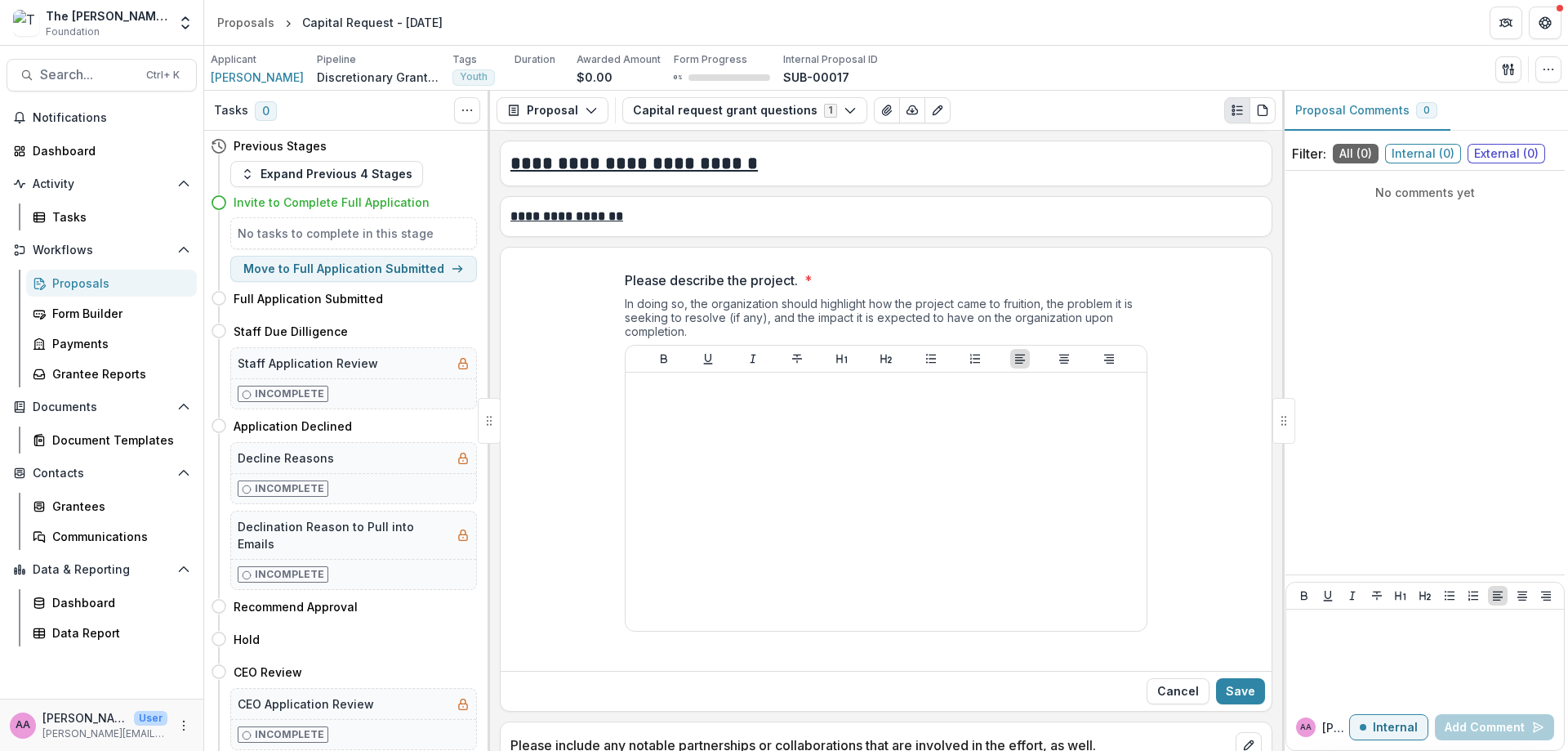
scroll to position [398, 0]
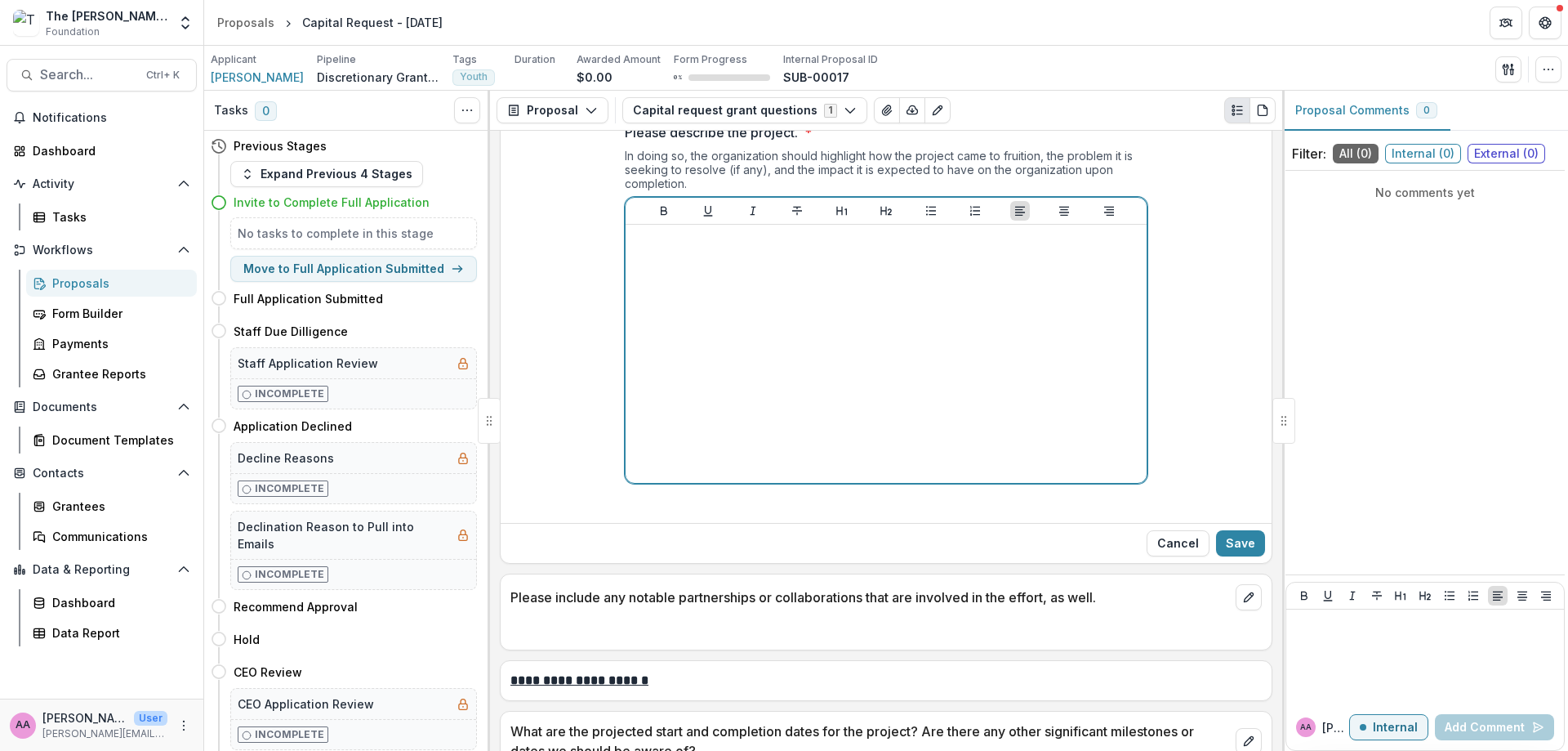
click at [778, 343] on div at bounding box center [886, 353] width 508 height 245
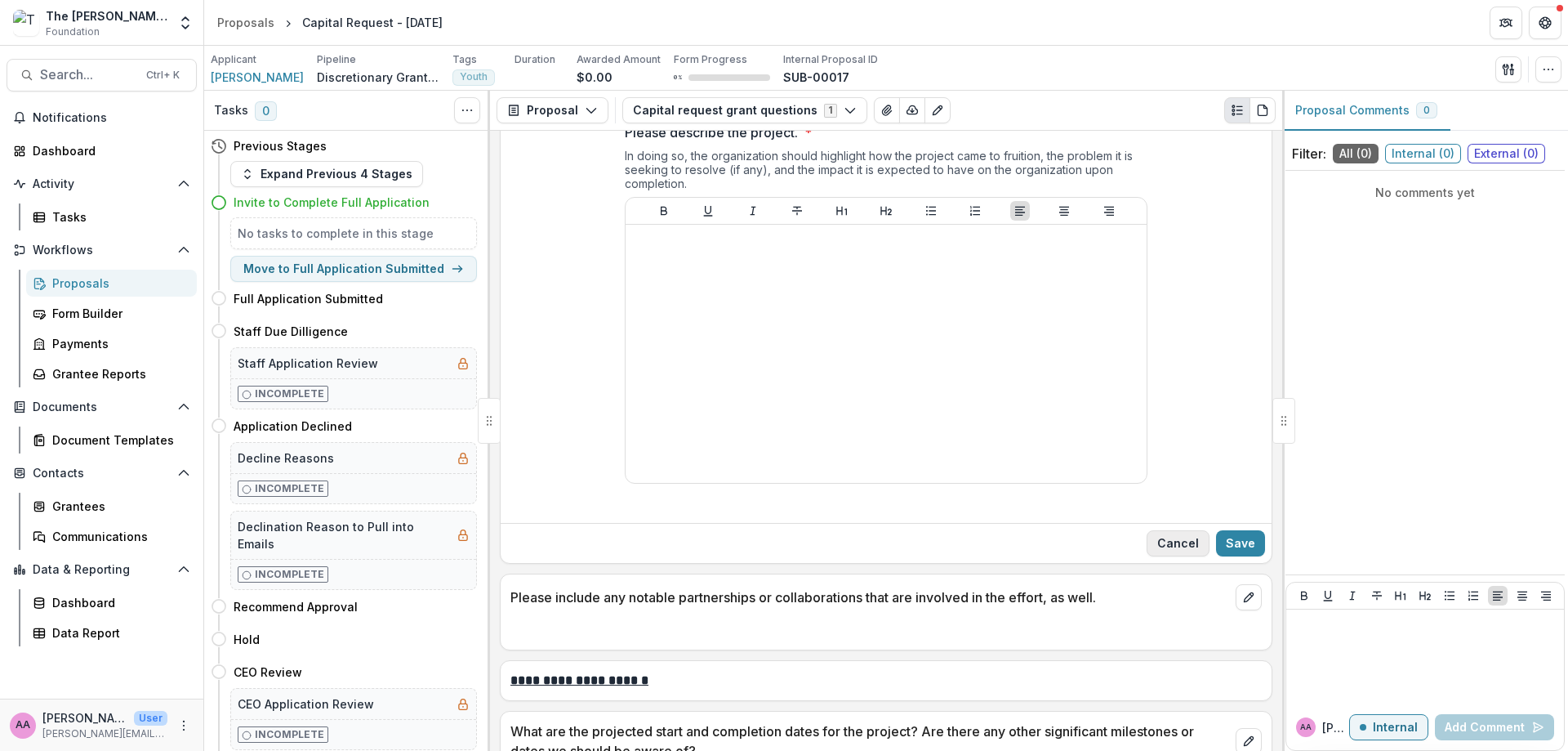
click at [1155, 545] on button "Cancel" at bounding box center [1178, 543] width 63 height 26
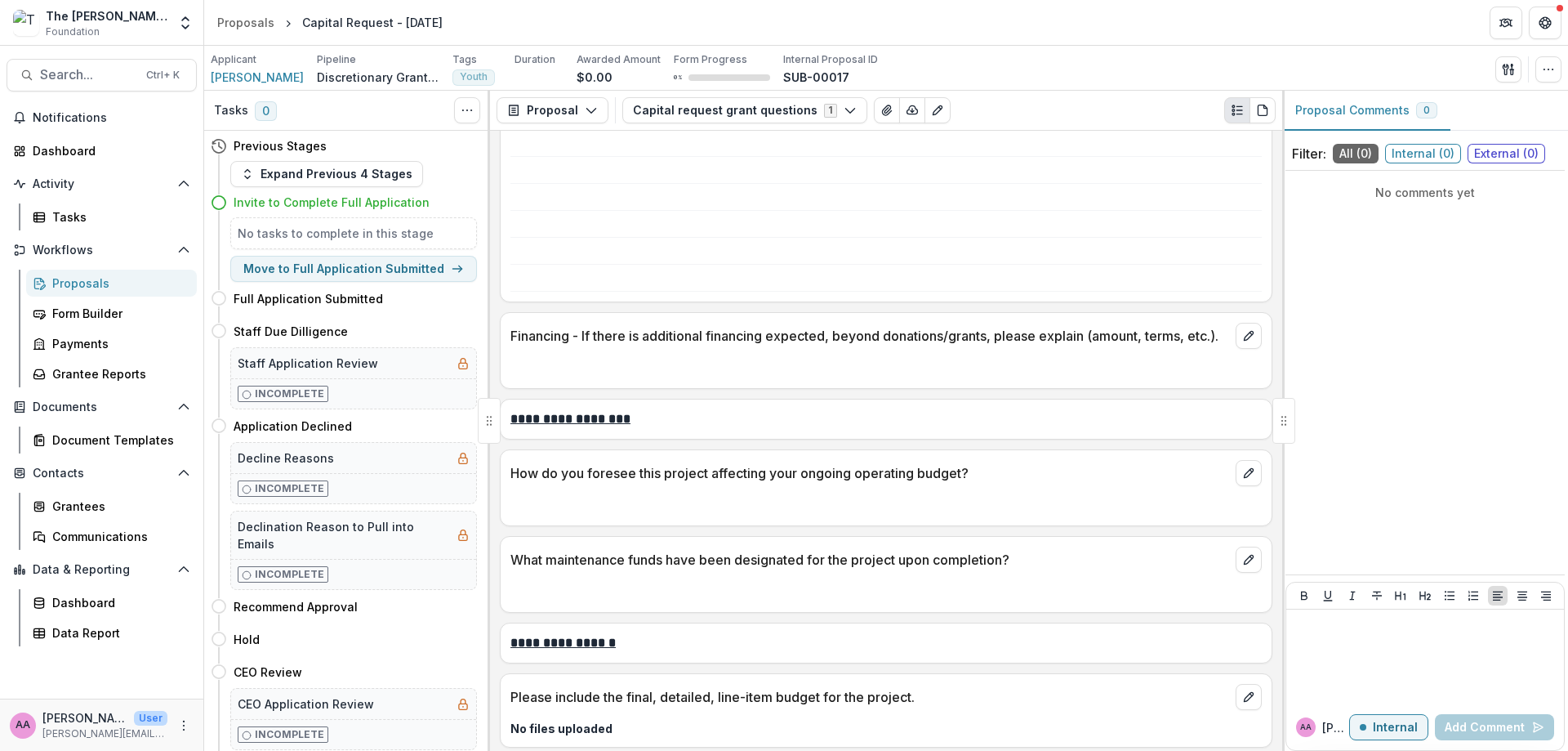
scroll to position [1054, 0]
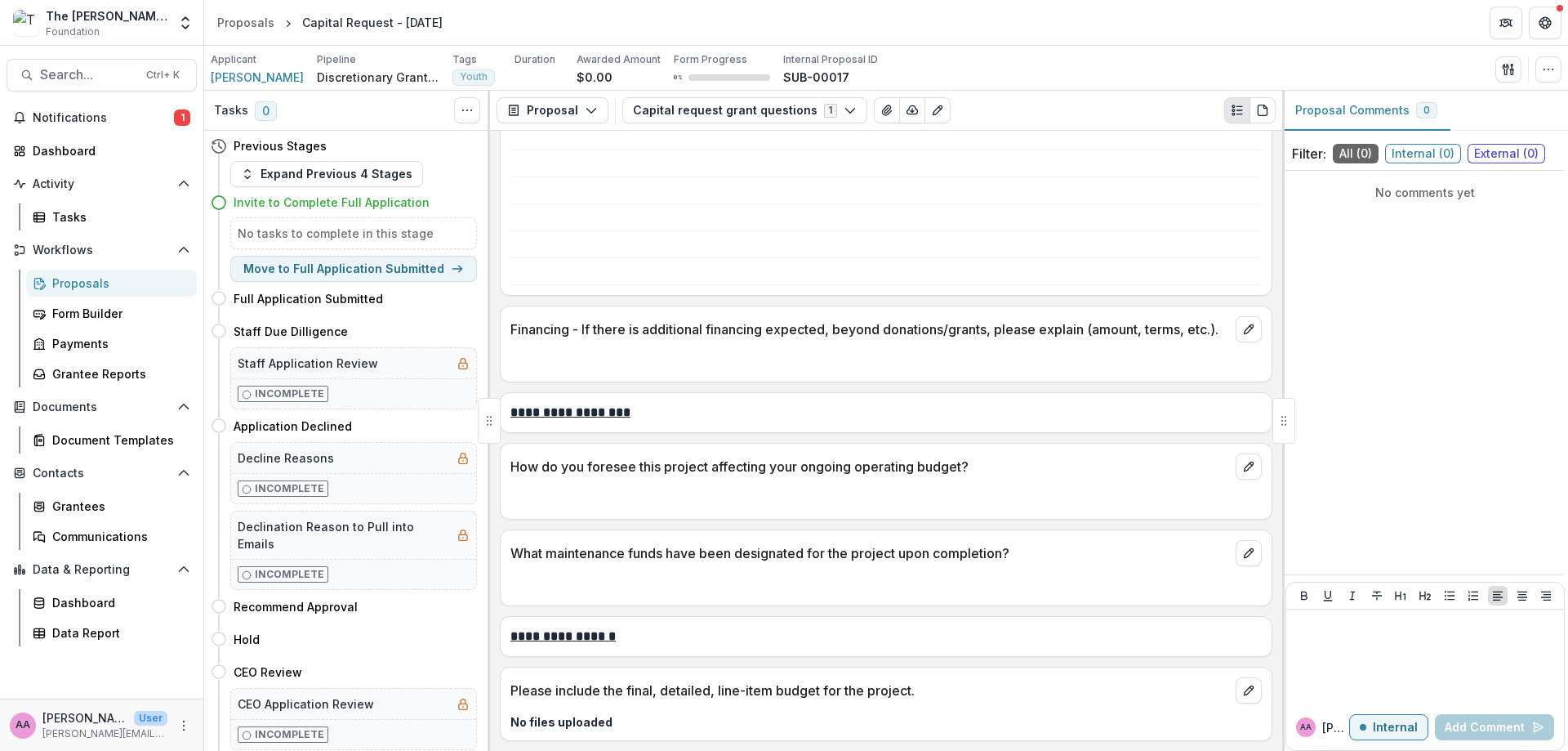
click at [167, 715] on div "AA [PERSON_NAME] Axe User [PERSON_NAME][EMAIL_ADDRESS][DOMAIN_NAME]" at bounding box center [102, 725] width 184 height 32
click at [187, 728] on icon "More" at bounding box center [184, 726] width 13 height 13
click at [277, 711] on button "Logout" at bounding box center [291, 718] width 175 height 27
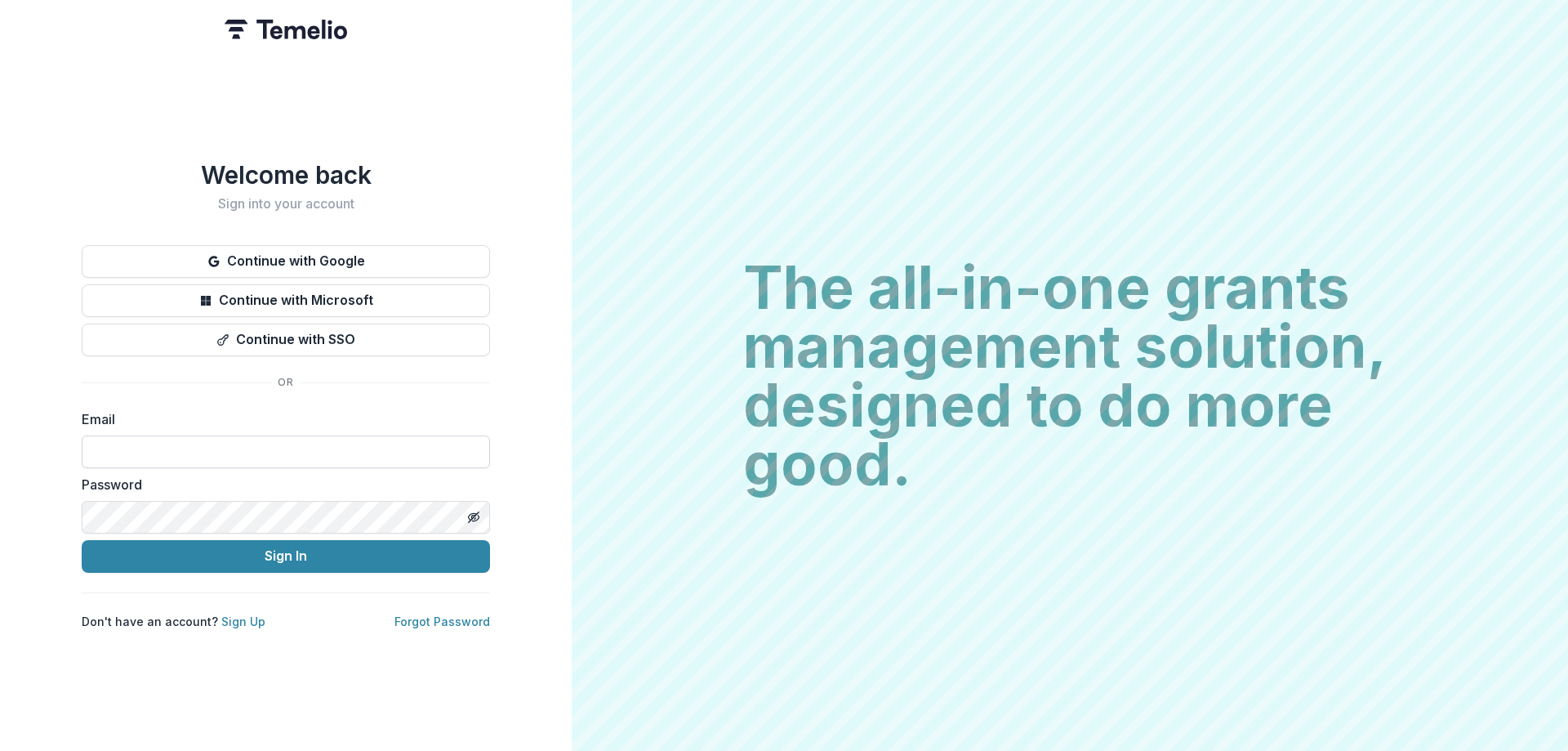
click at [336, 451] on input at bounding box center [286, 452] width 408 height 33
type input "**********"
click at [293, 570] on button "Sign In" at bounding box center [286, 556] width 408 height 33
